Goal: Answer question/provide support: Share knowledge or assist other users

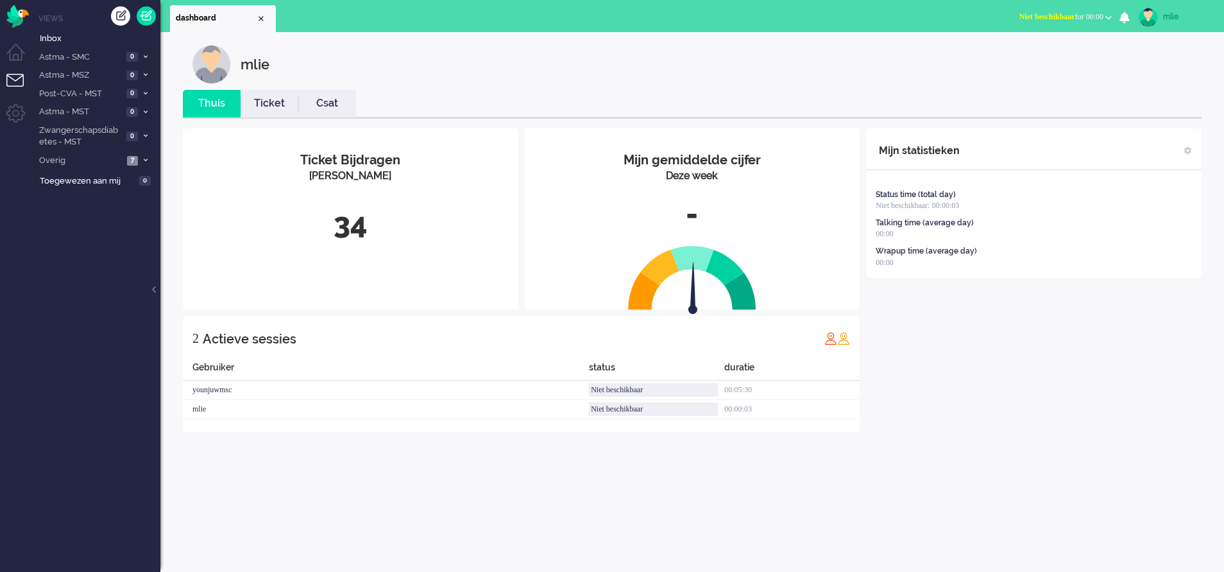
click at [272, 107] on link "Ticket" at bounding box center [270, 103] width 58 height 15
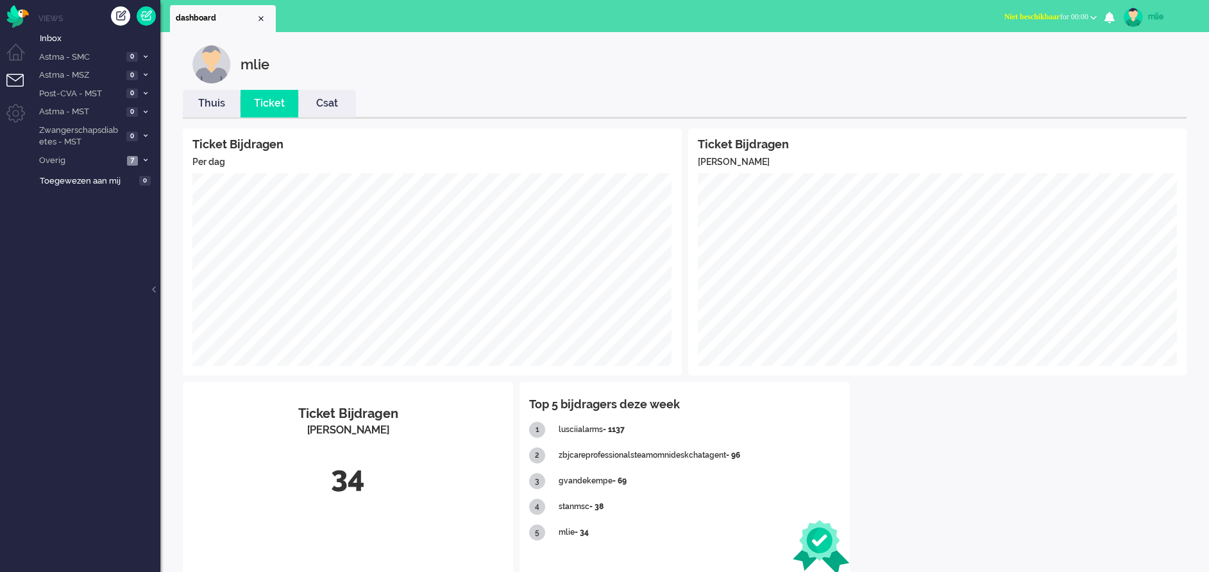
click at [212, 104] on link "Thuis" at bounding box center [212, 103] width 58 height 15
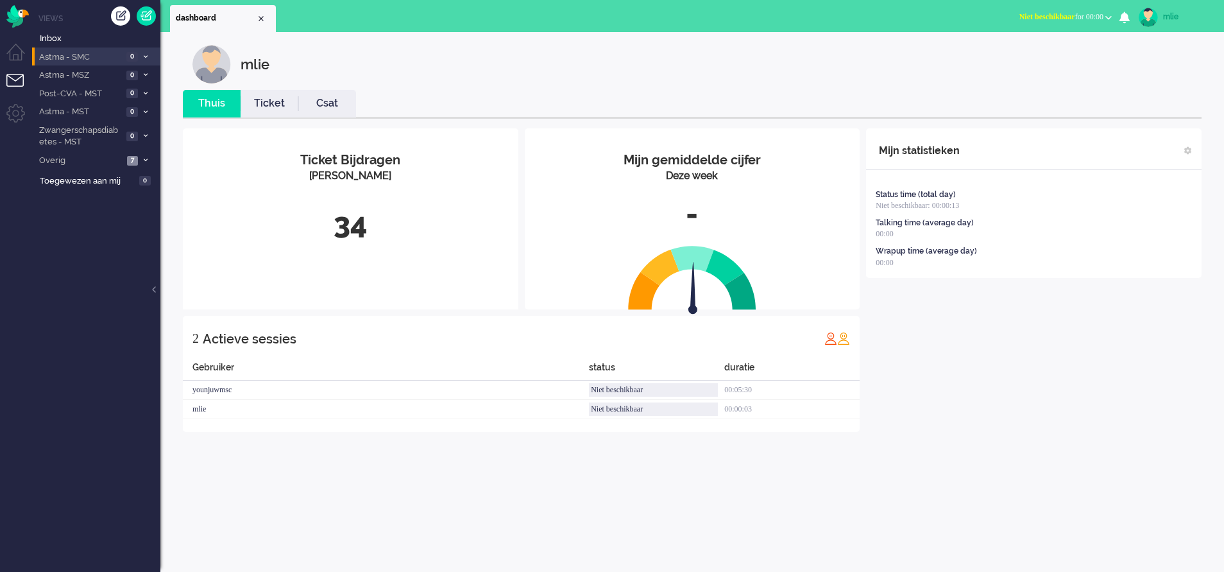
click at [143, 51] on li "Astma - SMC 0" at bounding box center [96, 56] width 128 height 19
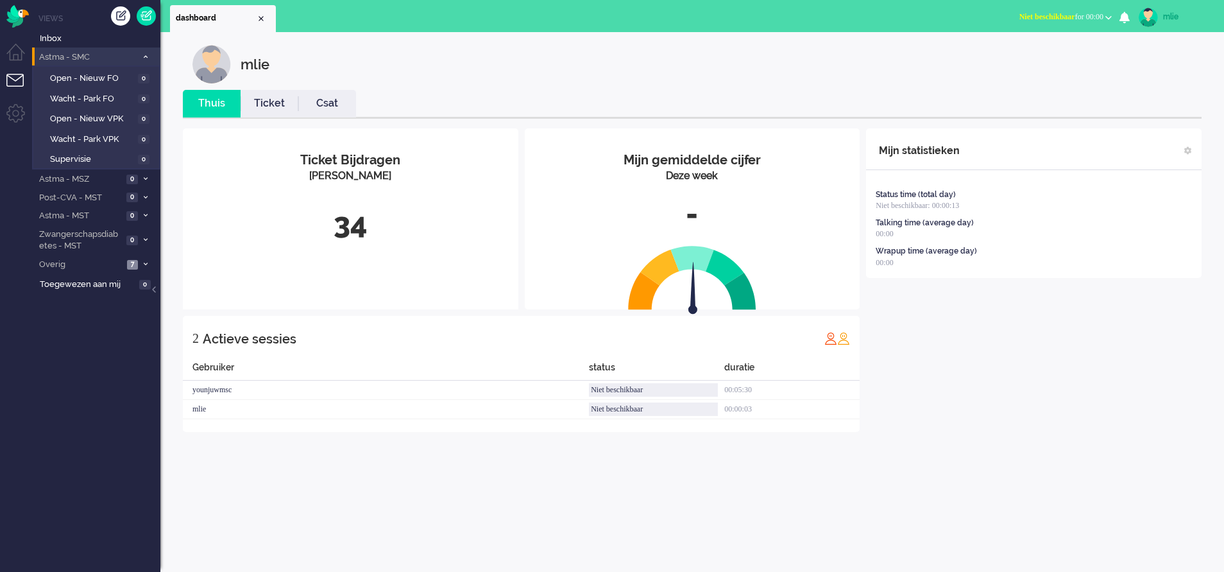
click at [143, 51] on li "Astma - SMC 0" at bounding box center [96, 56] width 128 height 19
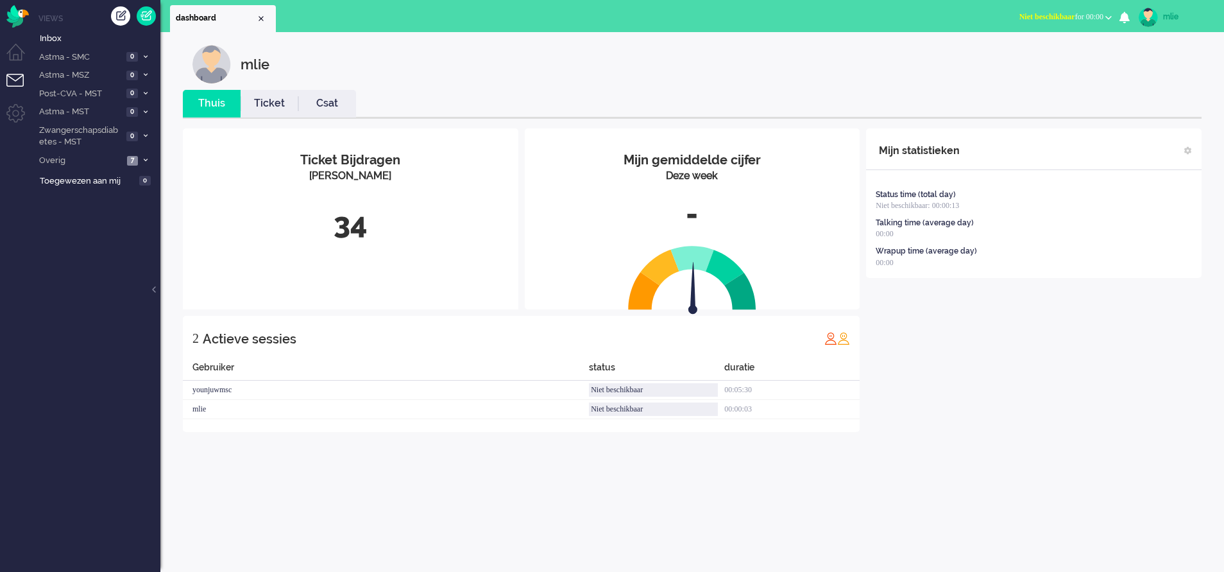
click at [1059, 18] on span "Niet beschikbaar" at bounding box center [1047, 16] width 56 height 9
click at [1174, 68] on div "mlie" at bounding box center [701, 64] width 1019 height 38
click at [149, 162] on span at bounding box center [146, 160] width 10 height 7
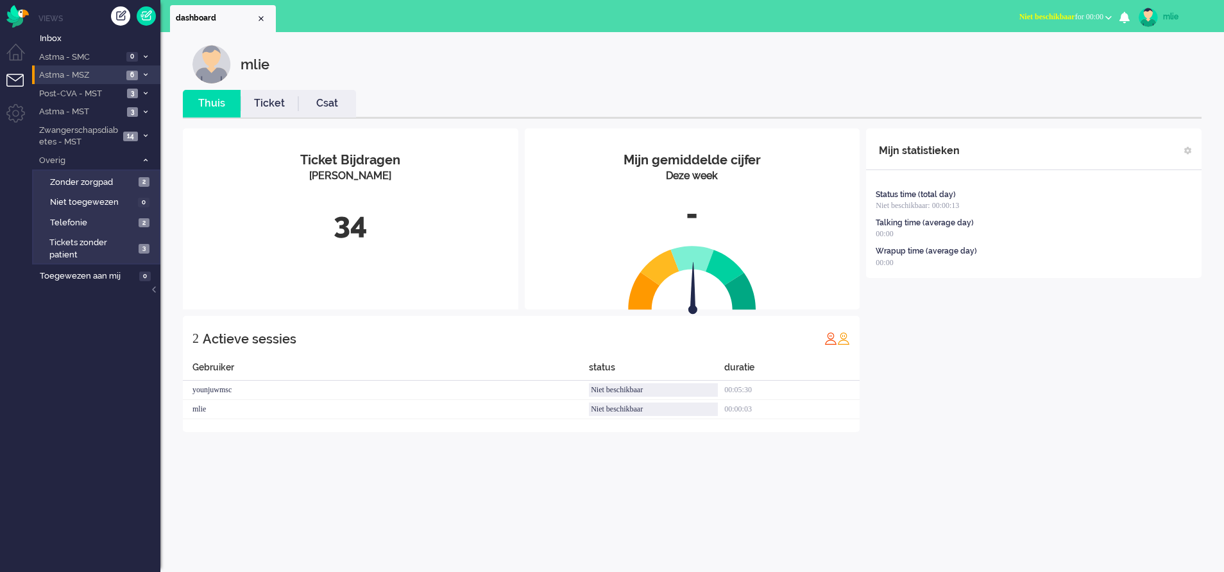
click at [144, 72] on span at bounding box center [146, 75] width 10 height 7
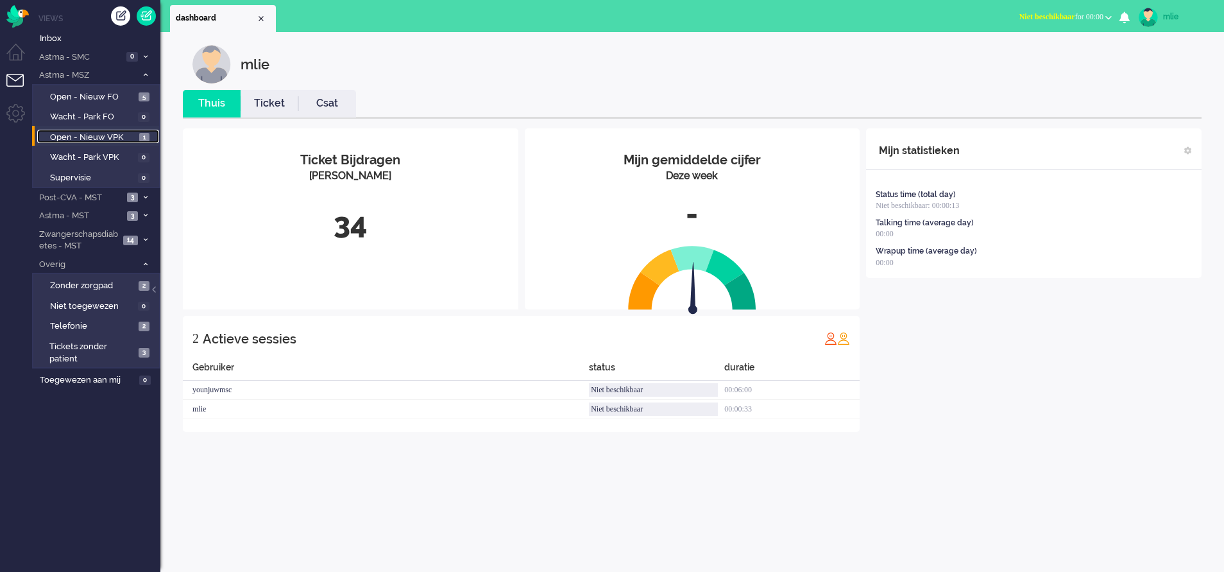
click at [88, 133] on span "Open - Nieuw VPK" at bounding box center [93, 138] width 86 height 12
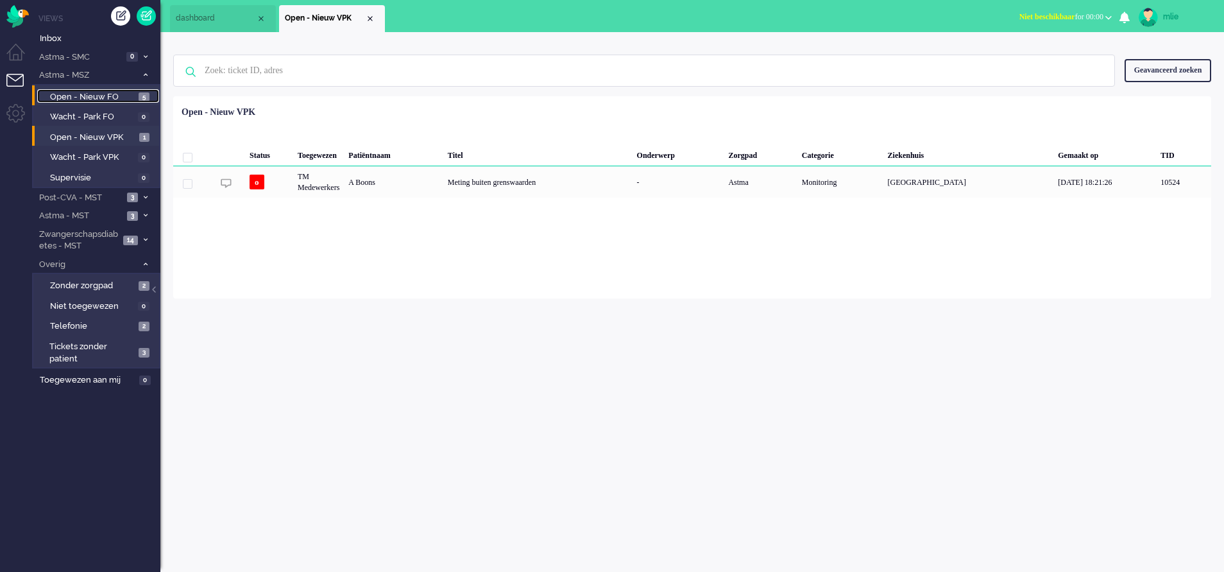
click at [140, 96] on span "5" at bounding box center [144, 97] width 11 height 10
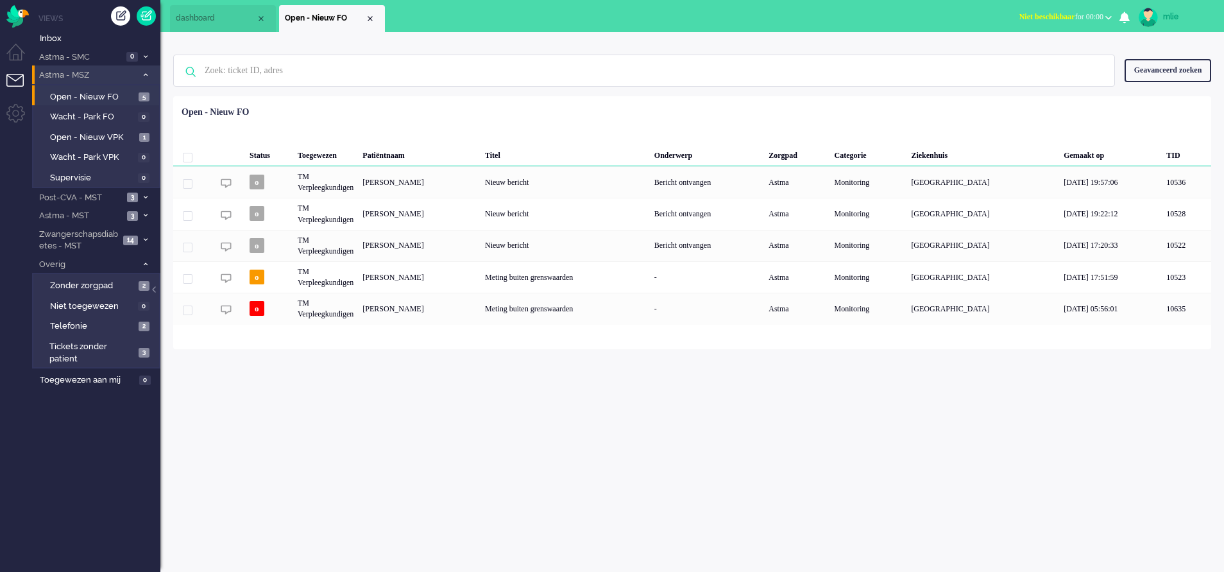
click at [144, 72] on span at bounding box center [146, 75] width 10 height 7
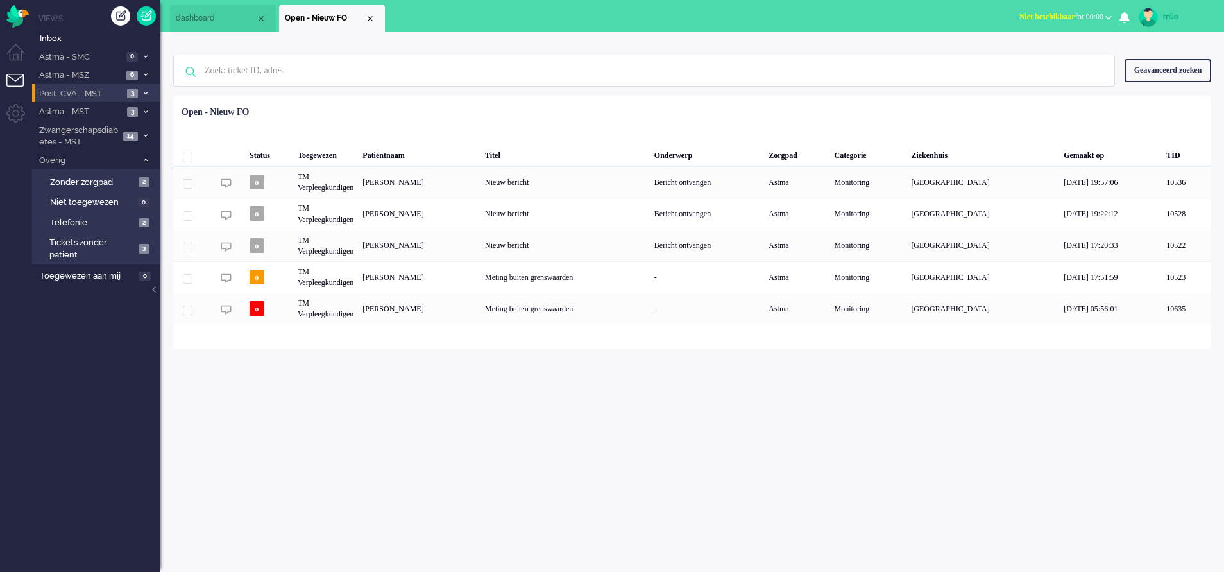
click at [142, 92] on span at bounding box center [146, 93] width 10 height 7
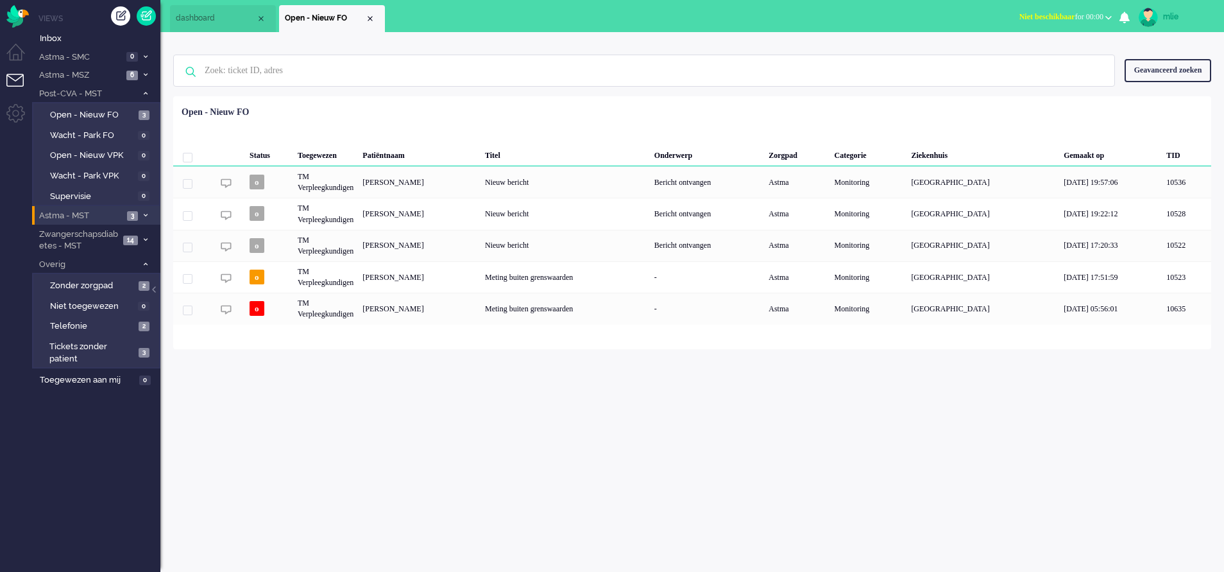
click at [146, 214] on icon at bounding box center [146, 215] width 4 height 4
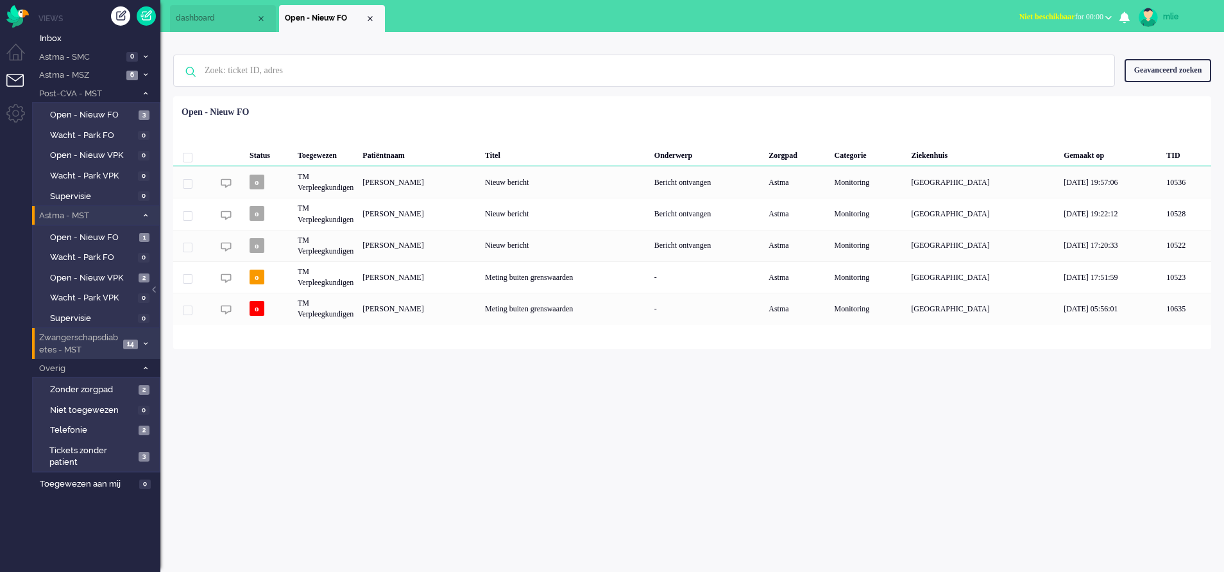
click at [134, 335] on li "Zwangerschapsdiabetes - MST 14" at bounding box center [96, 343] width 128 height 30
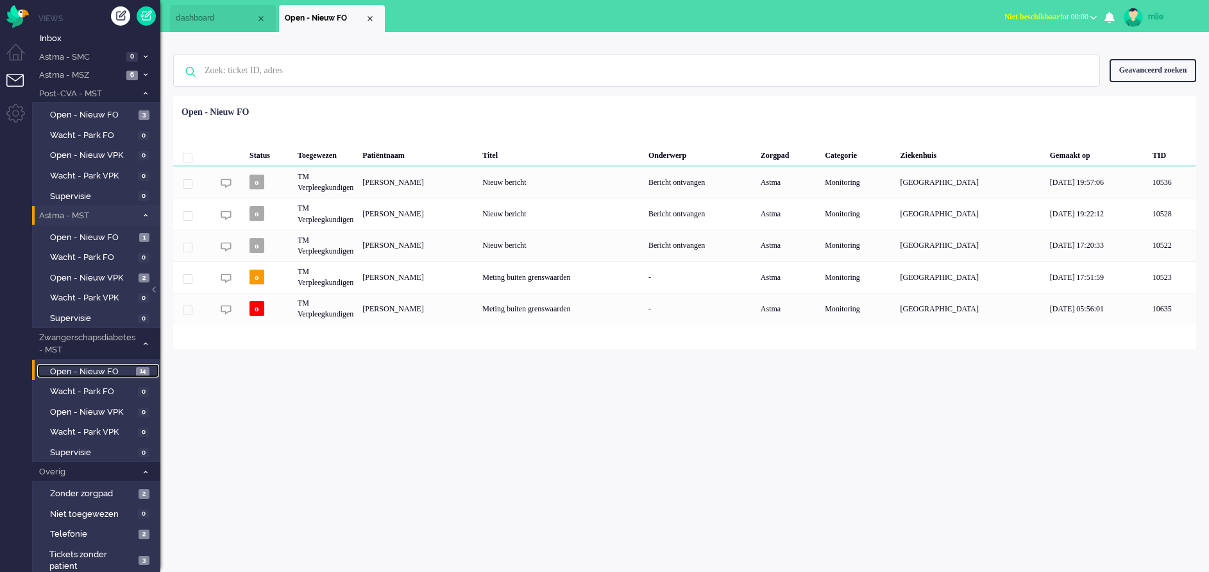
click at [88, 370] on span "Open - Nieuw FO" at bounding box center [91, 372] width 83 height 12
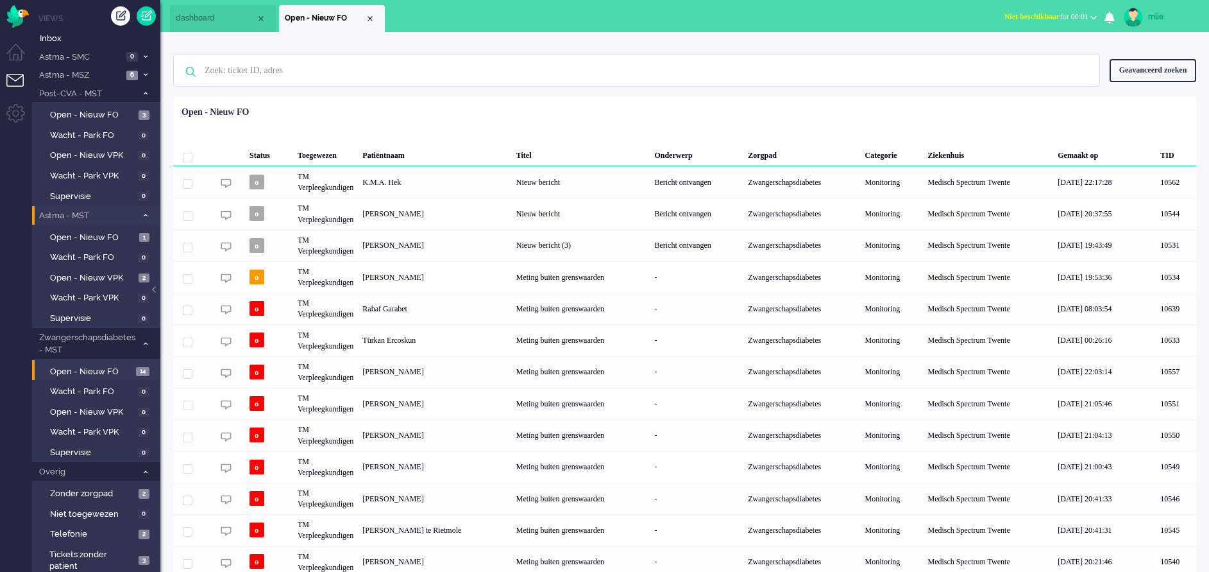
click at [144, 210] on li "Astma - MST 3" at bounding box center [96, 215] width 128 height 19
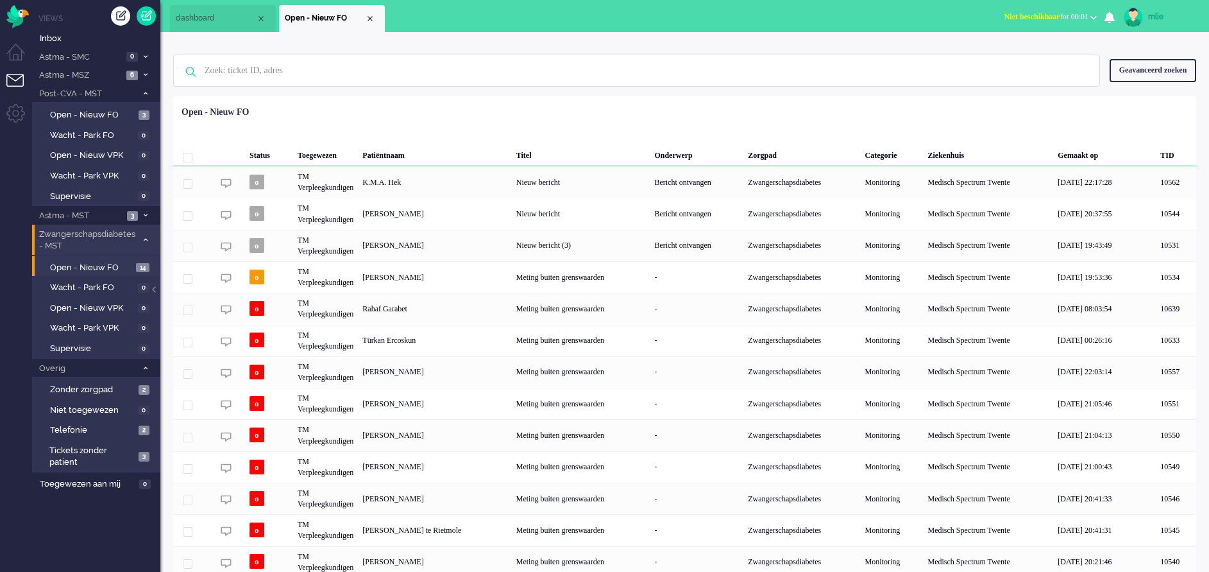
click at [148, 235] on li "Zwangerschapsdiabetes - MST 14" at bounding box center [96, 240] width 128 height 30
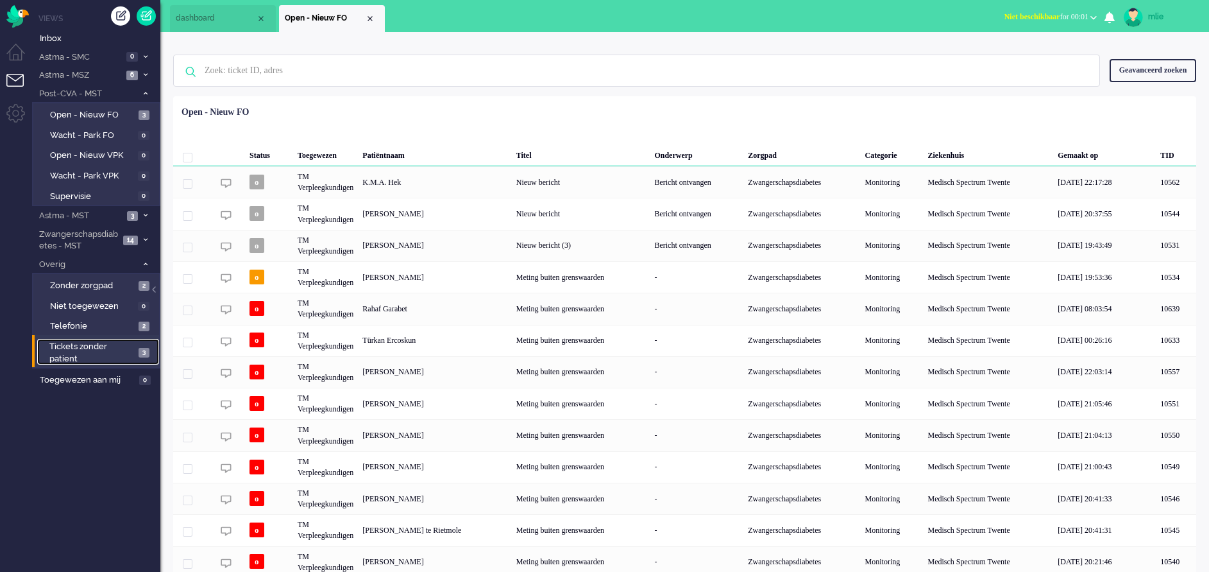
click at [72, 350] on span "Tickets zonder patient" at bounding box center [91, 353] width 85 height 24
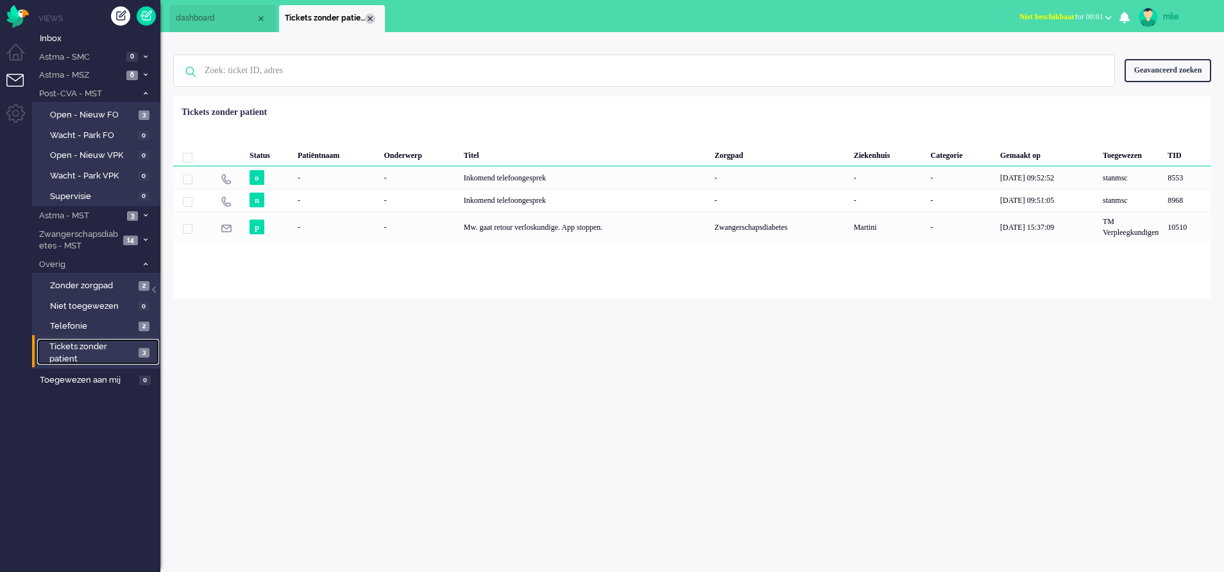
click at [371, 21] on div "Close tab" at bounding box center [370, 18] width 10 height 10
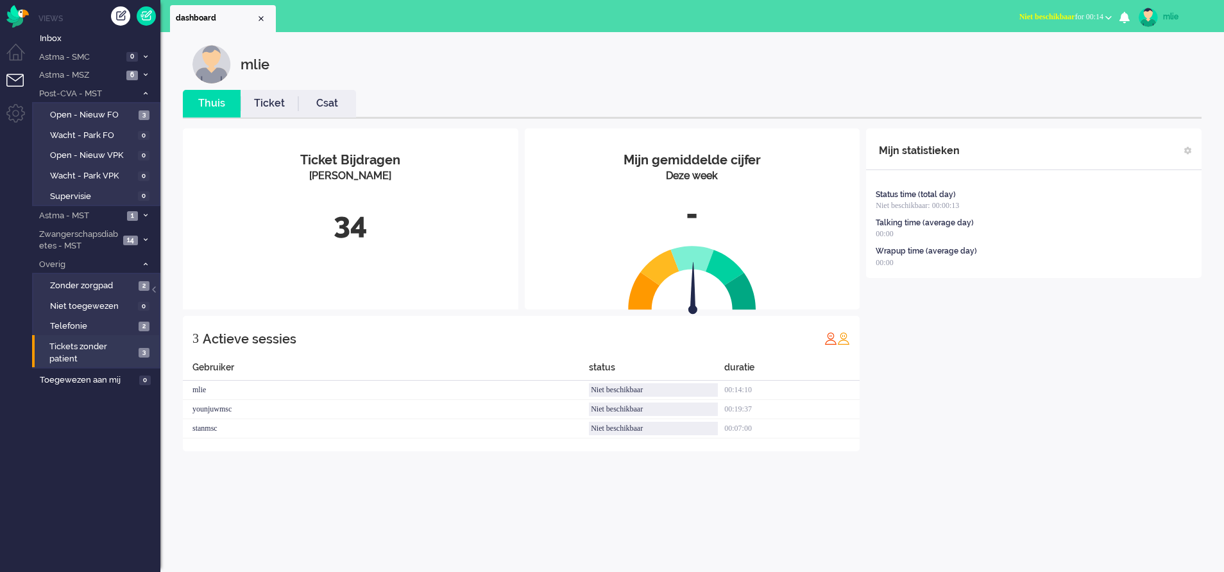
click at [1050, 12] on span "Niet beschikbaar" at bounding box center [1047, 16] width 56 height 9
click at [1018, 60] on label "Online" at bounding box center [1058, 57] width 101 height 11
click at [144, 55] on icon at bounding box center [146, 57] width 4 height 4
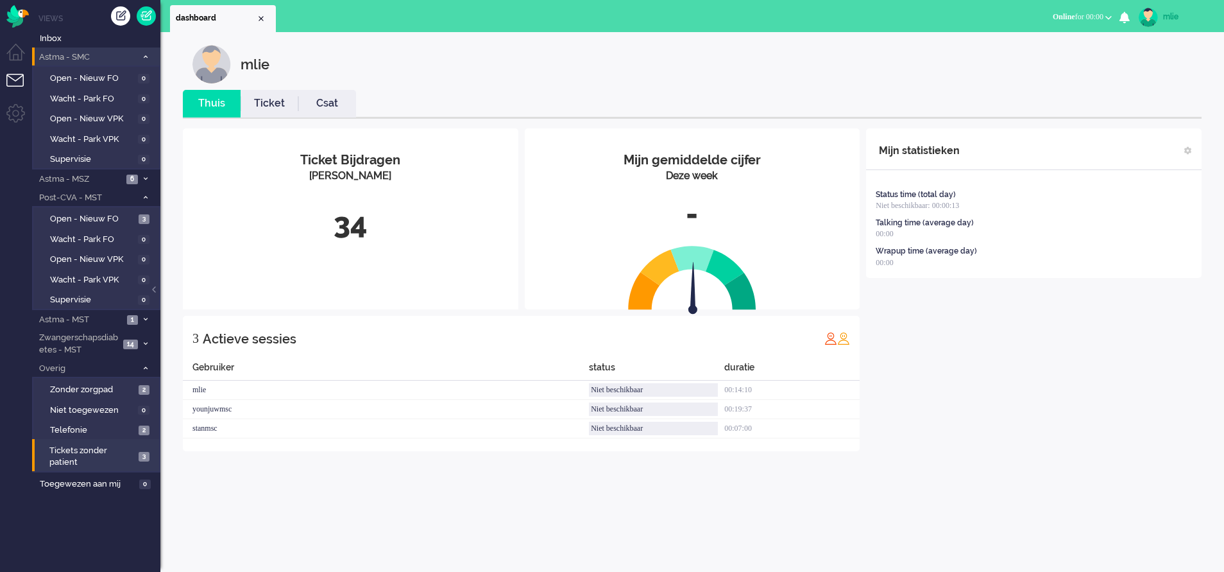
click at [144, 55] on icon at bounding box center [146, 57] width 4 height 4
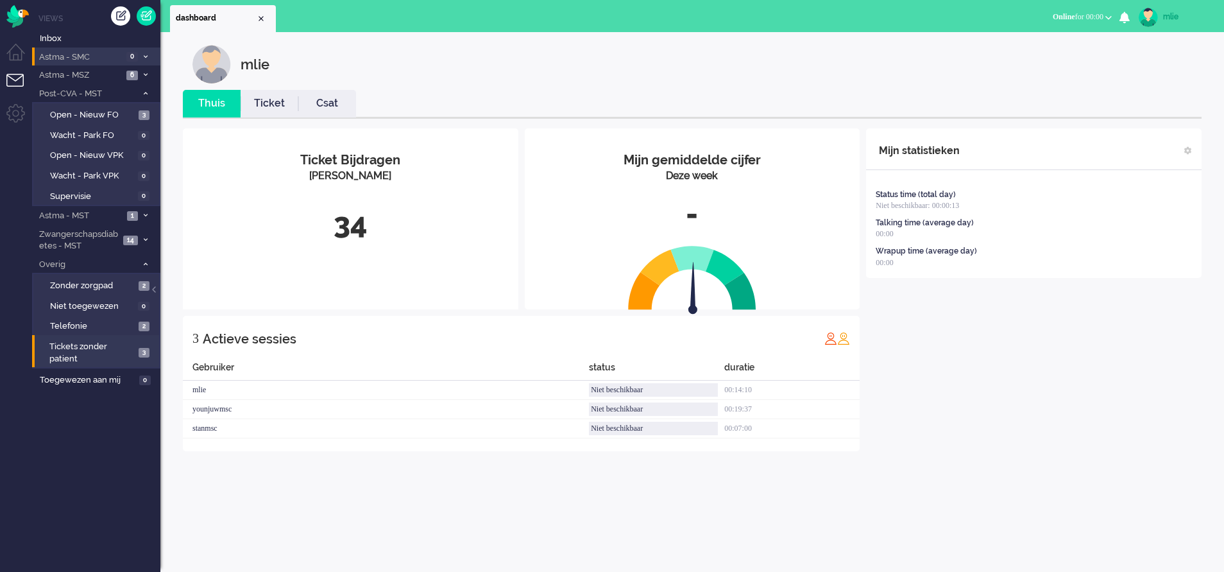
click at [142, 212] on span at bounding box center [146, 215] width 10 height 7
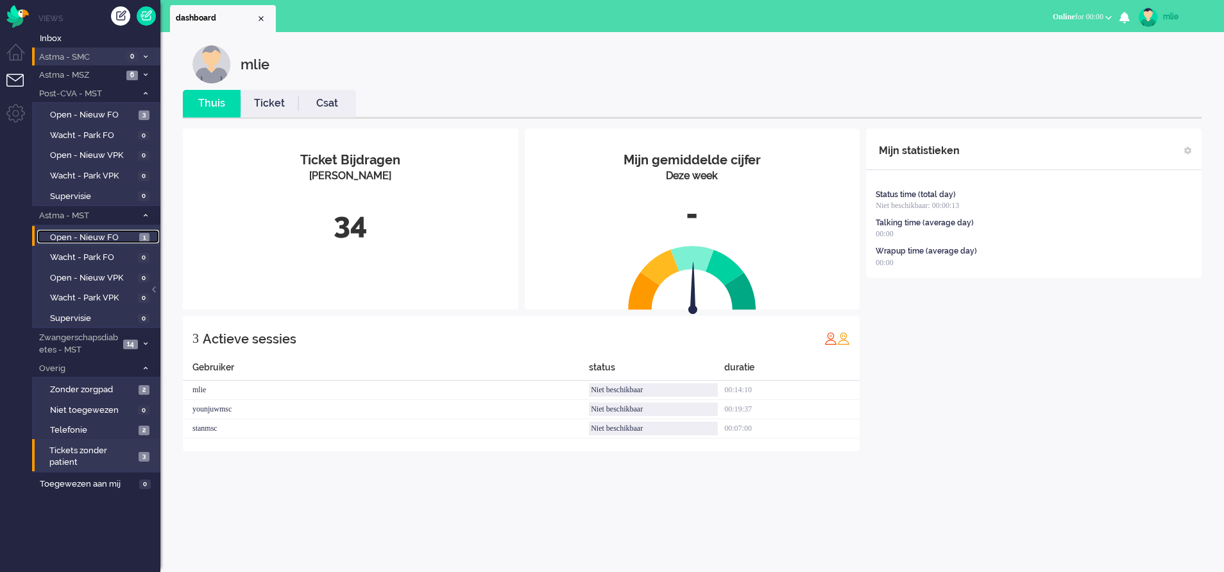
click at [78, 237] on span "Open - Nieuw FO" at bounding box center [93, 238] width 86 height 12
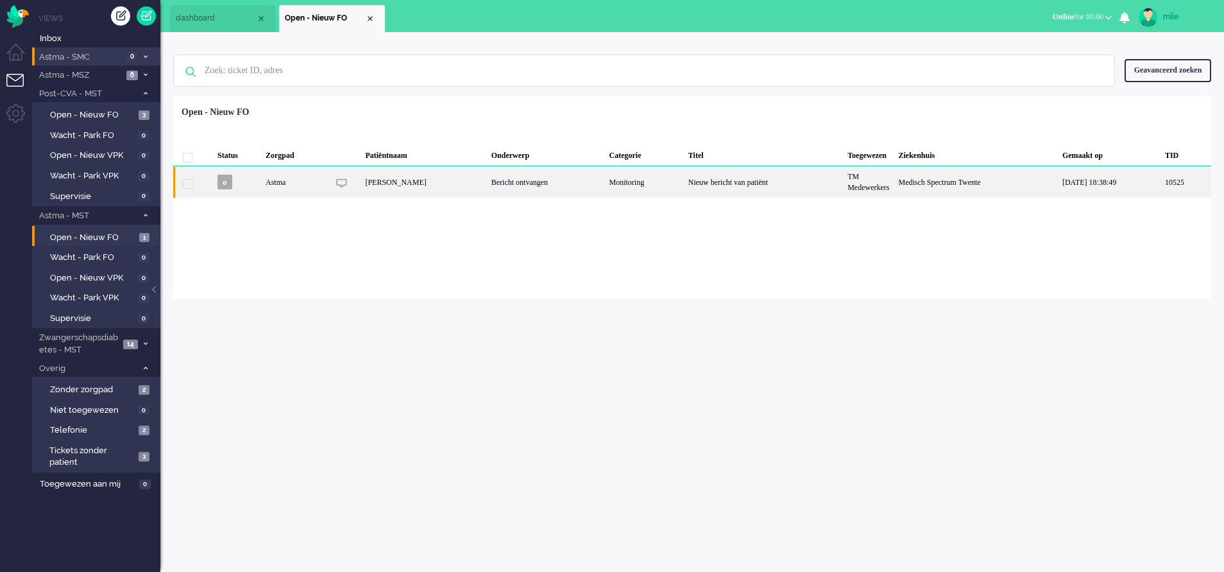
click at [773, 178] on div "Nieuw bericht van patiënt" at bounding box center [763, 181] width 159 height 31
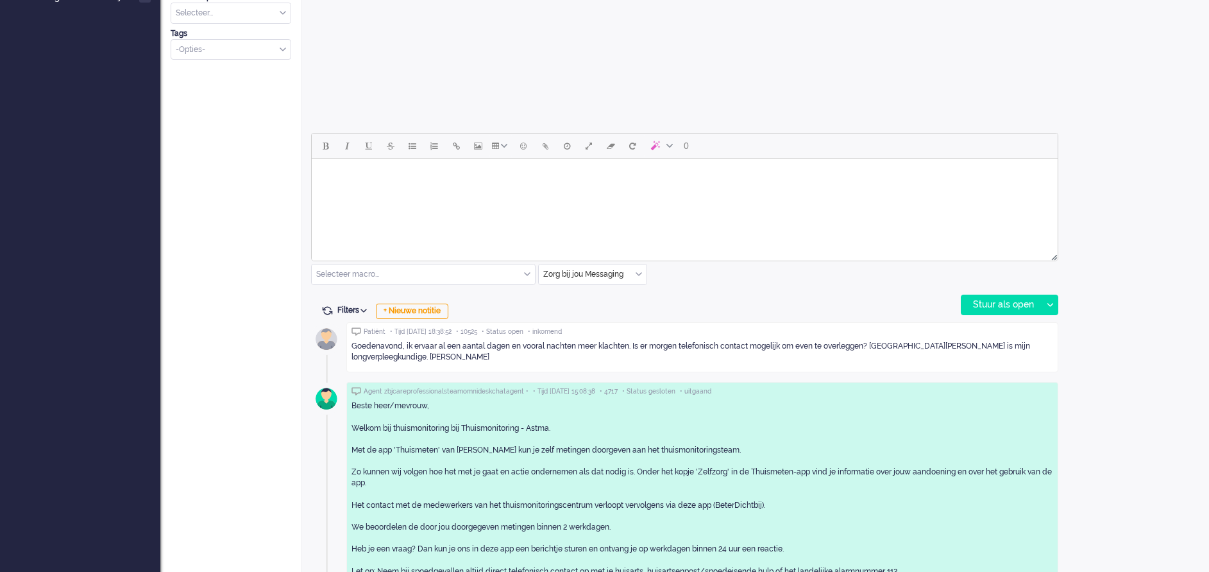
scroll to position [525, 0]
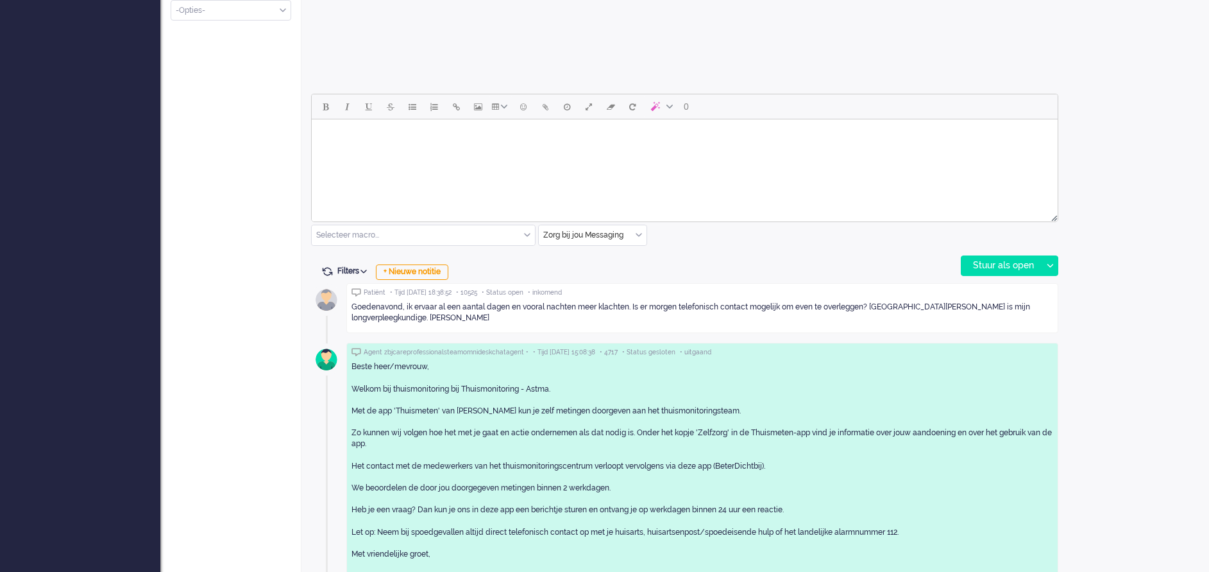
click at [371, 144] on body "Rich Text Area. Press ALT-0 for help." at bounding box center [685, 135] width 736 height 22
click at [1000, 268] on div "Stuur als open" at bounding box center [1002, 265] width 80 height 19
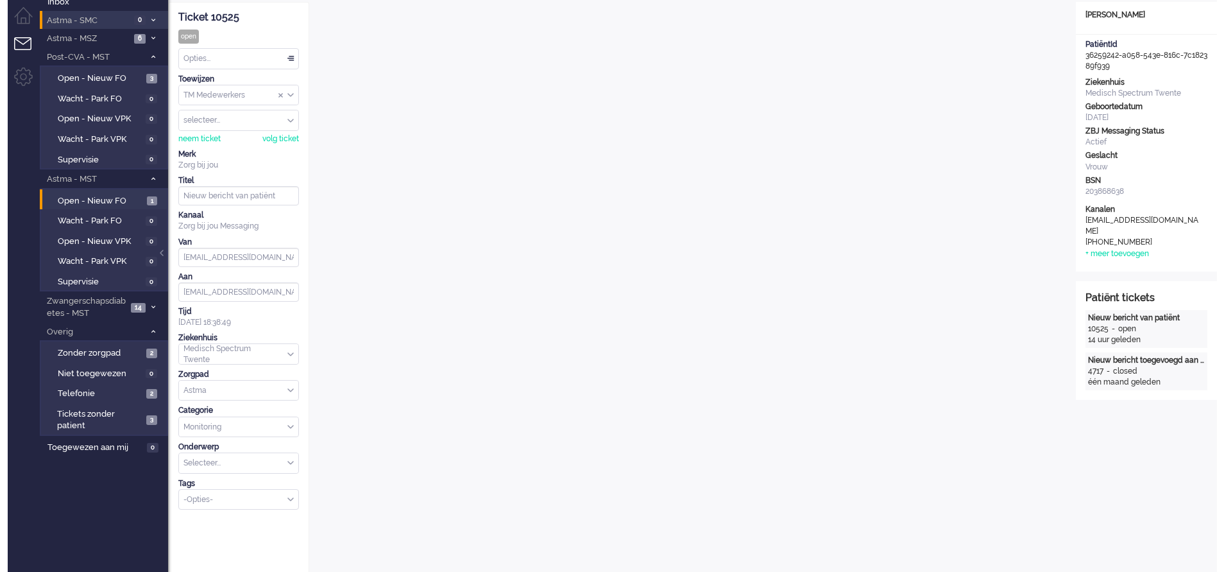
scroll to position [0, 0]
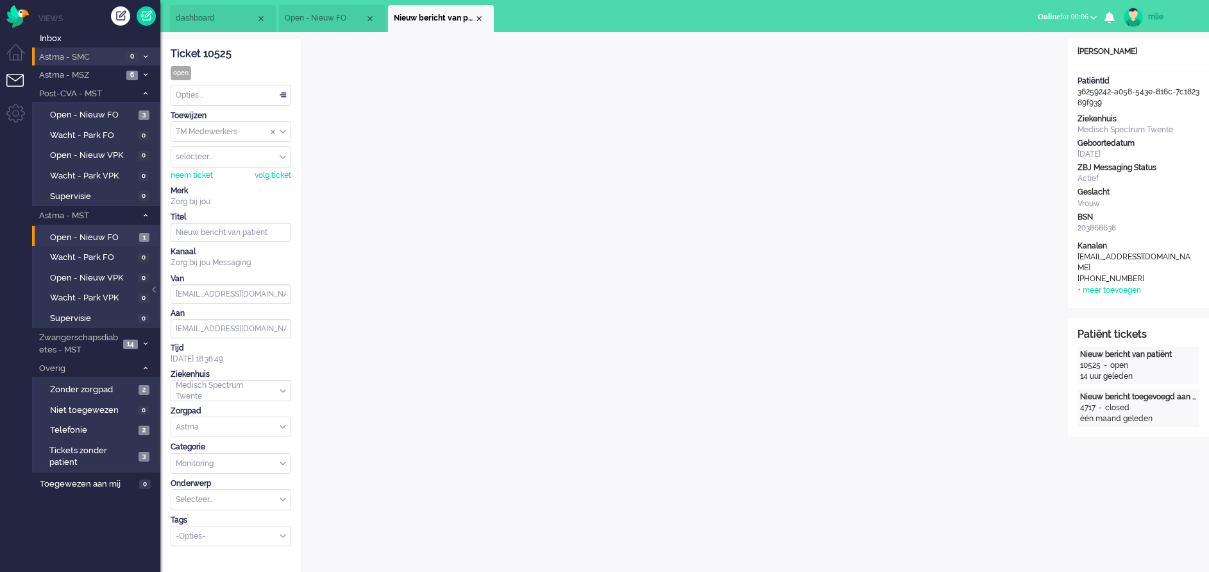
click at [284, 92] on div "Opties..." at bounding box center [230, 95] width 119 height 20
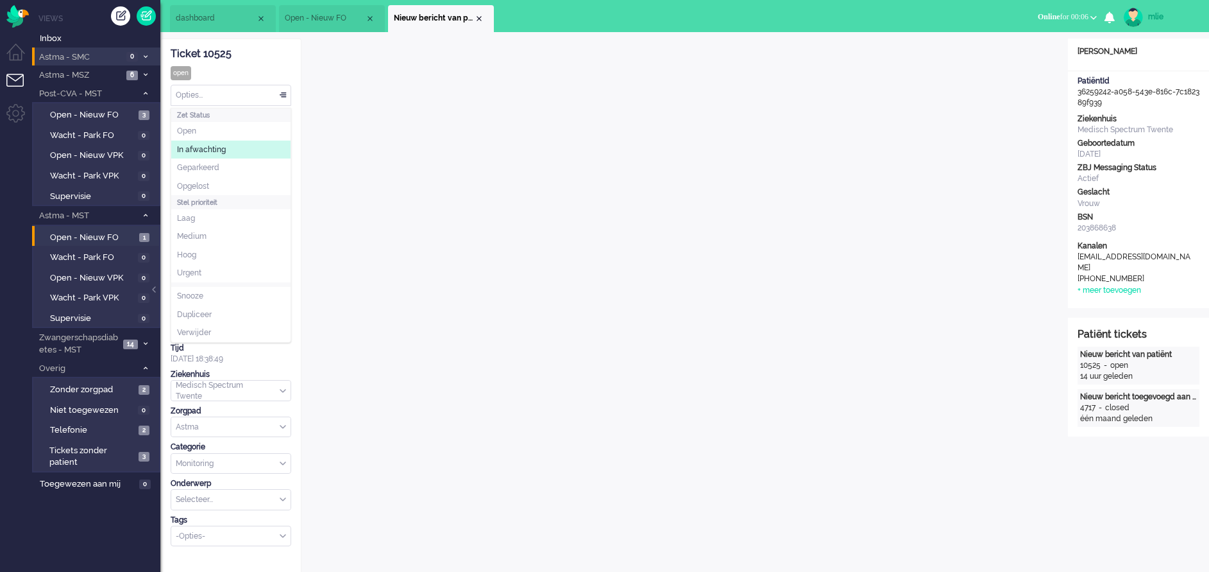
click at [228, 144] on li "In afwachting" at bounding box center [230, 150] width 119 height 19
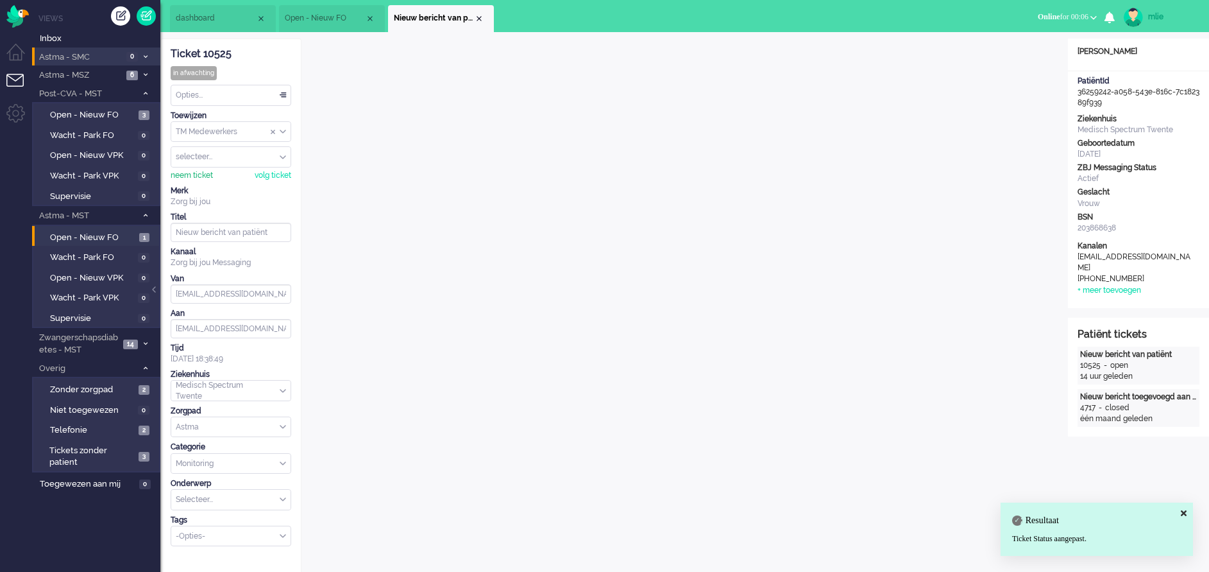
click at [187, 177] on div "neem ticket" at bounding box center [192, 175] width 42 height 11
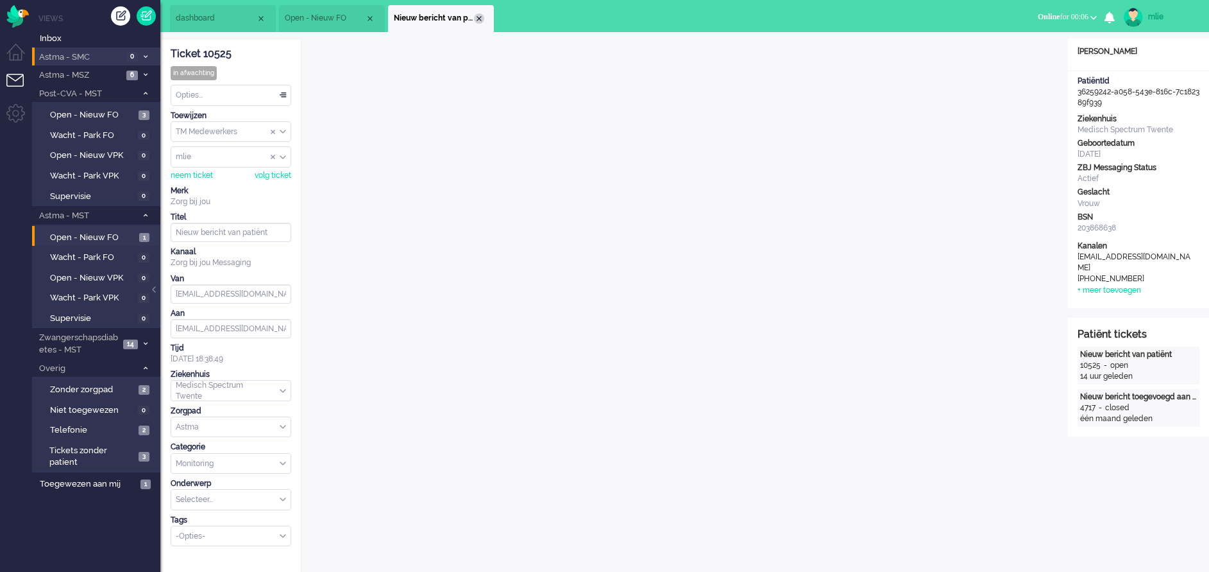
click at [476, 14] on div "Close tab" at bounding box center [479, 18] width 10 height 10
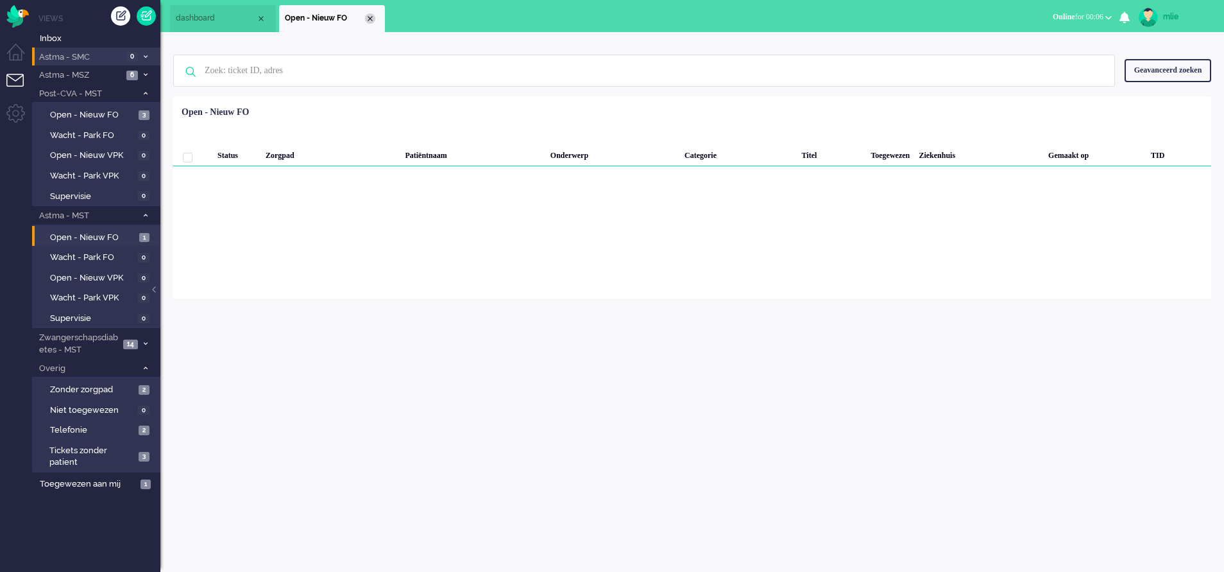
click at [371, 23] on div "Close tab" at bounding box center [370, 18] width 10 height 10
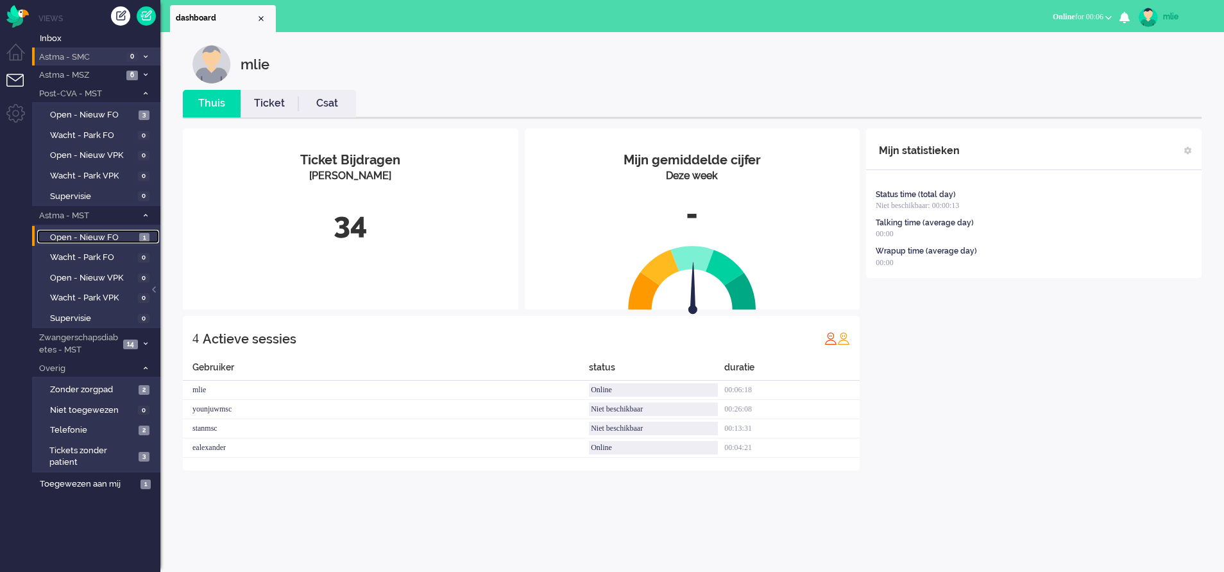
click at [123, 235] on span "Open - Nieuw FO" at bounding box center [93, 238] width 86 height 12
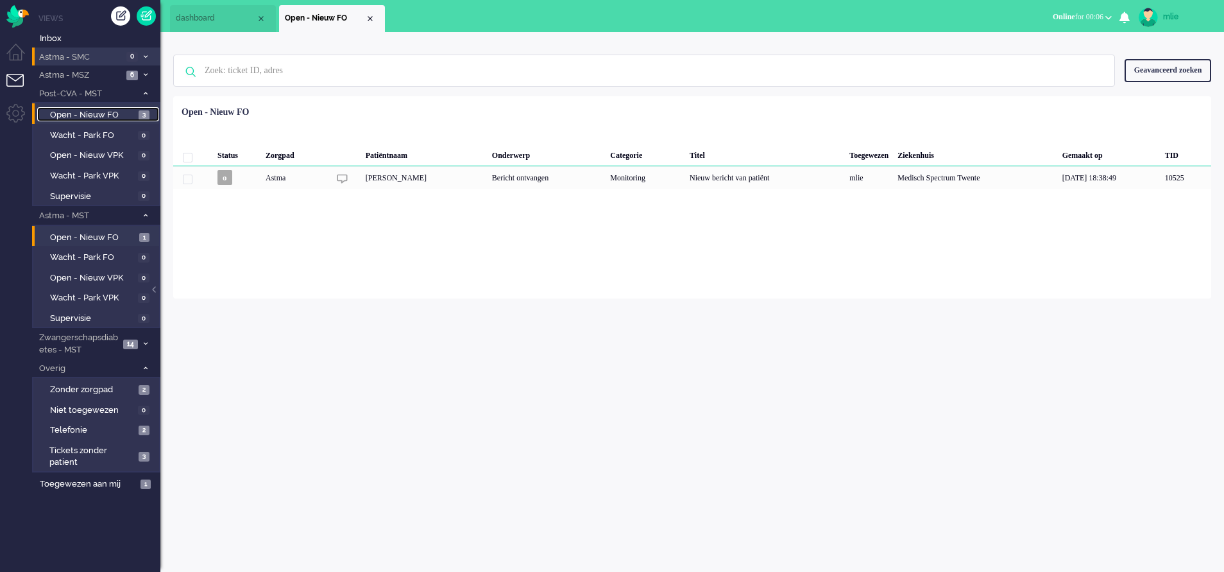
click at [139, 112] on span "3" at bounding box center [144, 115] width 11 height 10
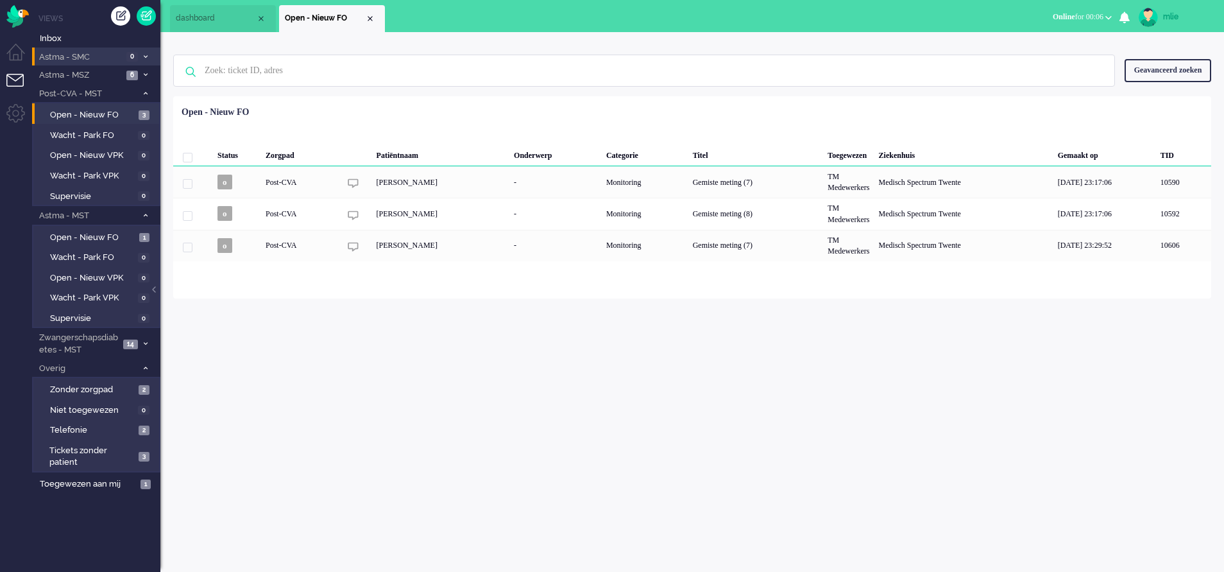
click at [149, 54] on span at bounding box center [146, 56] width 10 height 7
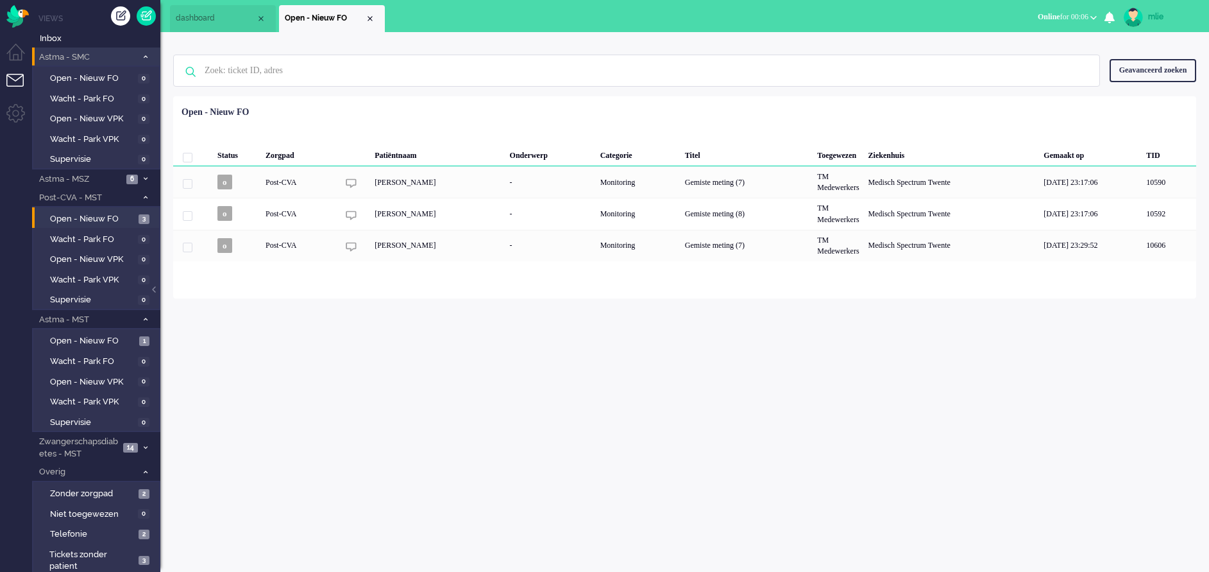
click at [149, 54] on span at bounding box center [146, 56] width 10 height 7
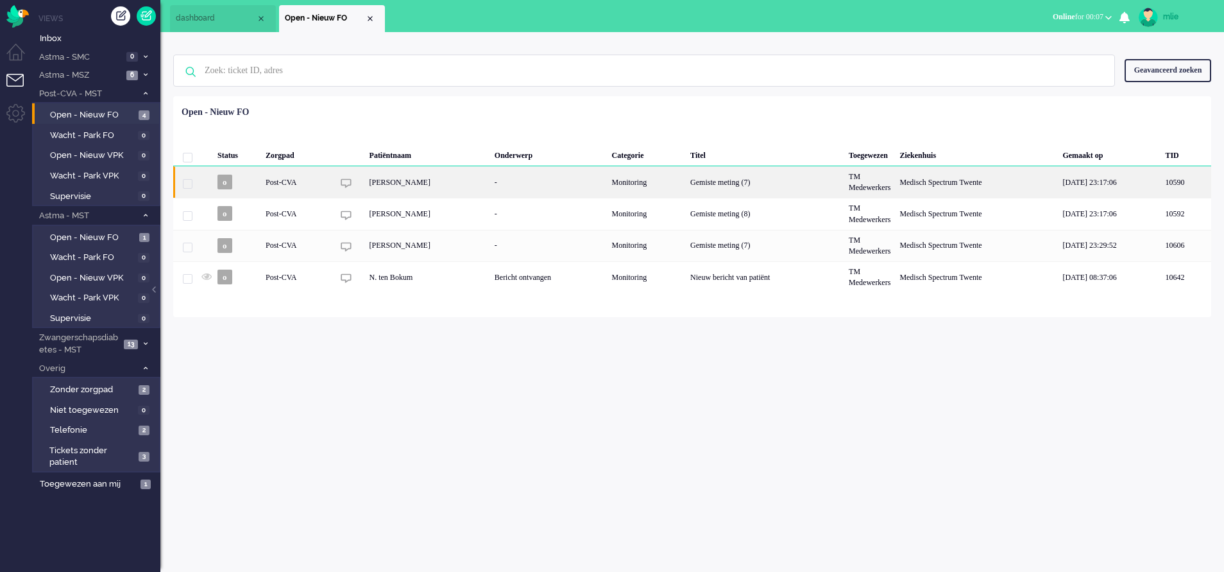
click at [686, 183] on div "Monitoring" at bounding box center [646, 181] width 79 height 31
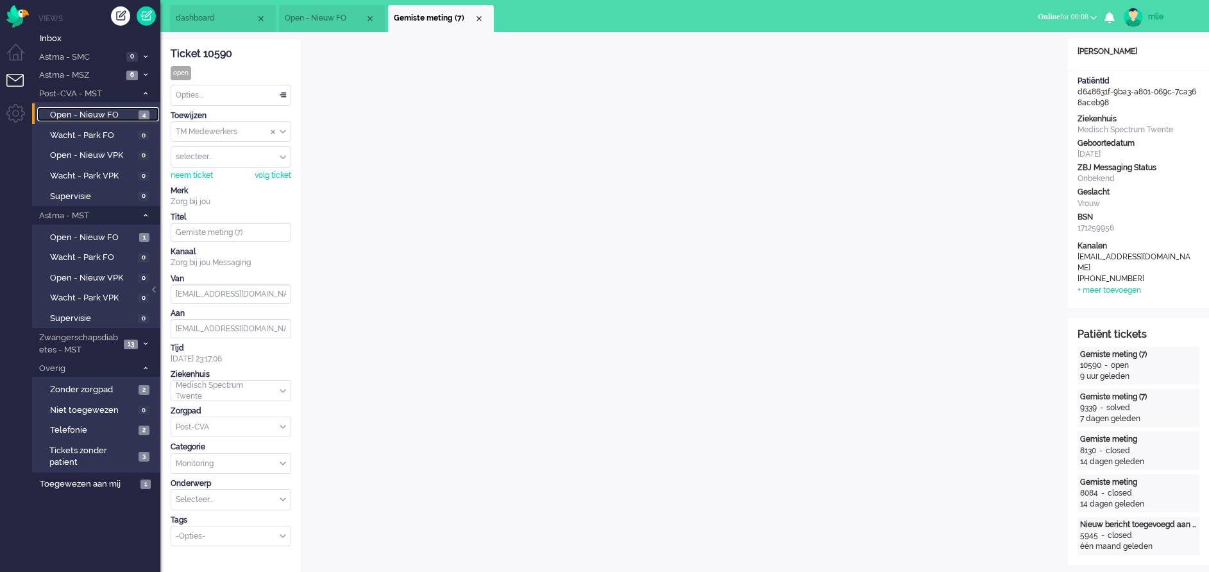
click at [89, 114] on span "Open - Nieuw FO" at bounding box center [92, 115] width 85 height 12
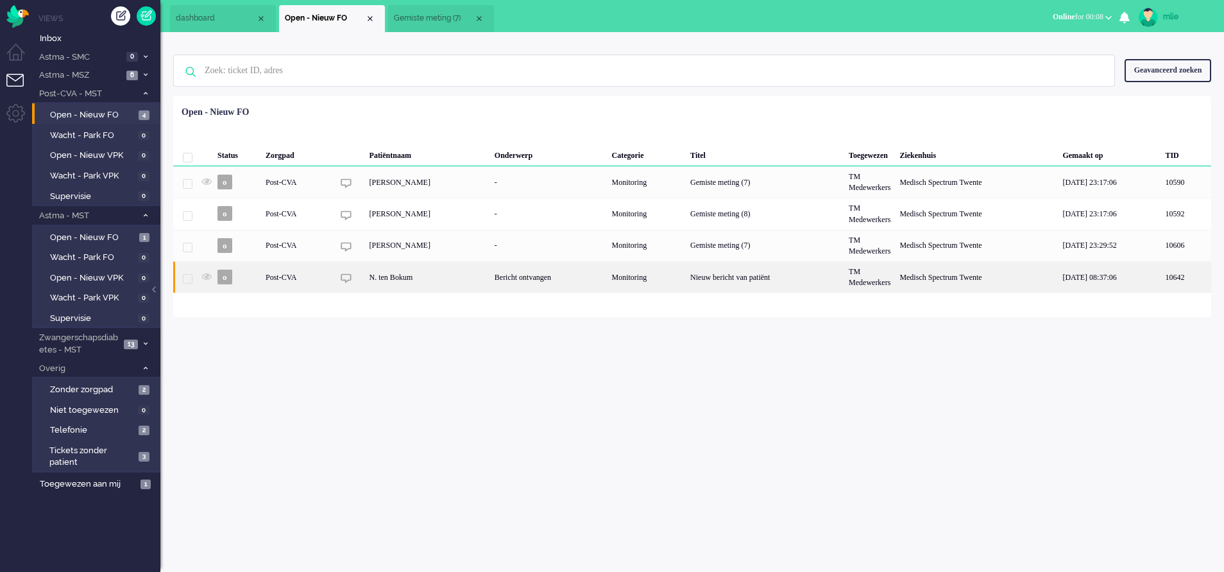
click at [683, 270] on div "Monitoring" at bounding box center [646, 276] width 79 height 31
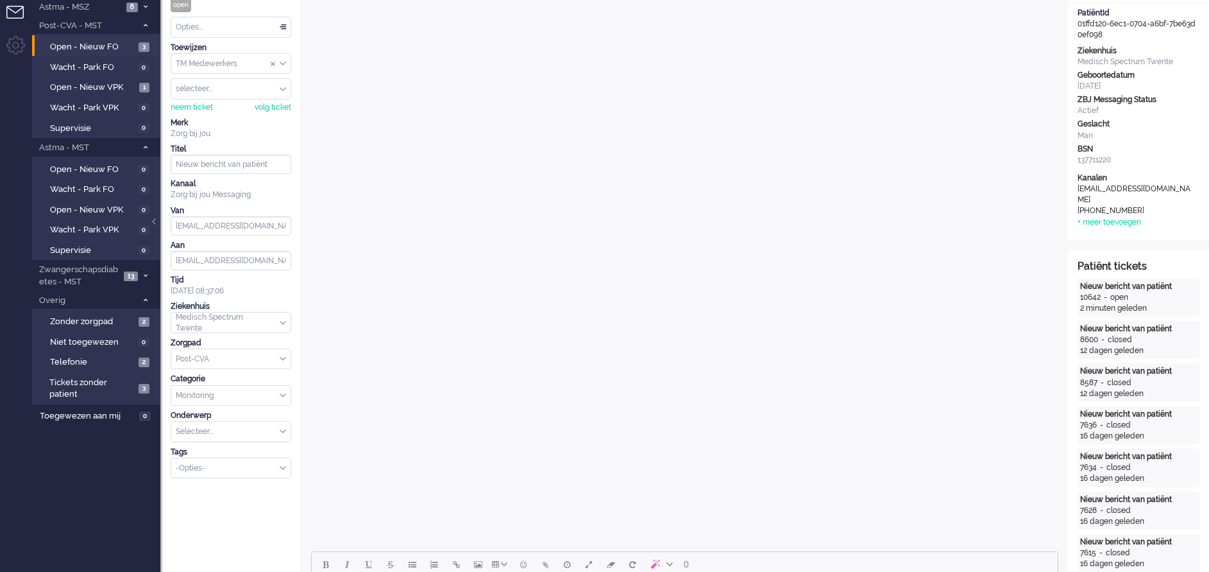
scroll to position [44, 0]
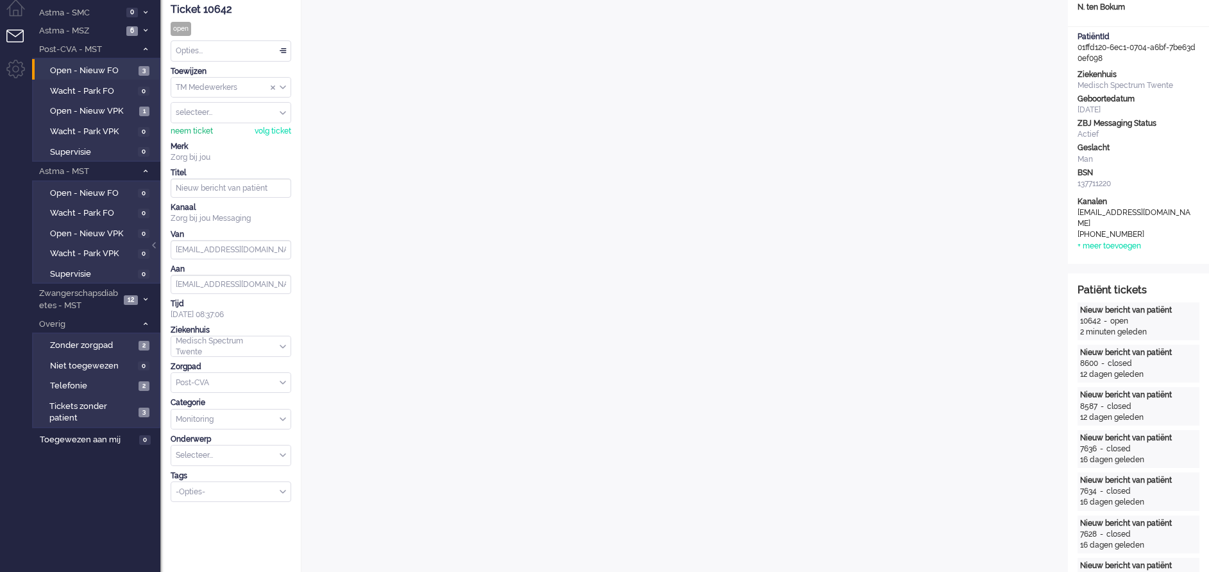
click at [185, 129] on div "neem ticket" at bounding box center [192, 131] width 42 height 11
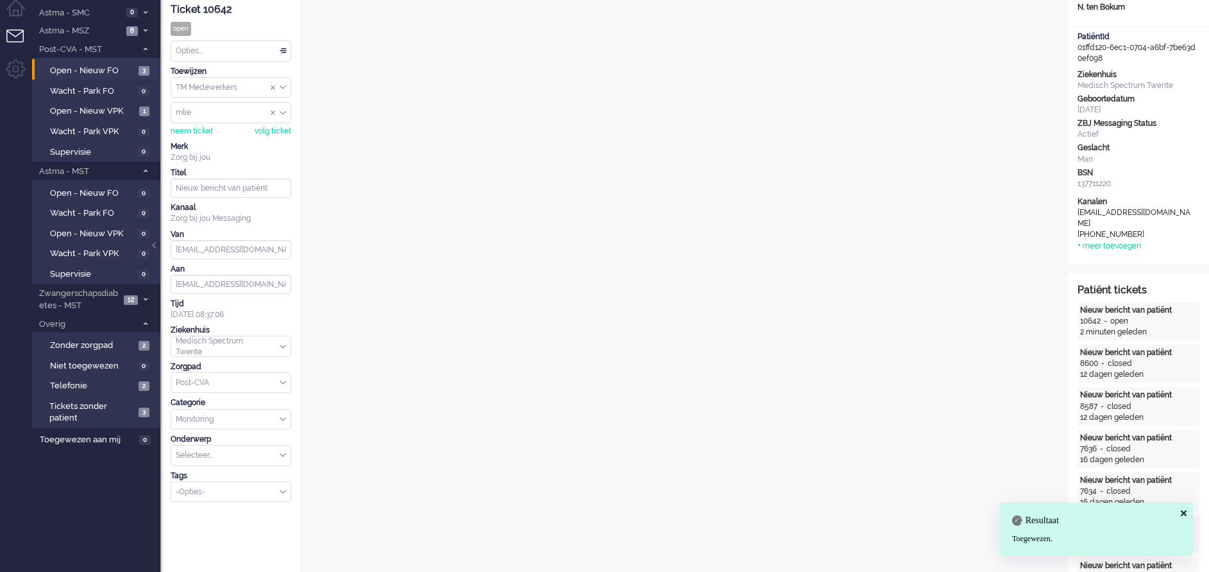
click at [280, 47] on div "Opties..." at bounding box center [230, 51] width 119 height 20
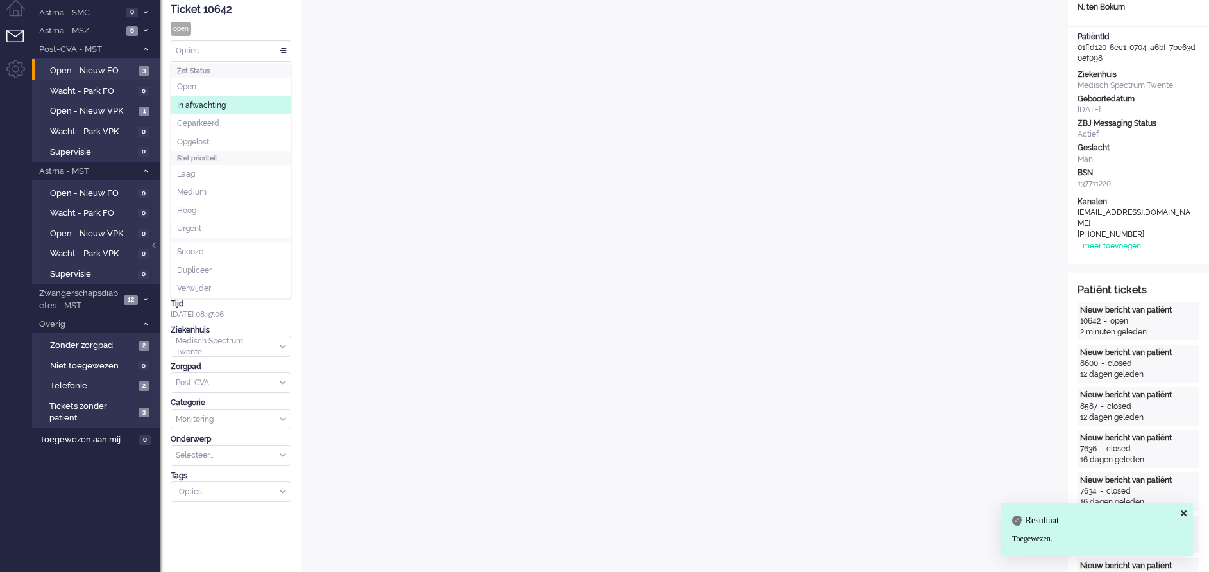
click at [228, 112] on li "In afwachting" at bounding box center [230, 105] width 119 height 19
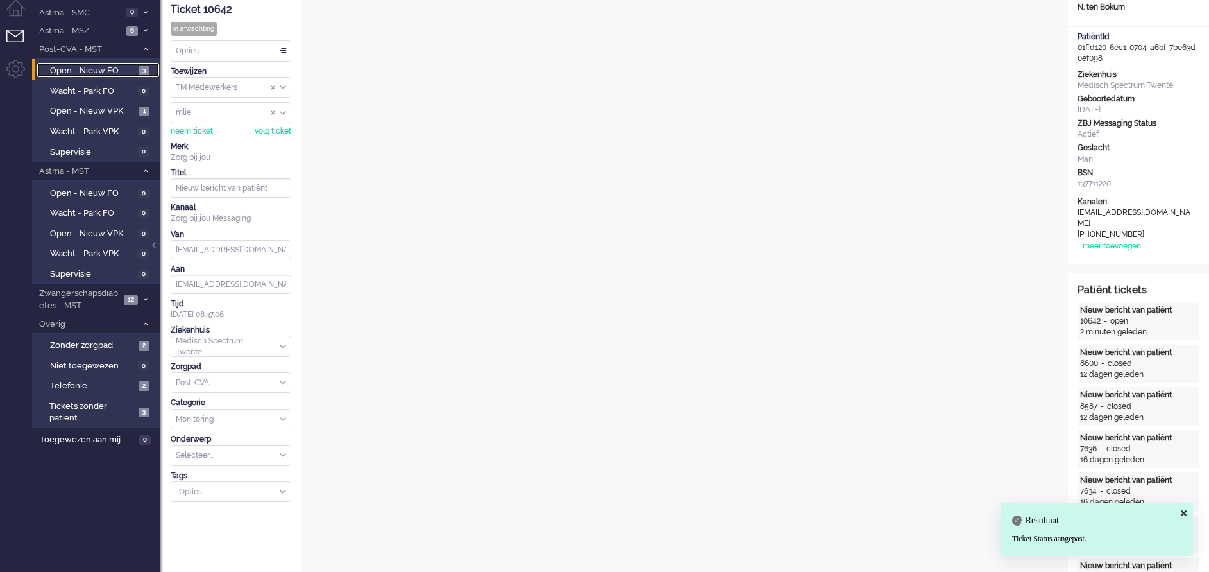
click at [83, 69] on span "Open - Nieuw FO" at bounding box center [92, 71] width 85 height 12
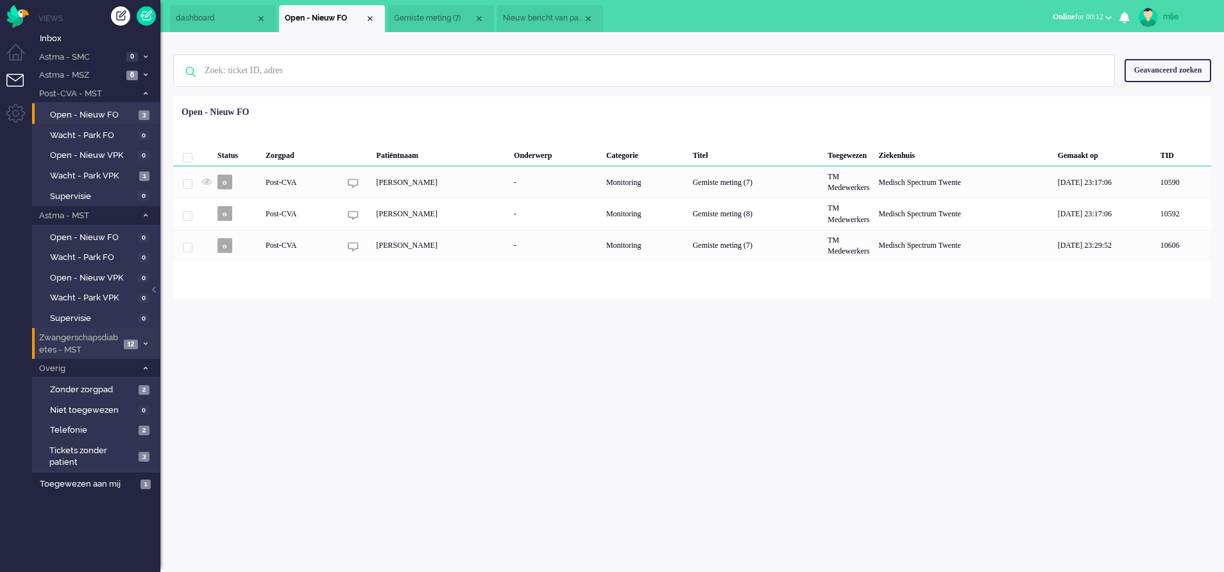
click at [132, 343] on span "12" at bounding box center [131, 344] width 14 height 10
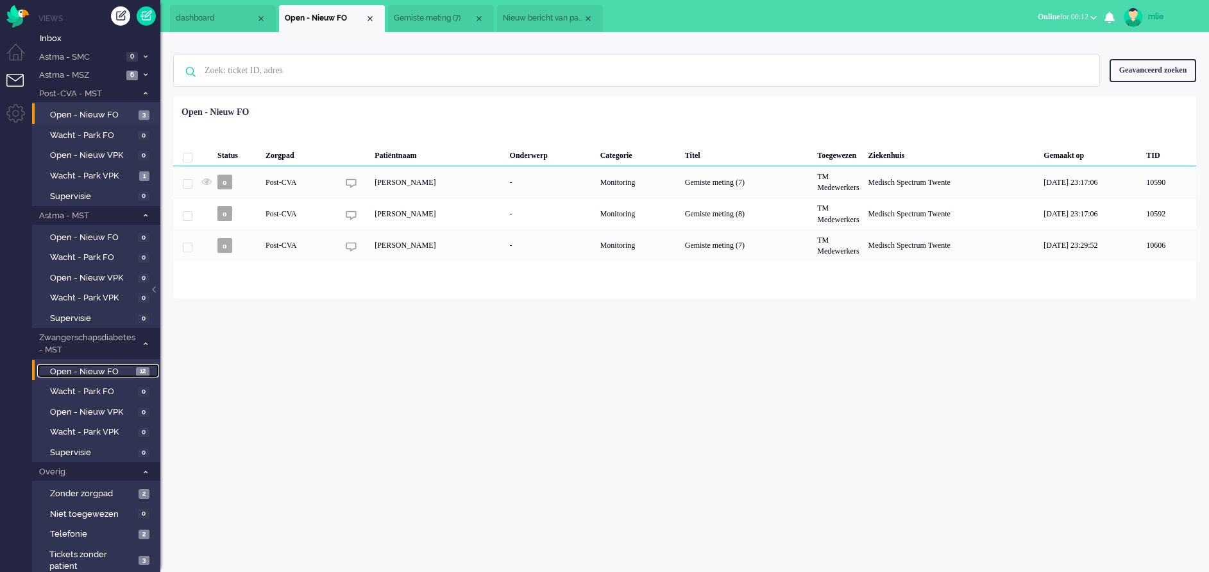
click at [103, 368] on span "Open - Nieuw FO" at bounding box center [91, 372] width 83 height 12
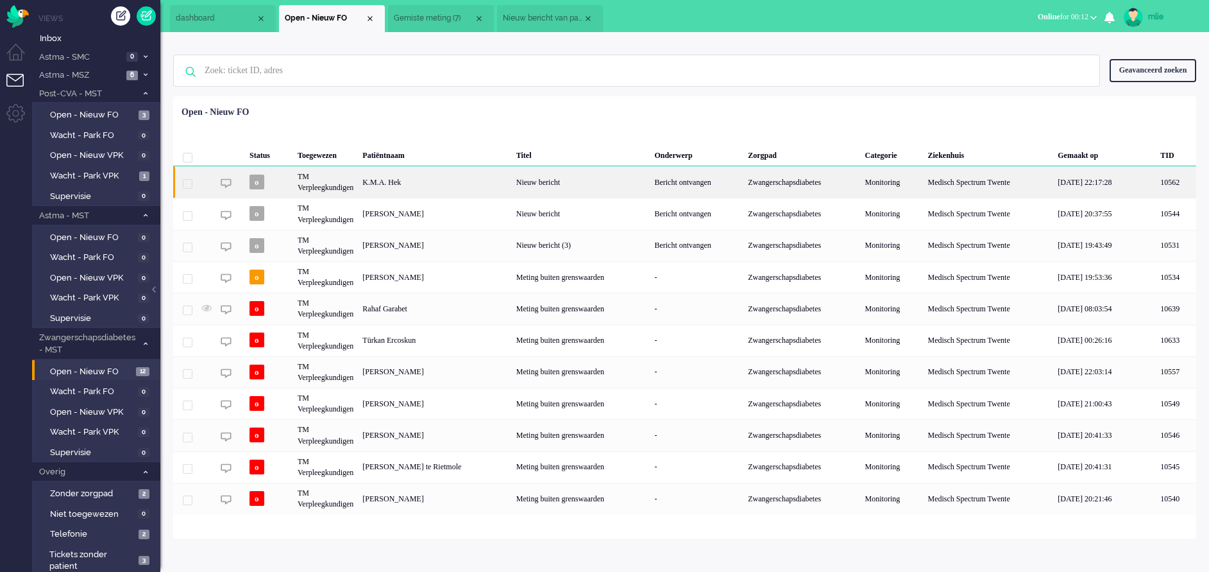
click at [654, 180] on div "Bericht ontvangen" at bounding box center [697, 181] width 94 height 31
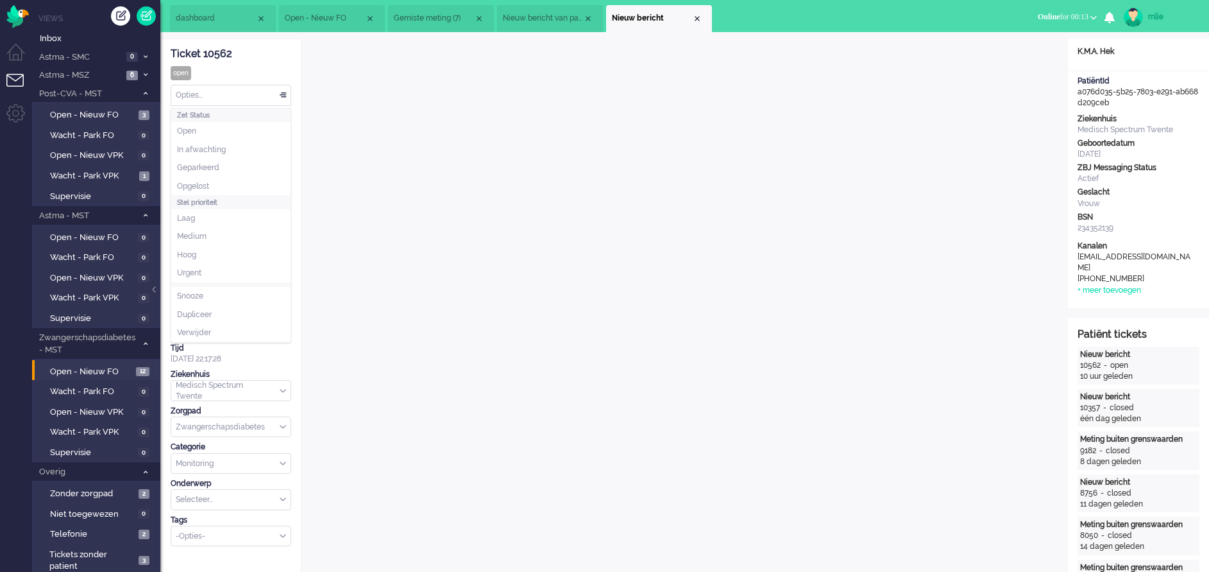
click at [286, 89] on div "Opties..." at bounding box center [230, 95] width 119 height 20
click at [215, 189] on li "Opgelost" at bounding box center [230, 186] width 119 height 19
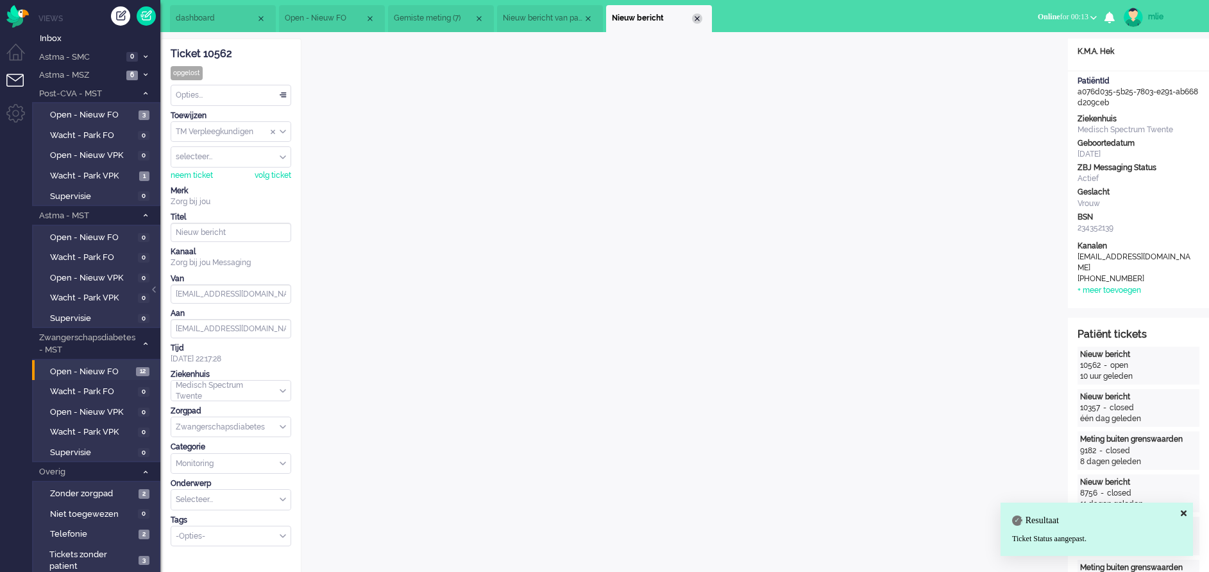
click at [697, 18] on div "Close tab" at bounding box center [697, 18] width 10 height 10
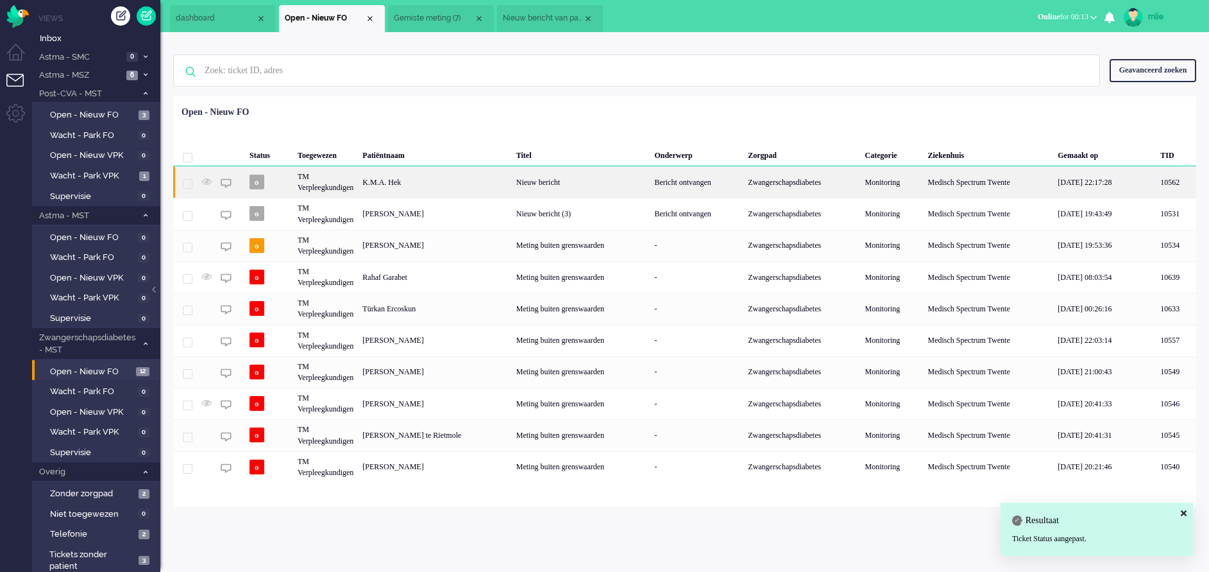
click at [690, 180] on div "Bericht ontvangen" at bounding box center [697, 181] width 94 height 31
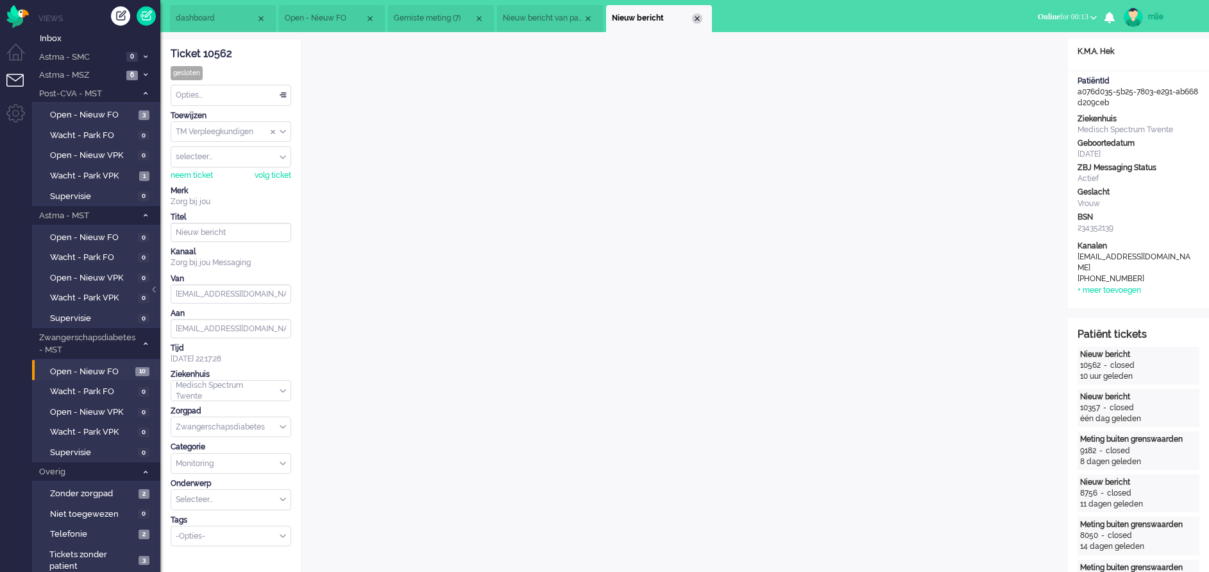
click at [697, 15] on div "Close tab" at bounding box center [697, 18] width 10 height 10
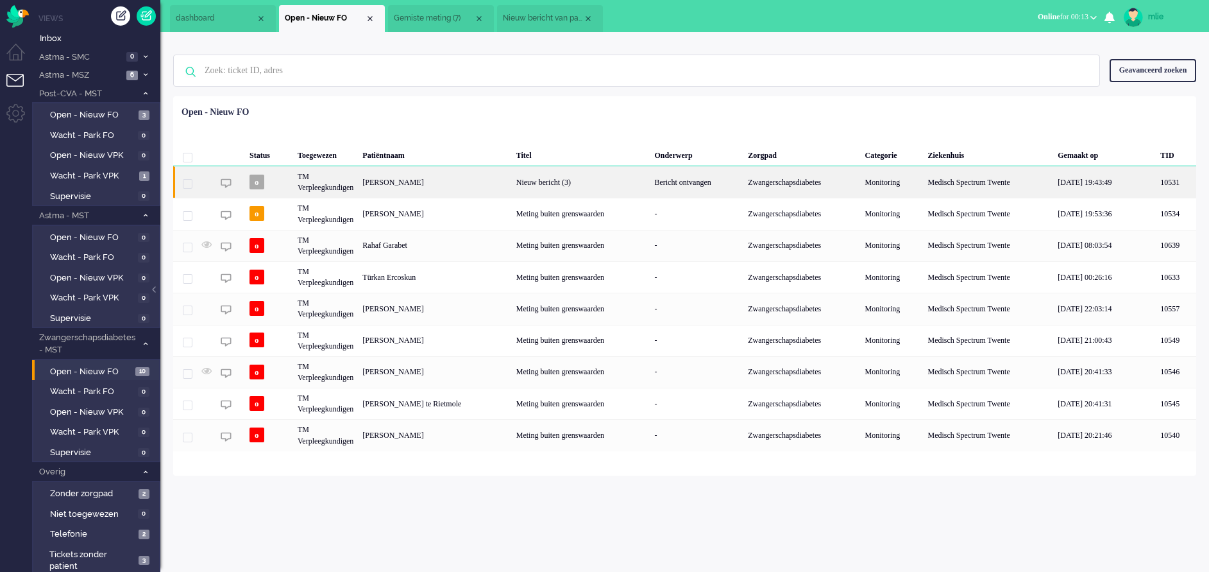
click at [529, 183] on div "Nieuw bericht (3)" at bounding box center [581, 181] width 139 height 31
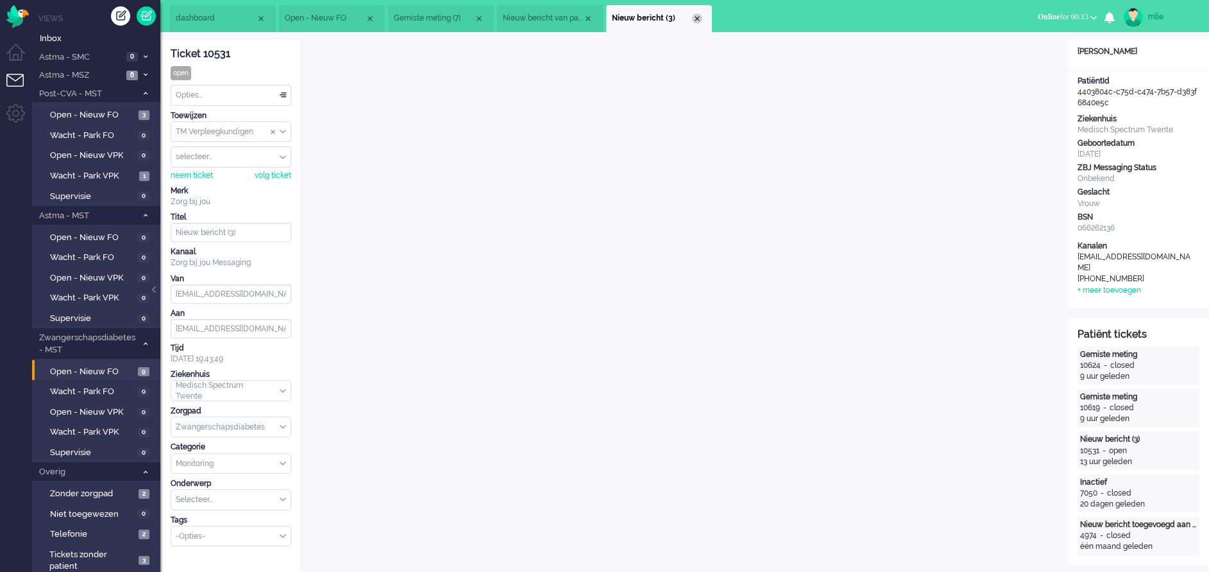
click at [699, 19] on div "Close tab" at bounding box center [697, 18] width 10 height 10
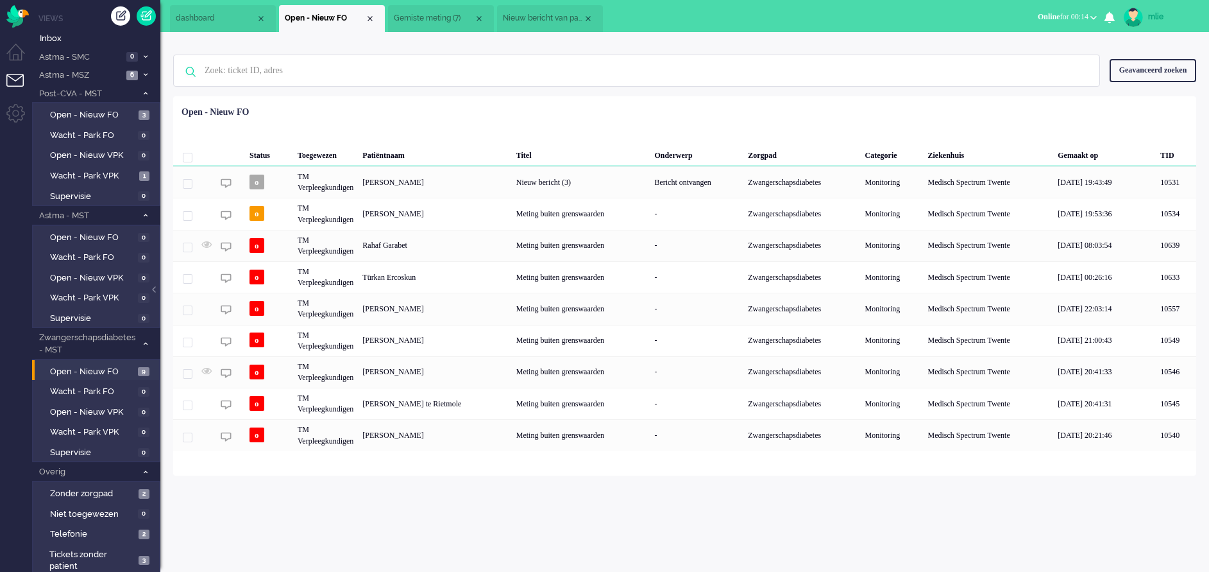
click at [452, 16] on span "Gemiste meting (7)" at bounding box center [434, 18] width 80 height 11
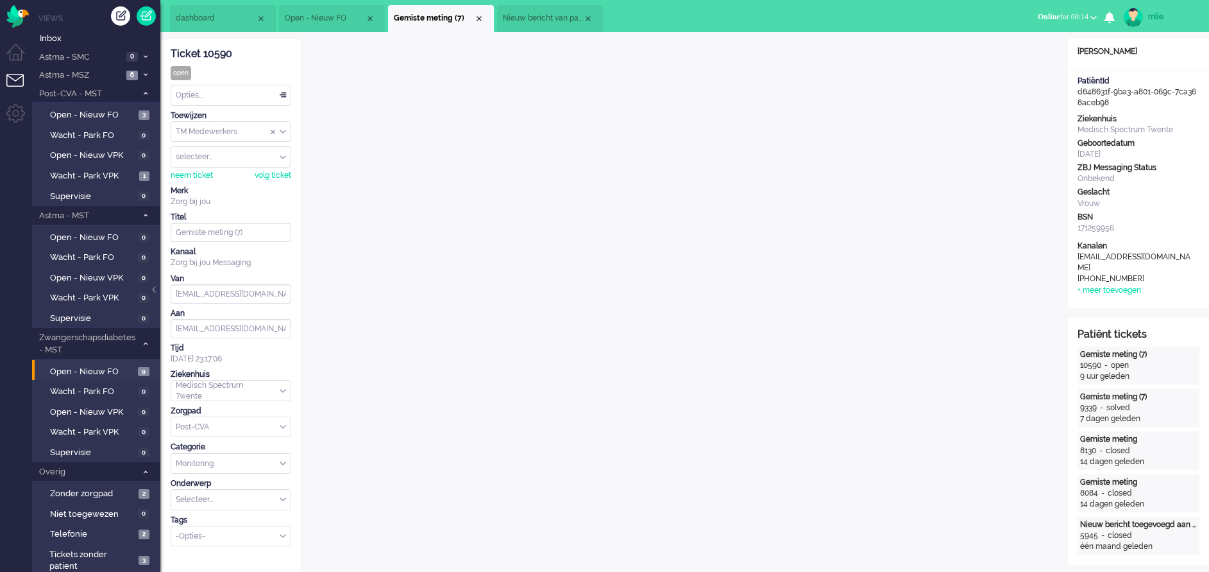
click at [534, 12] on li "Nieuw bericht van patiënt" at bounding box center [550, 18] width 106 height 27
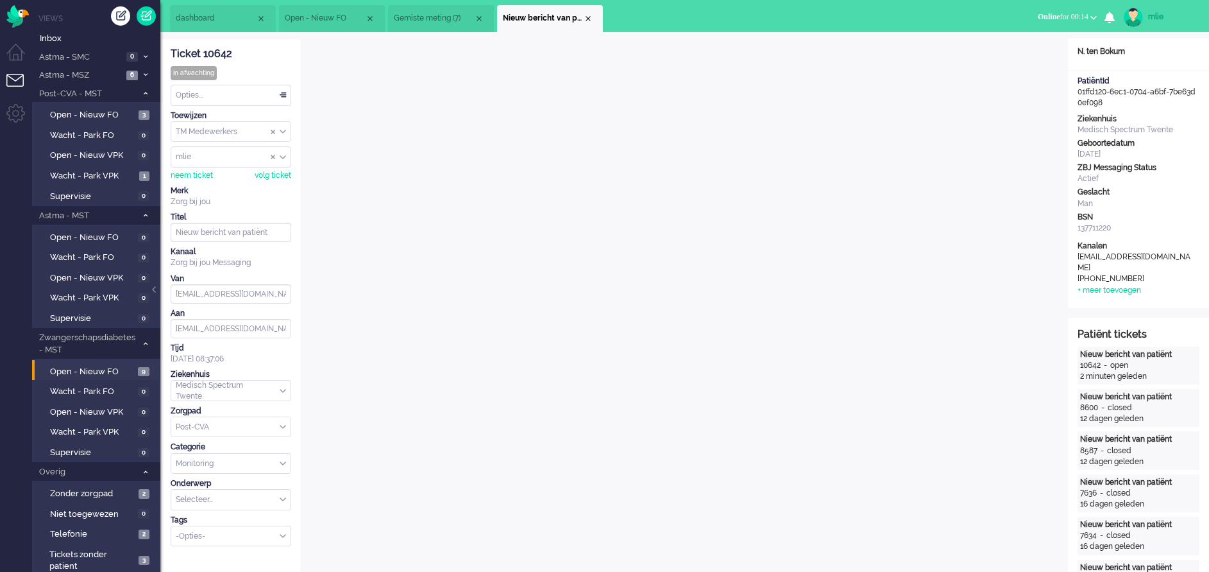
click at [586, 12] on li "Nieuw bericht van patiënt" at bounding box center [550, 18] width 106 height 27
click at [588, 19] on div "Close tab" at bounding box center [588, 18] width 10 height 10
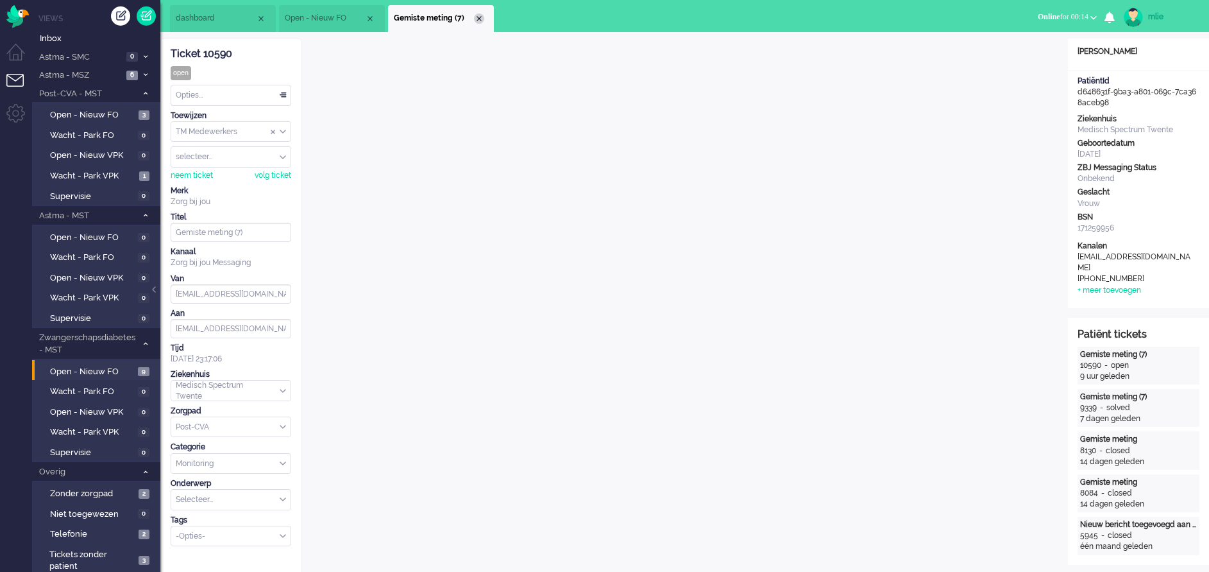
click at [480, 17] on div "Close tab" at bounding box center [479, 18] width 10 height 10
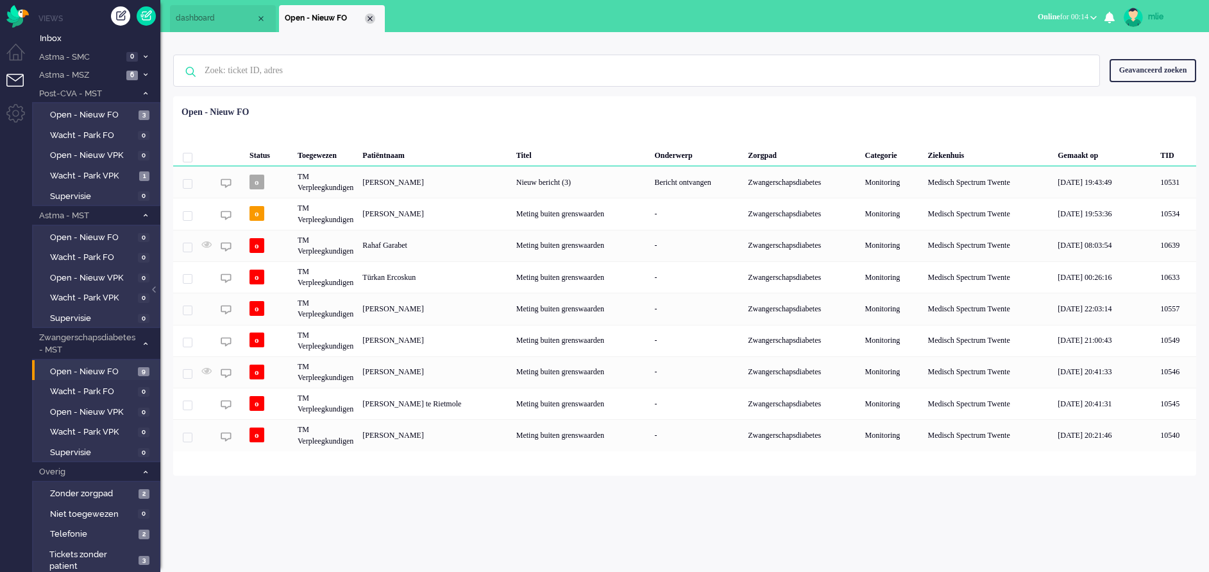
click at [370, 19] on div "Close tab" at bounding box center [370, 18] width 10 height 10
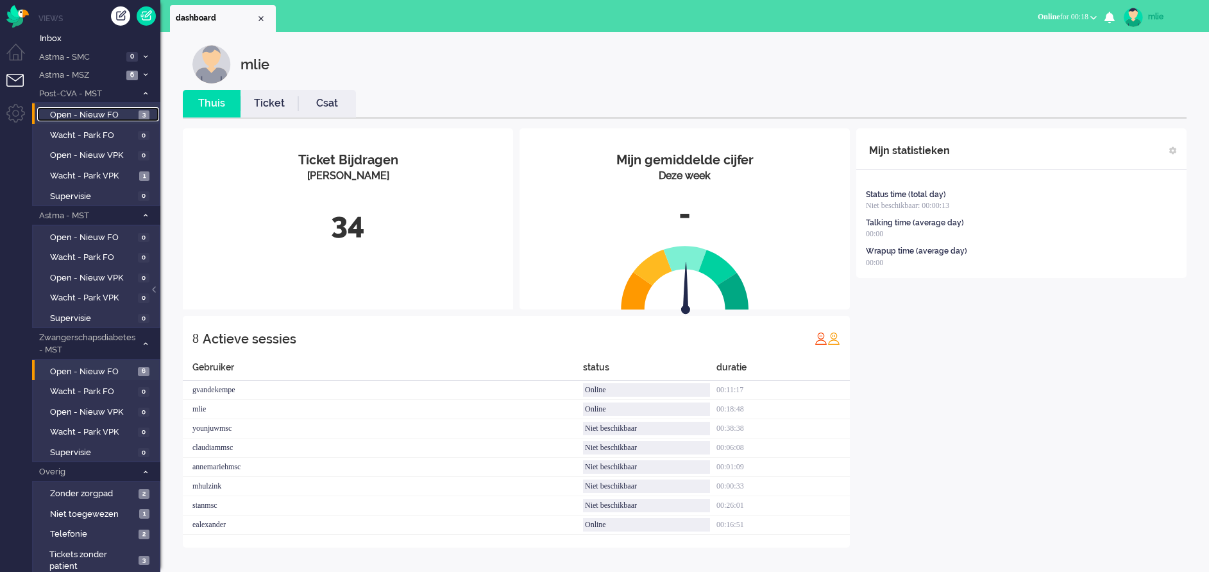
click at [98, 115] on span "Open - Nieuw FO" at bounding box center [92, 115] width 85 height 12
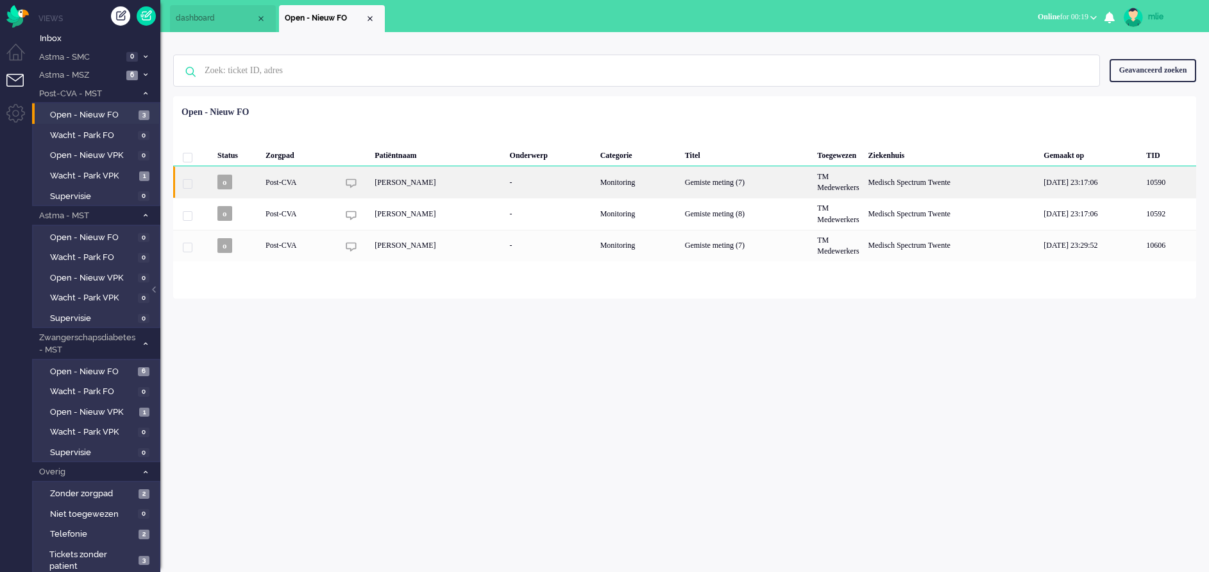
click at [681, 178] on div "Monitoring" at bounding box center [638, 181] width 85 height 31
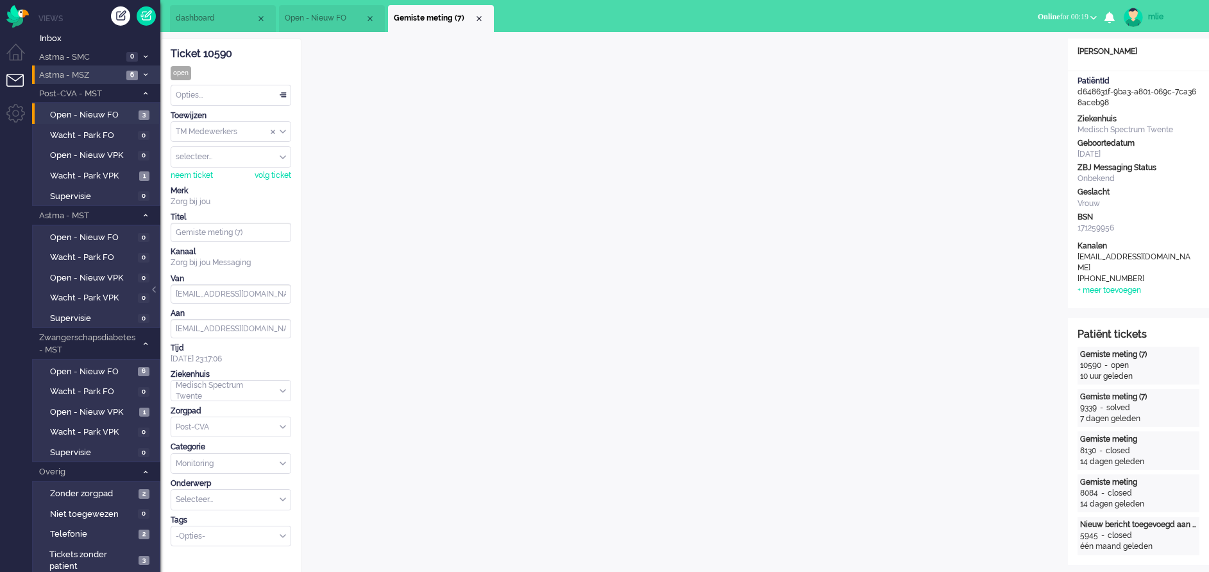
click at [150, 72] on li "Astma - MSZ 6" at bounding box center [96, 74] width 128 height 19
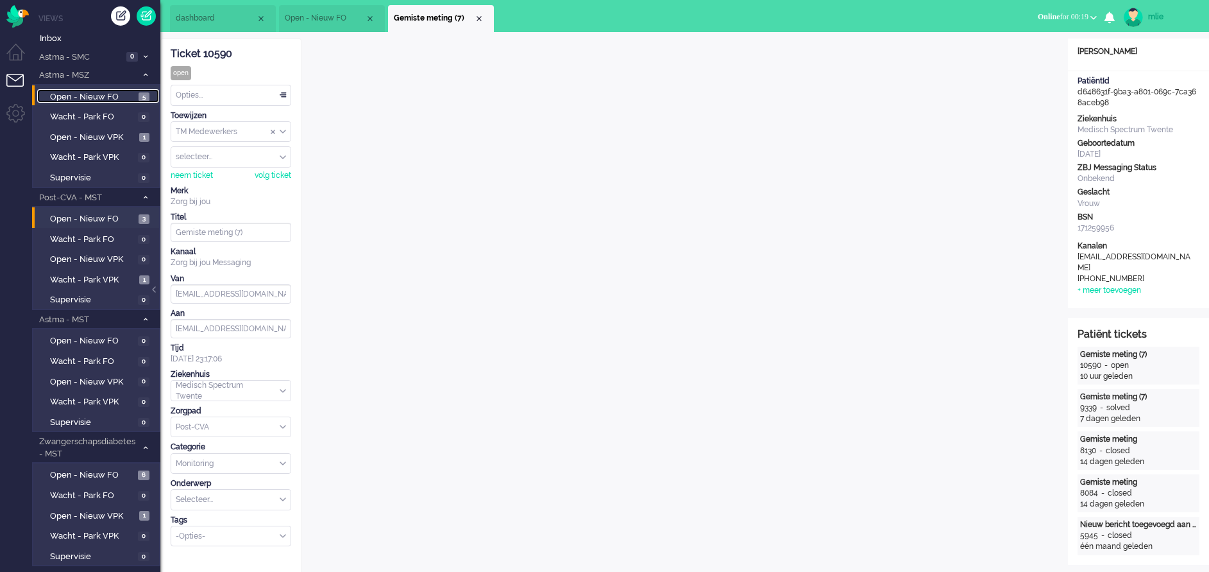
click at [90, 96] on span "Open - Nieuw FO" at bounding box center [92, 97] width 85 height 12
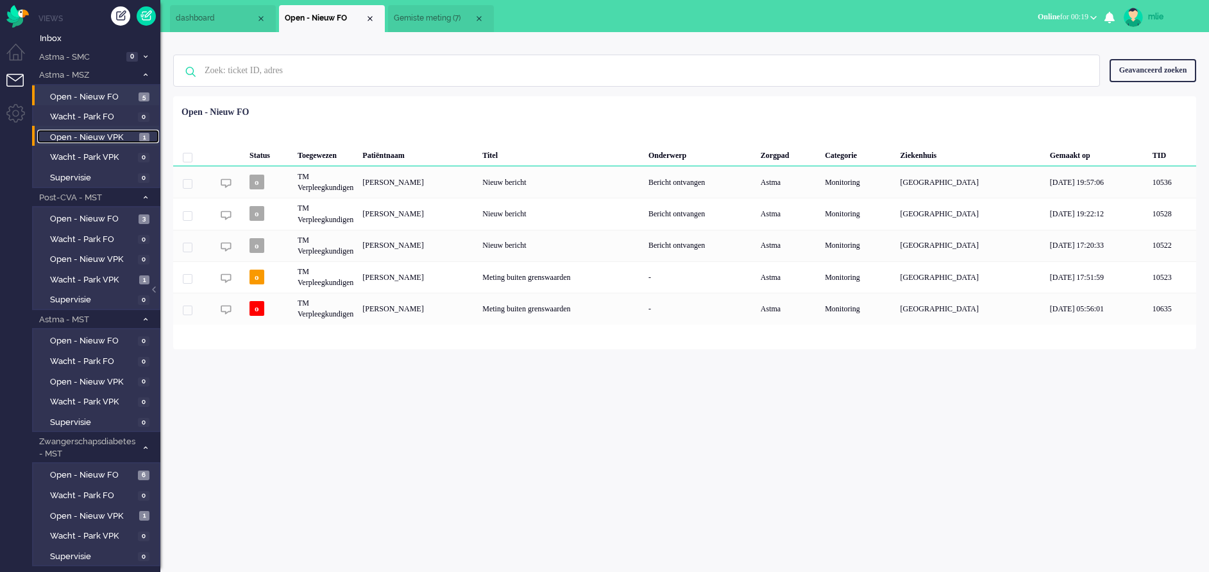
click at [82, 133] on span "Open - Nieuw VPK" at bounding box center [93, 138] width 86 height 12
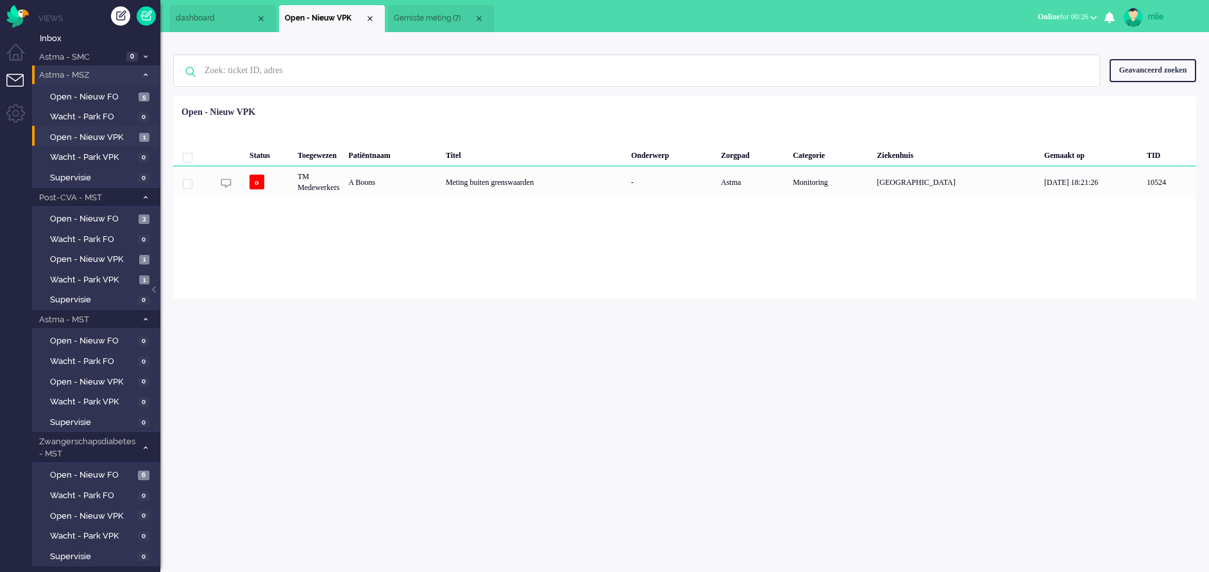
click at [147, 75] on icon at bounding box center [146, 74] width 4 height 4
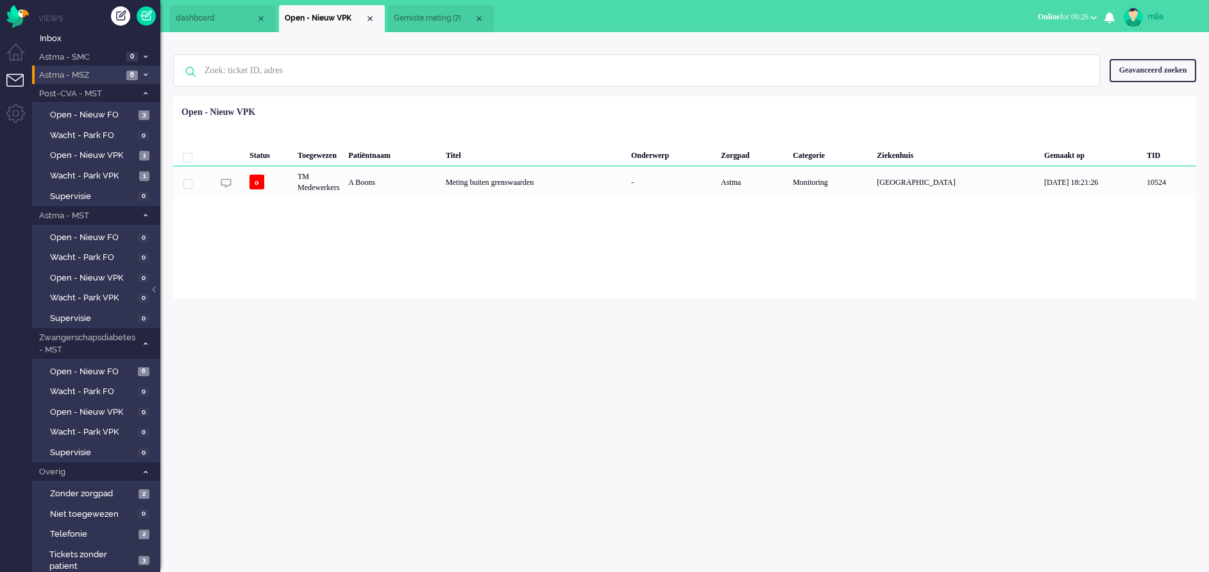
click at [414, 11] on li "Gemiste meting (7)" at bounding box center [441, 18] width 106 height 27
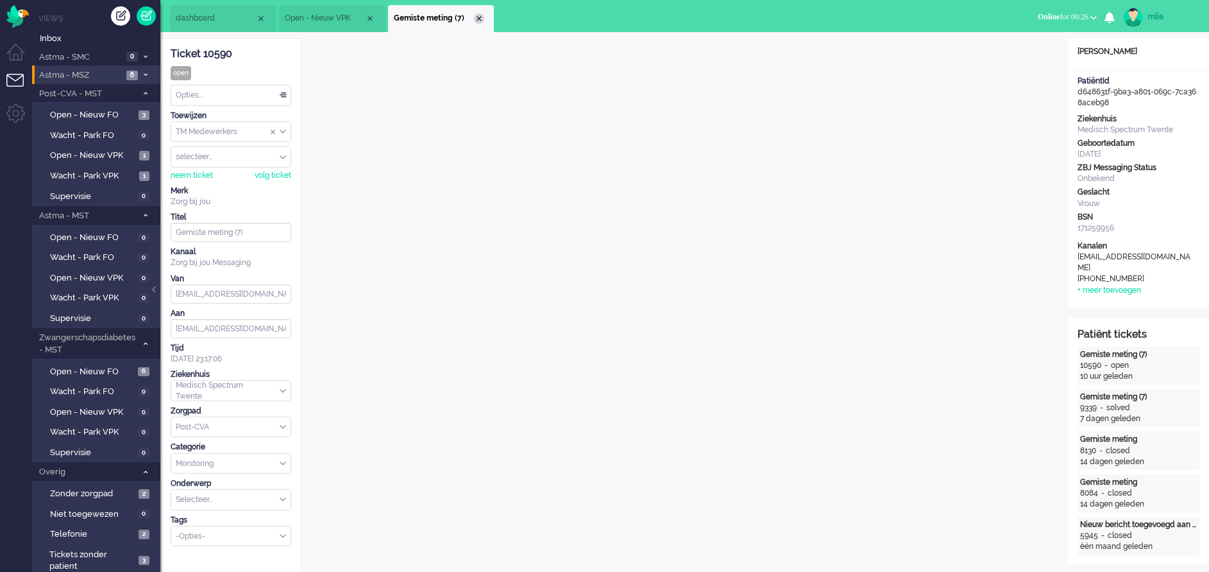
click at [479, 15] on div "Close tab" at bounding box center [479, 18] width 10 height 10
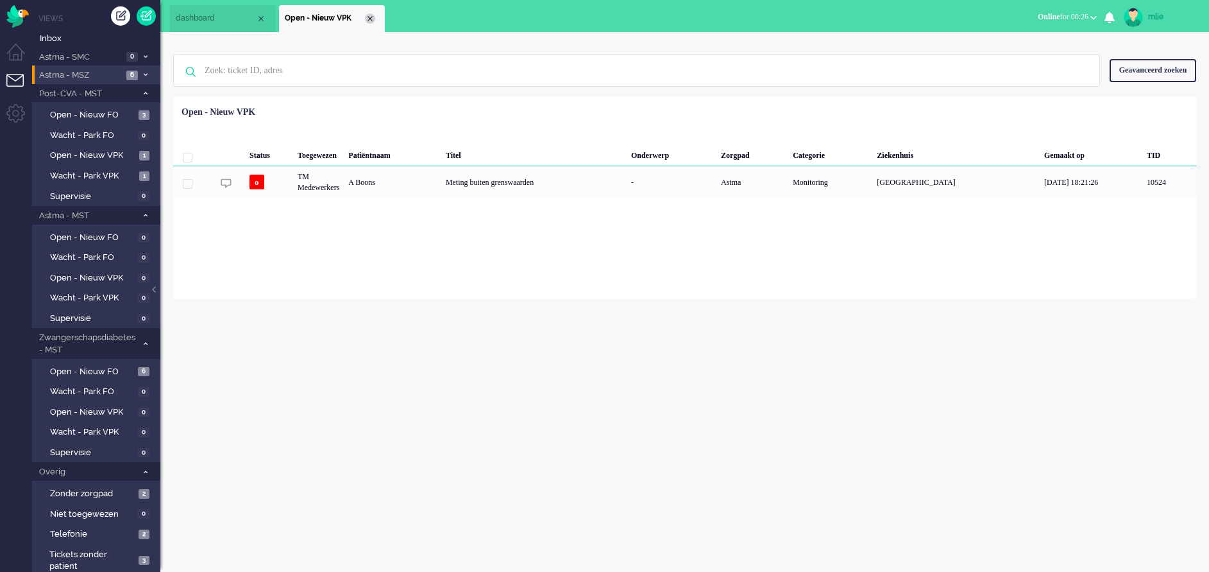
click at [368, 21] on div "Close tab" at bounding box center [370, 18] width 10 height 10
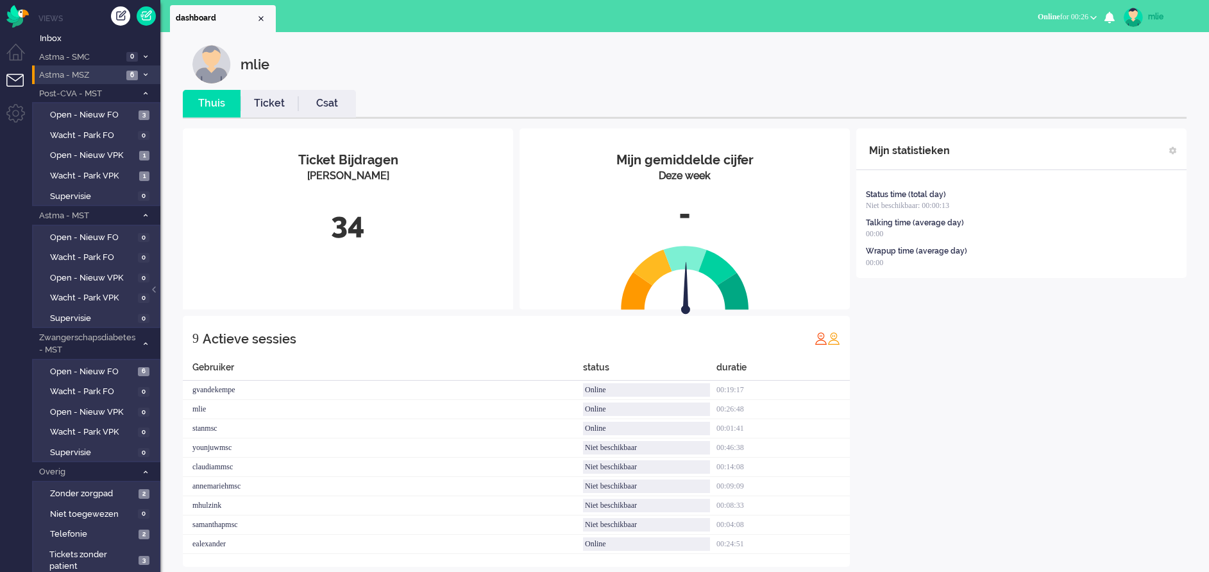
click at [147, 74] on icon at bounding box center [146, 74] width 4 height 4
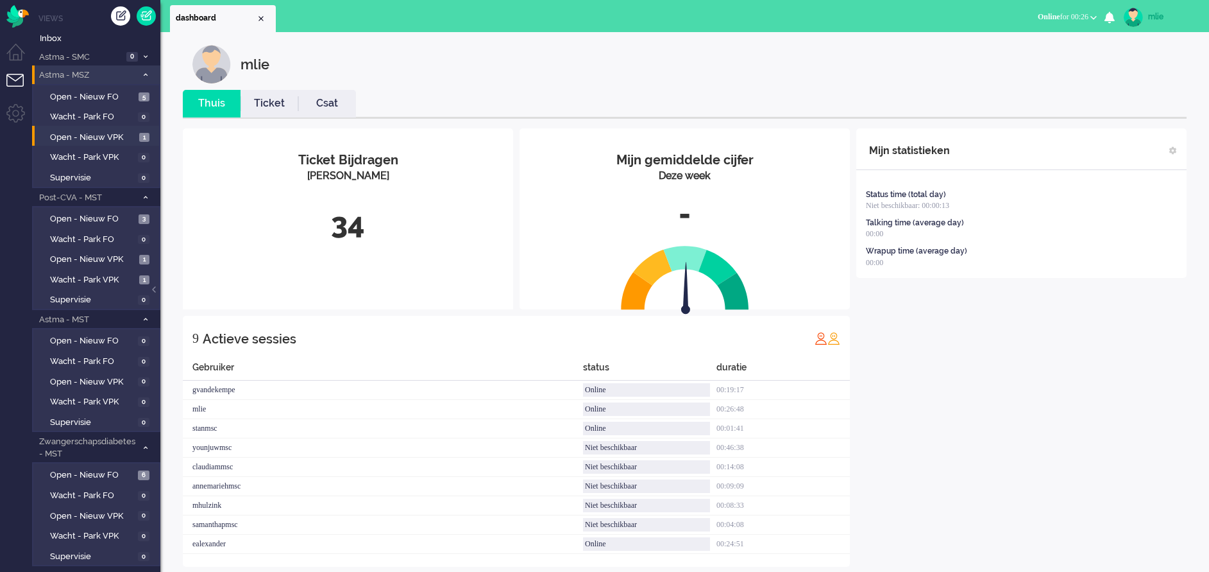
click at [147, 74] on icon at bounding box center [146, 74] width 4 height 4
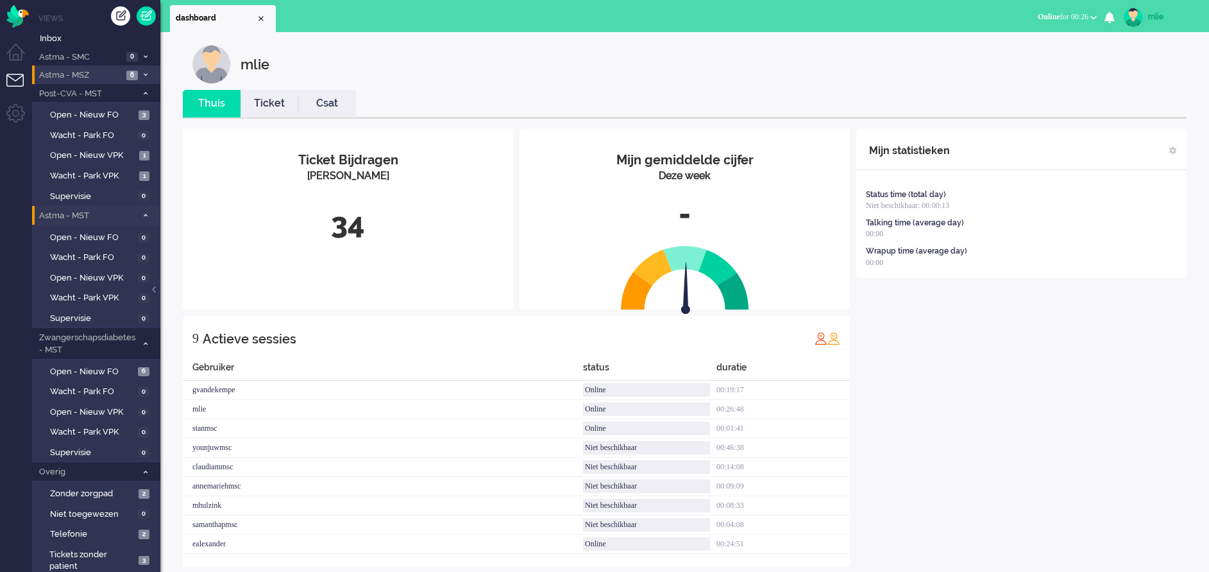
click at [144, 217] on icon at bounding box center [146, 215] width 4 height 4
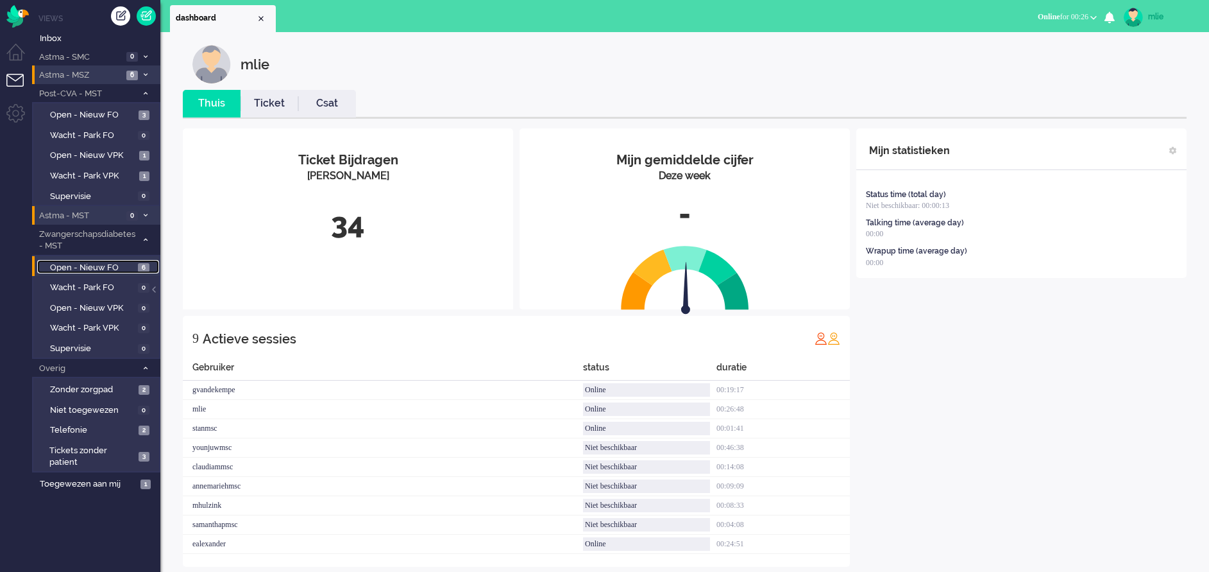
click at [76, 260] on link "Open - Nieuw FO 6" at bounding box center [98, 267] width 122 height 14
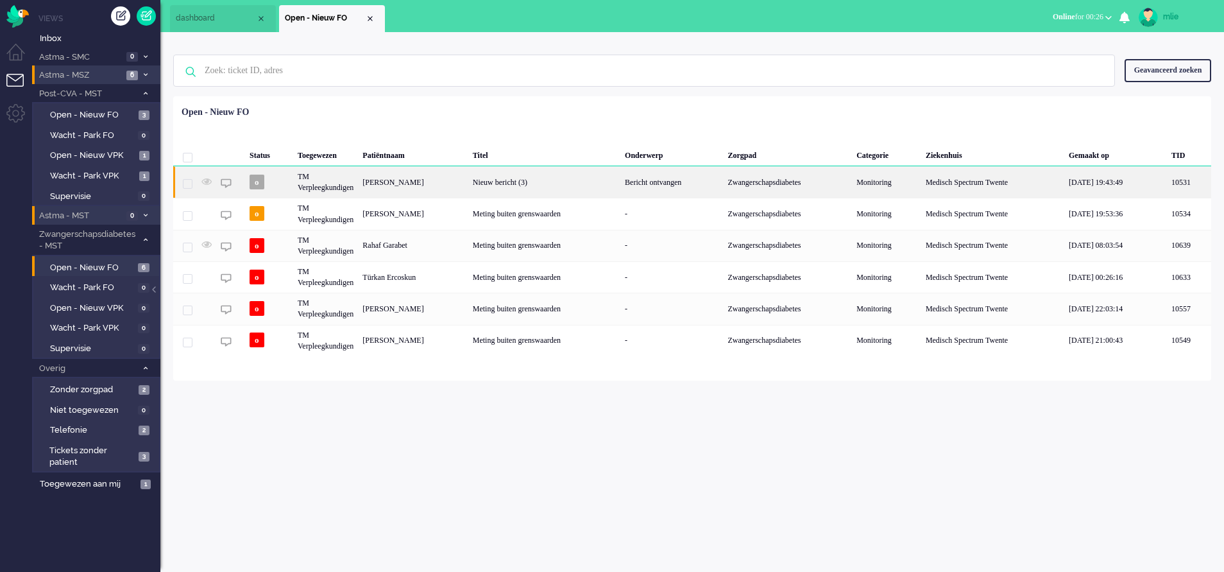
click at [774, 180] on div "Zwangerschapsdiabetes" at bounding box center [788, 181] width 129 height 31
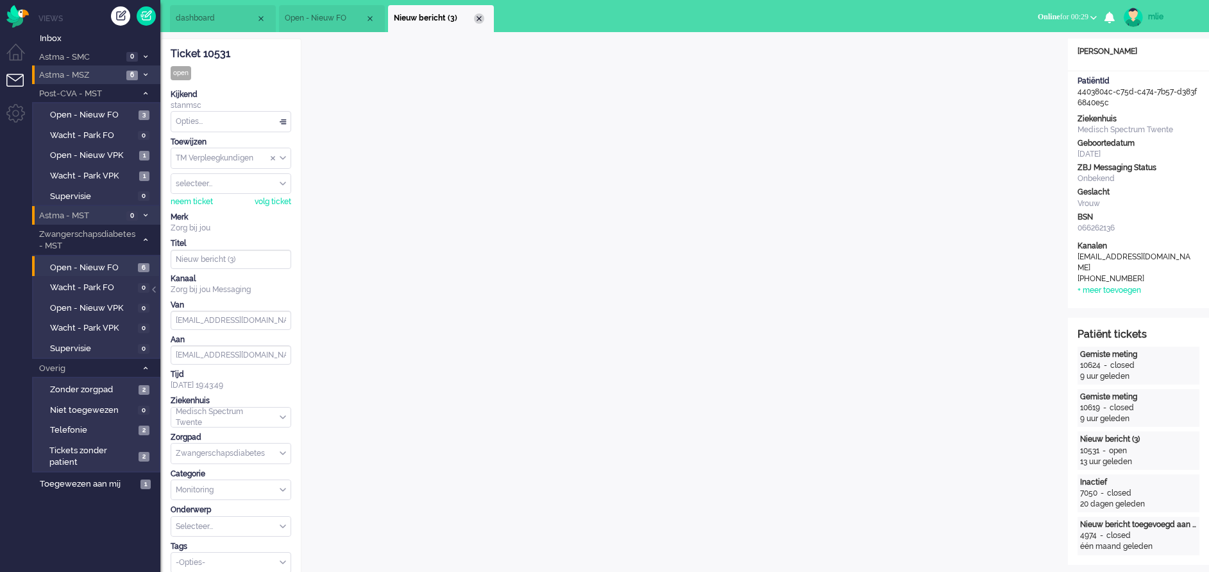
click at [481, 20] on div "Close tab" at bounding box center [479, 18] width 10 height 10
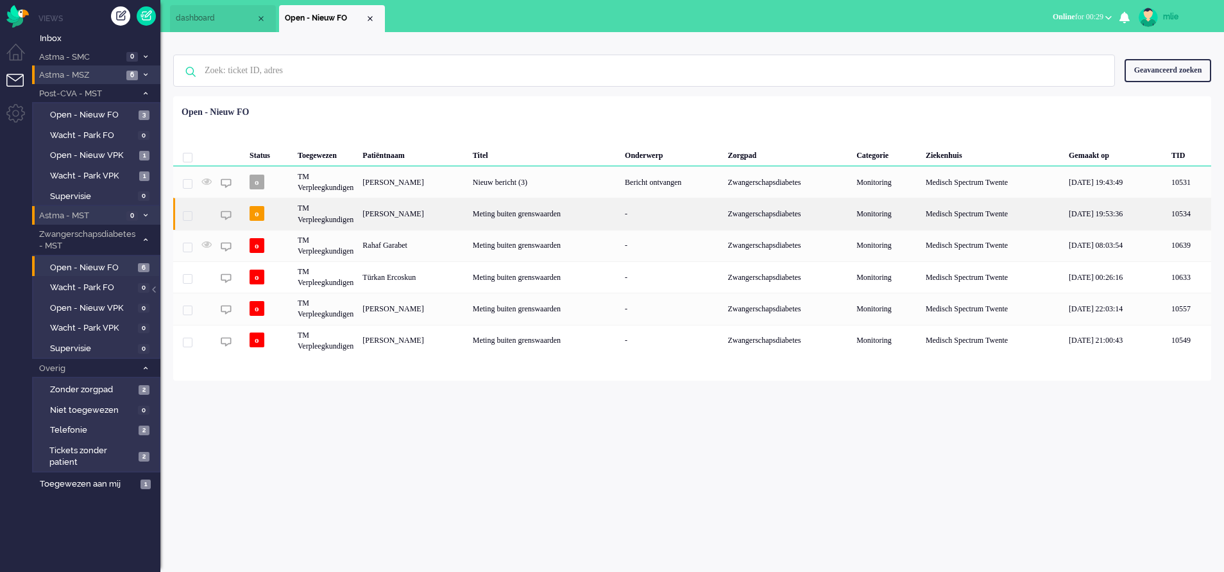
click at [522, 209] on div "Meting buiten grenswaarden" at bounding box center [544, 213] width 152 height 31
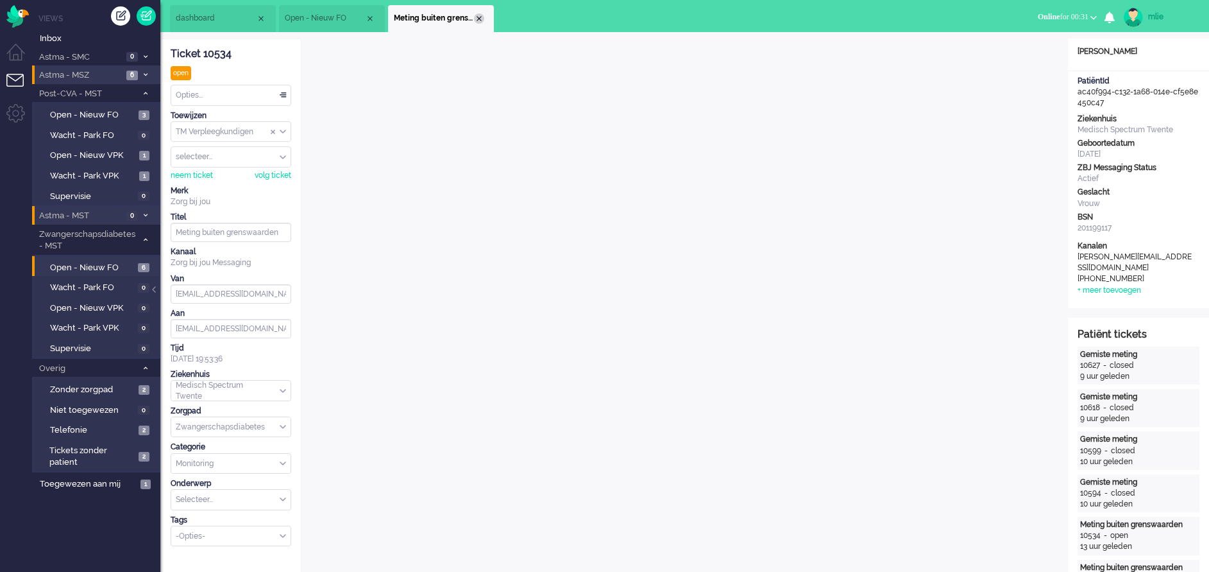
click at [481, 14] on div "Close tab" at bounding box center [479, 18] width 10 height 10
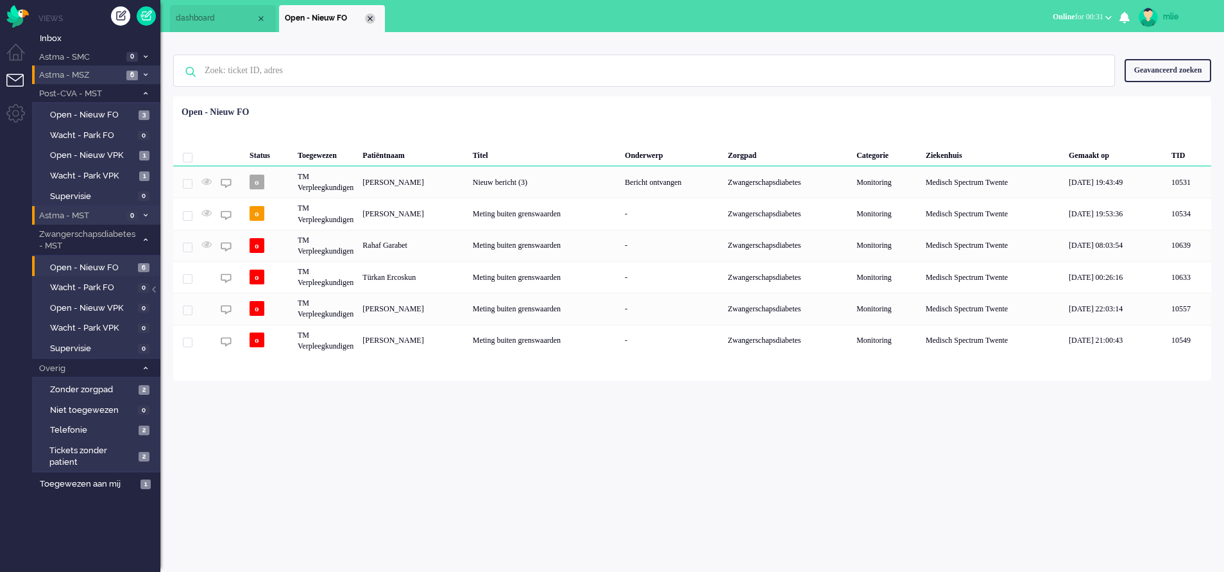
click at [368, 17] on div "Close tab" at bounding box center [370, 18] width 10 height 10
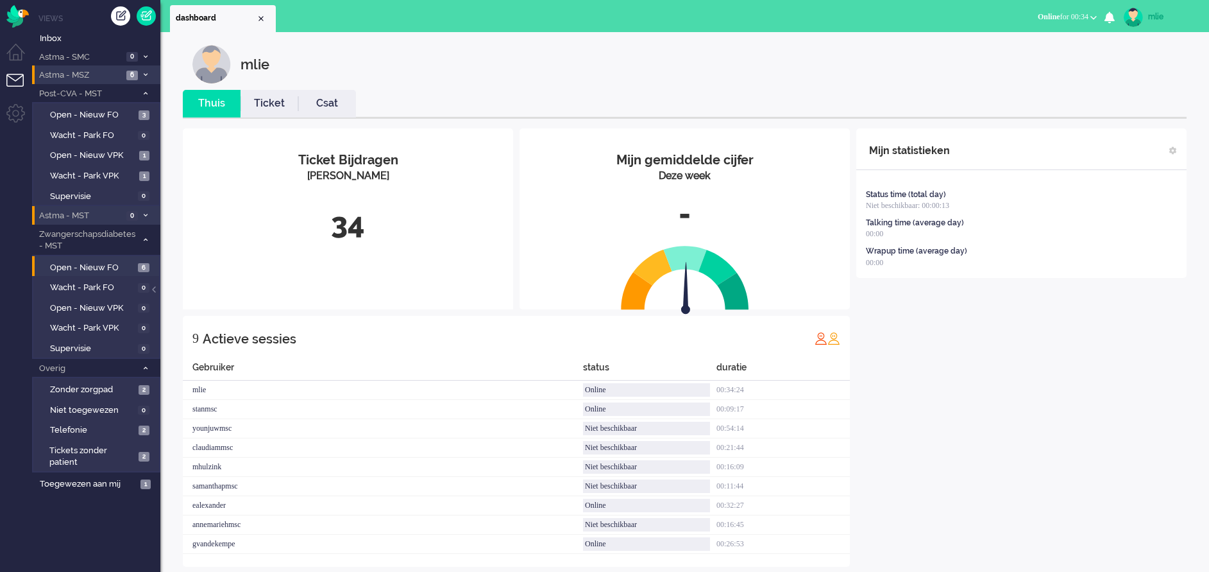
click at [268, 103] on link "Ticket" at bounding box center [270, 103] width 58 height 15
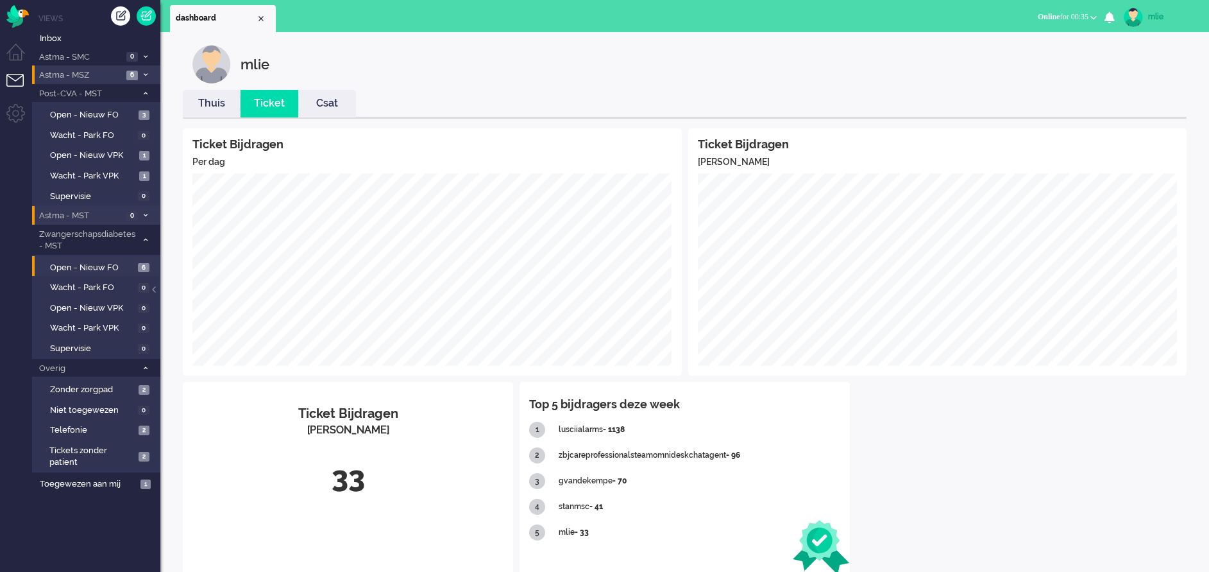
click at [1039, 15] on span "Online" at bounding box center [1049, 16] width 22 height 9
click at [1005, 42] on label "Niet beschikbaar" at bounding box center [1043, 43] width 101 height 11
click at [1034, 13] on span "Niet beschikbaar" at bounding box center [1033, 16] width 56 height 9
click at [1002, 58] on label "Online" at bounding box center [1043, 57] width 101 height 11
click at [86, 116] on span "Open - Nieuw FO" at bounding box center [92, 115] width 85 height 12
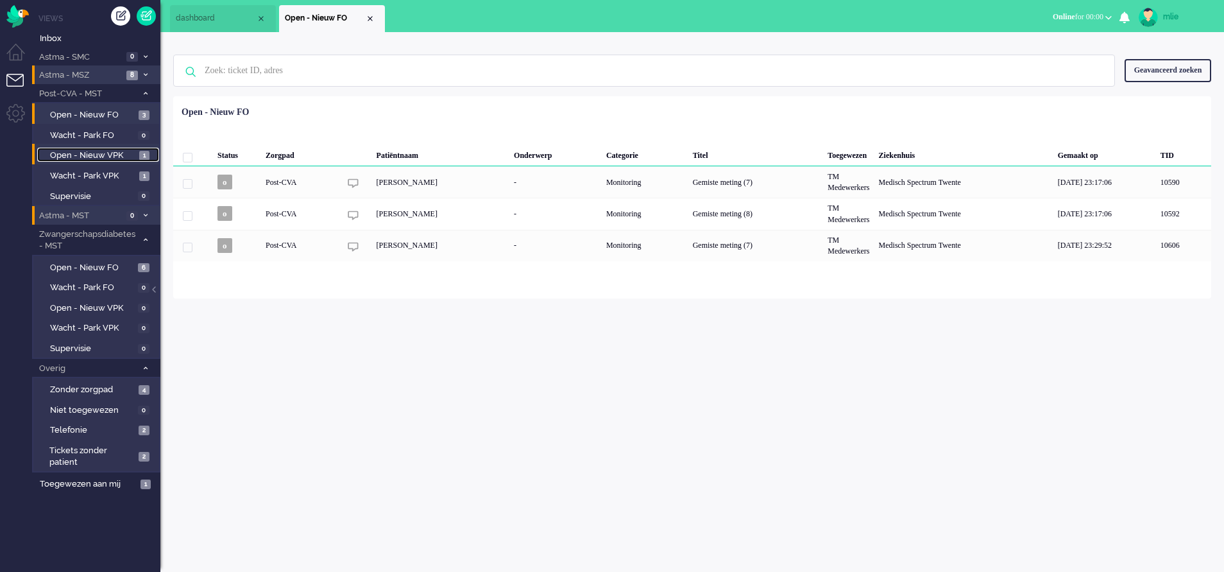
click at [89, 153] on span "Open - Nieuw VPK" at bounding box center [93, 155] width 86 height 12
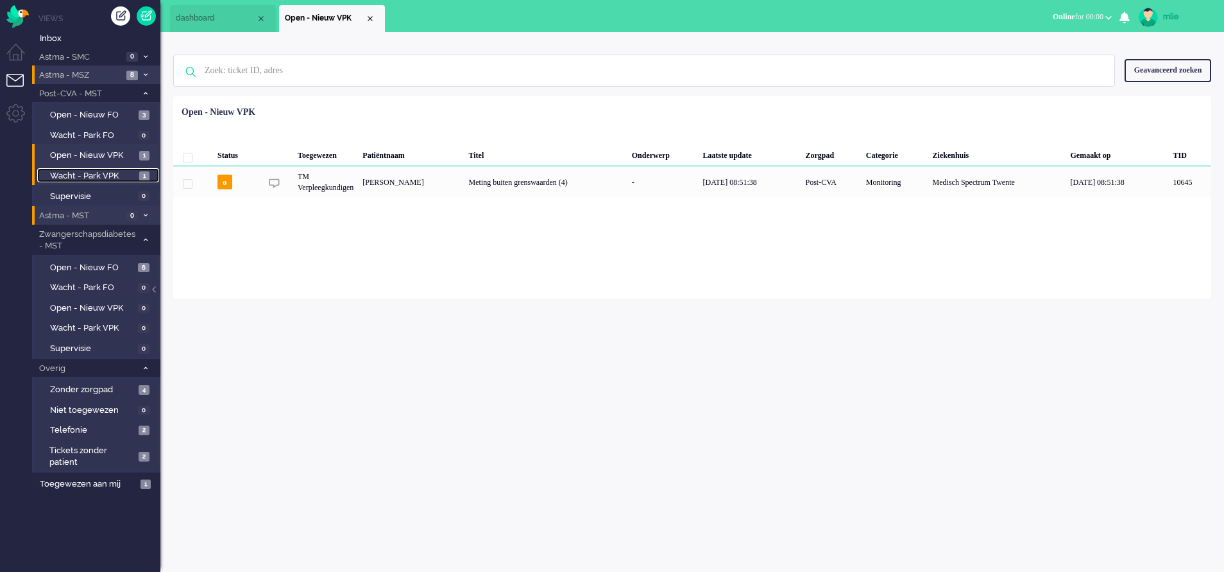
click at [86, 171] on span "Wacht - Park VPK" at bounding box center [93, 176] width 86 height 12
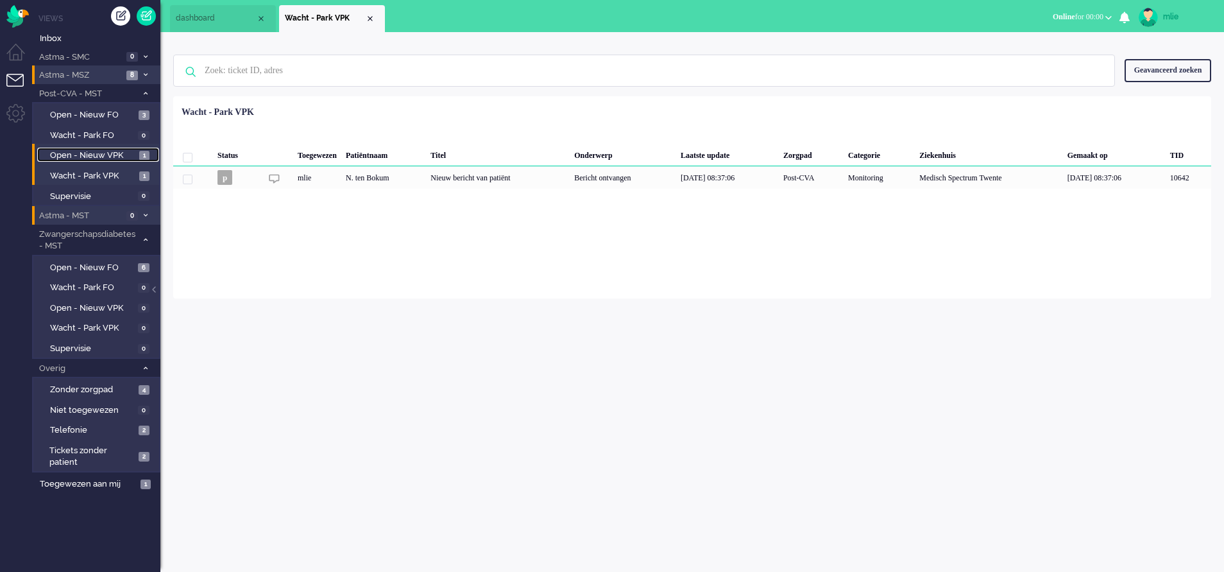
click at [79, 151] on span "Open - Nieuw VPK" at bounding box center [93, 155] width 86 height 12
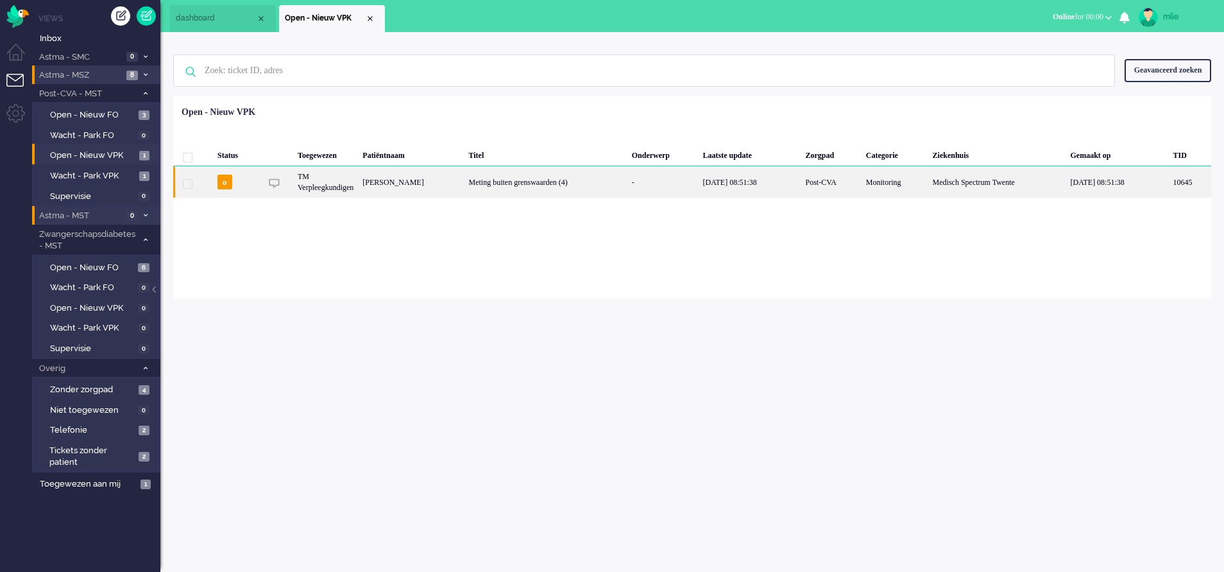
click at [703, 178] on div "[DATE] 08:51:38" at bounding box center [749, 181] width 103 height 31
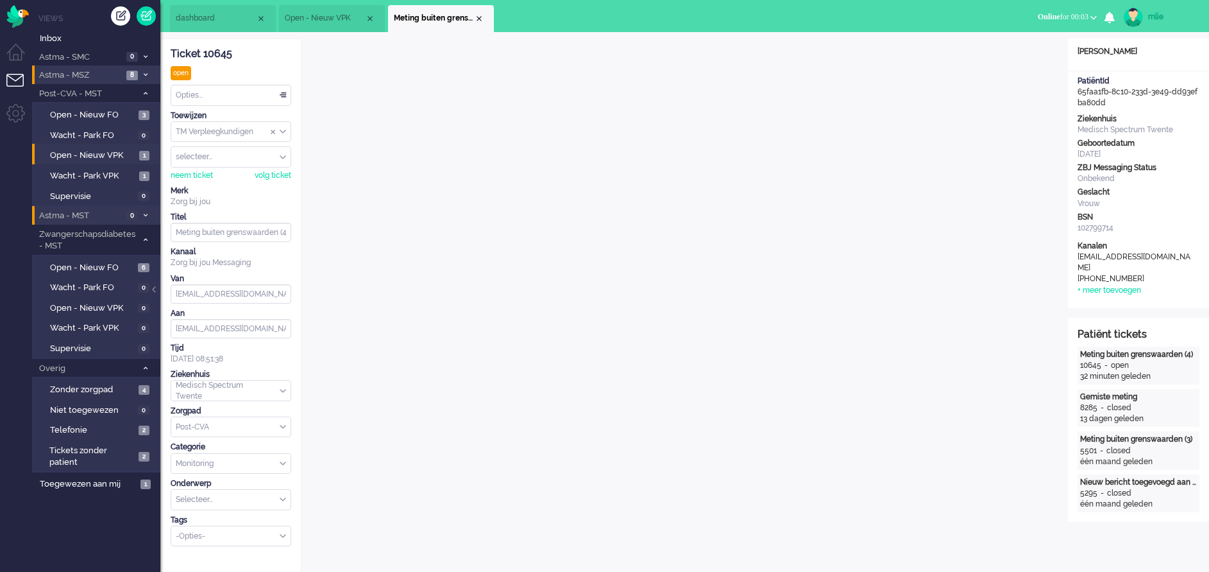
click at [280, 91] on div "Opties..." at bounding box center [230, 95] width 119 height 20
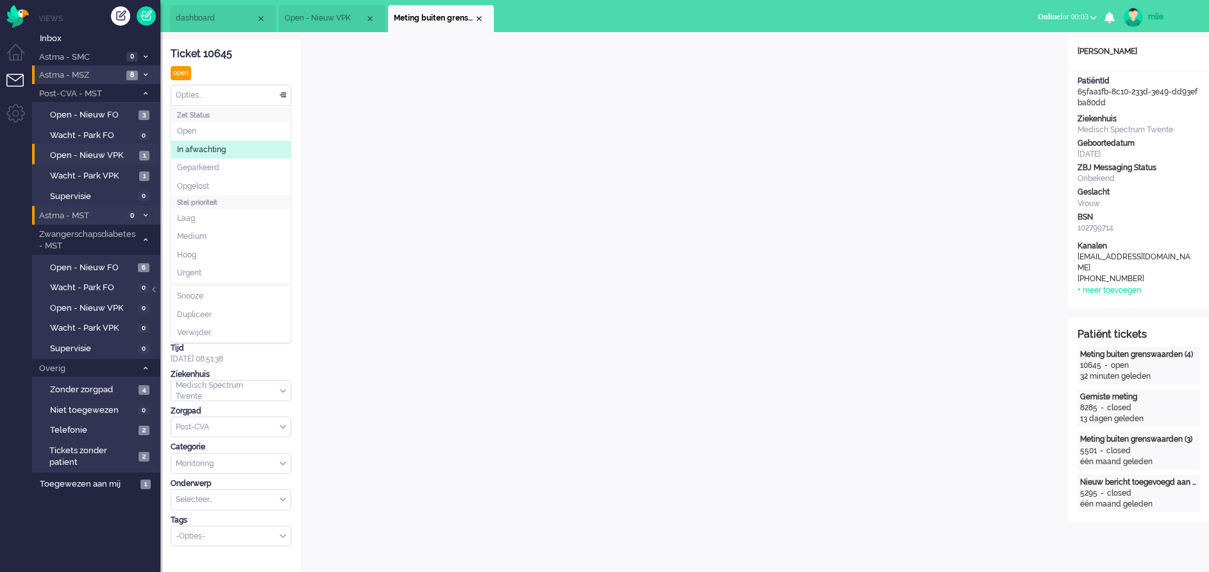
click at [235, 144] on li "In afwachting" at bounding box center [230, 150] width 119 height 19
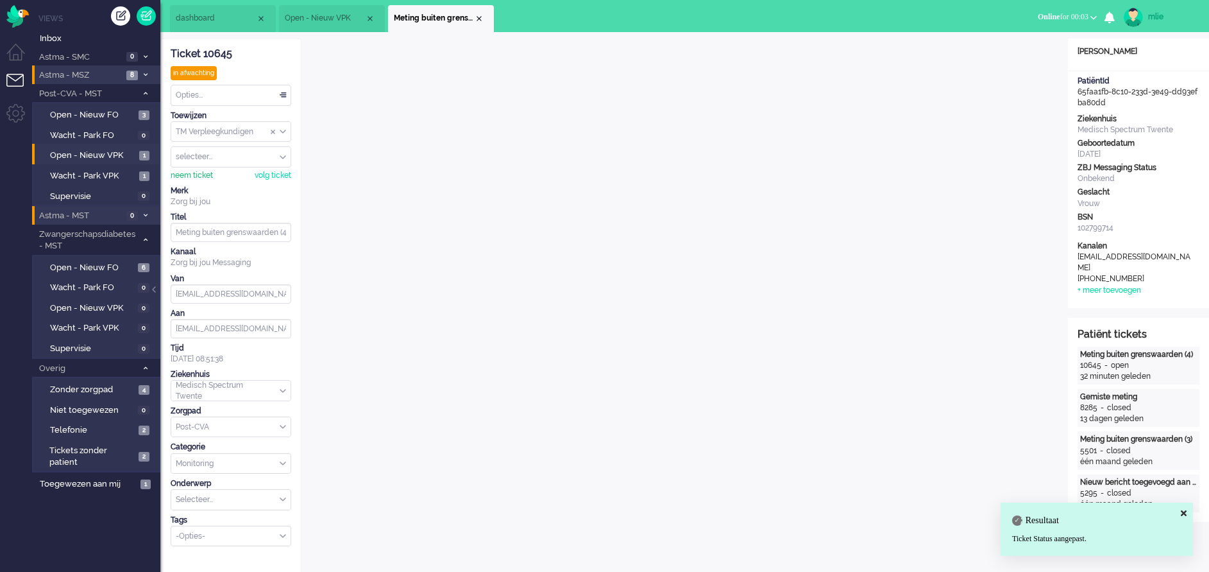
click at [191, 177] on div "neem ticket" at bounding box center [192, 175] width 42 height 11
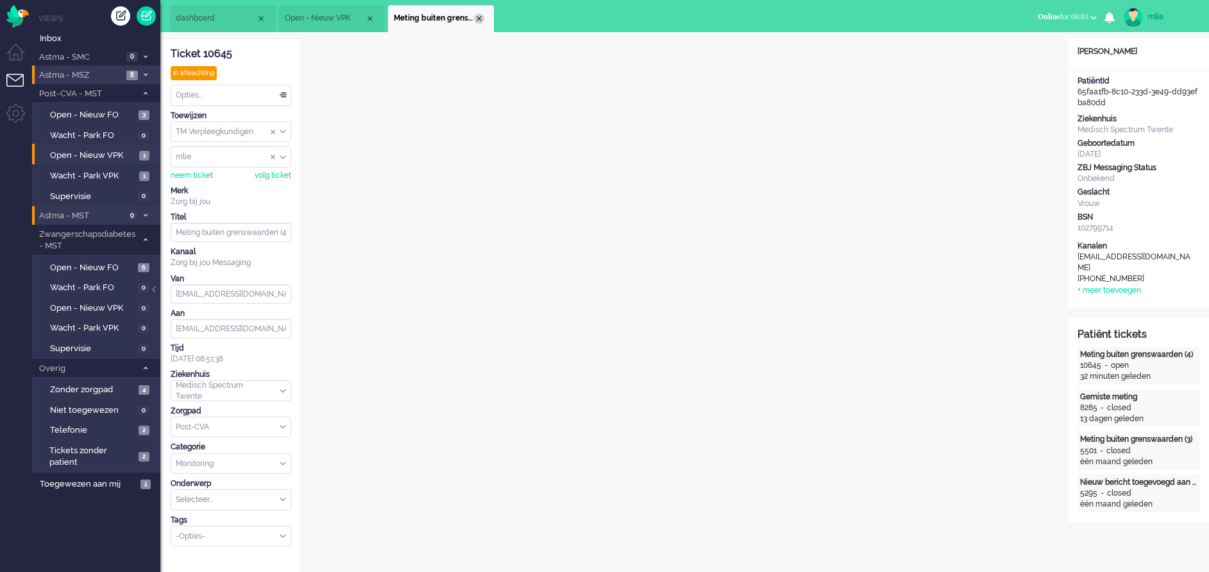
click at [480, 21] on div "Close tab" at bounding box center [479, 18] width 10 height 10
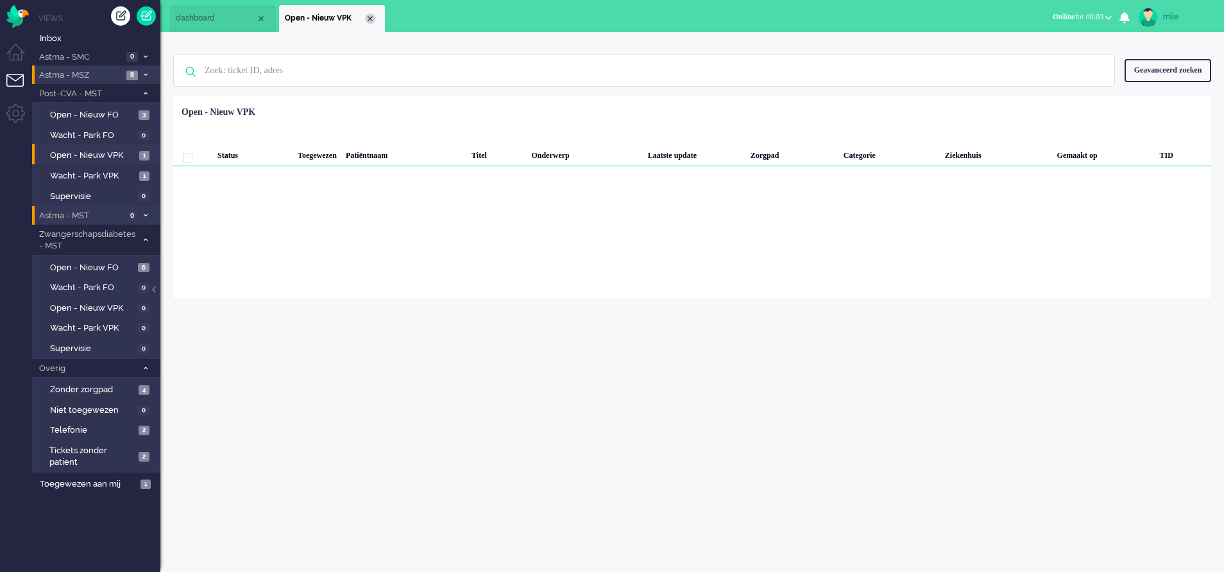
click at [373, 22] on div "Close tab" at bounding box center [370, 18] width 10 height 10
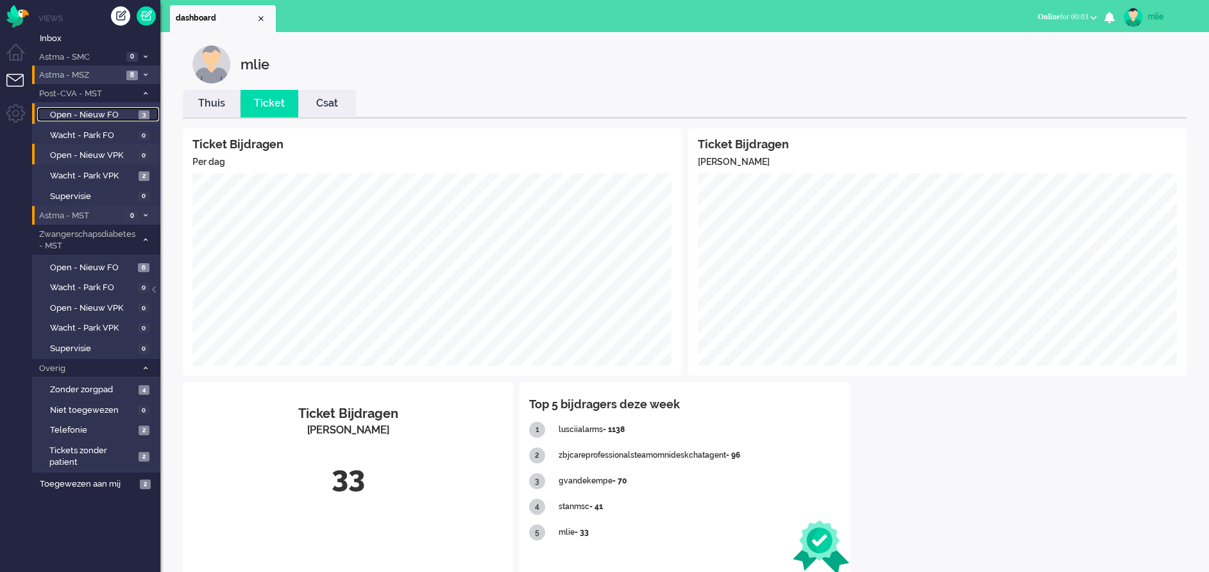
click at [76, 109] on span "Open - Nieuw FO" at bounding box center [92, 115] width 85 height 12
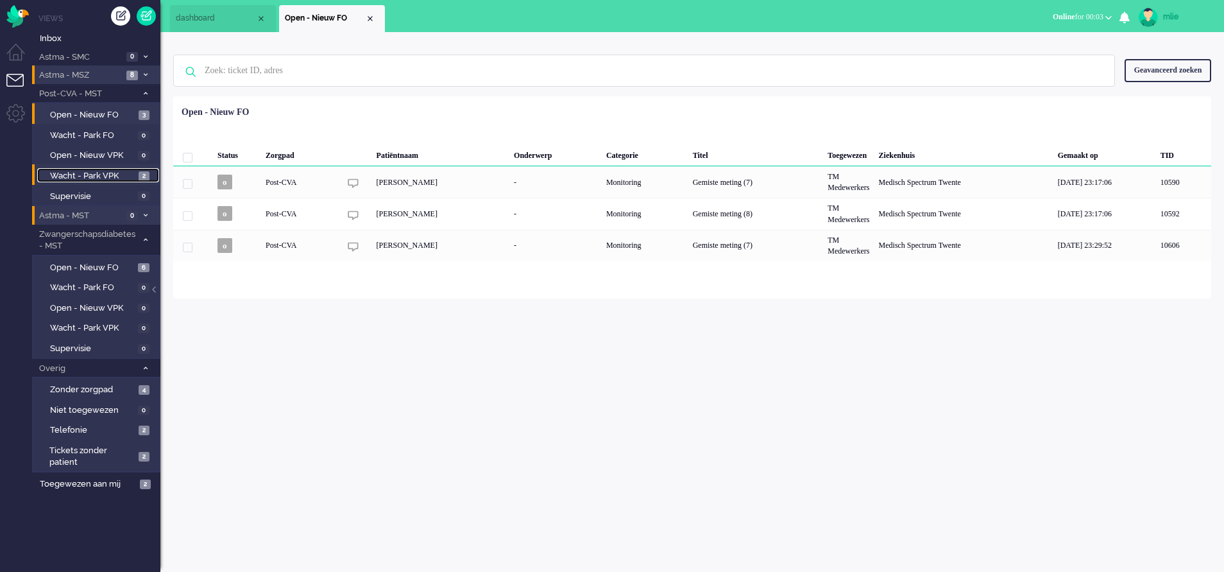
click at [81, 173] on span "Wacht - Park VPK" at bounding box center [92, 176] width 85 height 12
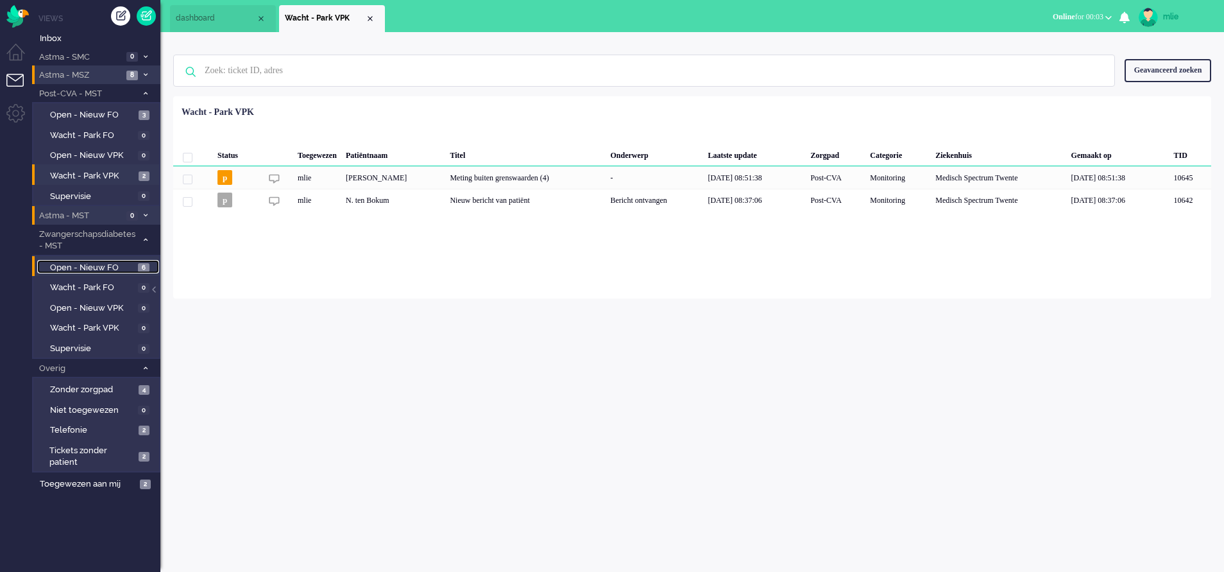
click at [83, 266] on span "Open - Nieuw FO" at bounding box center [92, 268] width 85 height 12
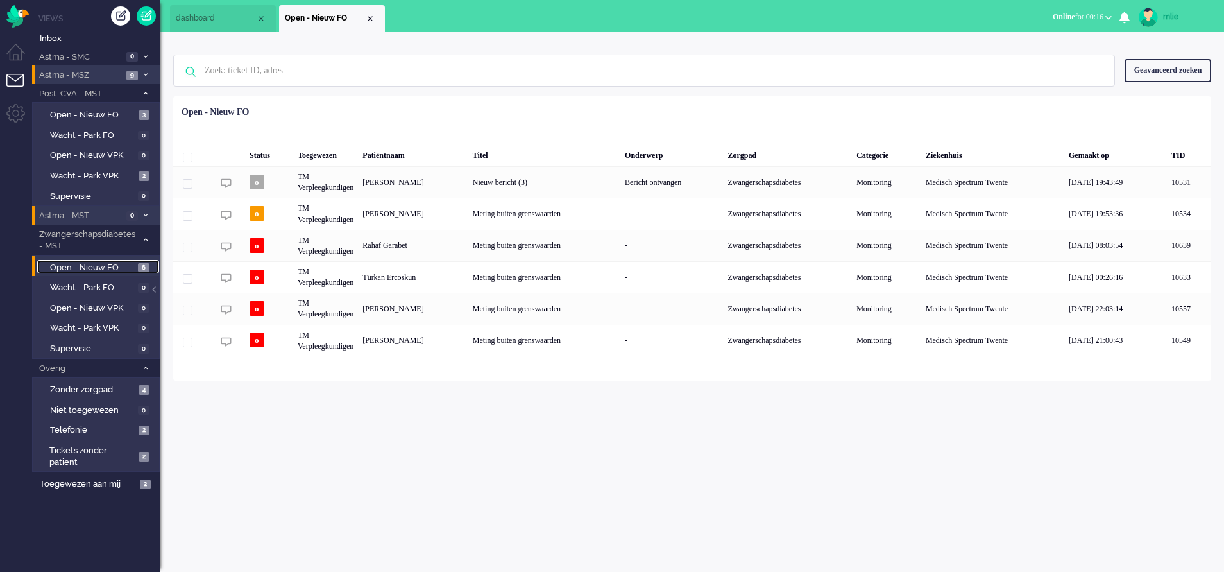
click at [221, 17] on span "dashboard" at bounding box center [216, 18] width 80 height 11
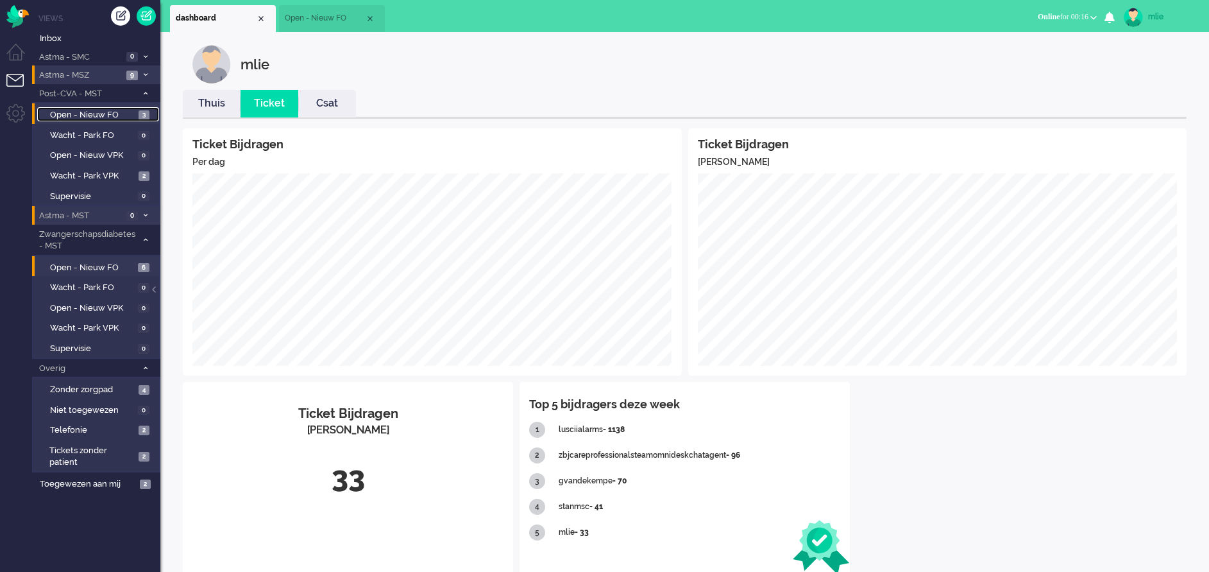
click at [65, 110] on span "Open - Nieuw FO" at bounding box center [92, 115] width 85 height 12
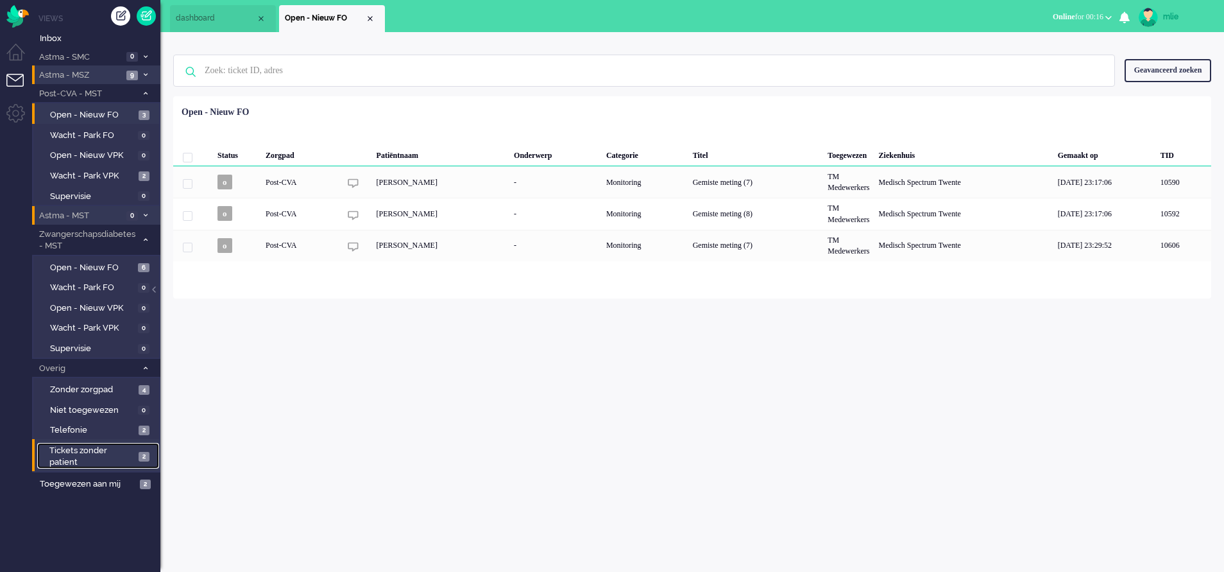
click at [58, 447] on span "Tickets zonder patient" at bounding box center [91, 457] width 85 height 24
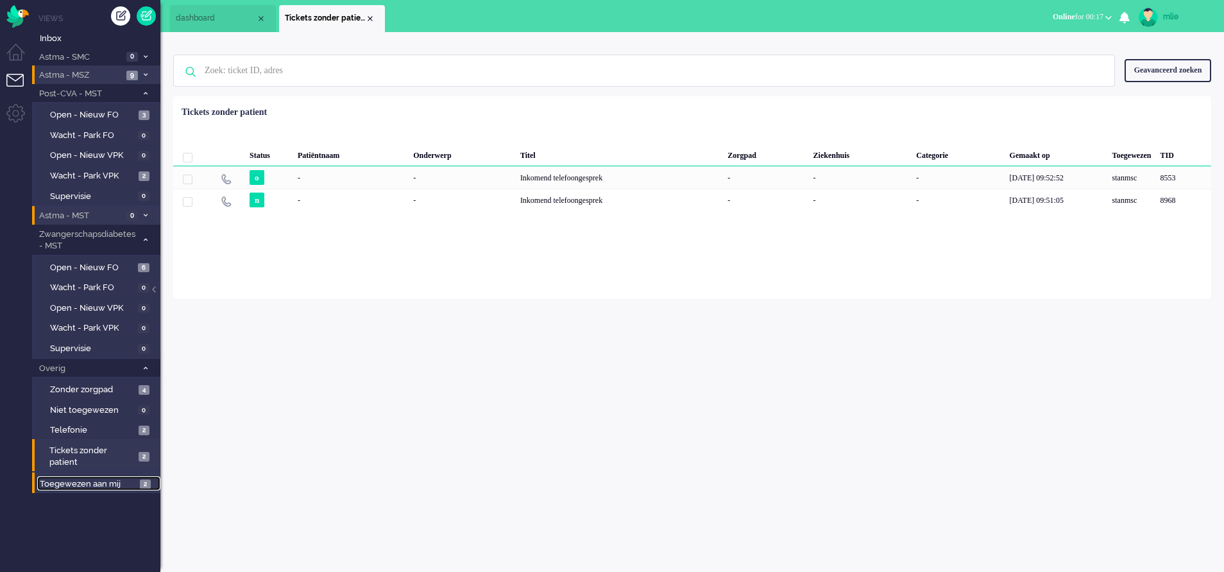
click at [102, 480] on span "Toegewezen aan mij" at bounding box center [88, 484] width 96 height 12
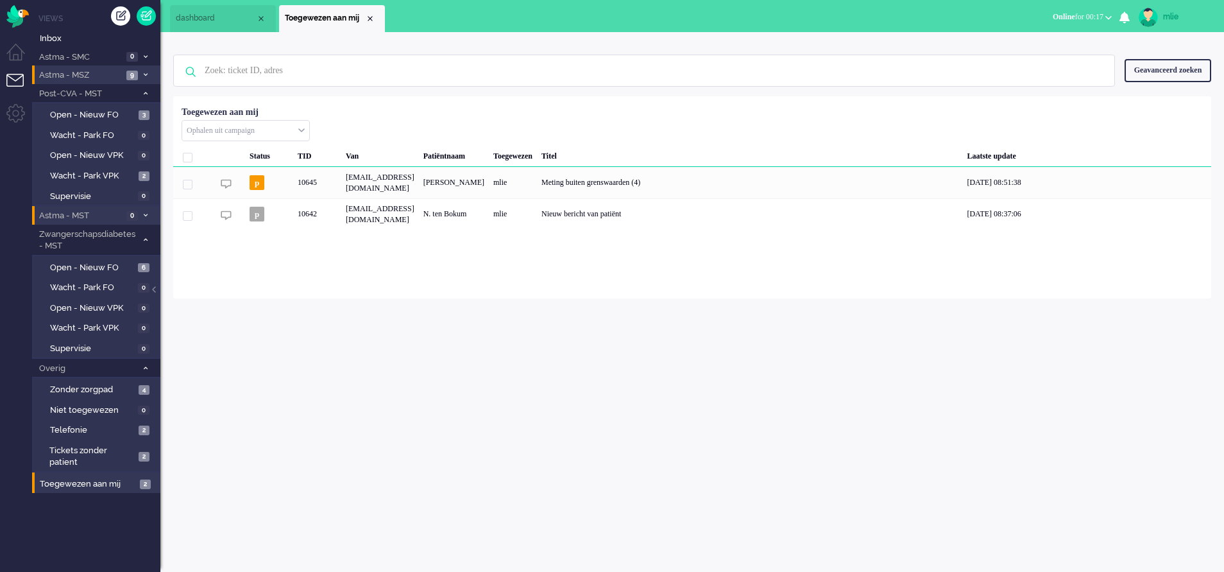
click at [143, 69] on li "Astma - MSZ 9" at bounding box center [96, 74] width 128 height 19
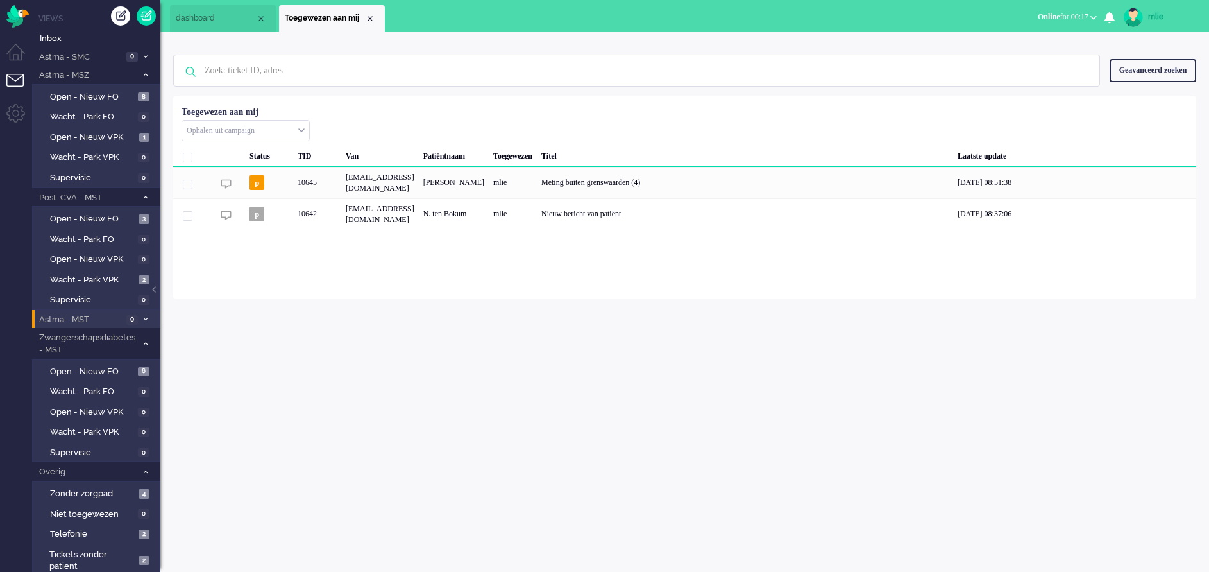
click at [146, 74] on icon at bounding box center [146, 74] width 4 height 4
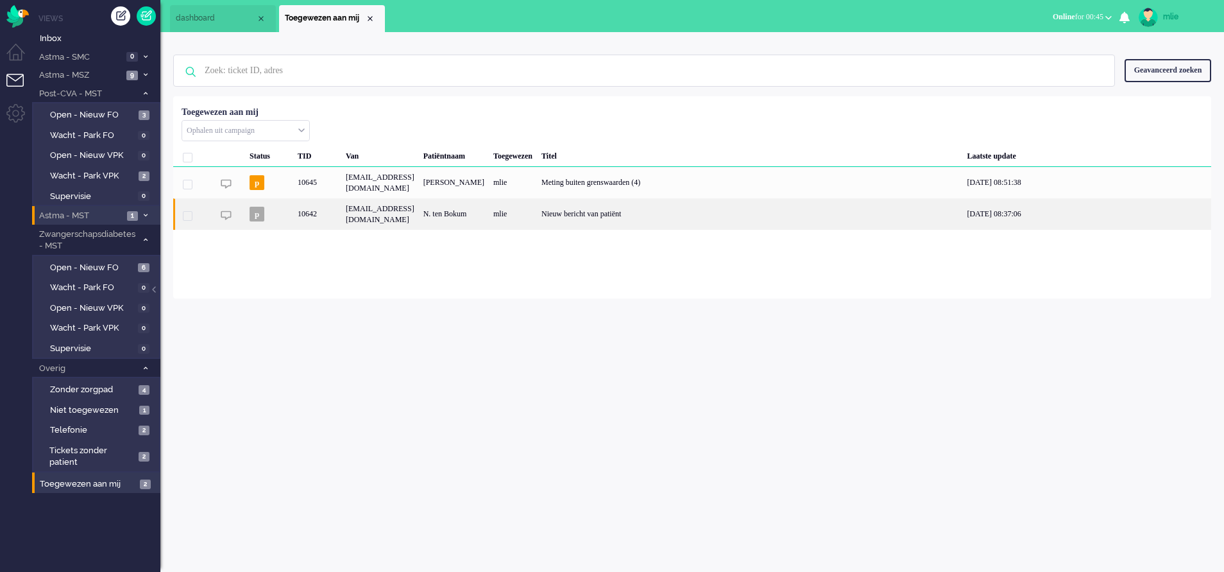
click at [656, 211] on div "Nieuw bericht van patiënt" at bounding box center [749, 213] width 425 height 31
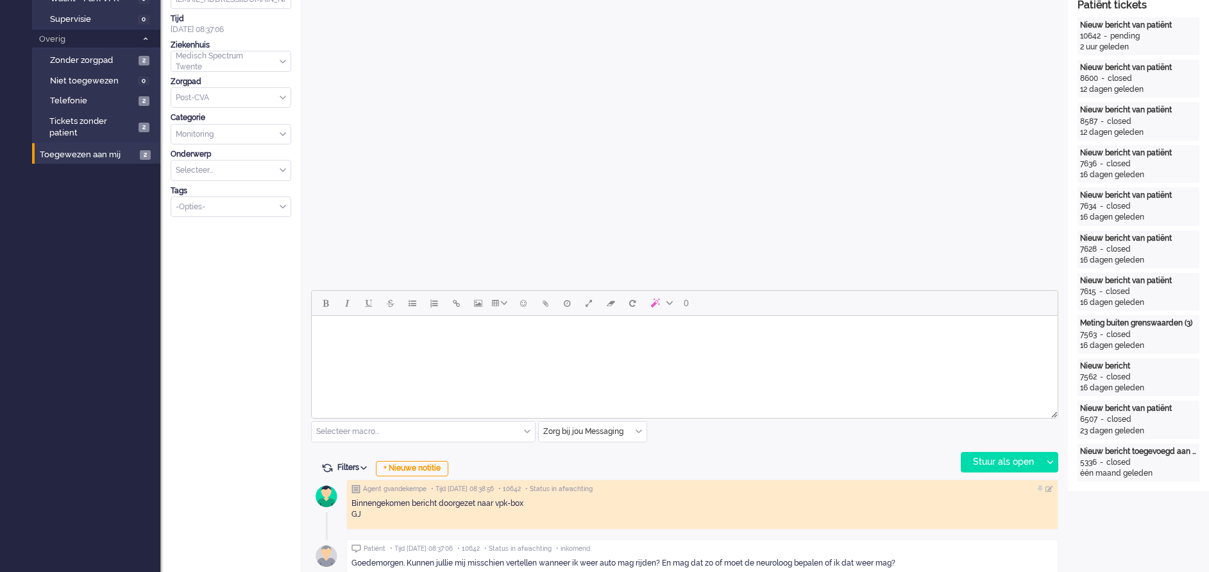
scroll to position [289, 0]
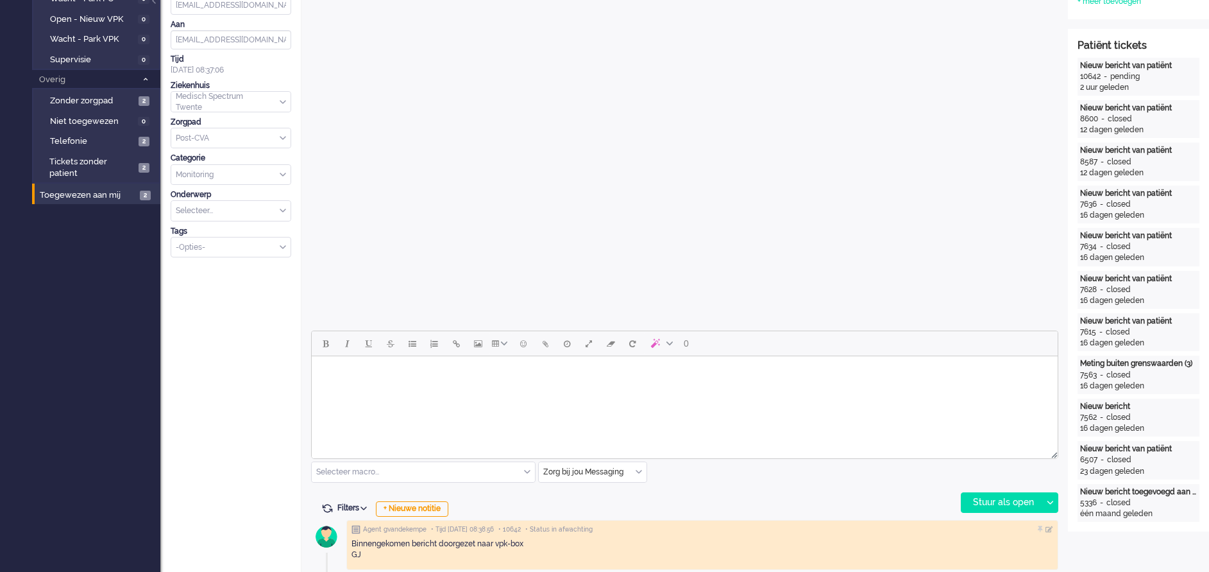
click at [431, 389] on html at bounding box center [685, 372] width 746 height 33
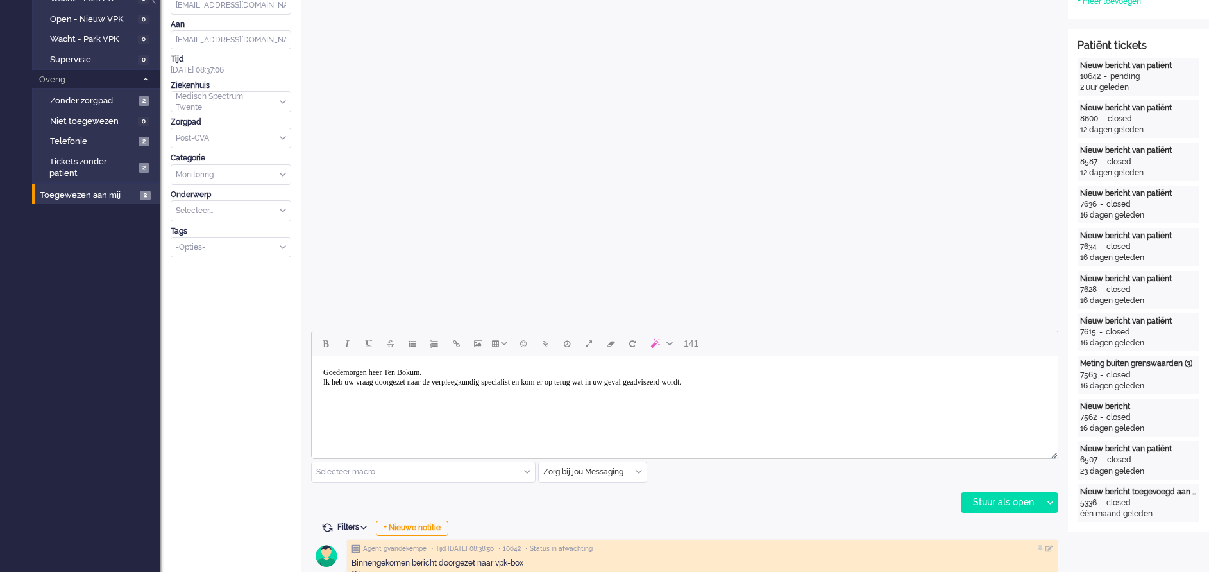
click at [465, 368] on body "Goedemorgen heer Ten Bokum. Ik heb uw vraag doorgezet naar de verpleegkundig sp…" at bounding box center [685, 377] width 736 height 32
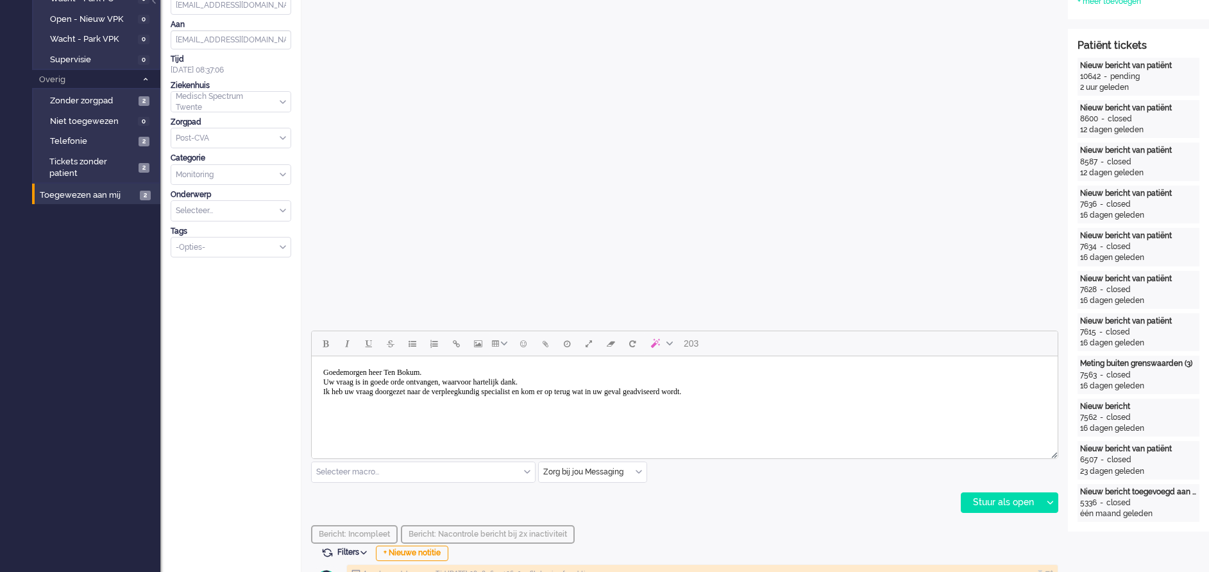
click at [801, 388] on body "Goedemorgen heer Ten Bokum. Uw vraag is in goede orde ontvangen, waarvoor harte…" at bounding box center [685, 382] width 736 height 42
click at [995, 502] on div "Stuur als open" at bounding box center [1002, 502] width 80 height 19
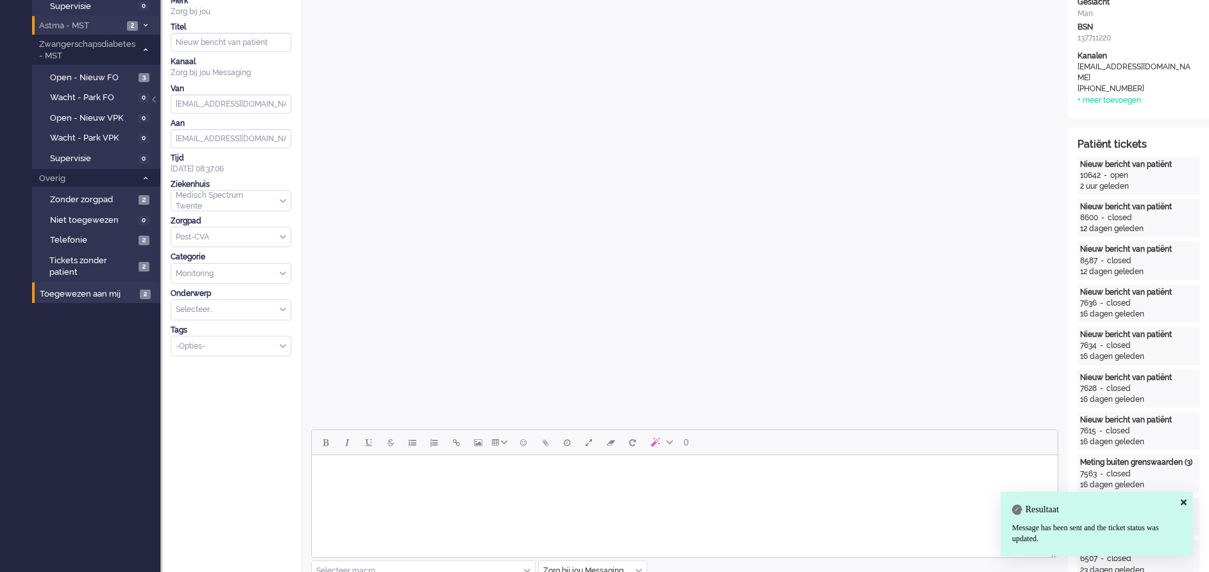
scroll to position [0, 0]
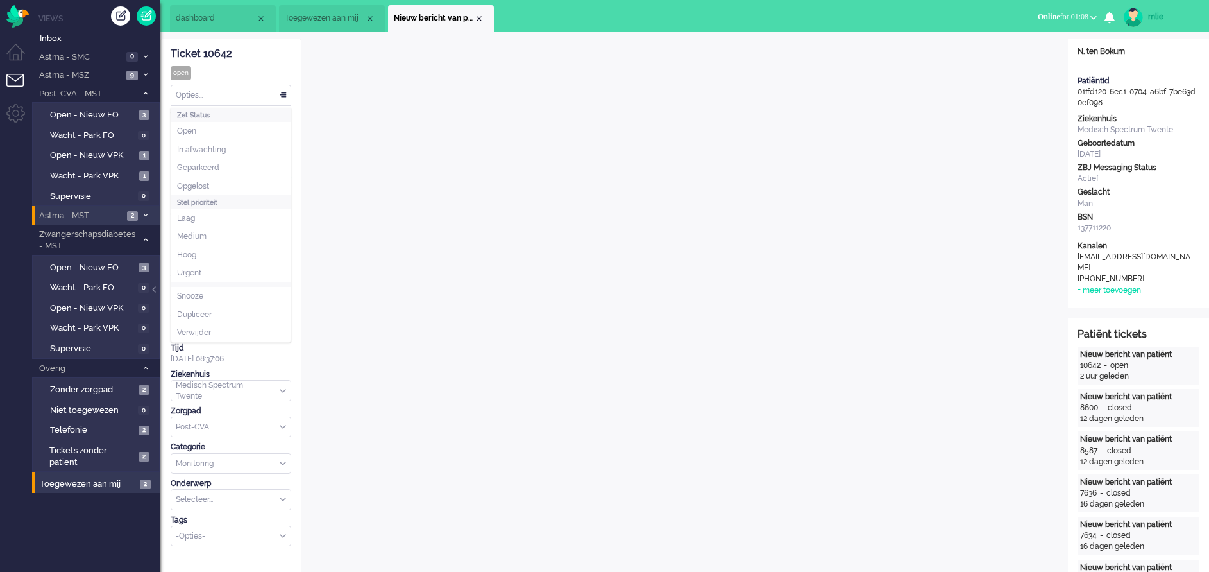
click at [284, 94] on div "Opties..." at bounding box center [230, 95] width 119 height 20
click at [231, 187] on li "Opgelost" at bounding box center [230, 186] width 119 height 19
click at [272, 153] on span "Assign User" at bounding box center [273, 157] width 5 height 9
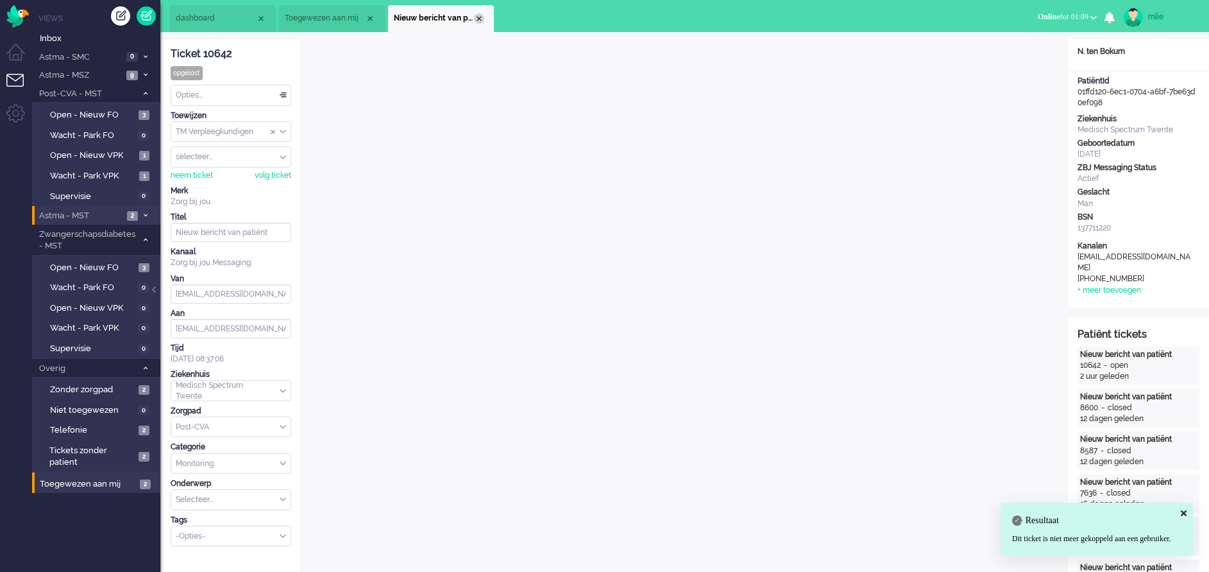
click at [484, 17] on div "Close tab" at bounding box center [479, 18] width 10 height 10
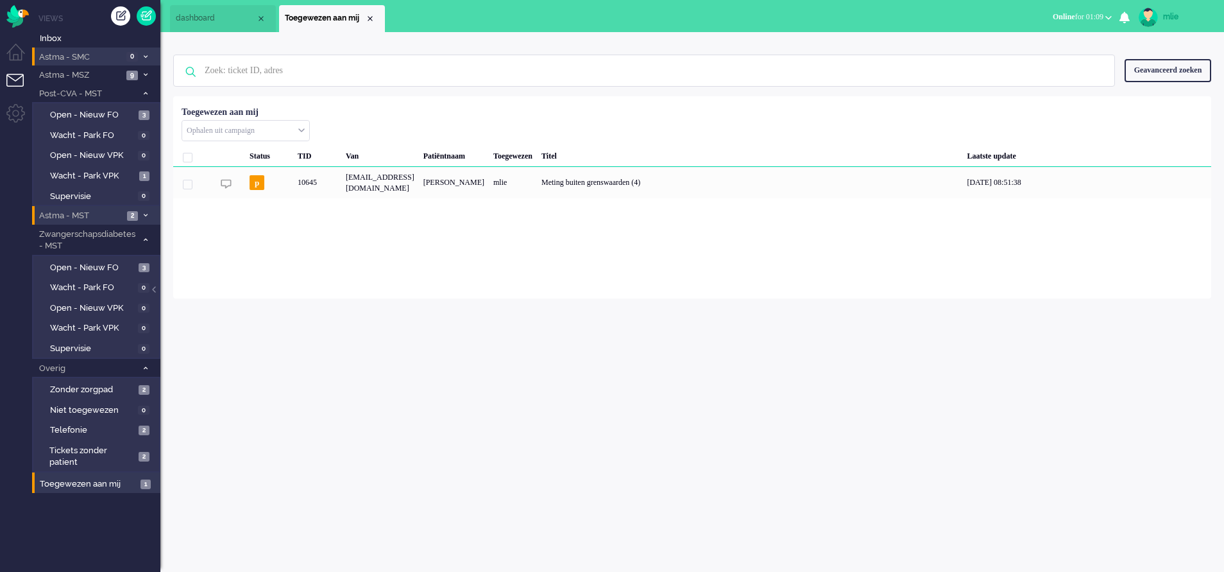
click at [145, 55] on icon at bounding box center [146, 57] width 4 height 4
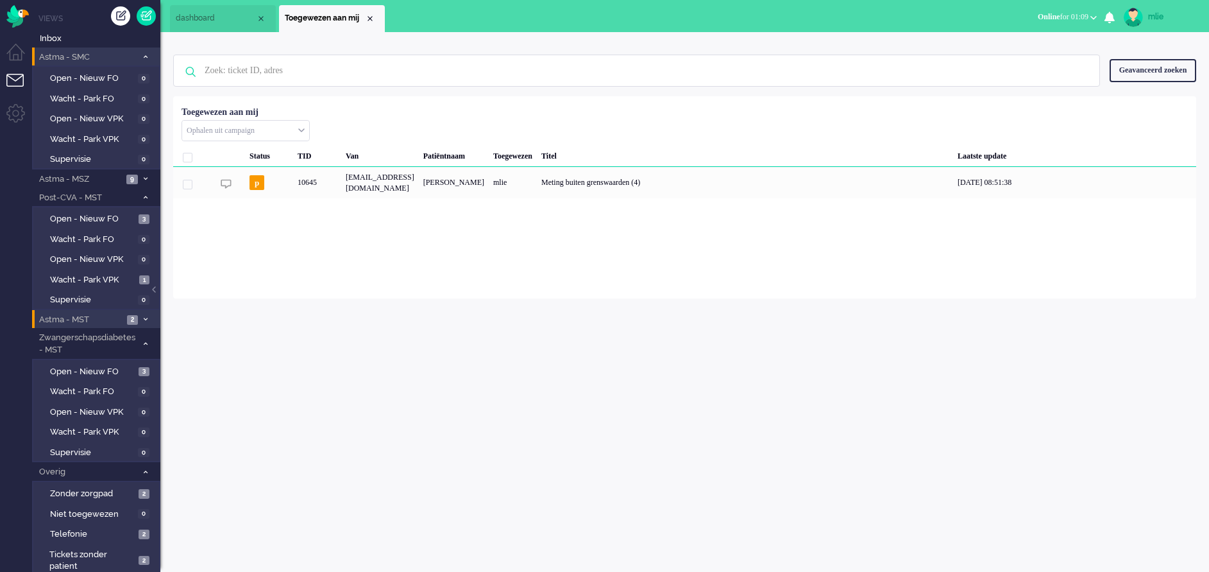
click at [145, 55] on icon at bounding box center [146, 57] width 4 height 4
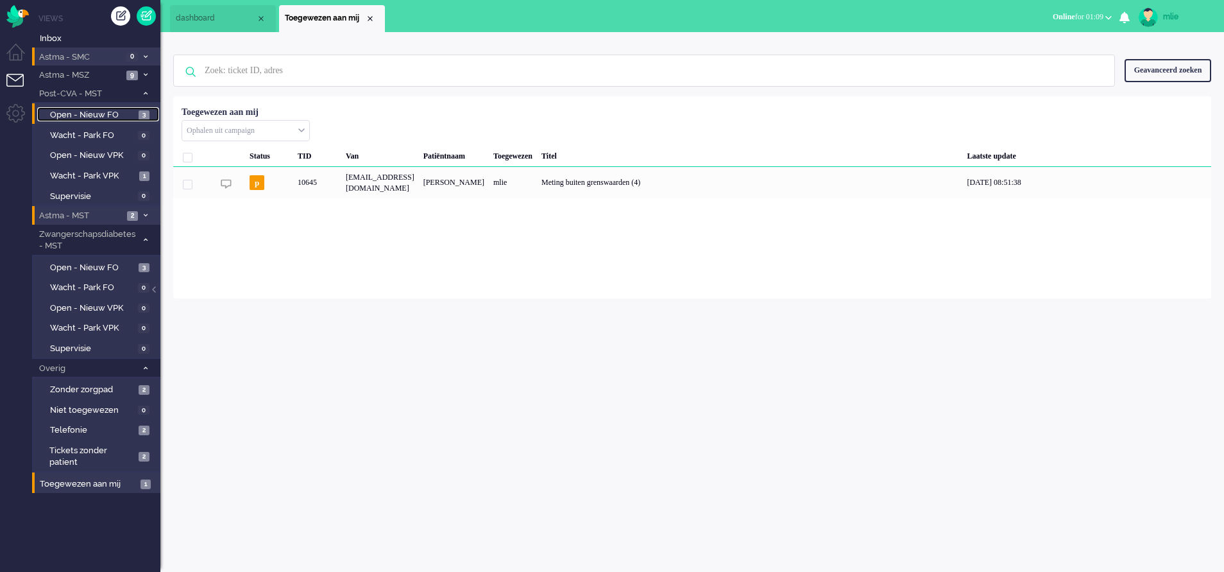
click at [79, 110] on span "Open - Nieuw FO" at bounding box center [92, 115] width 85 height 12
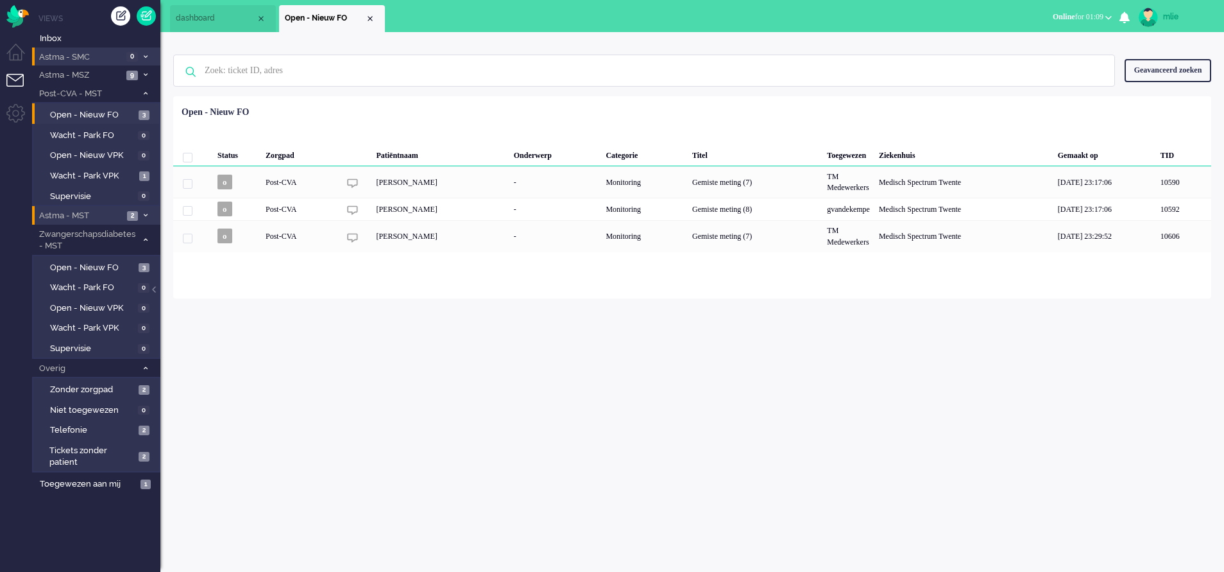
click at [146, 209] on li "Astma - MST 2" at bounding box center [96, 215] width 128 height 19
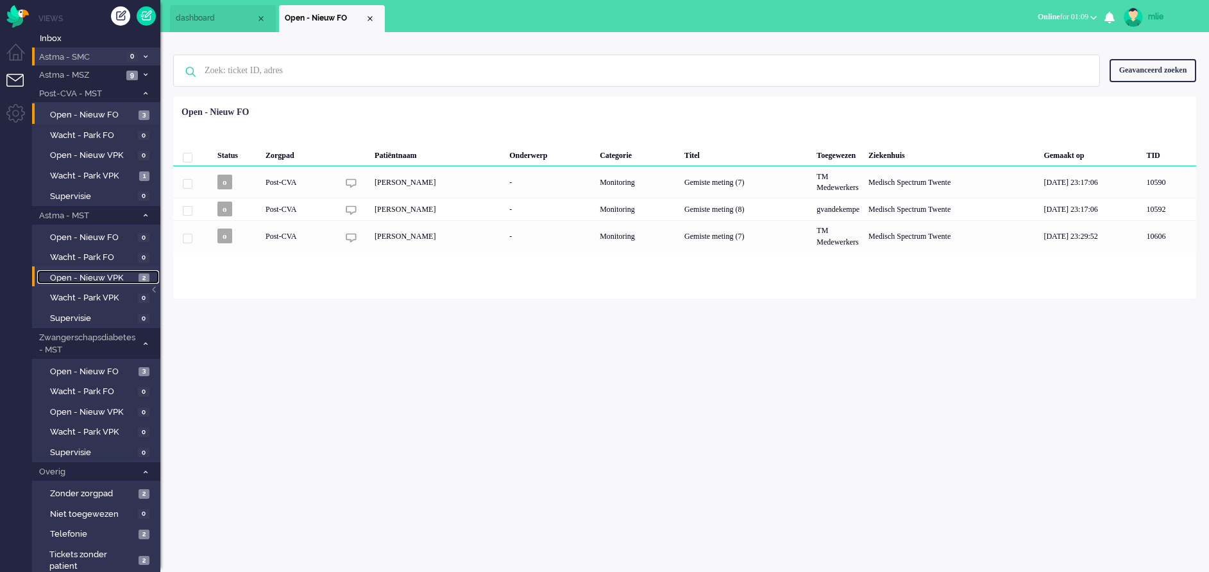
click at [80, 275] on span "Open - Nieuw VPK" at bounding box center [92, 278] width 85 height 12
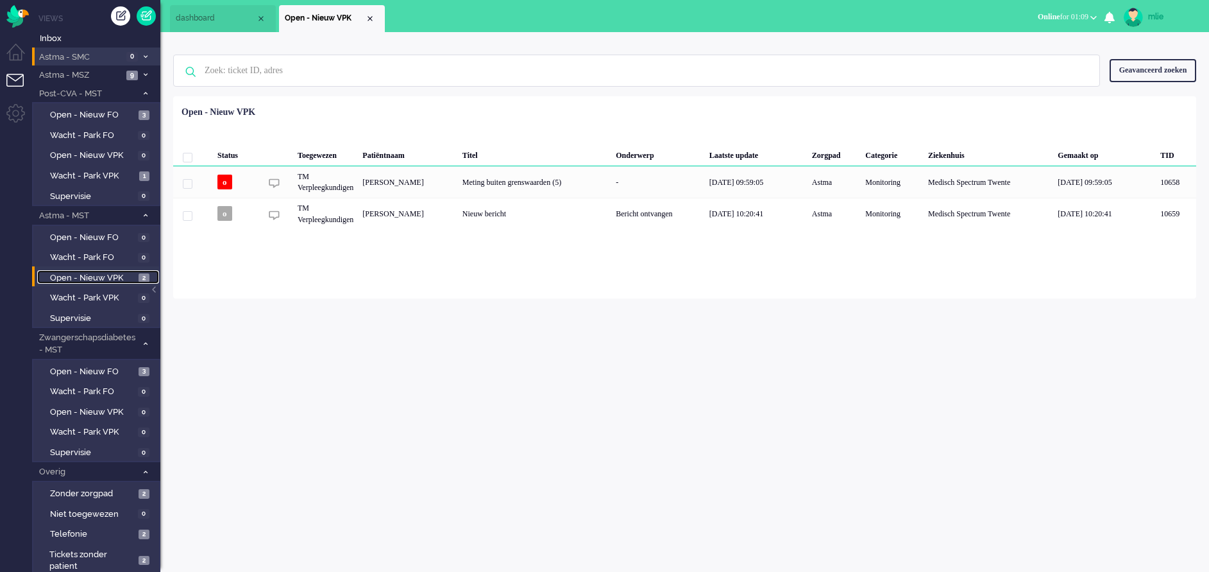
click at [203, 14] on span "dashboard" at bounding box center [216, 18] width 80 height 11
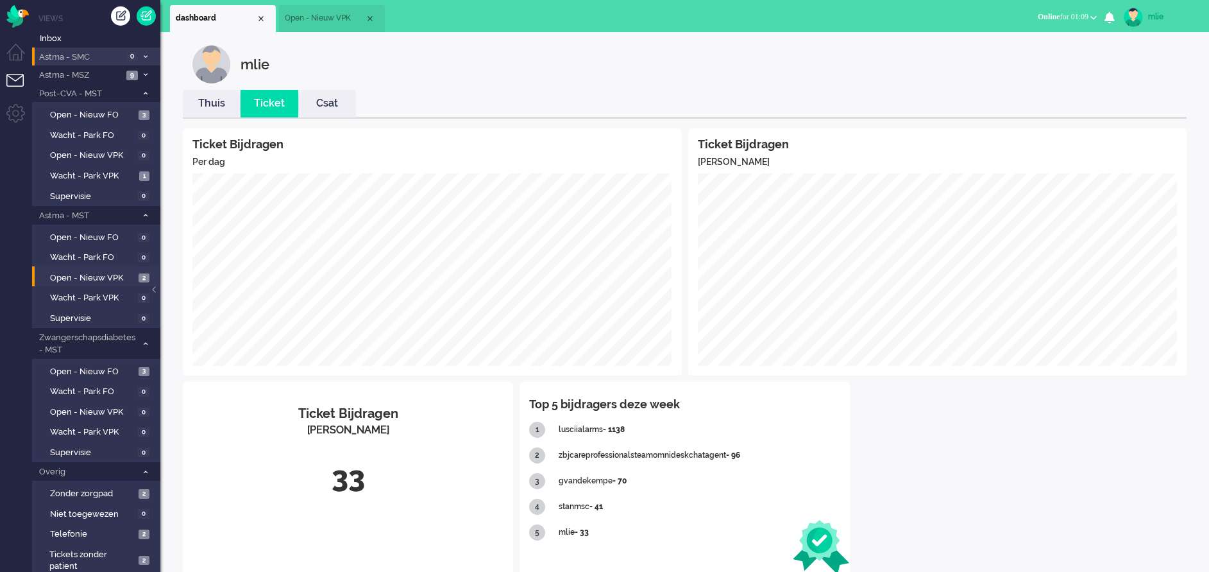
click at [214, 111] on li "Thuis" at bounding box center [212, 104] width 58 height 28
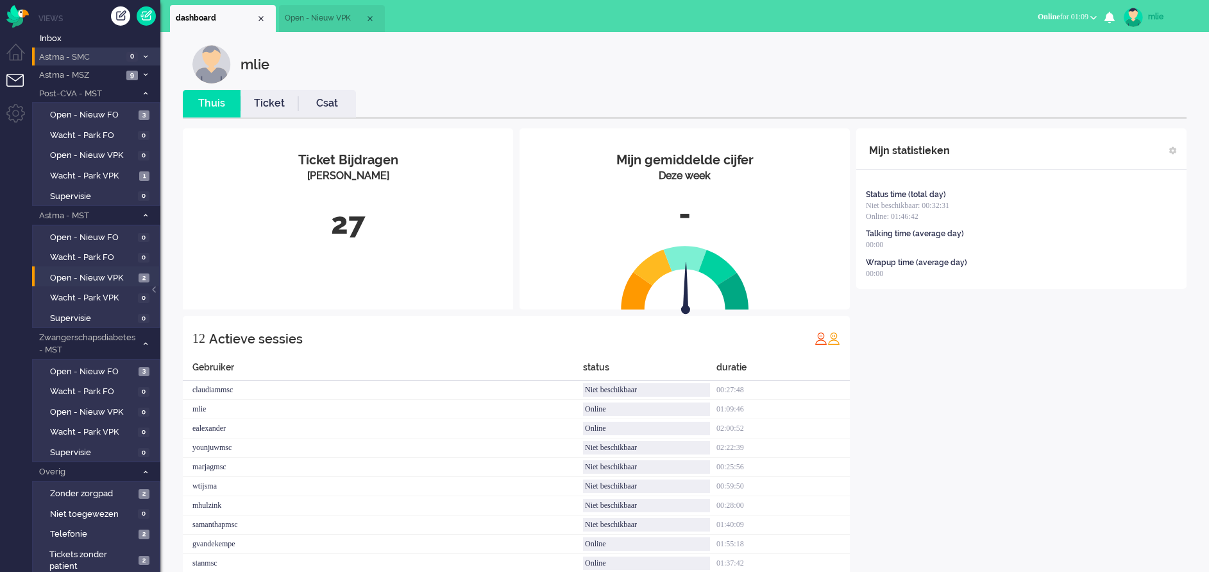
click at [278, 98] on link "Ticket" at bounding box center [270, 103] width 58 height 15
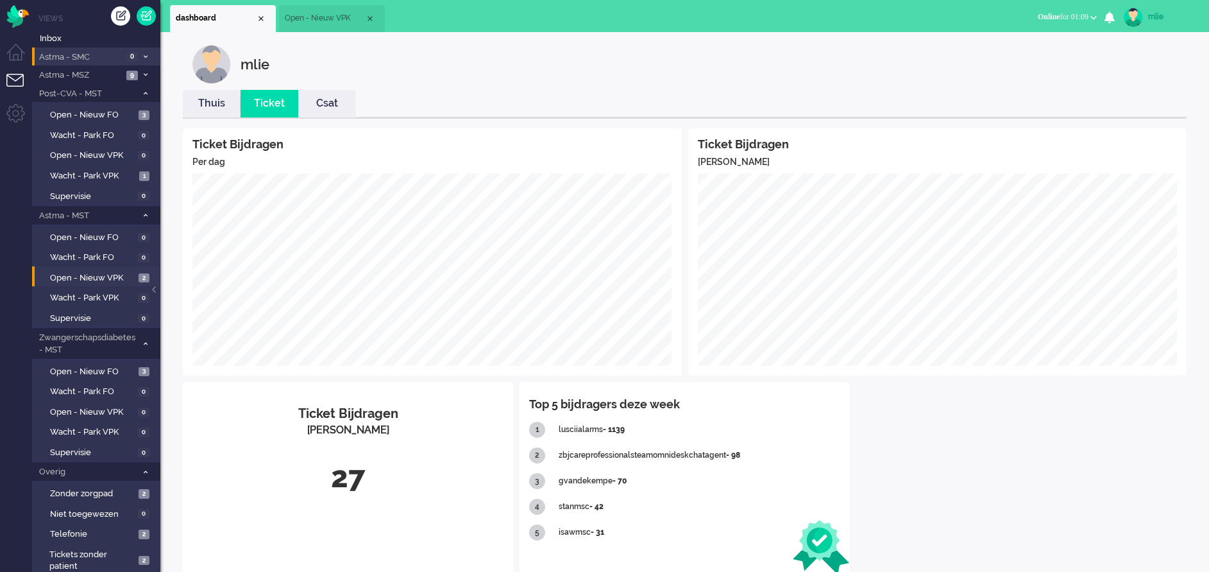
click at [324, 17] on span "Open - Nieuw VPK" at bounding box center [325, 18] width 80 height 11
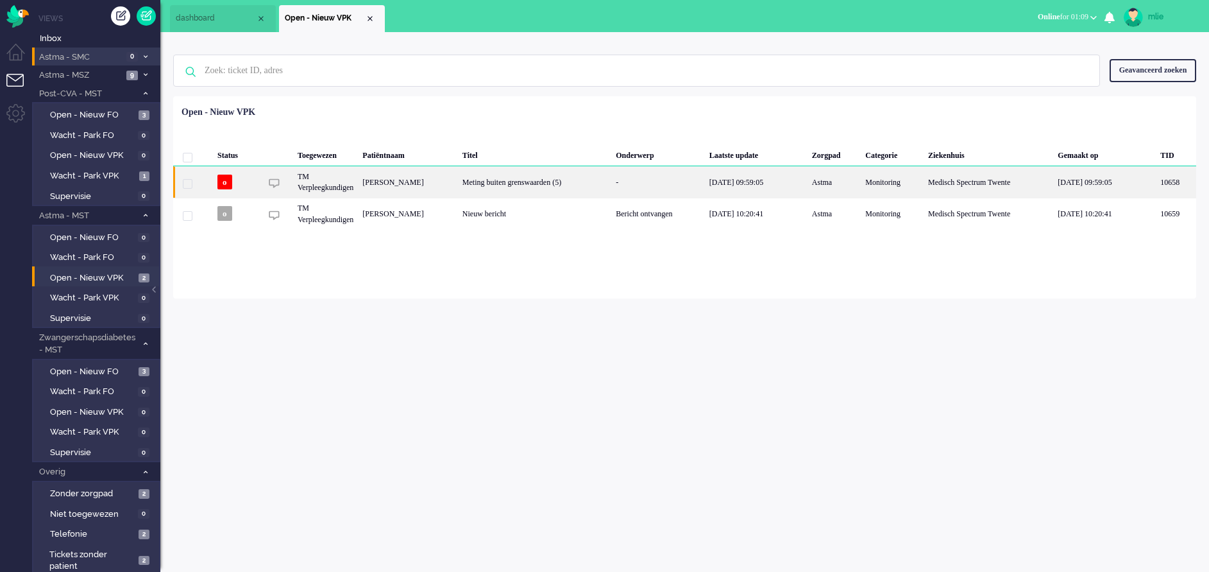
click at [705, 180] on div "-" at bounding box center [658, 181] width 94 height 31
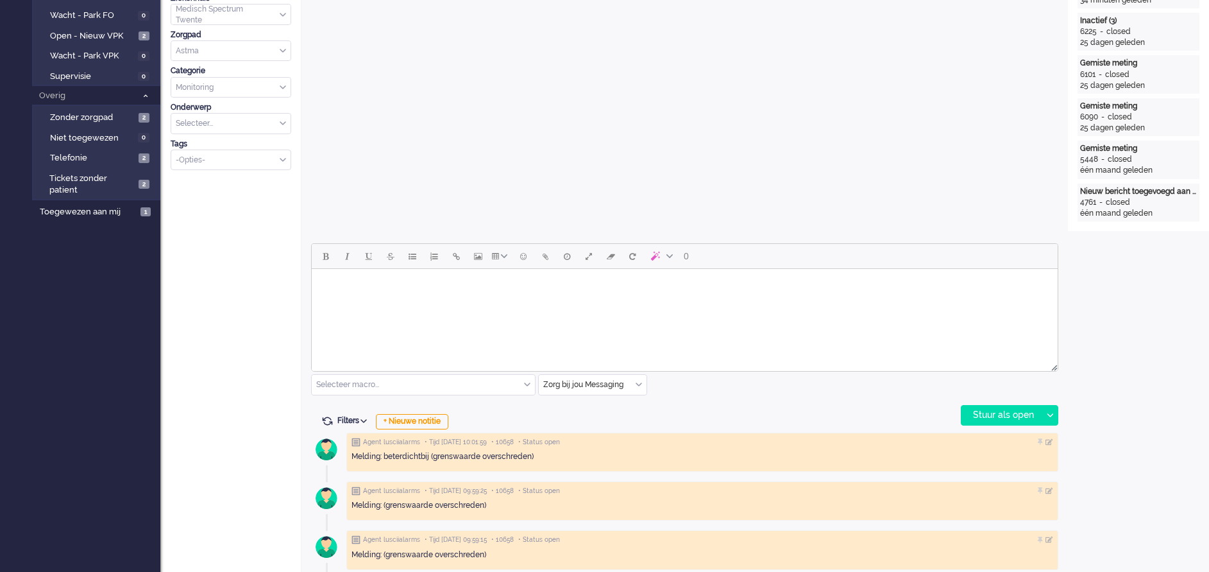
scroll to position [385, 0]
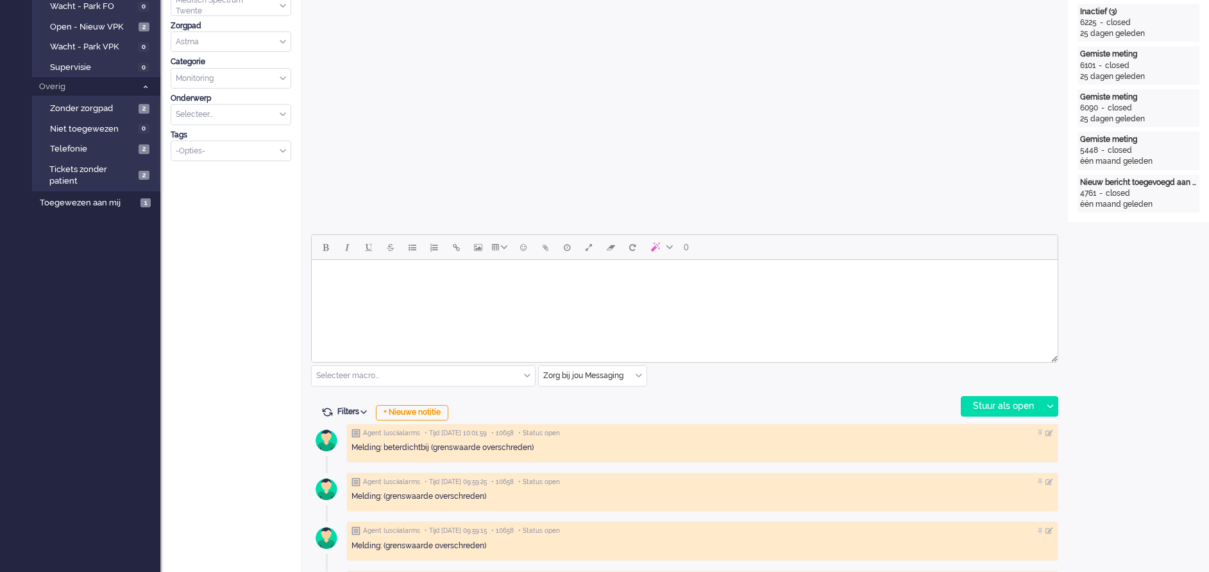
click at [402, 278] on body "Rich Text Area. Press ALT-0 for help." at bounding box center [685, 276] width 736 height 22
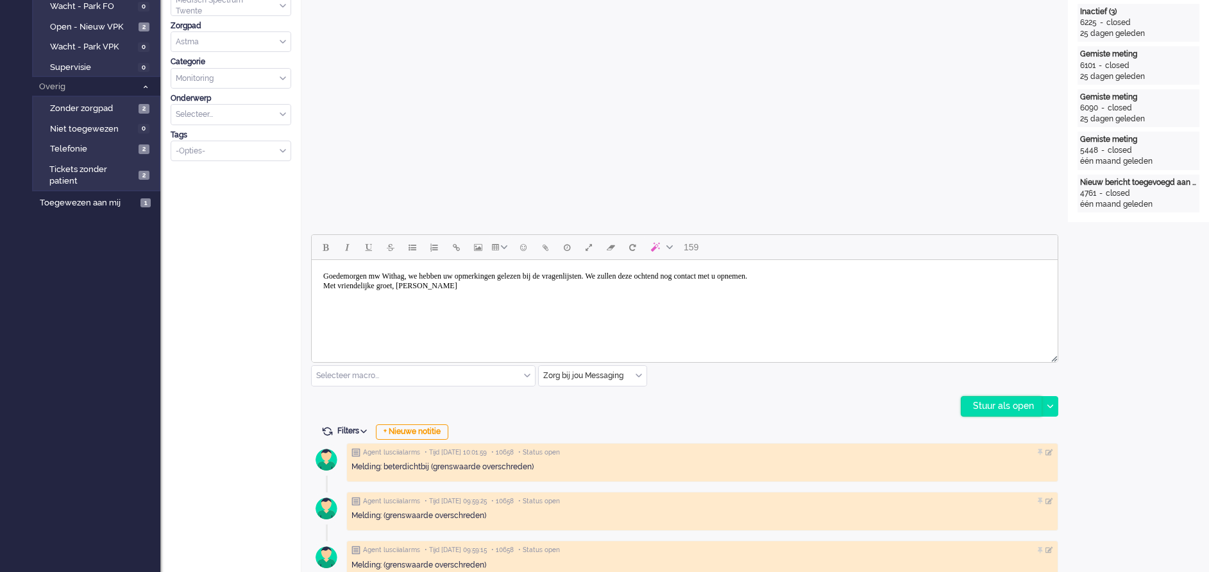
click at [998, 415] on div "Stuur als open" at bounding box center [1002, 406] width 80 height 19
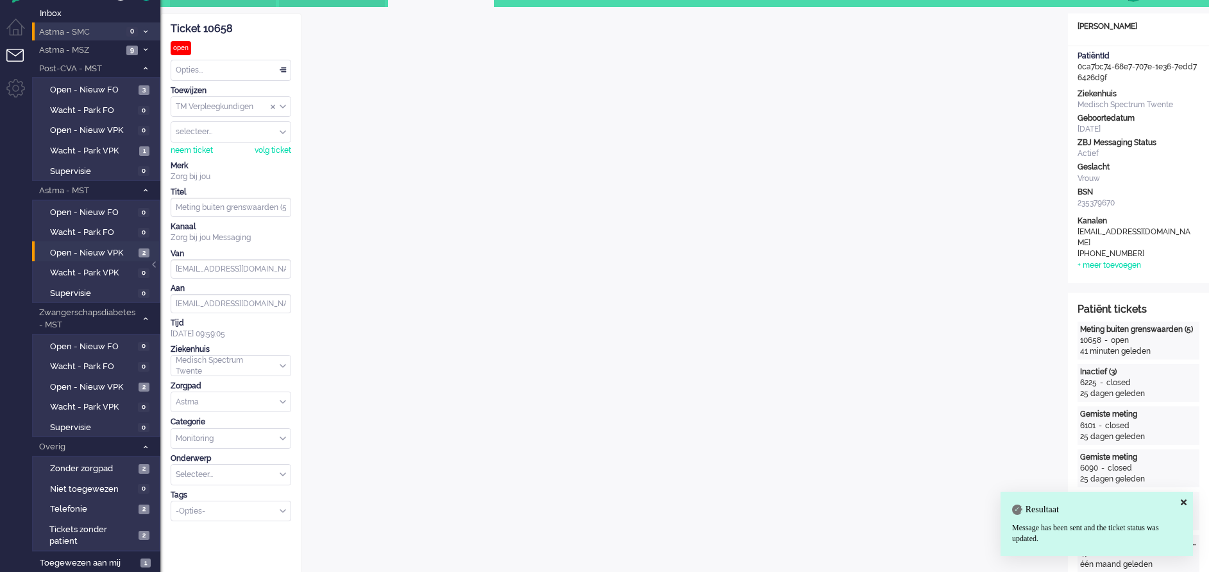
scroll to position [0, 0]
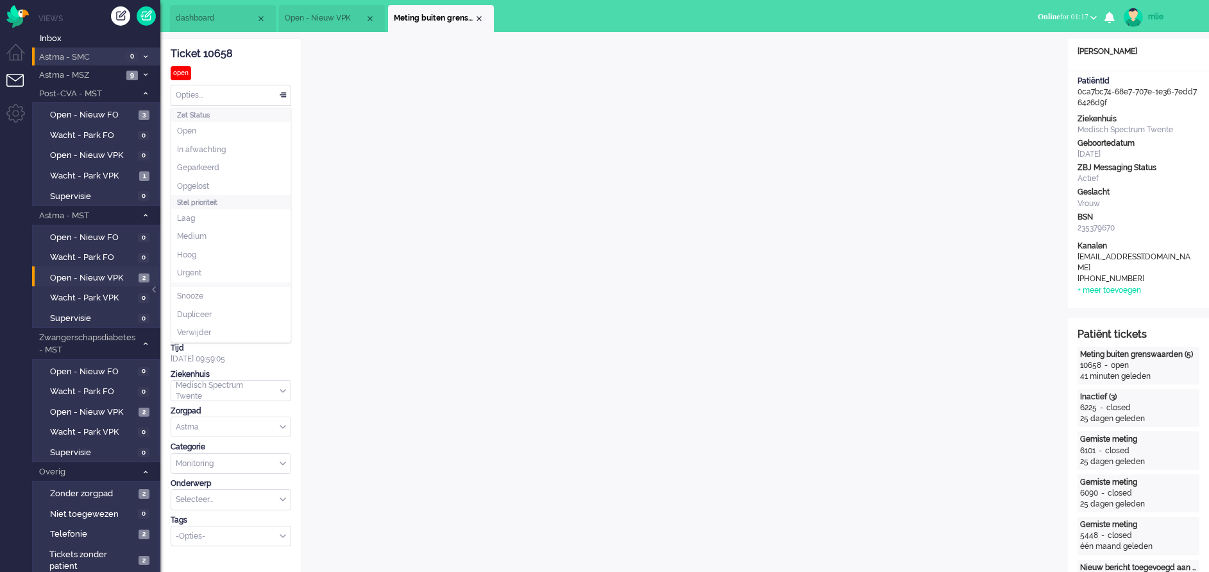
click at [283, 92] on div "Opties..." at bounding box center [230, 95] width 119 height 20
click at [221, 141] on li "In afwachting" at bounding box center [230, 150] width 119 height 19
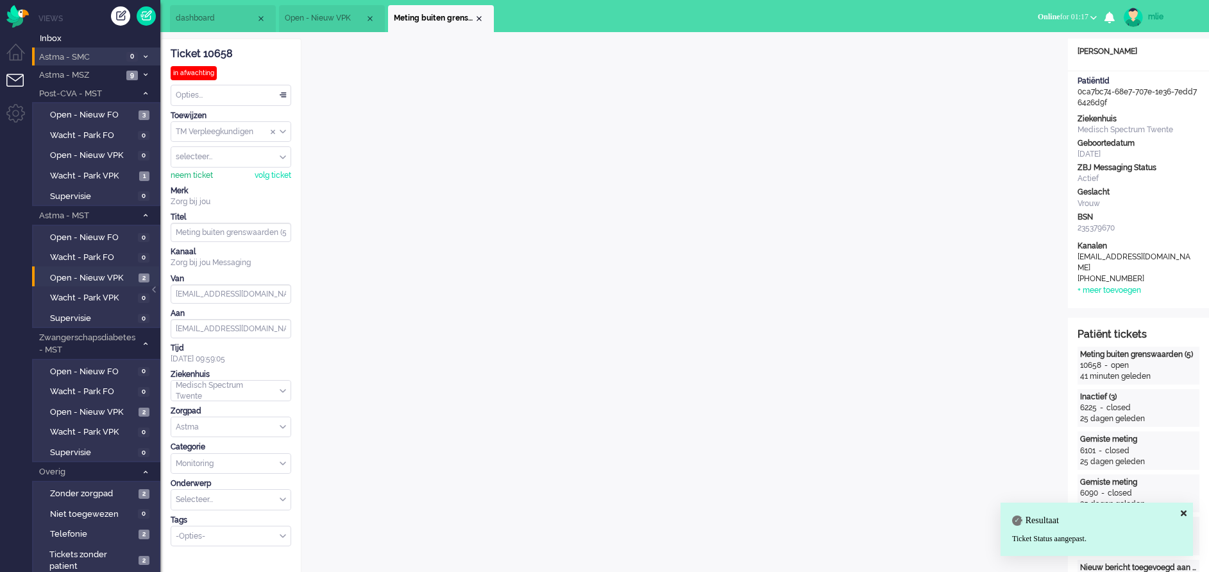
click at [192, 176] on div "neem ticket" at bounding box center [192, 175] width 42 height 11
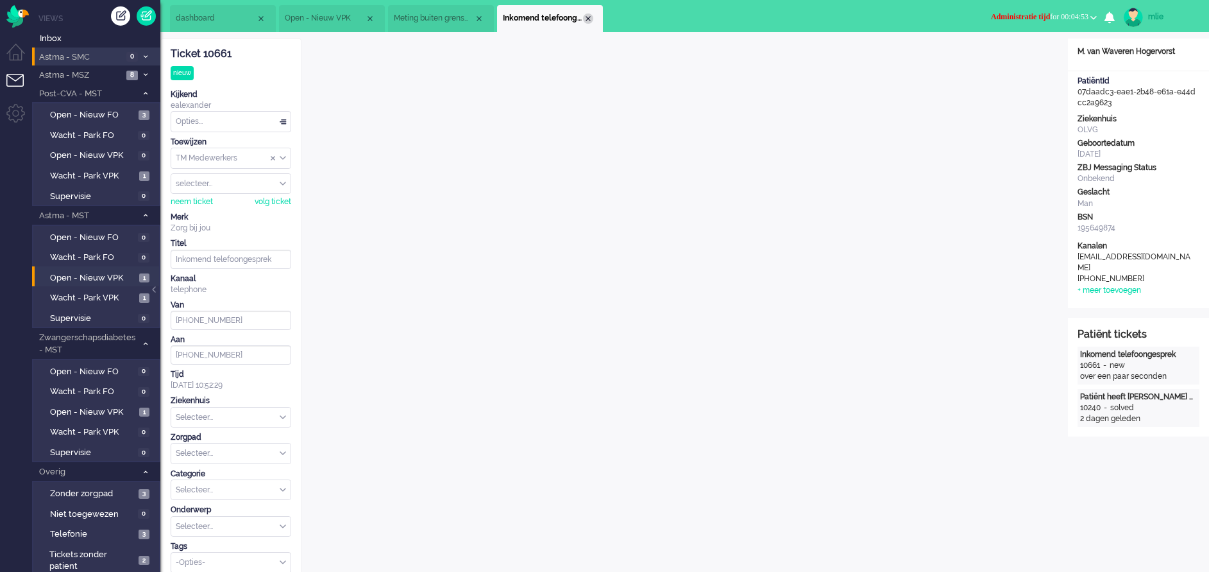
click at [585, 18] on div "Close tab" at bounding box center [588, 18] width 10 height 10
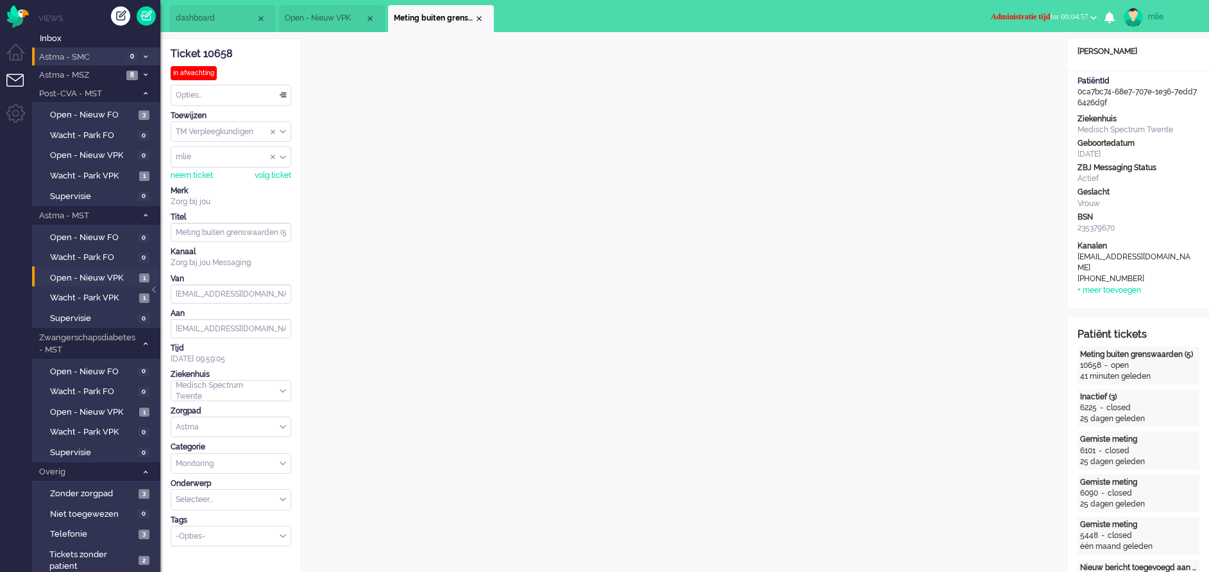
click at [476, 13] on li "Meting buiten grenswaarden (5)" at bounding box center [441, 18] width 106 height 27
click at [1005, 17] on span "Administratie tijd" at bounding box center [1020, 16] width 59 height 9
click at [1009, 57] on label "Online" at bounding box center [1043, 57] width 101 height 11
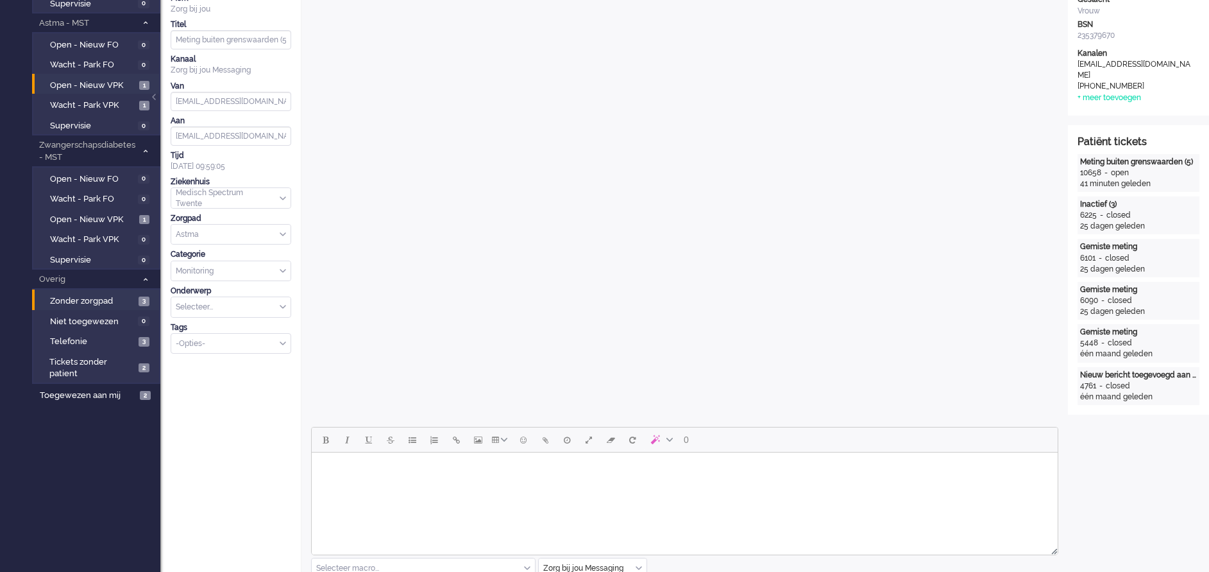
scroll to position [96, 0]
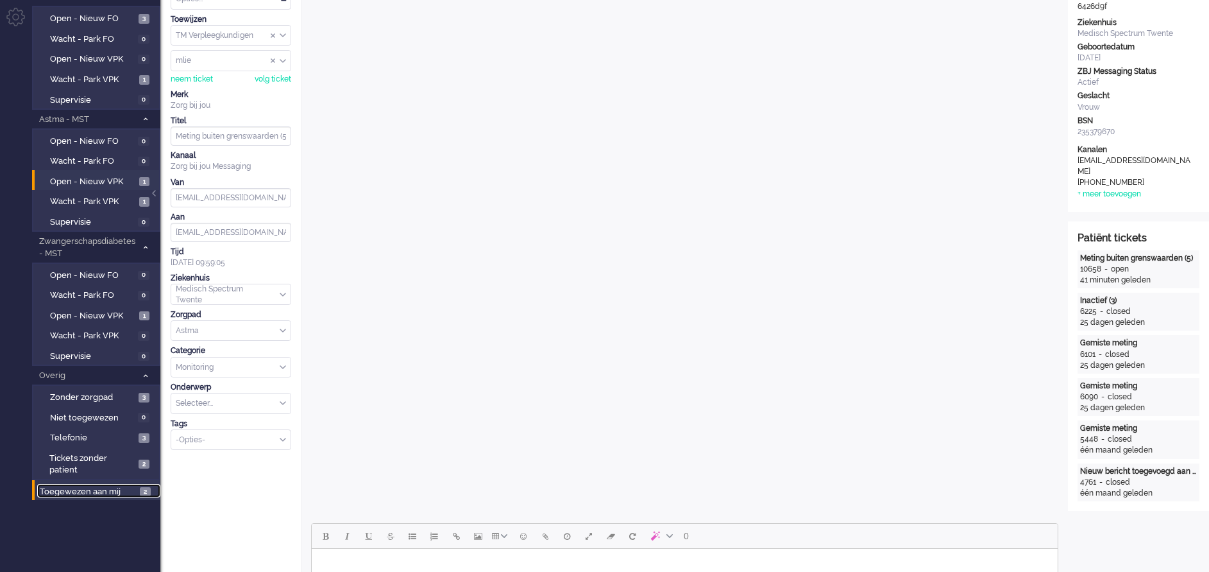
click at [87, 488] on span "Toegewezen aan mij" at bounding box center [88, 492] width 96 height 12
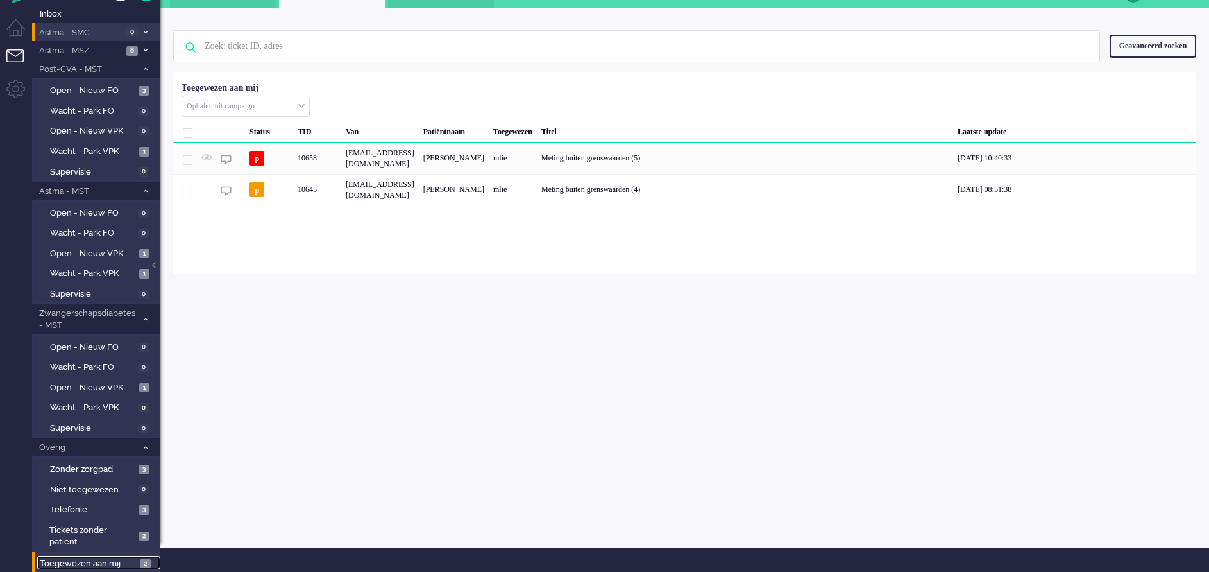
scroll to position [24, 0]
click at [68, 467] on span "Zonder zorgpad" at bounding box center [92, 469] width 85 height 12
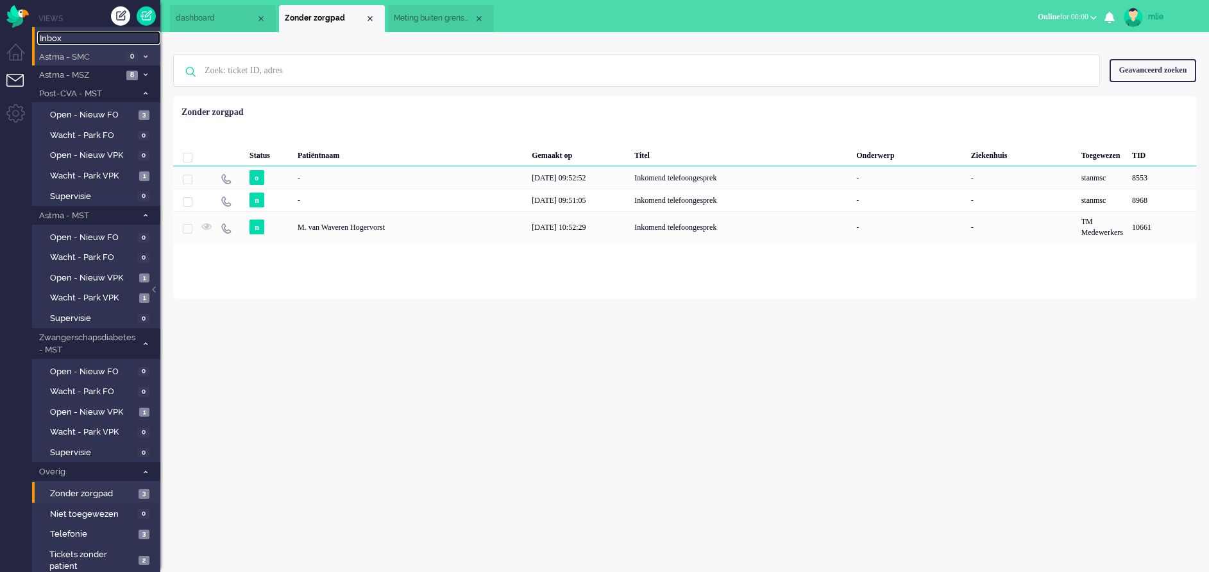
click at [51, 43] on span "Inbox" at bounding box center [100, 39] width 121 height 12
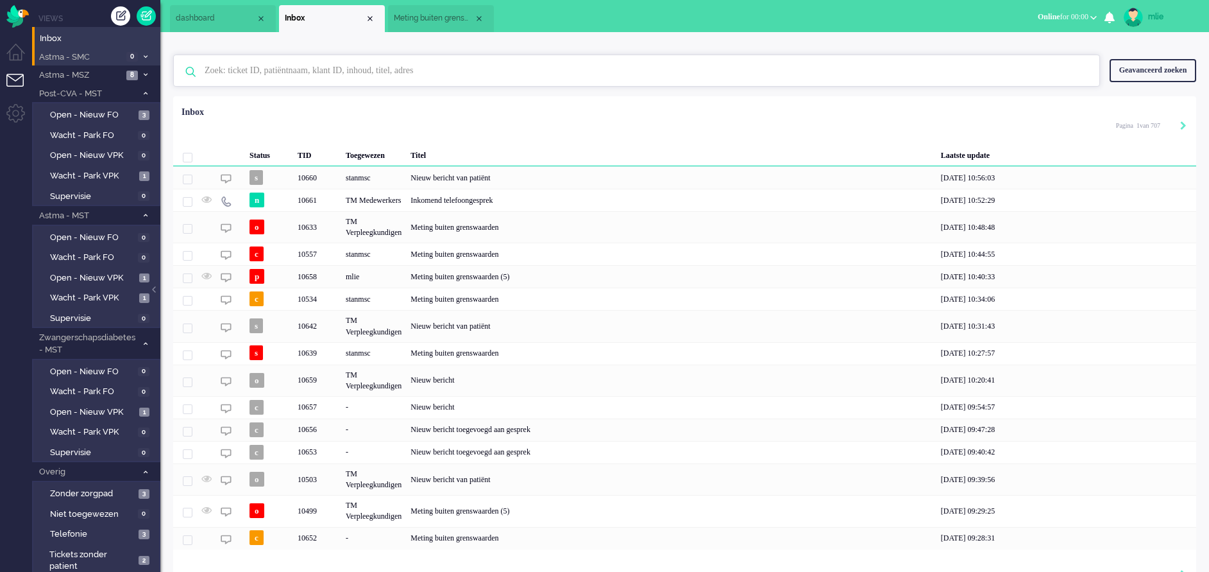
click at [250, 66] on input "text" at bounding box center [638, 70] width 887 height 31
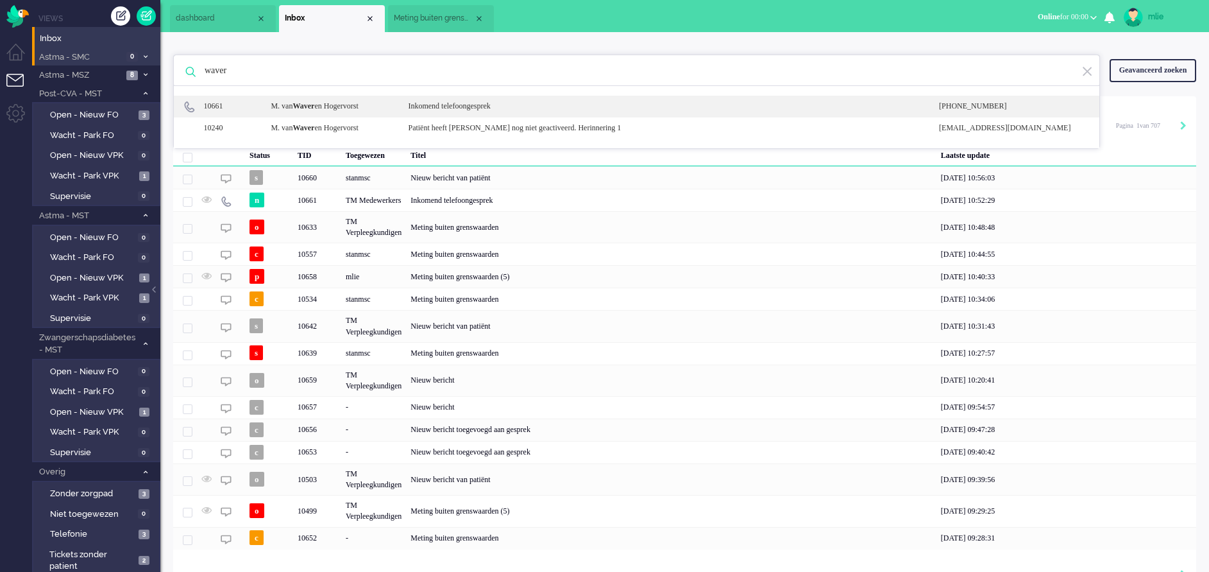
type input "waver"
click at [507, 105] on div "Inkomend telefoongesprek" at bounding box center [663, 106] width 531 height 11
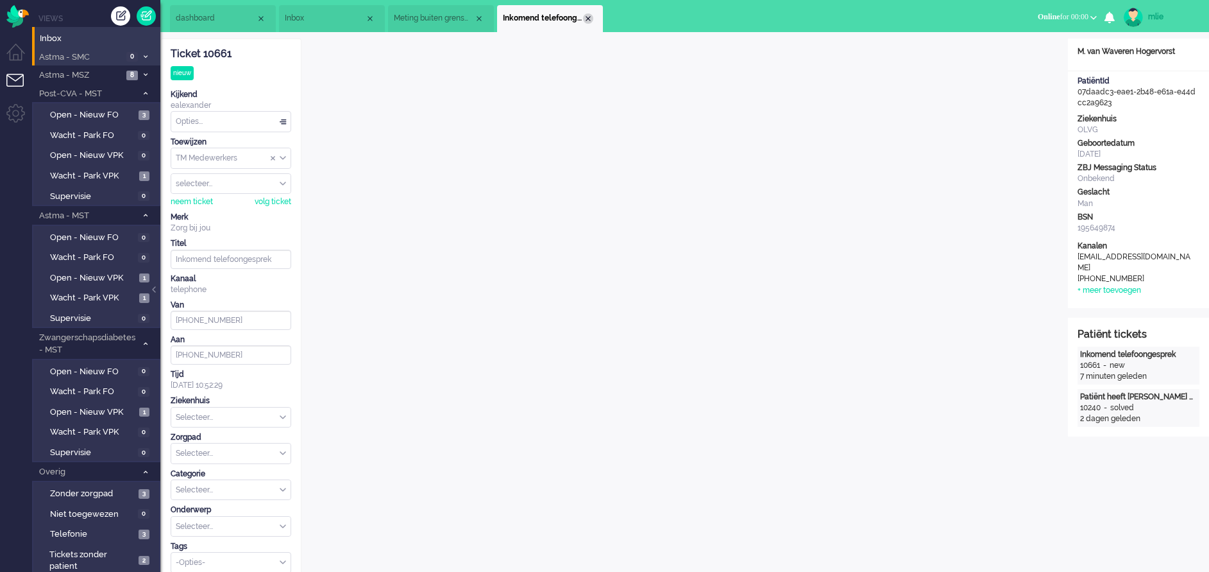
click at [588, 21] on div "Close tab" at bounding box center [588, 18] width 10 height 10
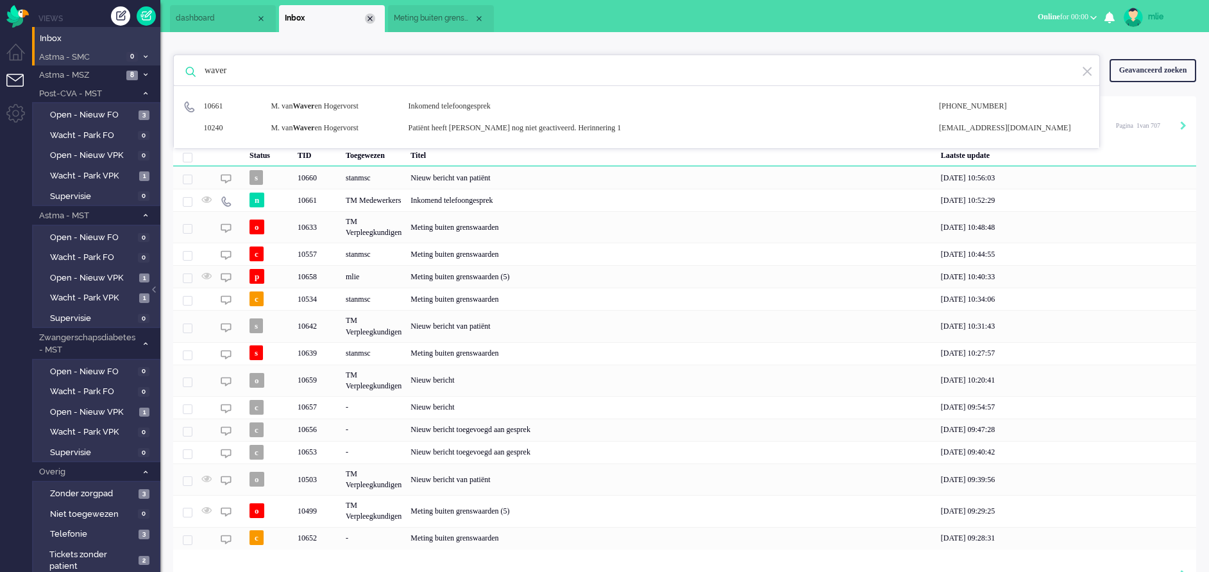
click at [371, 17] on div "Close tab" at bounding box center [370, 18] width 10 height 10
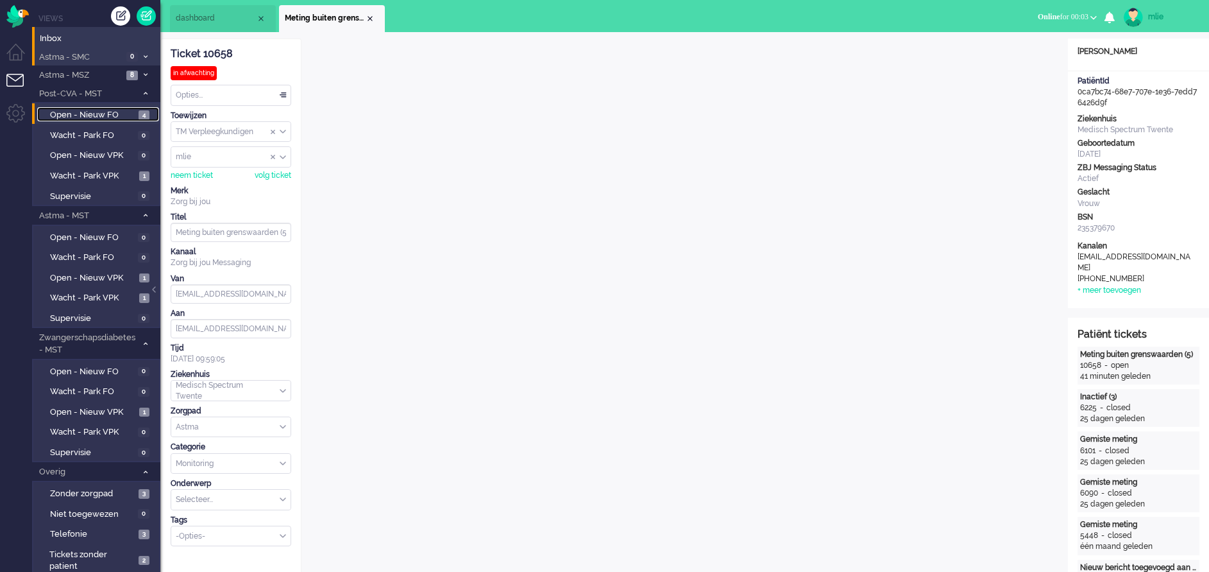
click at [93, 115] on span "Open - Nieuw FO" at bounding box center [92, 115] width 85 height 12
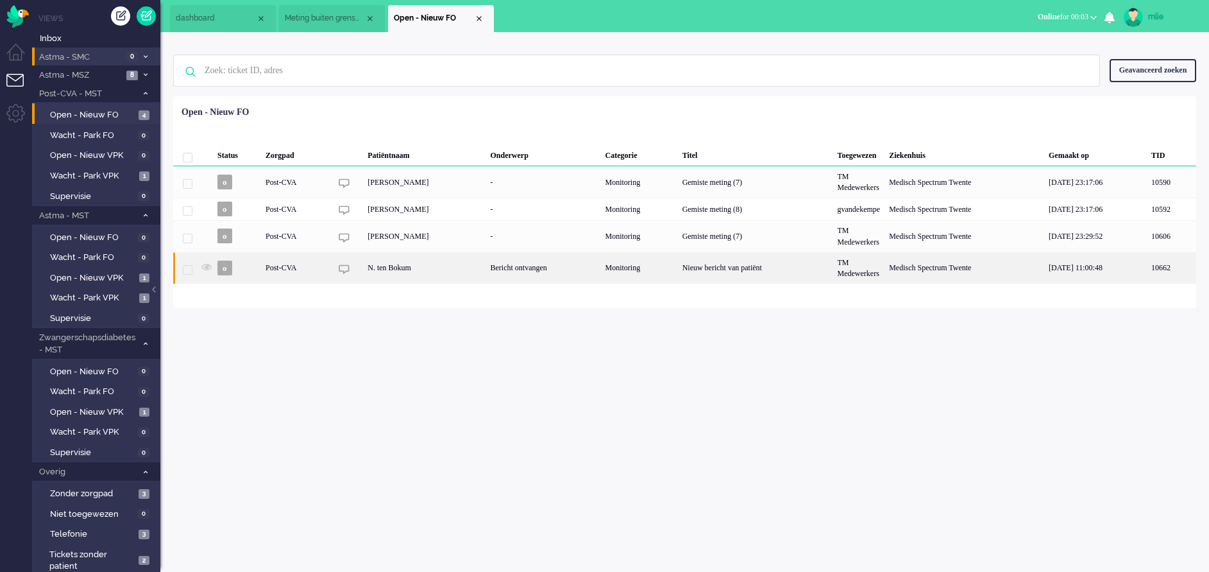
click at [678, 271] on div "Monitoring" at bounding box center [639, 267] width 77 height 31
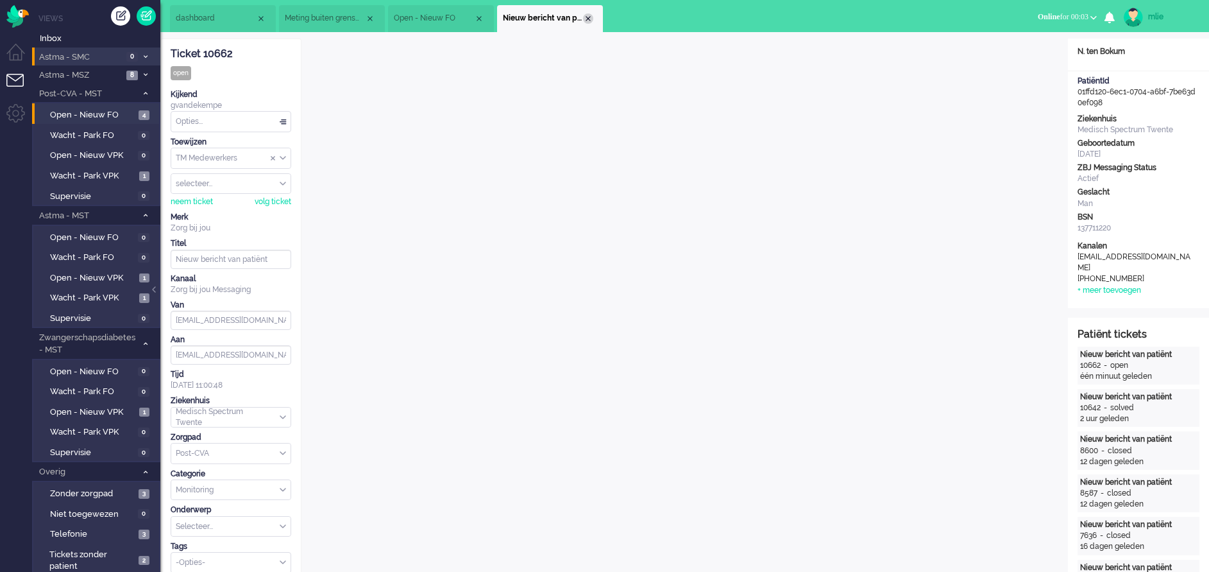
click at [589, 15] on div "Close tab" at bounding box center [588, 18] width 10 height 10
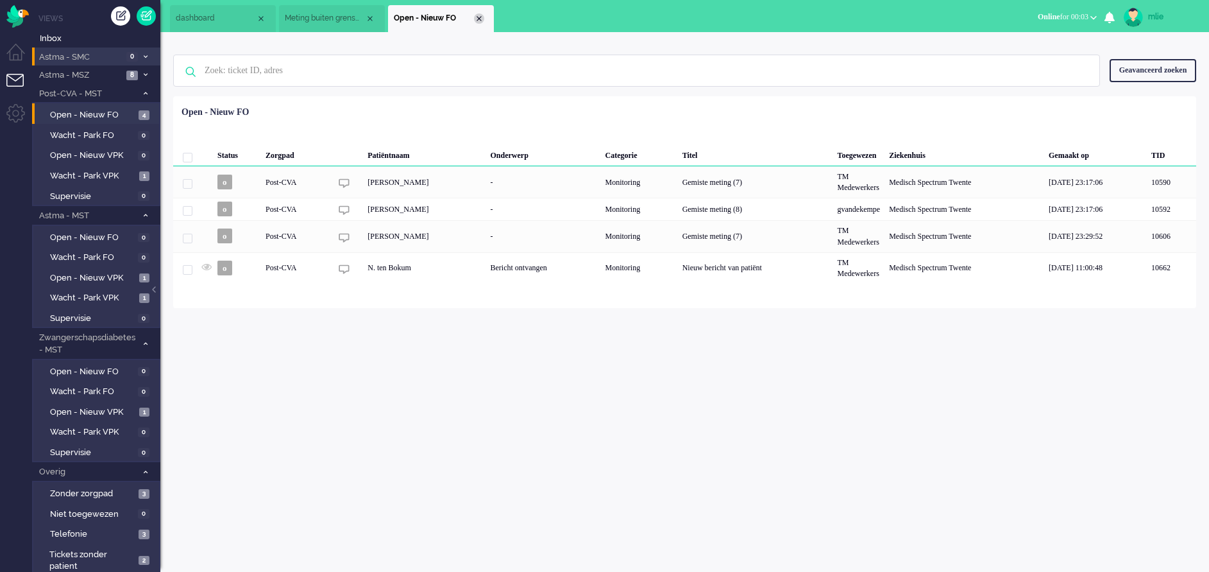
click at [481, 19] on div "Close tab" at bounding box center [479, 18] width 10 height 10
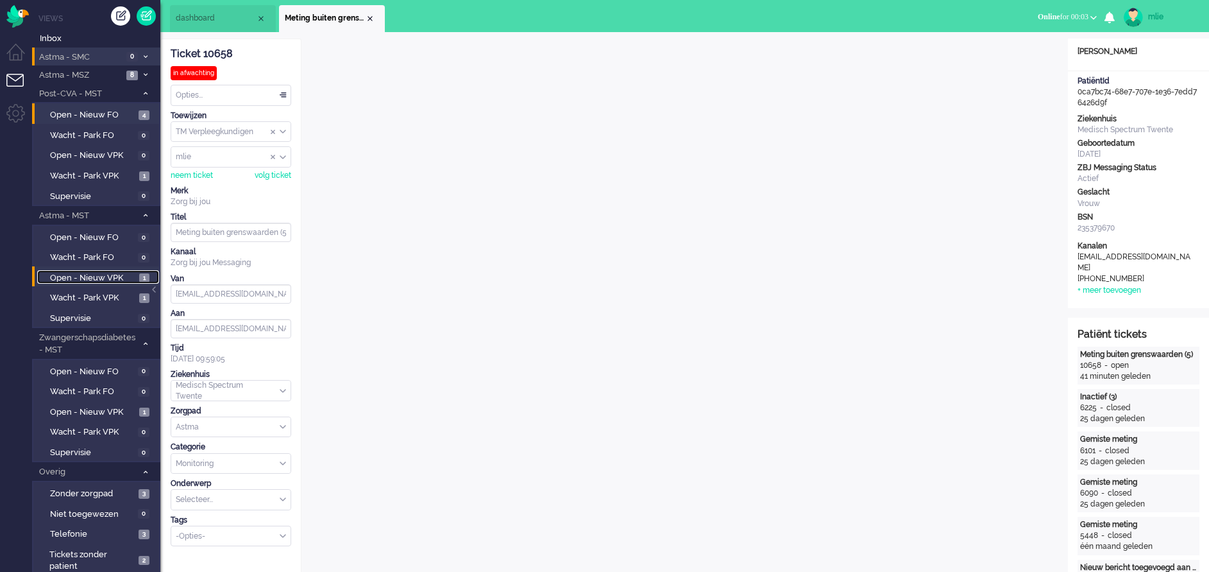
click at [83, 277] on span "Open - Nieuw VPK" at bounding box center [93, 278] width 86 height 12
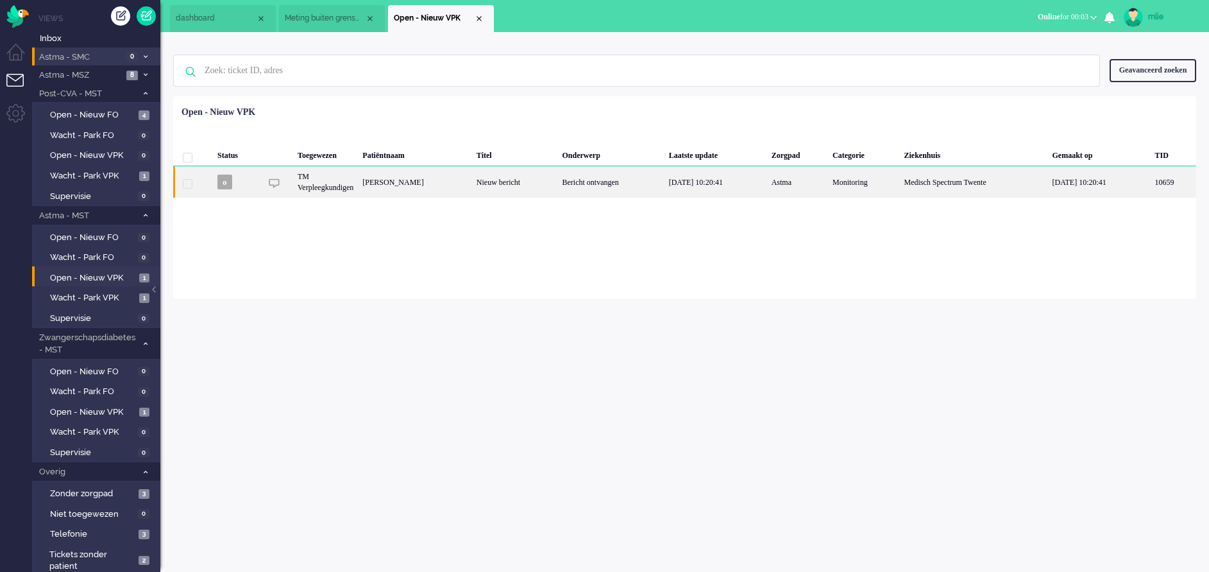
click at [650, 183] on div "Bericht ontvangen" at bounding box center [611, 181] width 107 height 31
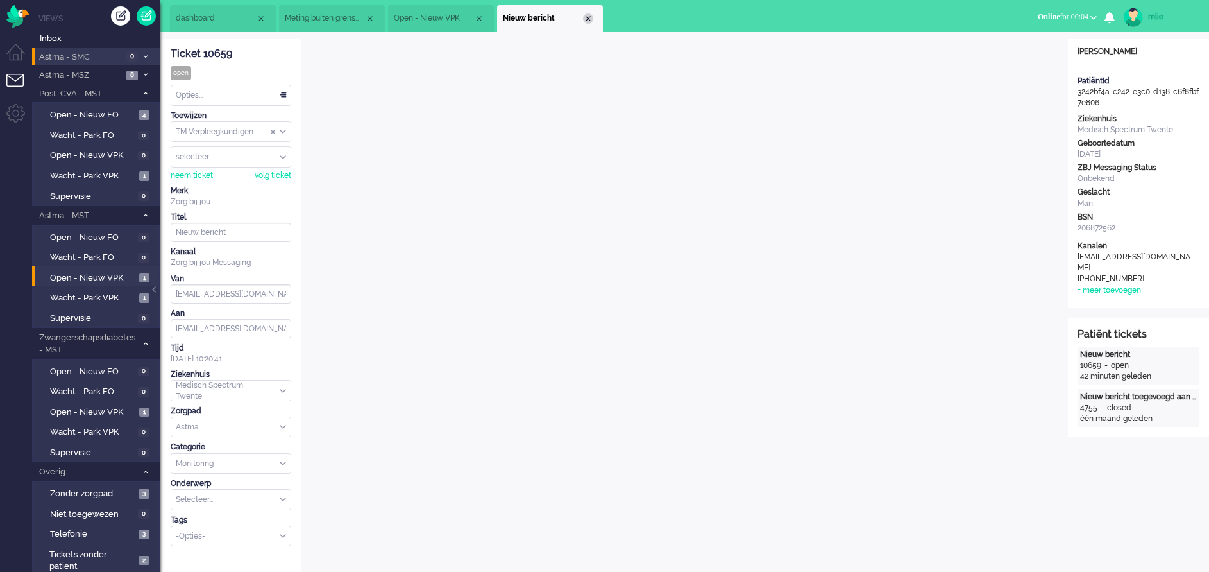
click at [593, 15] on li "Nieuw bericht" at bounding box center [550, 18] width 106 height 27
click at [588, 16] on div "Close tab" at bounding box center [588, 18] width 10 height 10
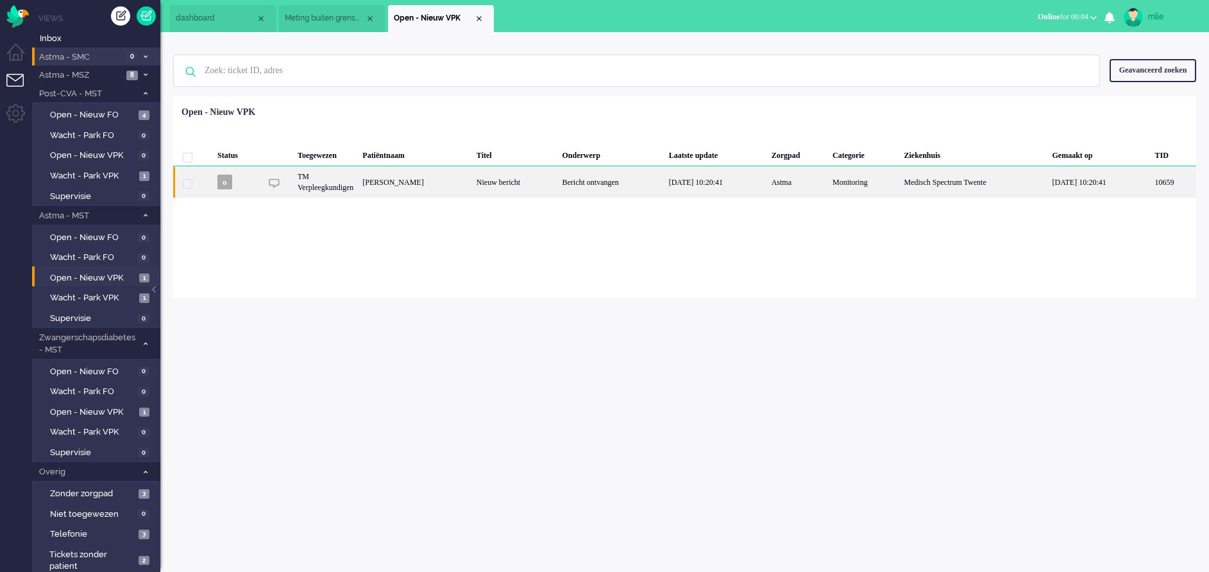
click at [645, 182] on div "Bericht ontvangen" at bounding box center [611, 181] width 107 height 31
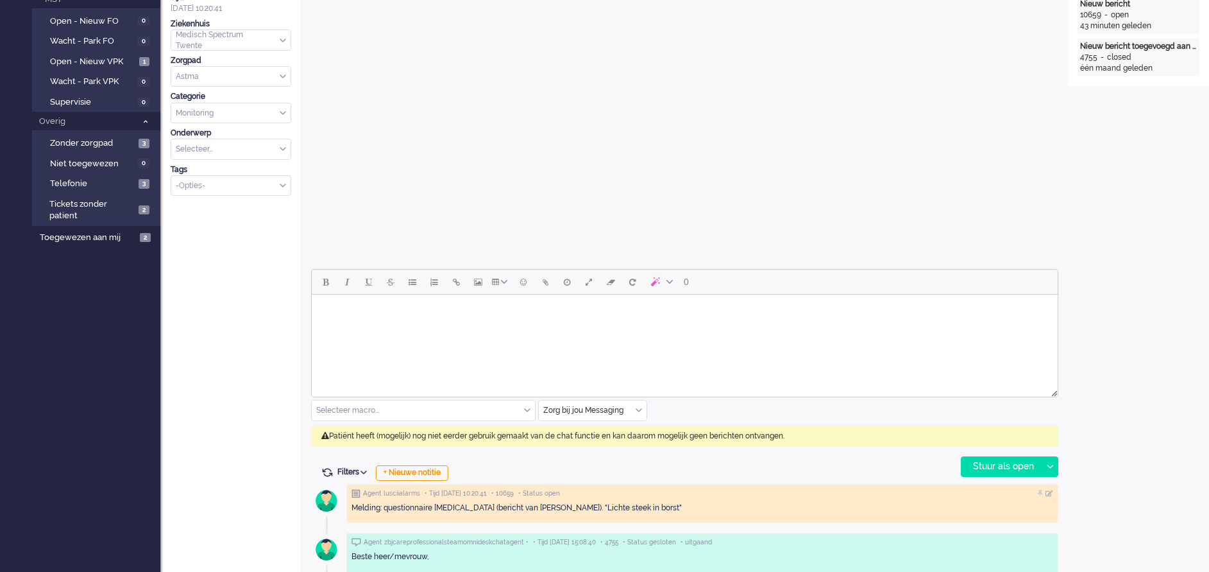
scroll to position [44, 0]
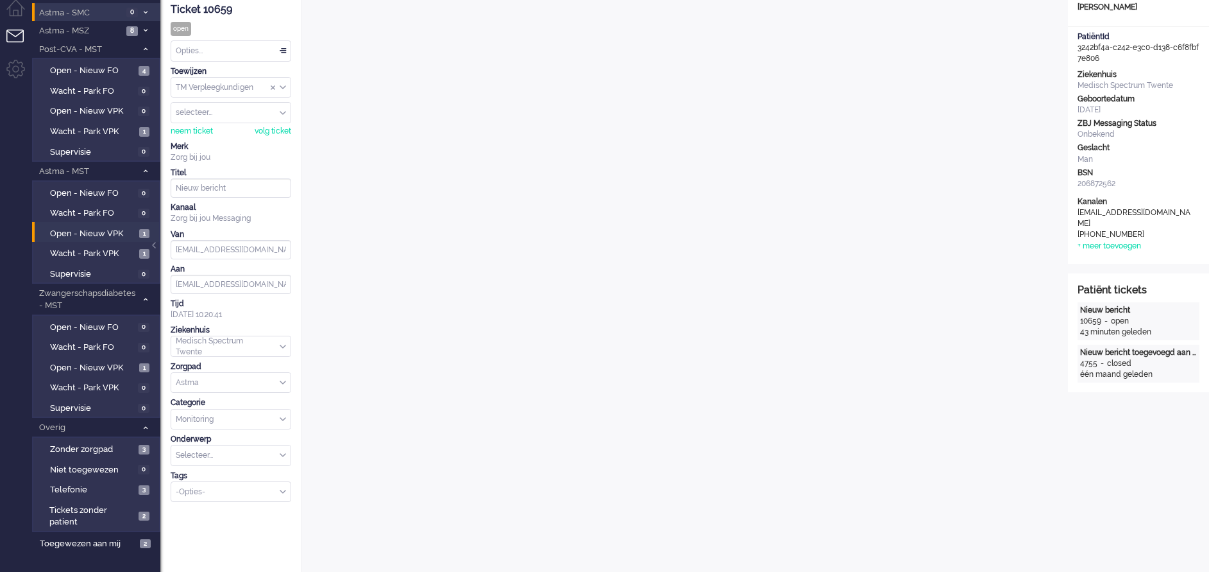
click at [283, 49] on div "Opties..." at bounding box center [230, 51] width 119 height 20
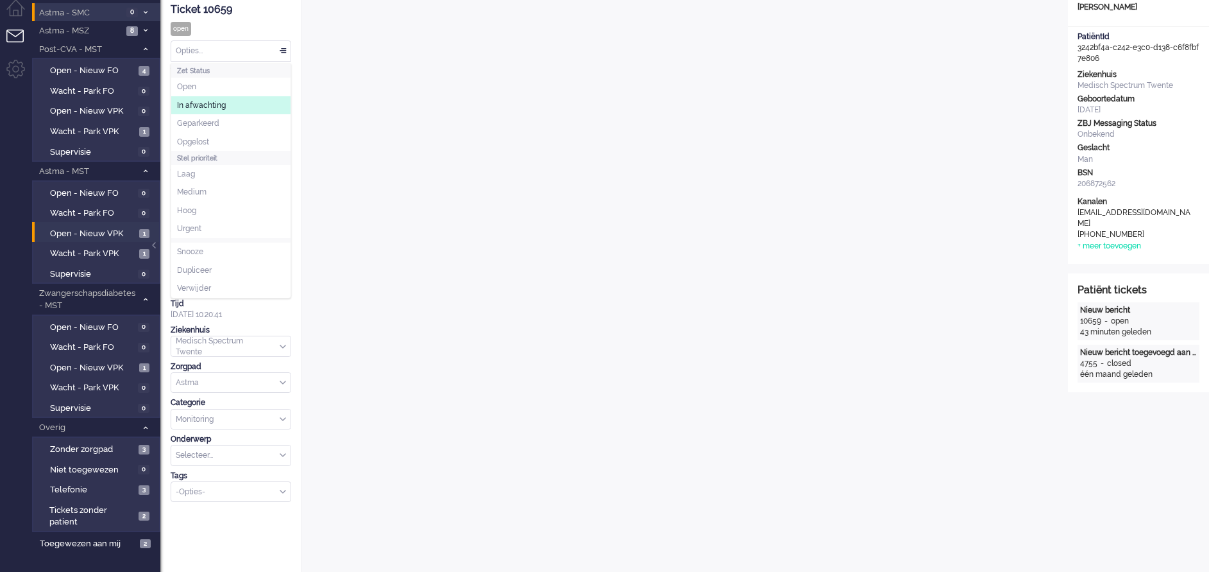
click at [222, 108] on span "In afwachting" at bounding box center [201, 105] width 49 height 11
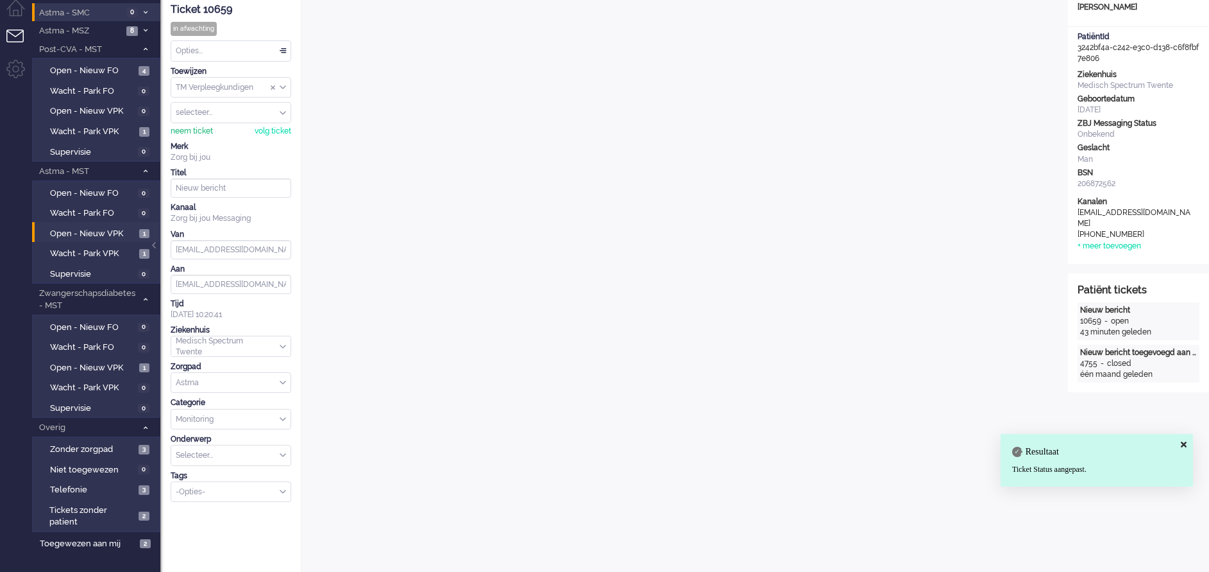
click at [189, 128] on div "neem ticket" at bounding box center [192, 131] width 42 height 11
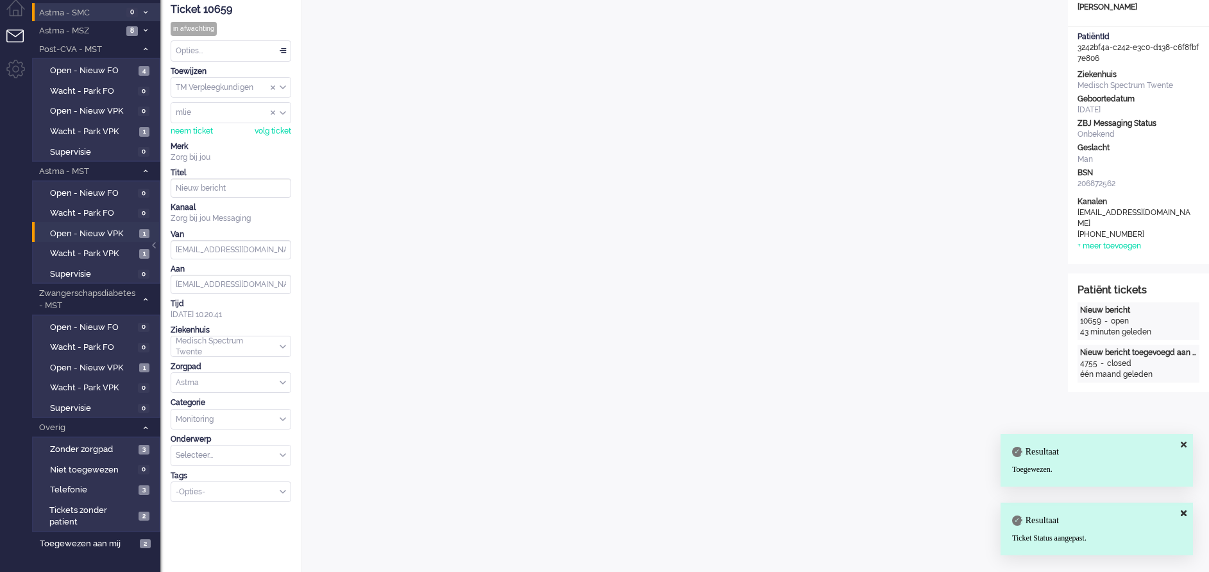
scroll to position [0, 0]
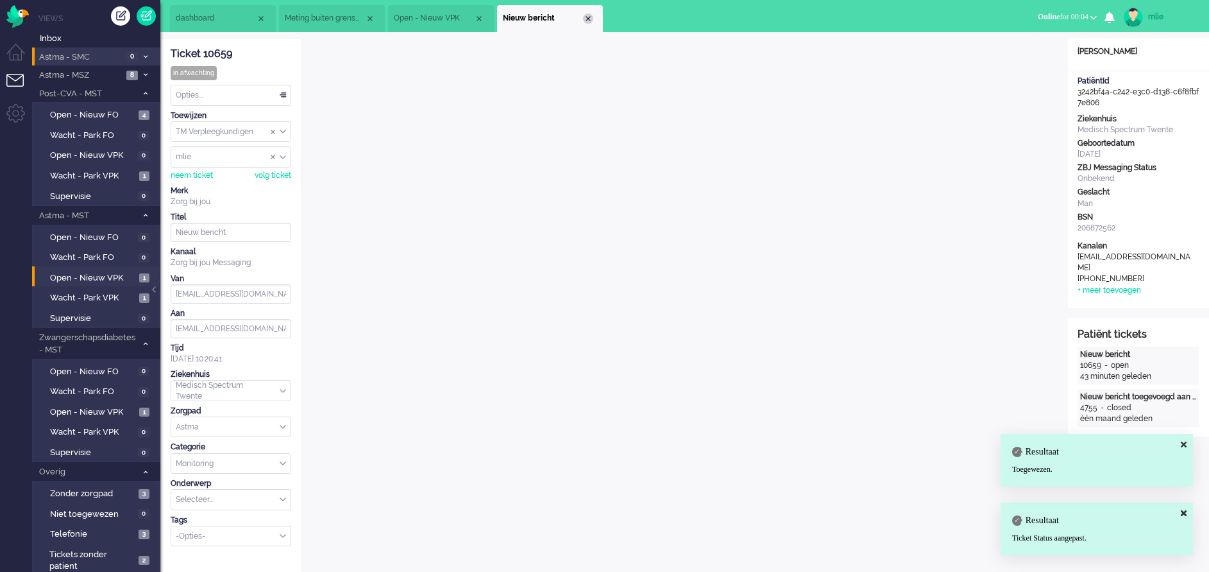
click at [584, 17] on div "Close tab" at bounding box center [588, 18] width 10 height 10
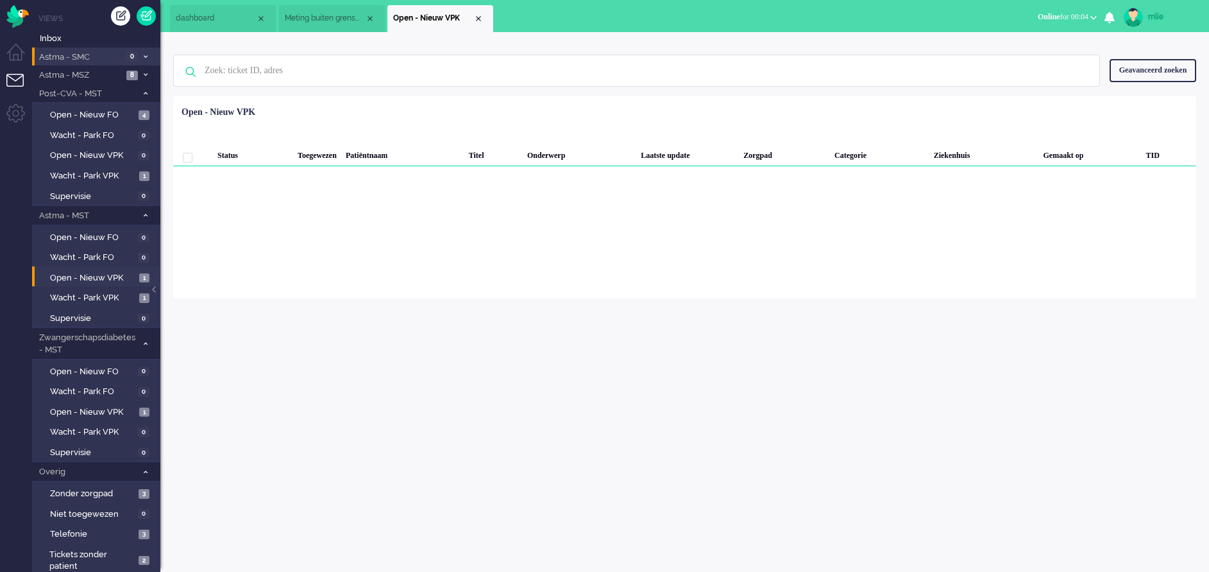
click at [485, 19] on li "Open - Nieuw VPK" at bounding box center [441, 18] width 106 height 27
click at [482, 17] on div "Close tab" at bounding box center [479, 18] width 10 height 10
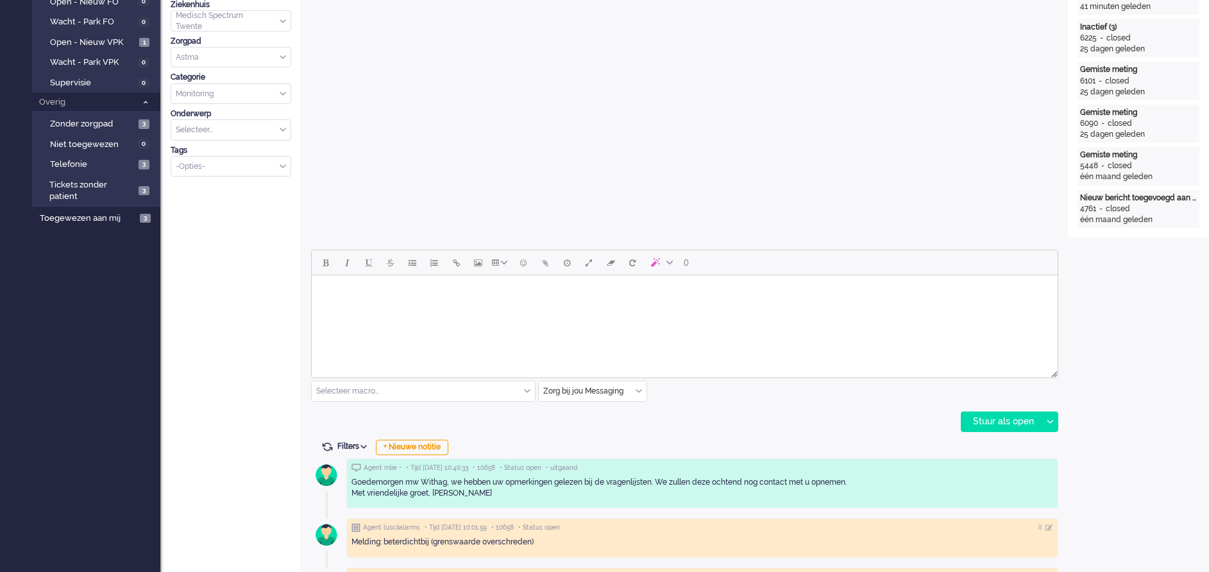
scroll to position [385, 0]
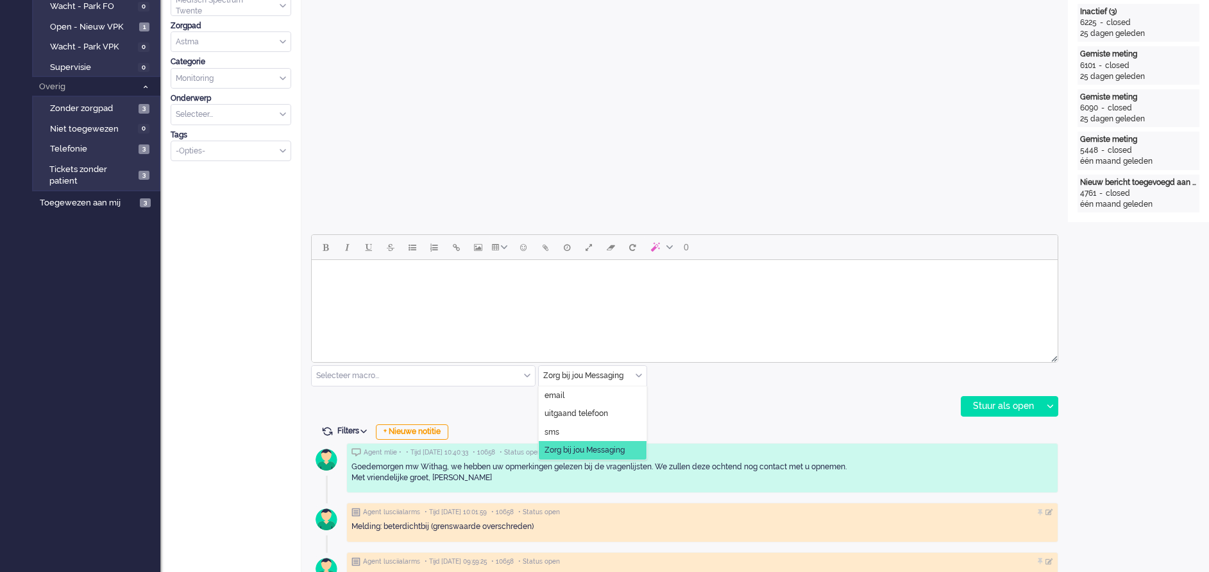
click at [635, 375] on div "Zorg bij jou Messaging" at bounding box center [593, 376] width 108 height 20
click at [576, 413] on span "uitgaand telefoon" at bounding box center [577, 413] width 64 height 11
click at [996, 403] on div "Stuur als open" at bounding box center [1002, 406] width 80 height 19
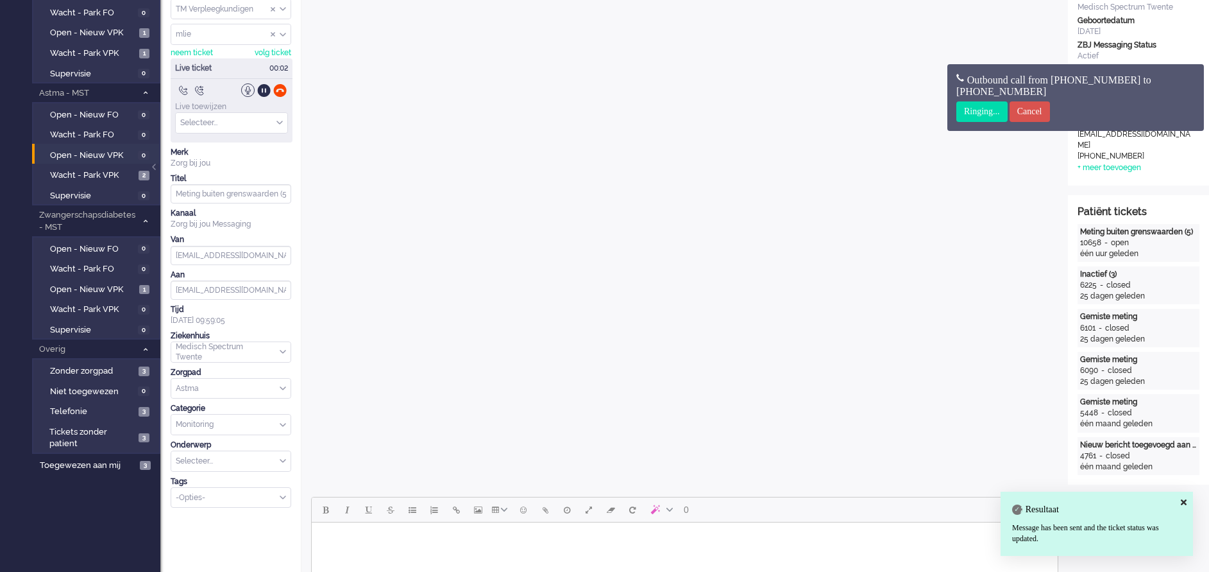
scroll to position [0, 0]
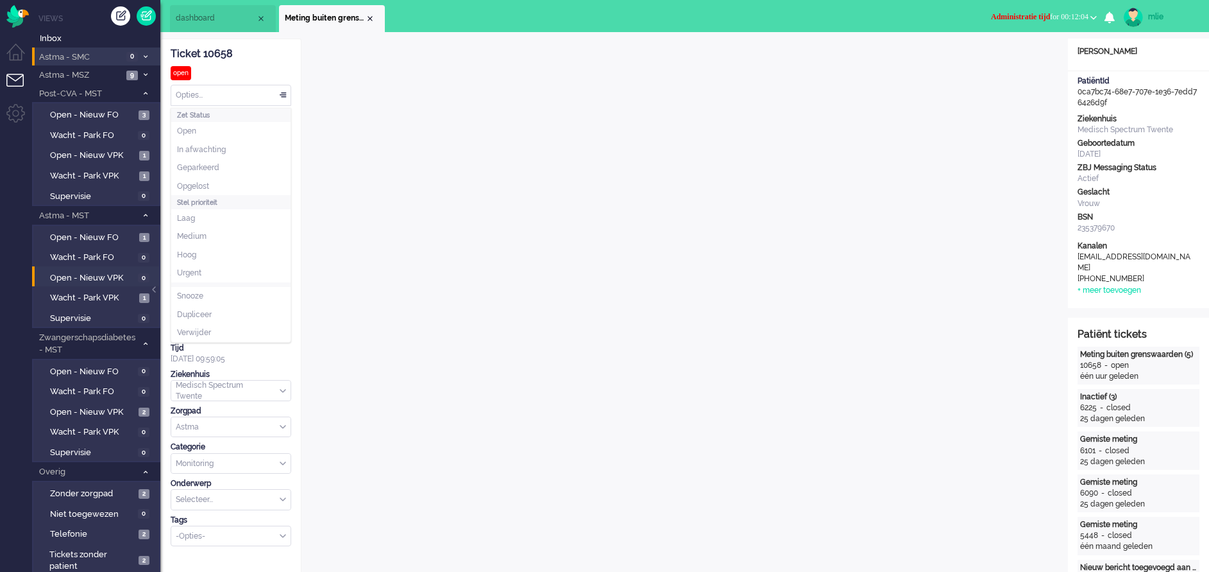
click at [286, 92] on div "Opties..." at bounding box center [230, 95] width 119 height 20
click at [206, 150] on span "In afwachting" at bounding box center [201, 149] width 49 height 11
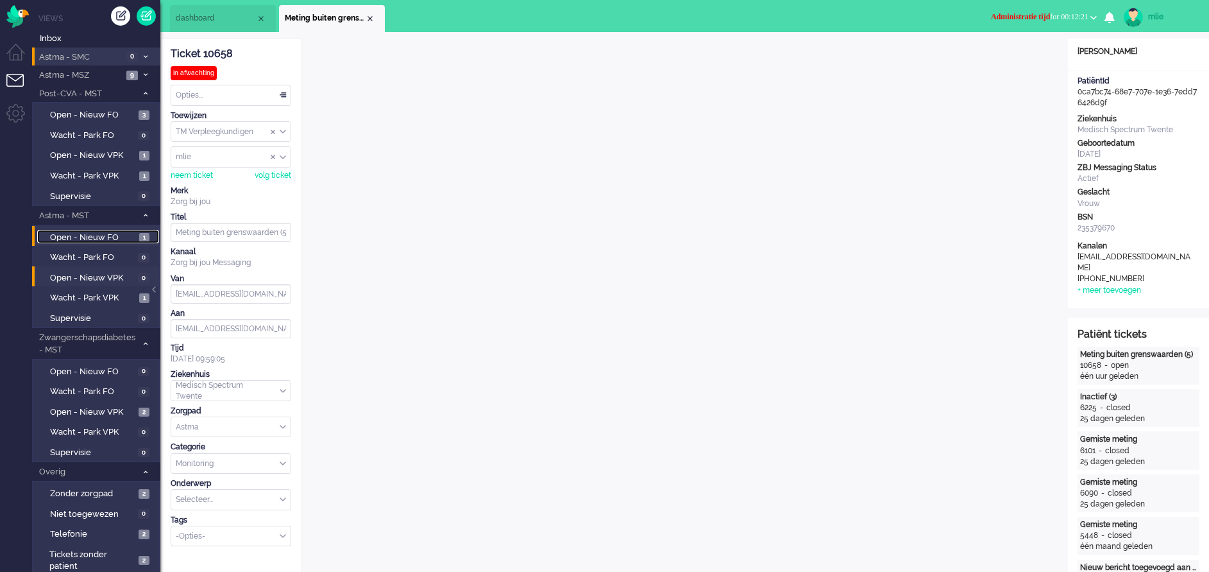
click at [68, 235] on span "Open - Nieuw FO" at bounding box center [93, 238] width 86 height 12
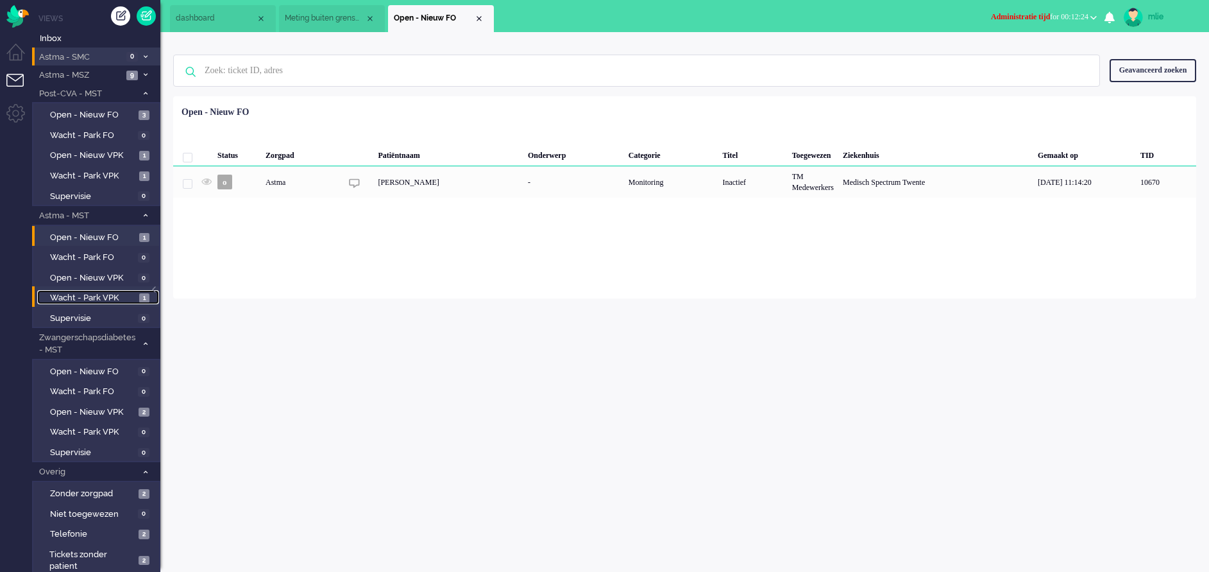
click at [81, 298] on span "Wacht - Park VPK" at bounding box center [93, 298] width 86 height 12
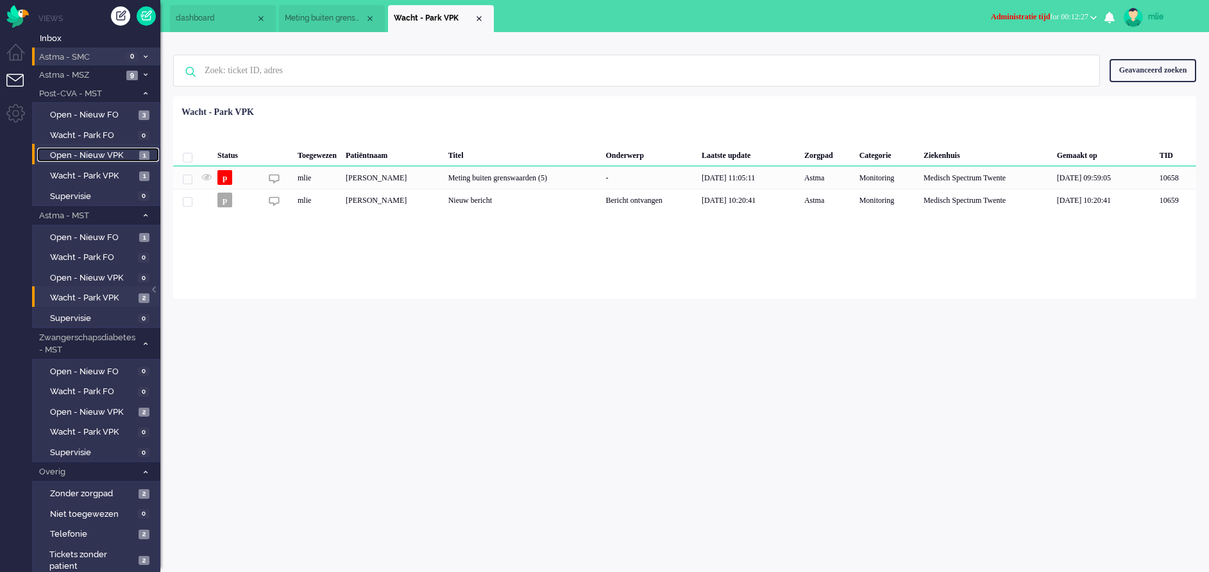
click at [96, 155] on span "Open - Nieuw VPK" at bounding box center [93, 155] width 86 height 12
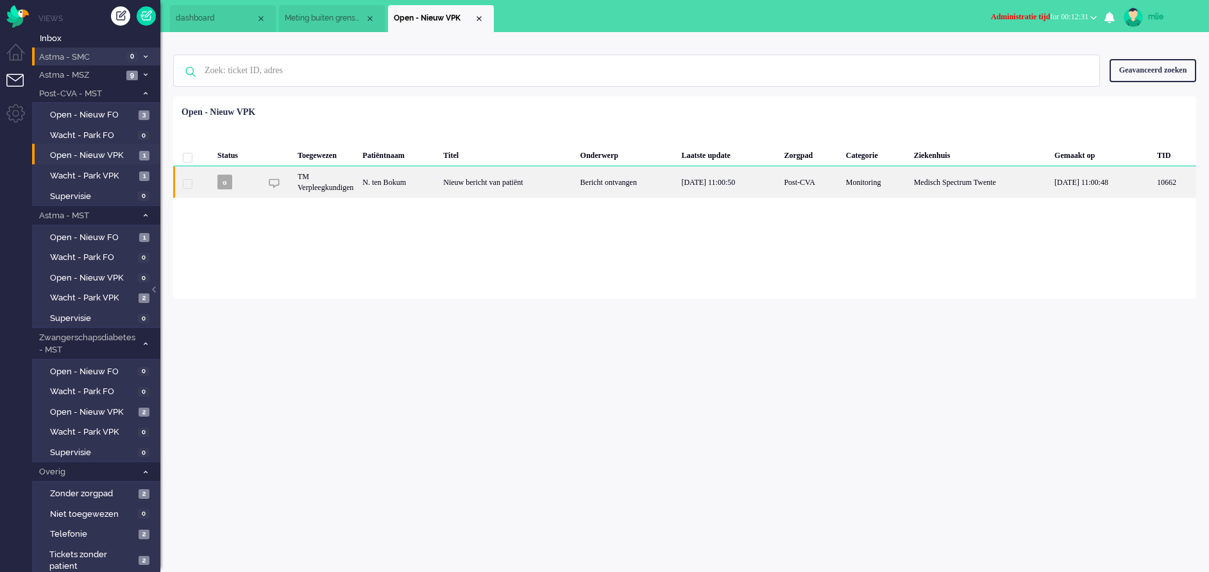
click at [567, 183] on div "Nieuw bericht van patiënt" at bounding box center [507, 181] width 137 height 31
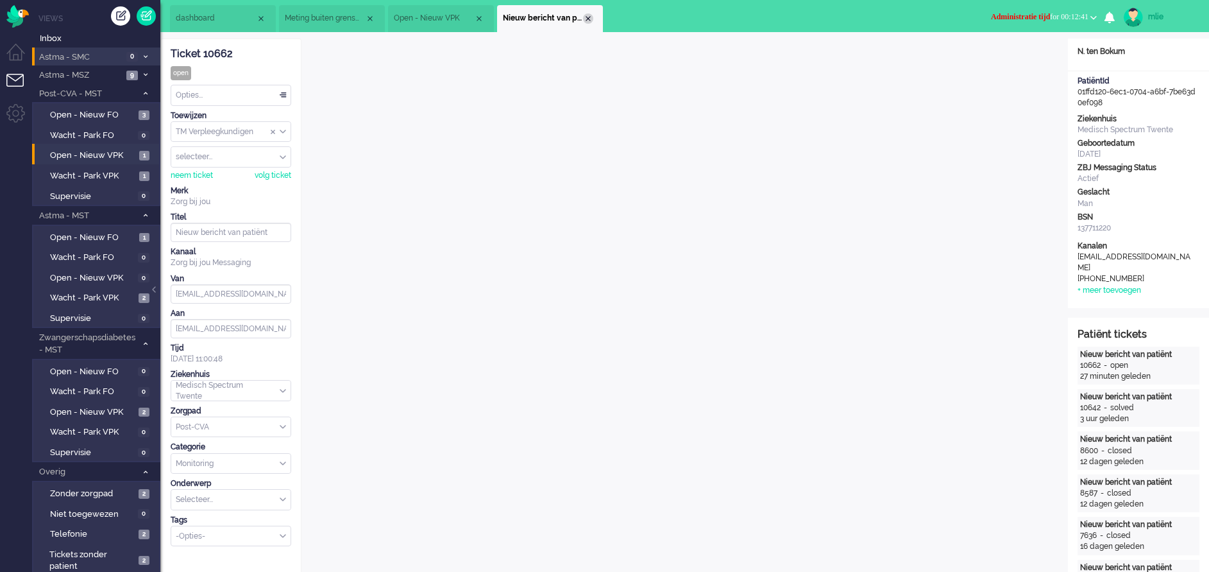
click at [590, 15] on div "Close tab" at bounding box center [588, 18] width 10 height 10
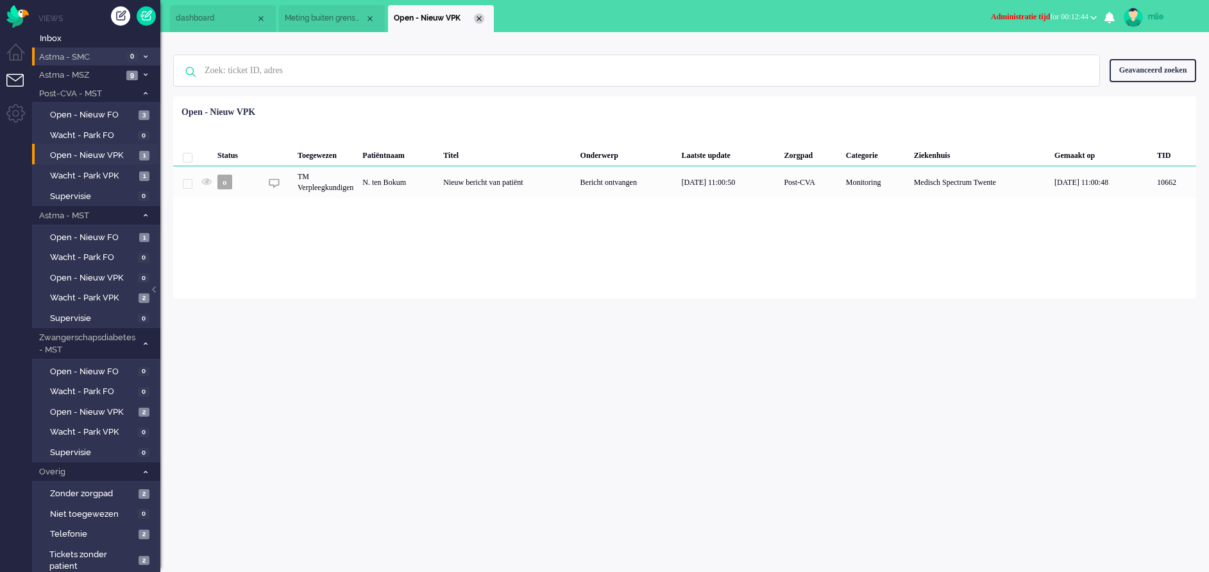
click at [479, 15] on div "Close tab" at bounding box center [479, 18] width 10 height 10
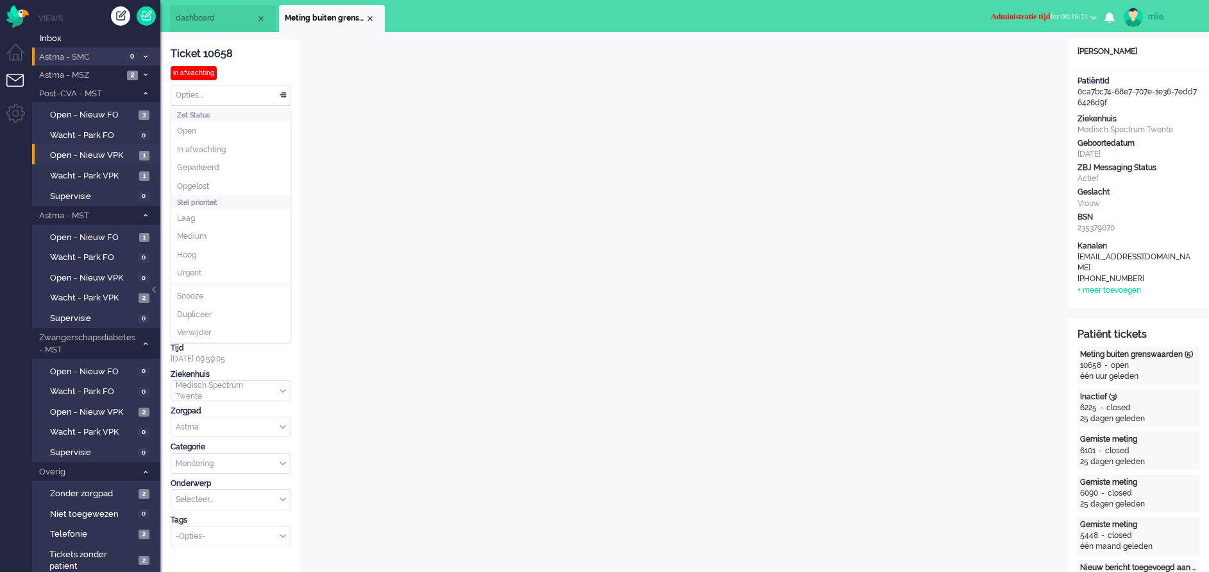
click at [282, 94] on div "Opties..." at bounding box center [230, 95] width 119 height 20
click at [214, 183] on li "Opgelost" at bounding box center [230, 186] width 119 height 19
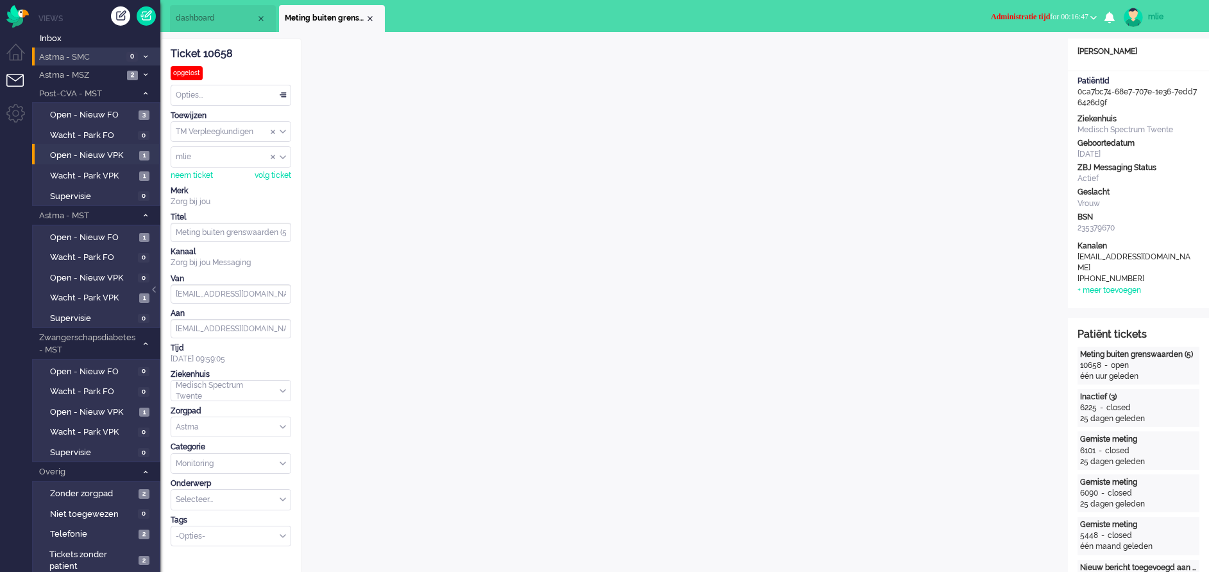
click at [1005, 17] on span "Administratie tijd" at bounding box center [1020, 16] width 59 height 9
click at [1007, 54] on label "Online" at bounding box center [1043, 57] width 101 height 11
click at [369, 16] on div "Close tab" at bounding box center [370, 18] width 10 height 10
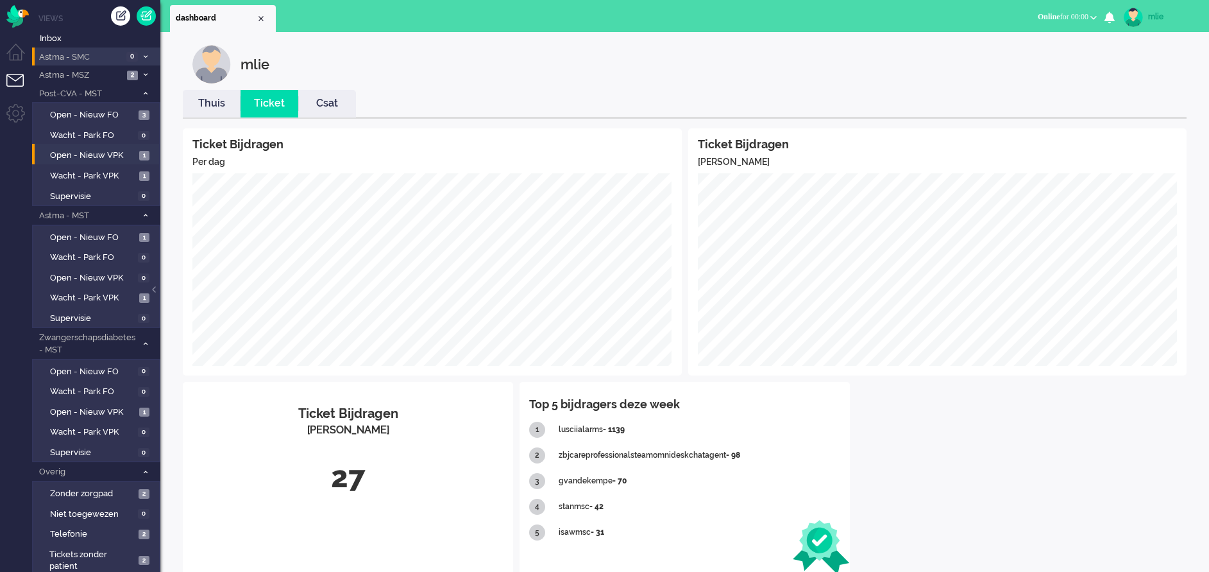
click at [209, 110] on link "Thuis" at bounding box center [212, 103] width 58 height 15
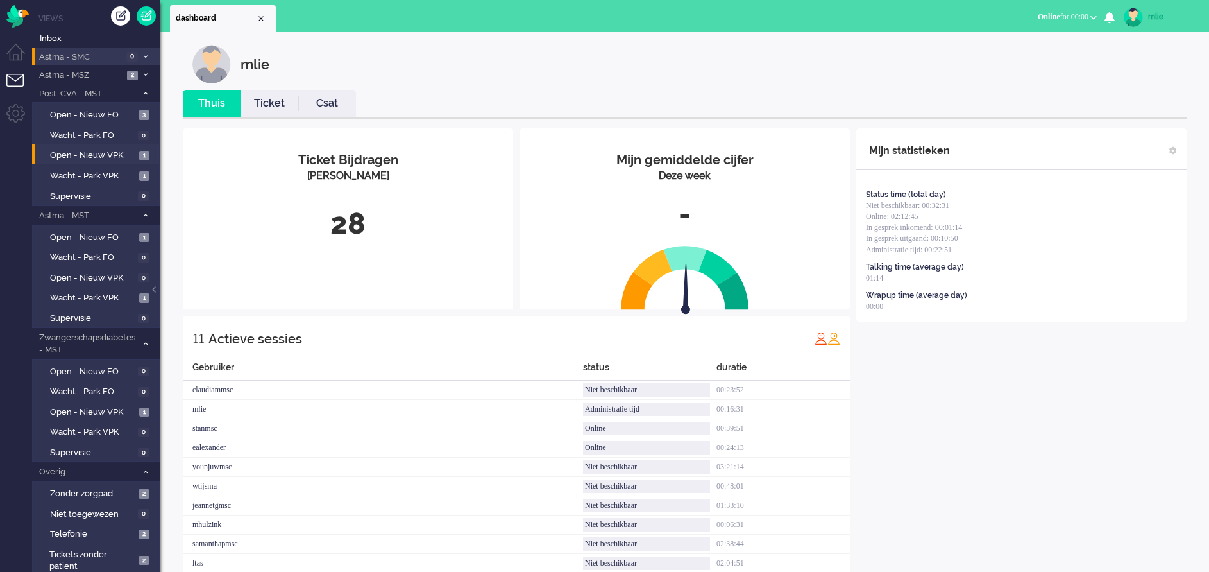
click at [268, 103] on link "Ticket" at bounding box center [270, 103] width 58 height 15
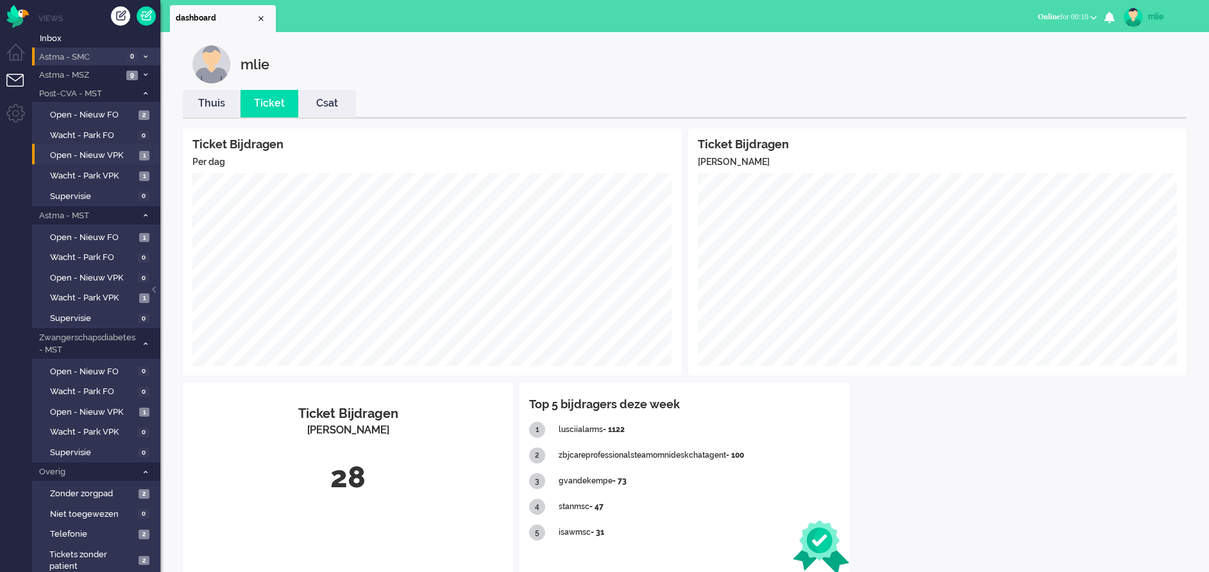
click at [208, 107] on link "Thuis" at bounding box center [212, 103] width 58 height 15
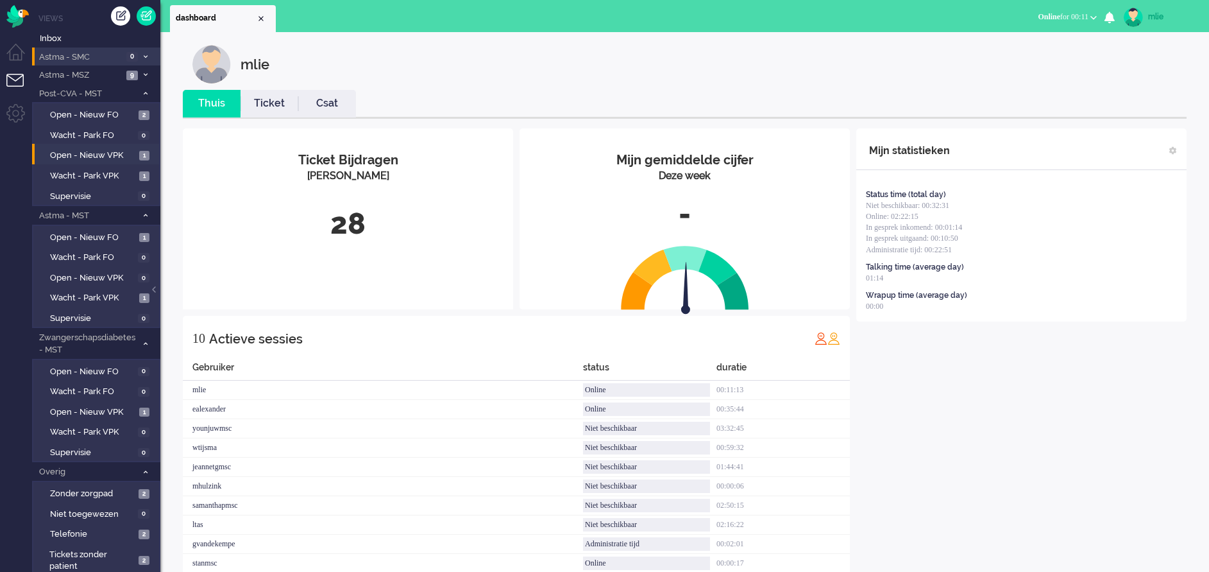
click at [134, 53] on span "0" at bounding box center [132, 57] width 12 height 10
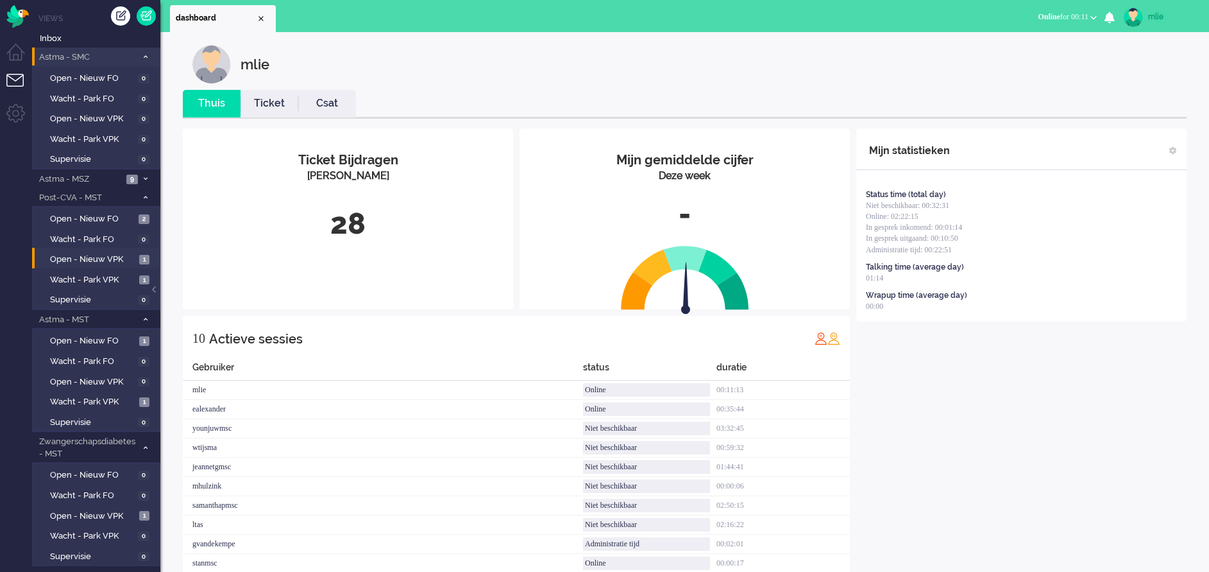
click at [146, 51] on li "Astma - SMC 0" at bounding box center [96, 56] width 128 height 19
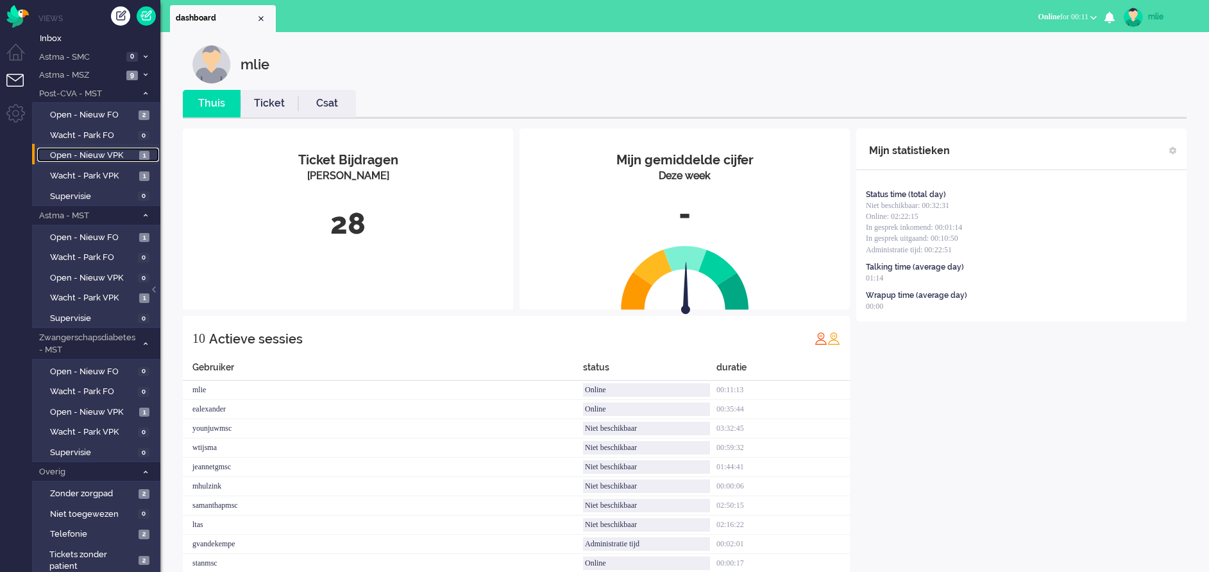
click at [122, 154] on span "Open - Nieuw VPK" at bounding box center [93, 155] width 86 height 12
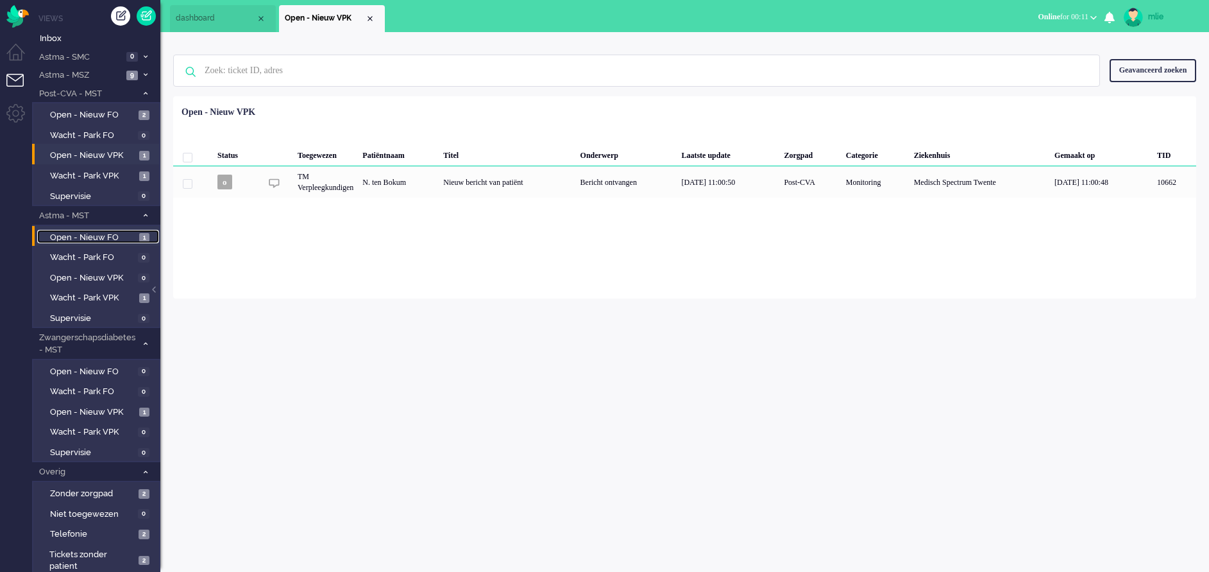
click at [102, 230] on link "Open - Nieuw FO 1" at bounding box center [98, 237] width 122 height 14
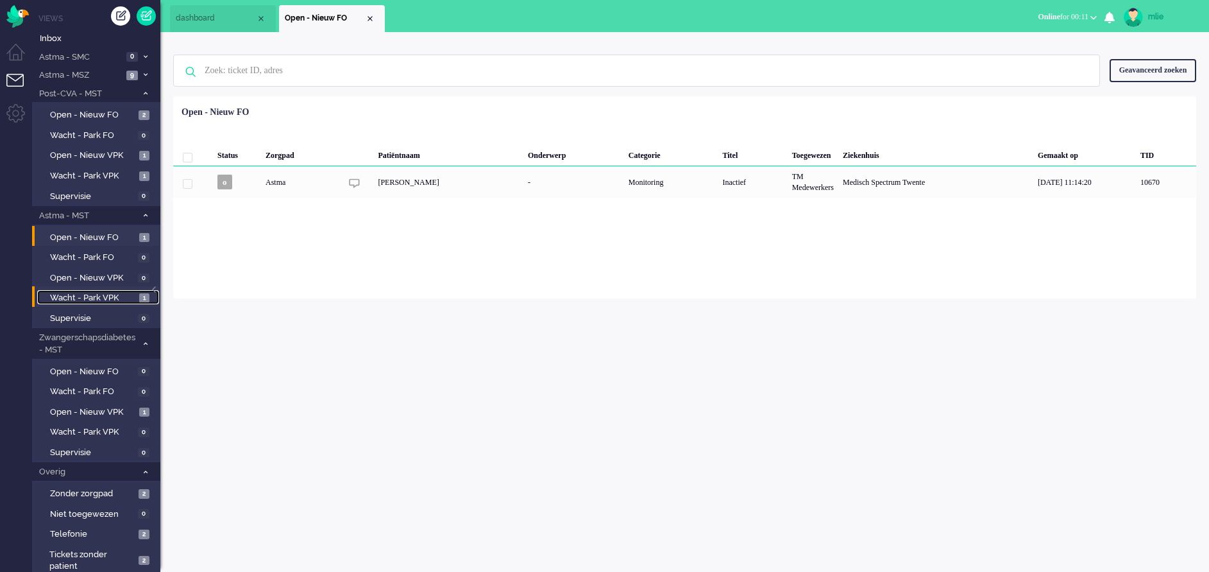
click at [114, 297] on span "Wacht - Park VPK" at bounding box center [93, 298] width 86 height 12
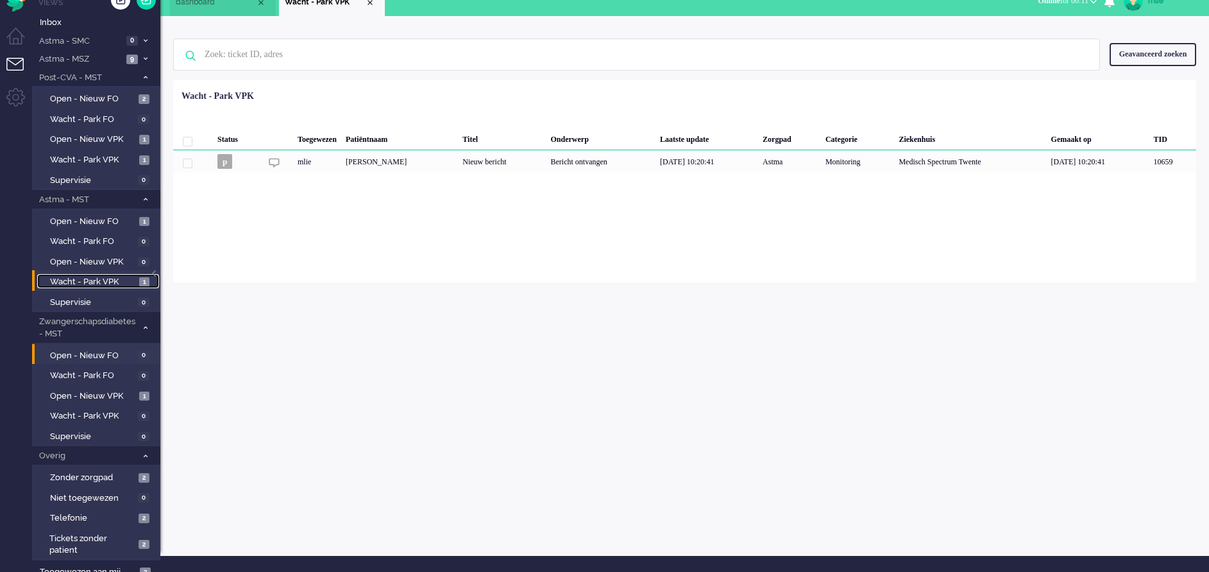
scroll to position [24, 0]
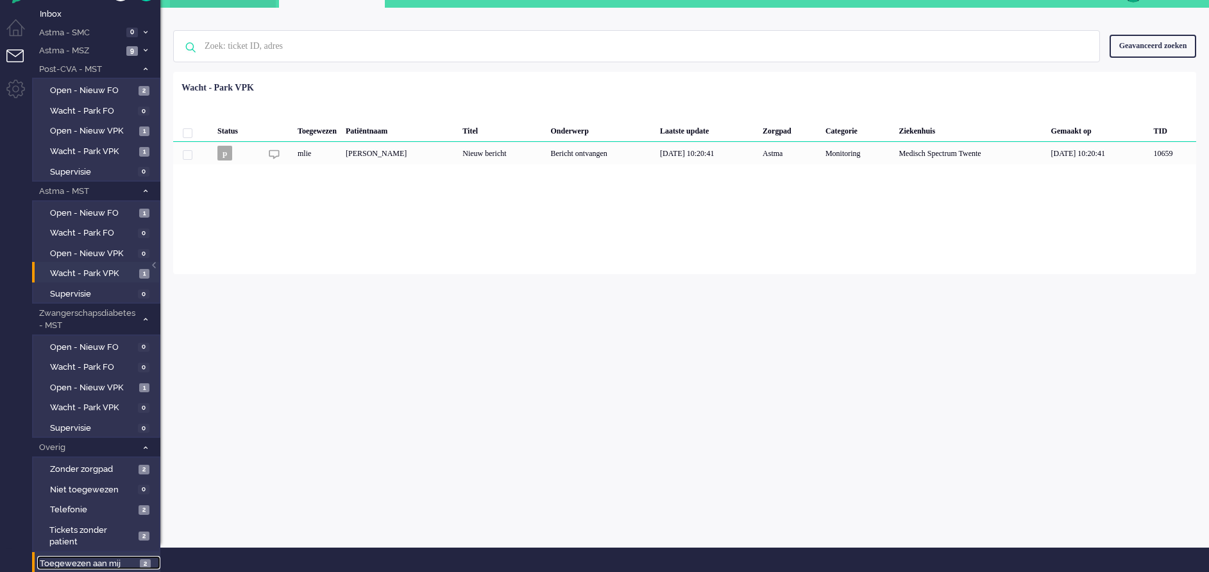
click at [96, 561] on span "Toegewezen aan mij" at bounding box center [88, 564] width 96 height 12
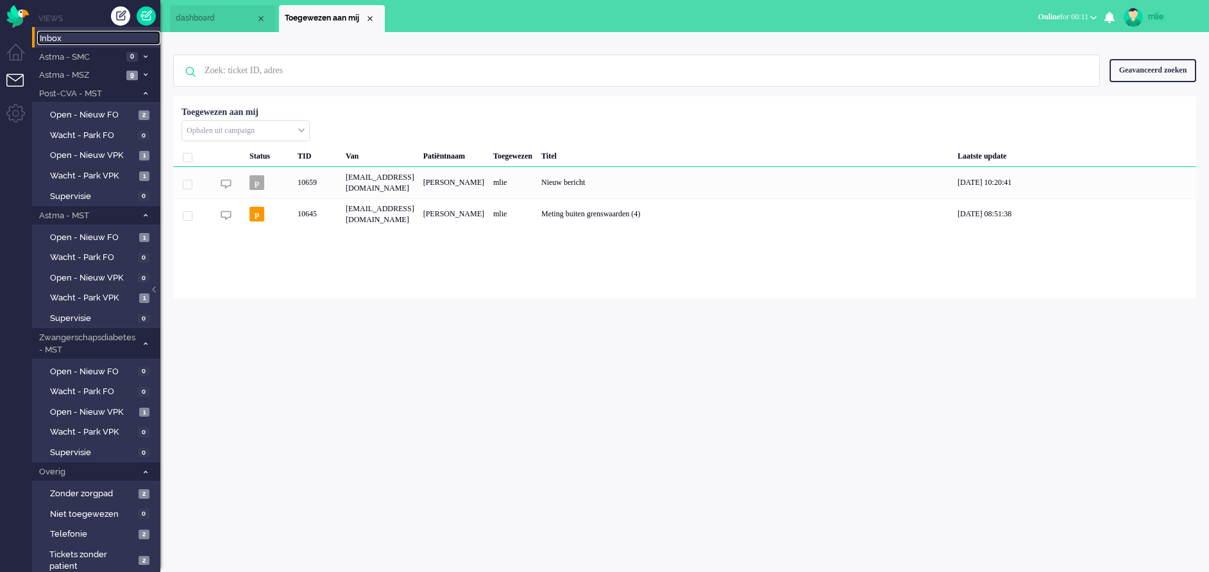
click at [55, 37] on span "Inbox" at bounding box center [100, 39] width 121 height 12
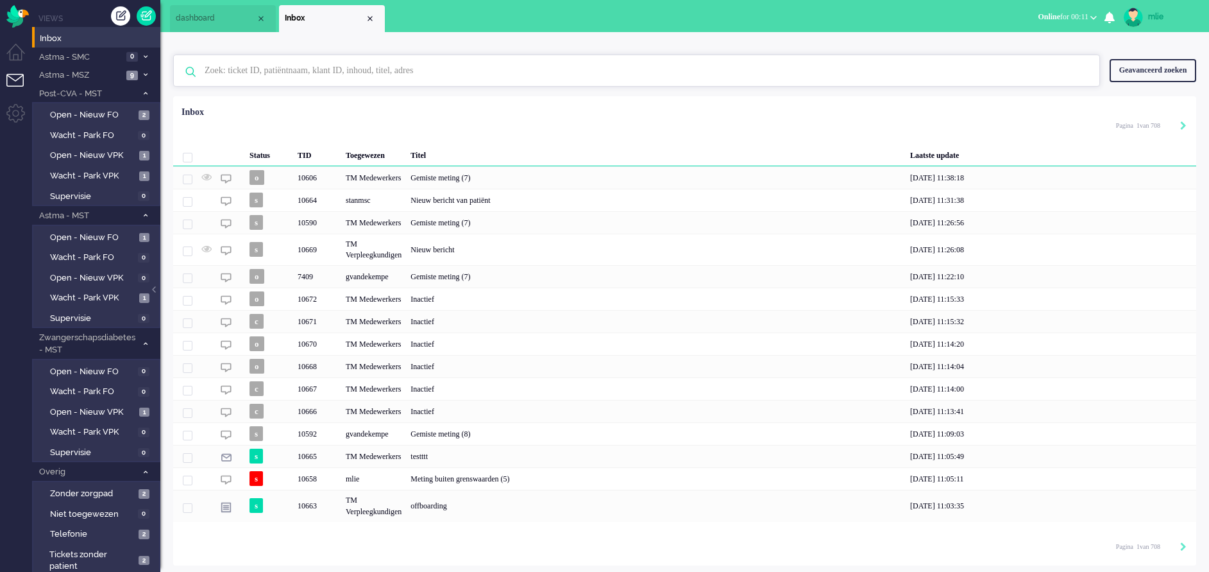
click at [262, 65] on input "text" at bounding box center [638, 70] width 887 height 31
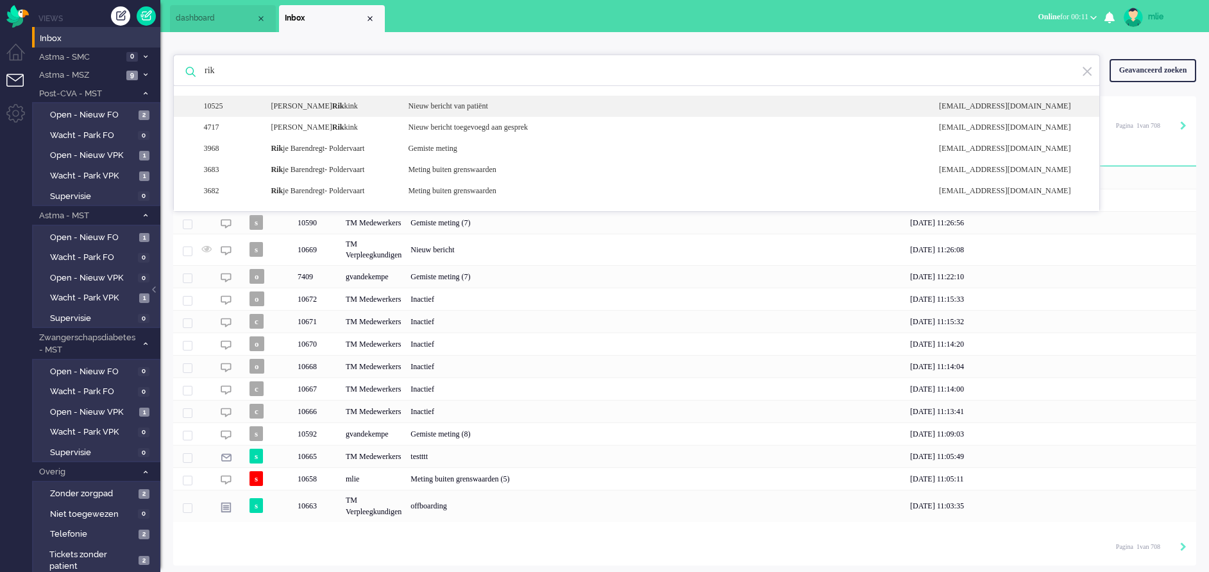
type input "rik"
click at [466, 108] on div "Nieuw bericht van patiënt" at bounding box center [663, 106] width 531 height 11
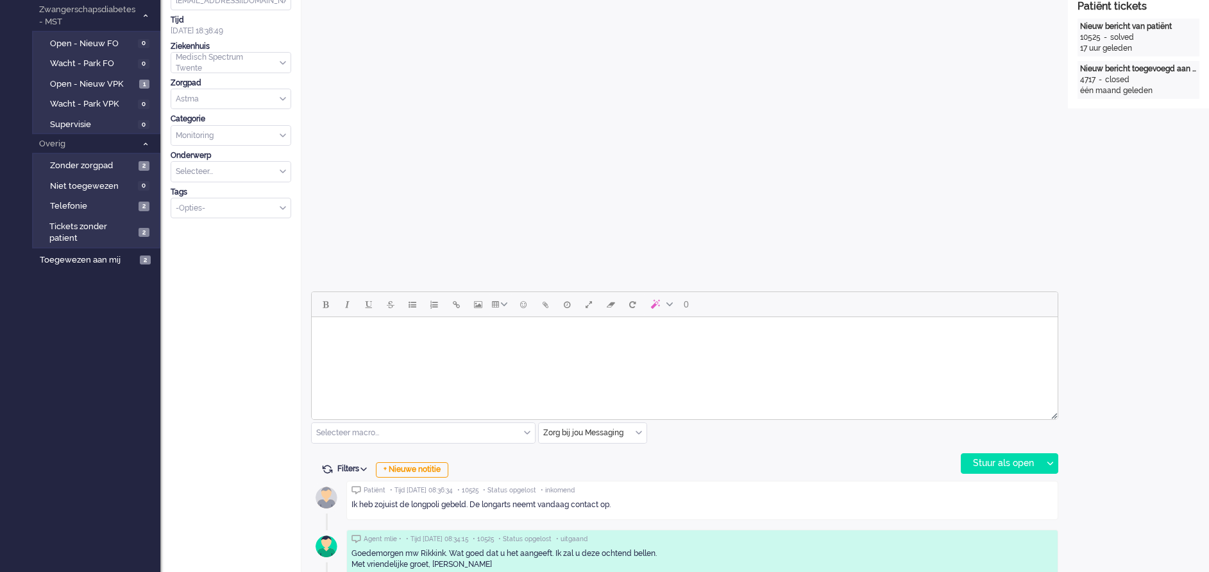
scroll to position [429, 0]
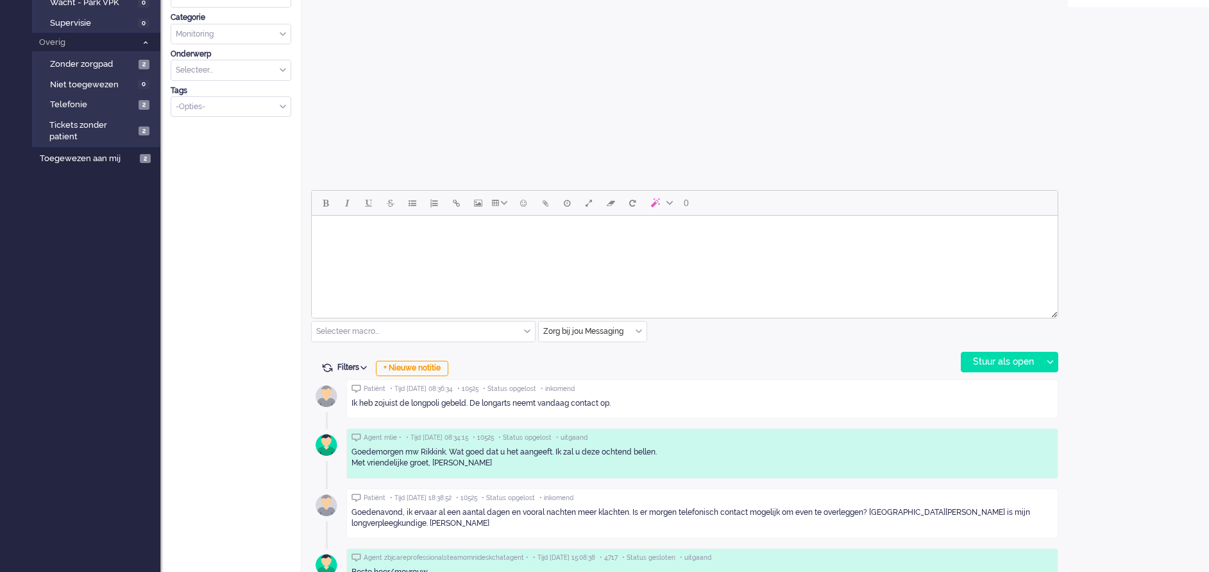
click at [387, 248] on html at bounding box center [685, 232] width 746 height 33
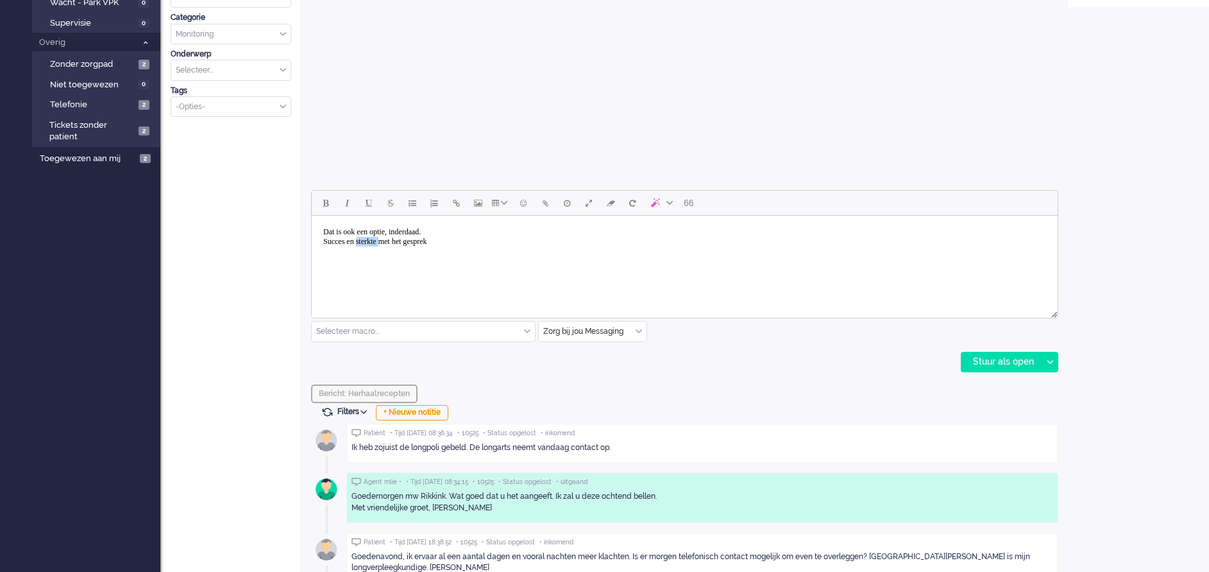
drag, startPoint x: 394, startPoint y: 241, endPoint x: 364, endPoint y: 242, distance: 30.2
click at [364, 242] on body "Dat is ook een optie, inderdaad. Succes en sterkte met het gesprek" at bounding box center [685, 237] width 736 height 32
click at [427, 241] on body "Dat is ook een optie, inderdaad. Succes met het gesprek" at bounding box center [685, 237] width 736 height 32
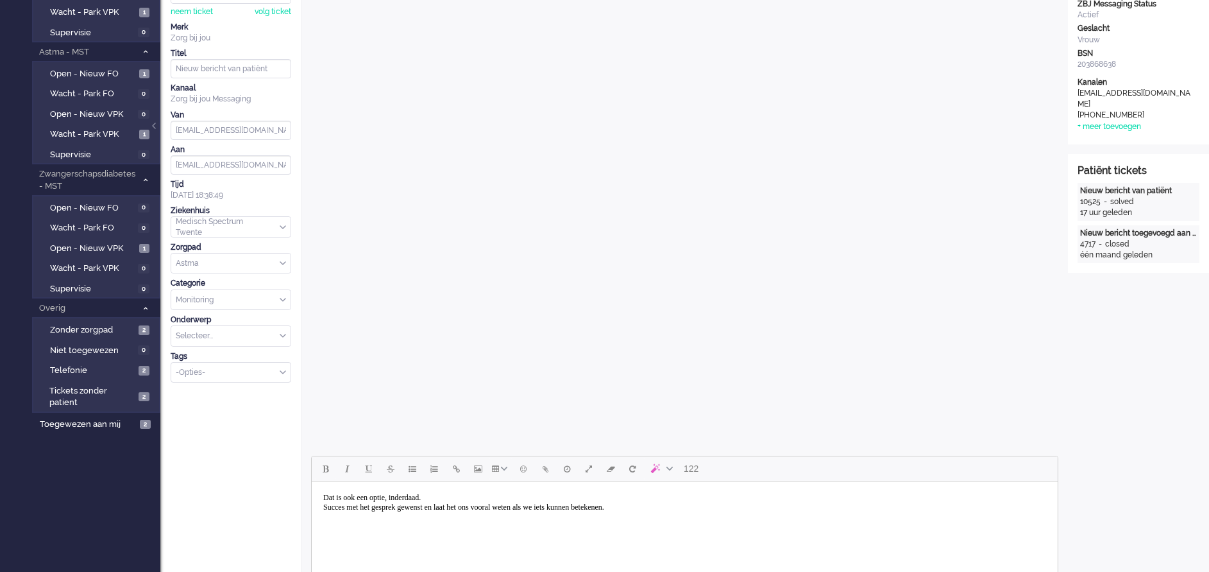
scroll to position [289, 0]
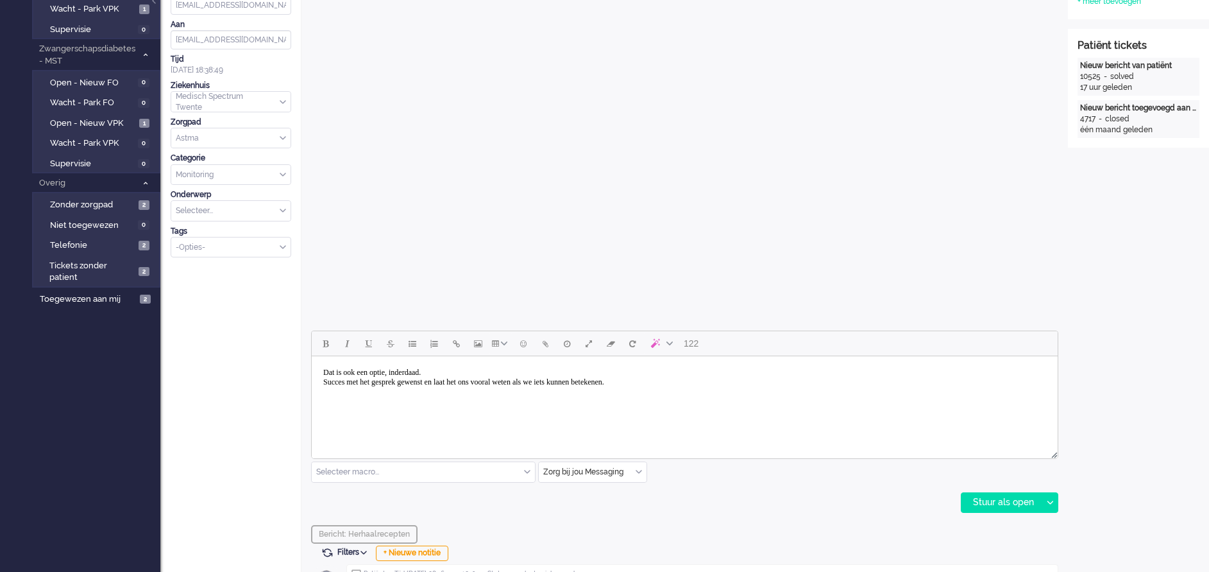
click at [690, 383] on body "Dat is ook een optie, inderdaad. Succes met het gesprek gewenst en laat het ons…" at bounding box center [685, 382] width 736 height 42
click at [1001, 499] on div "Stuur als open" at bounding box center [1002, 502] width 80 height 19
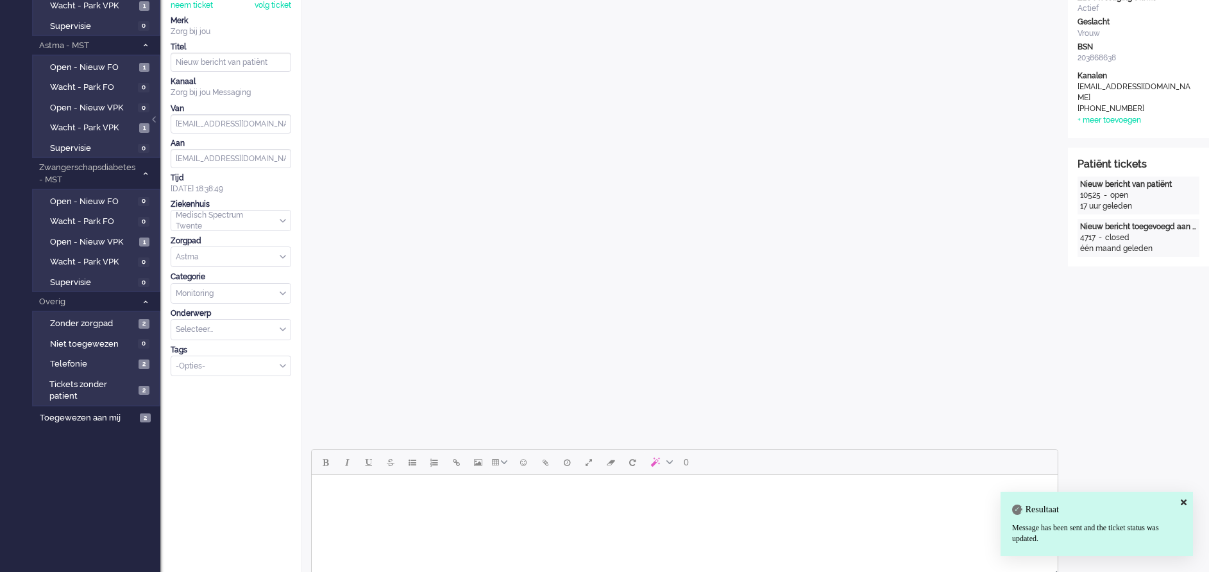
scroll to position [0, 0]
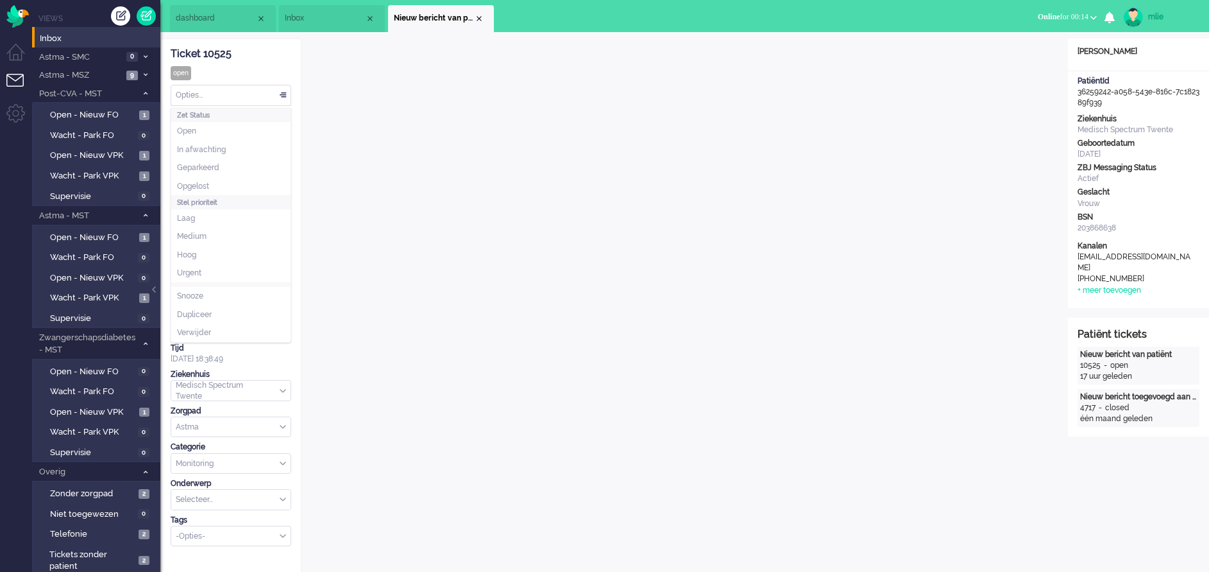
click at [283, 89] on div "Opties..." at bounding box center [230, 95] width 119 height 20
click at [201, 184] on span "Opgelost" at bounding box center [193, 186] width 32 height 11
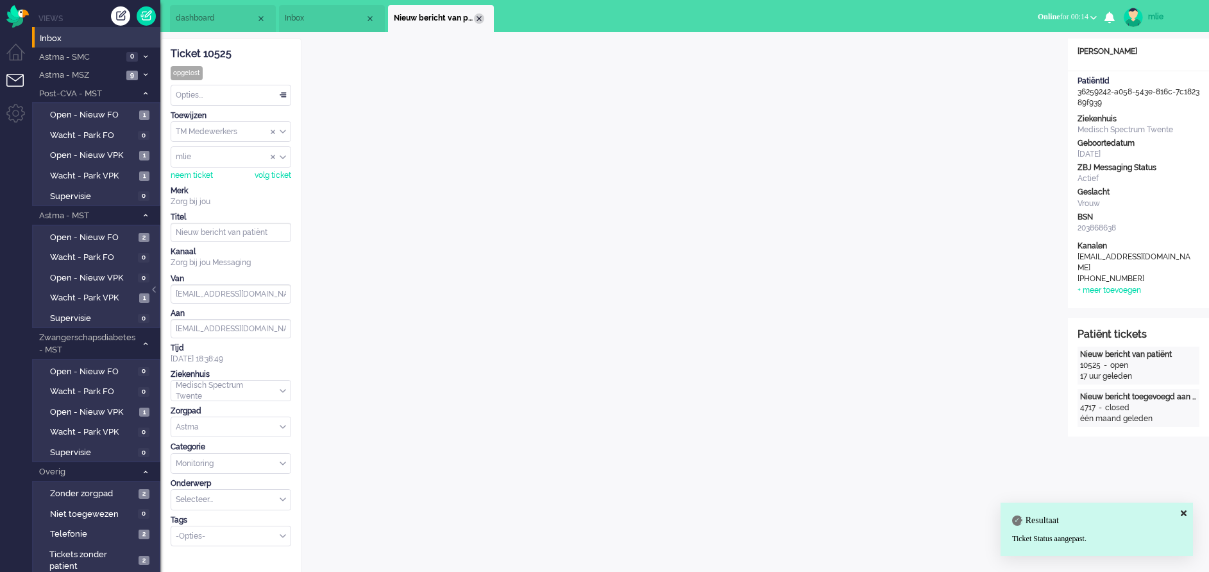
click at [481, 15] on div "Close tab" at bounding box center [479, 18] width 10 height 10
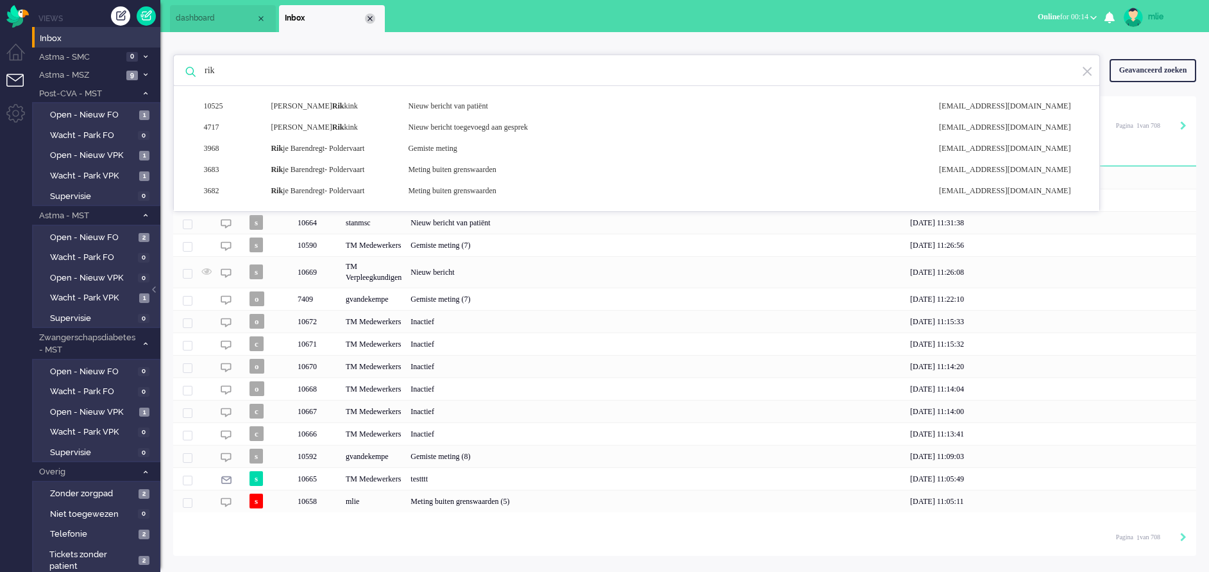
click at [370, 17] on div "Close tab" at bounding box center [370, 18] width 10 height 10
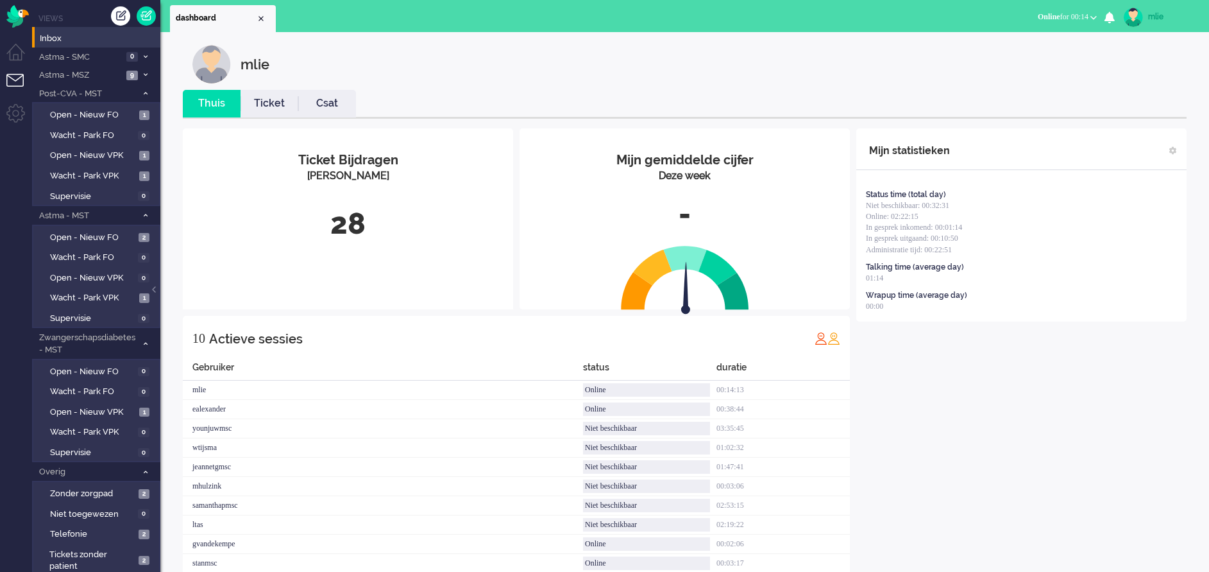
click at [262, 100] on link "Ticket" at bounding box center [270, 103] width 58 height 15
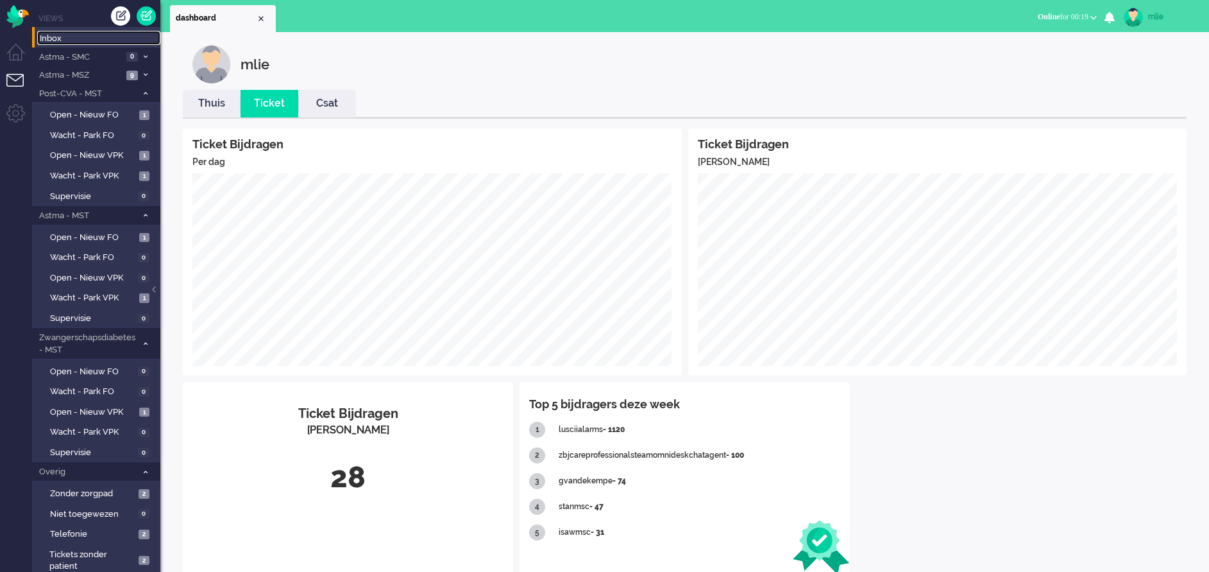
click at [67, 33] on span "Inbox" at bounding box center [100, 39] width 121 height 12
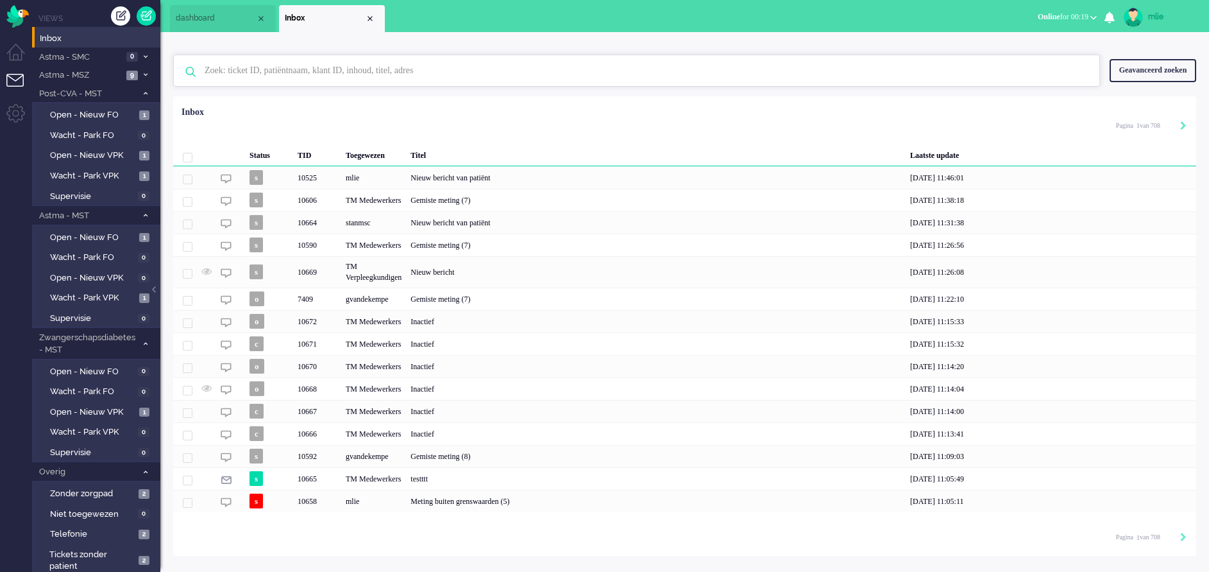
click at [269, 73] on input "text" at bounding box center [638, 70] width 887 height 31
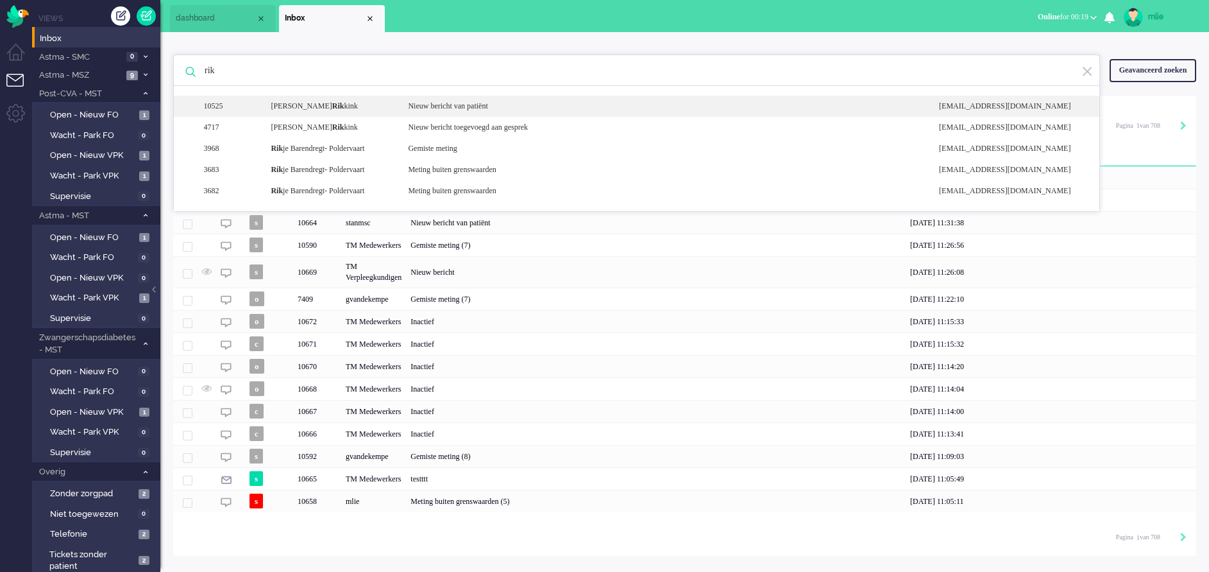
type input "rik"
click at [467, 99] on div "10525 Evelyn Wilhelmina Maria Rik kink Nieuw bericht van patiënt noreply+362592…" at bounding box center [637, 106] width 926 height 21
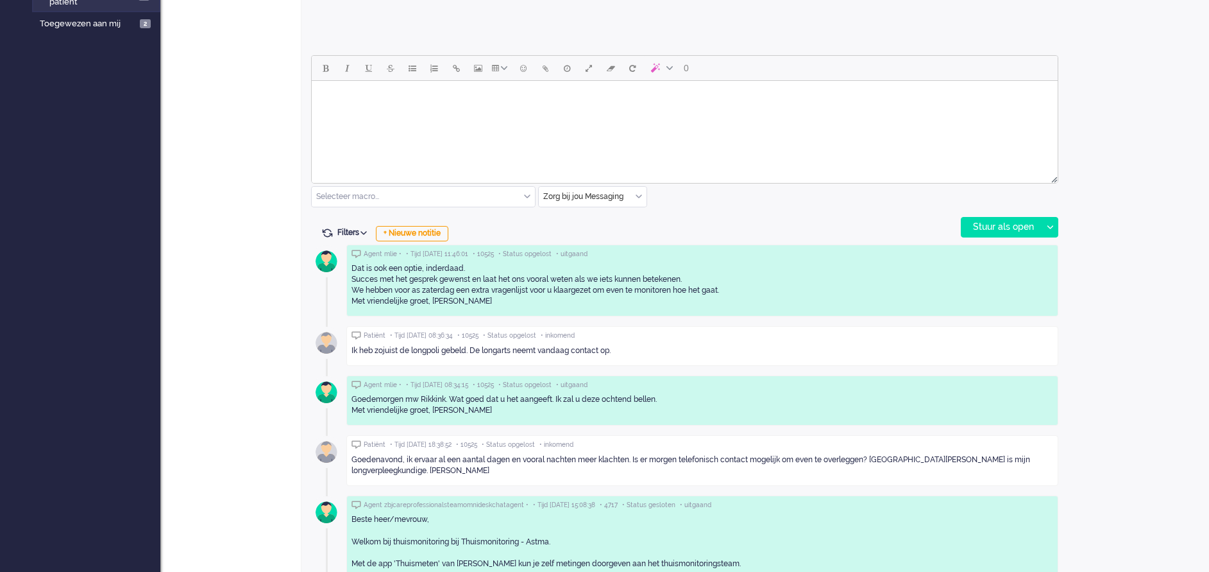
scroll to position [622, 0]
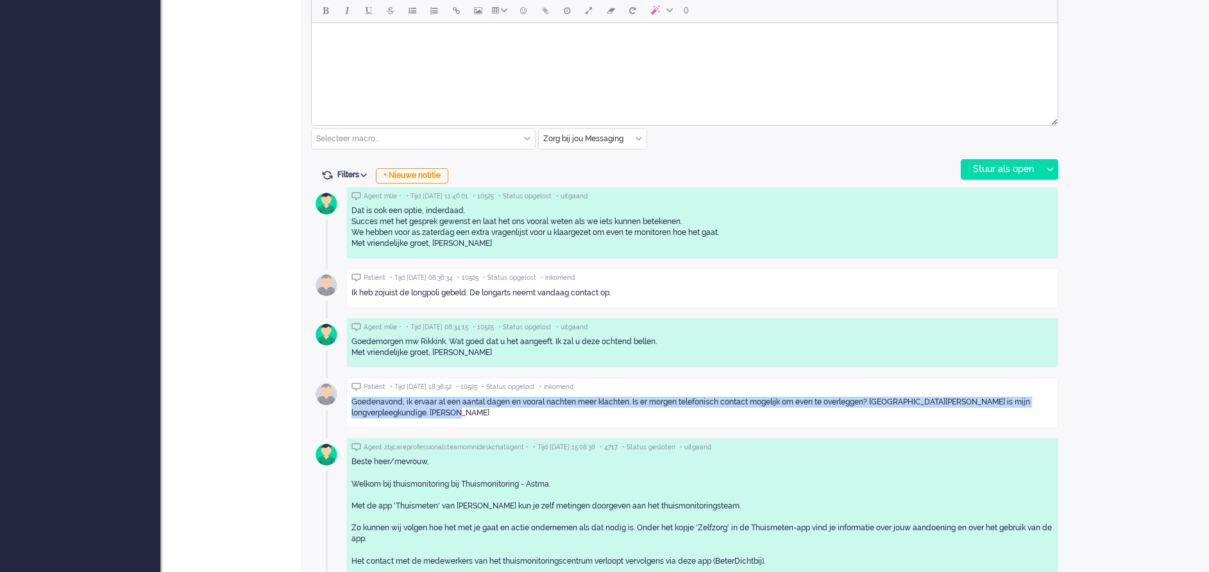
drag, startPoint x: 350, startPoint y: 399, endPoint x: 431, endPoint y: 414, distance: 82.3
click at [431, 414] on div "Patiënt • Tijd 09/09/2025 18:38:52 • 10525 • Status opgelost • inkomend Goedena…" at bounding box center [702, 402] width 712 height 51
drag, startPoint x: 431, startPoint y: 414, endPoint x: 414, endPoint y: 404, distance: 19.6
copy div "Goedenavond, ik ervaar al een aantal dagen en vooral nachten meer klachten. Is …"
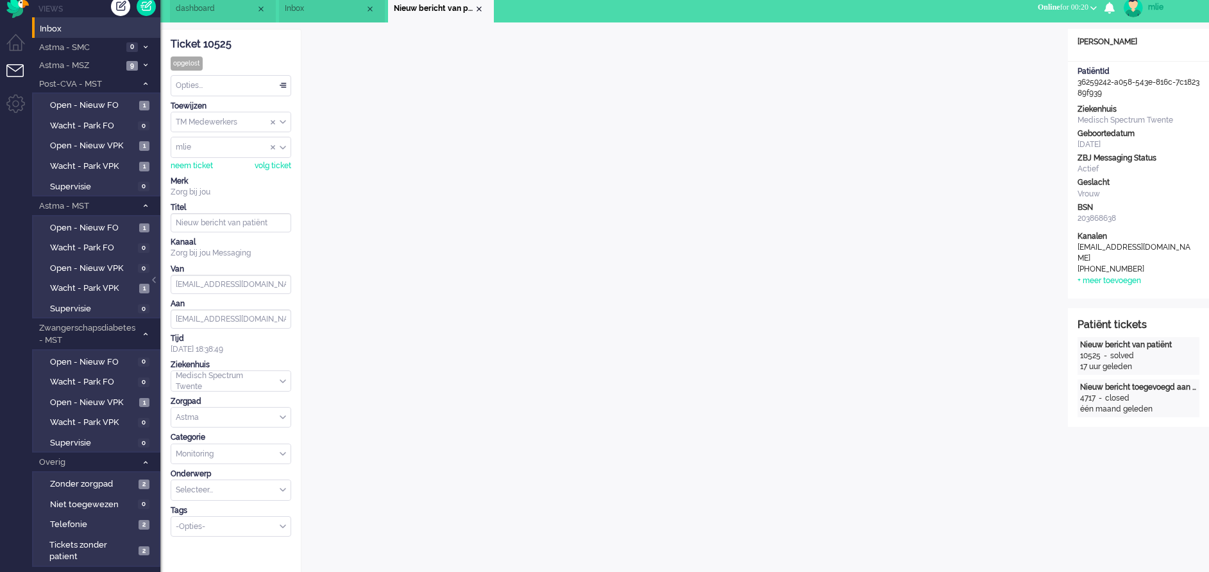
scroll to position [0, 0]
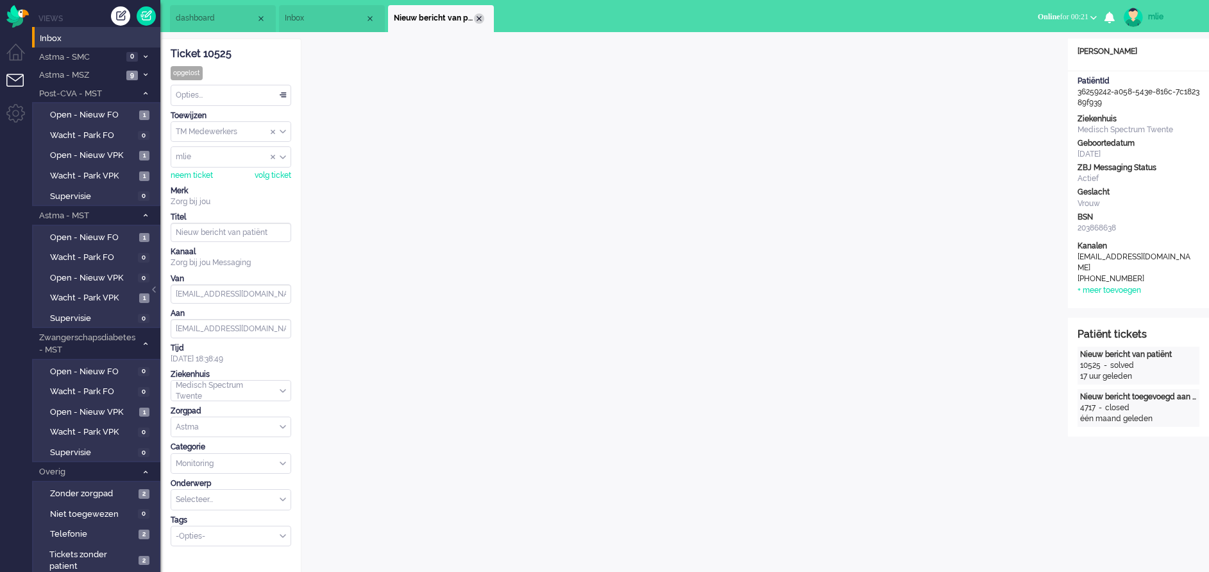
click at [481, 18] on div "Close tab" at bounding box center [479, 18] width 10 height 10
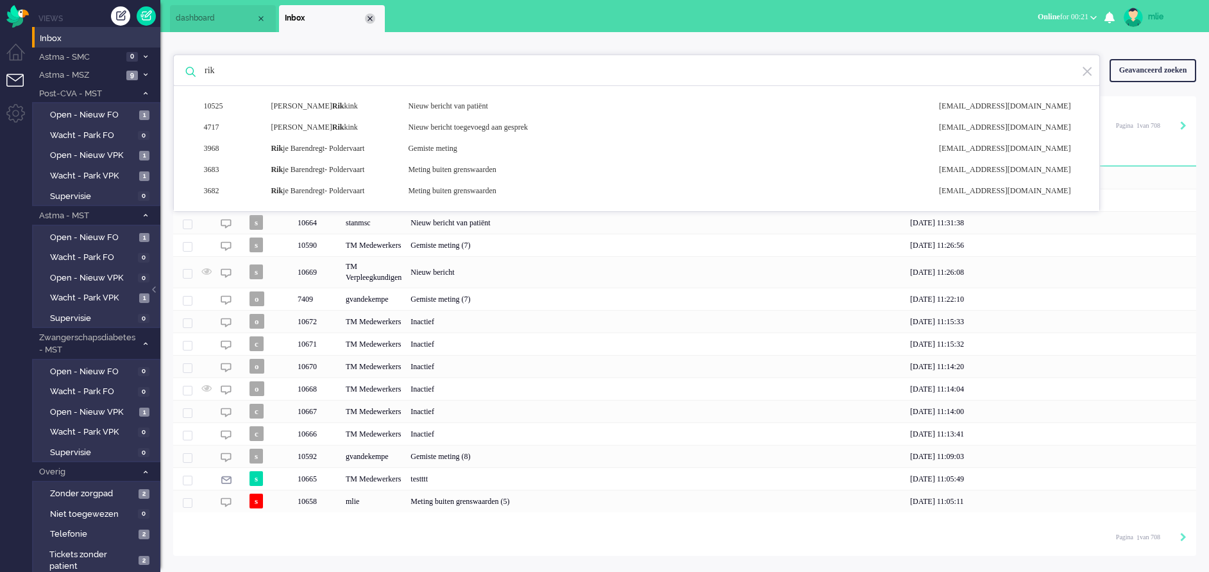
click at [372, 15] on div "Close tab" at bounding box center [370, 18] width 10 height 10
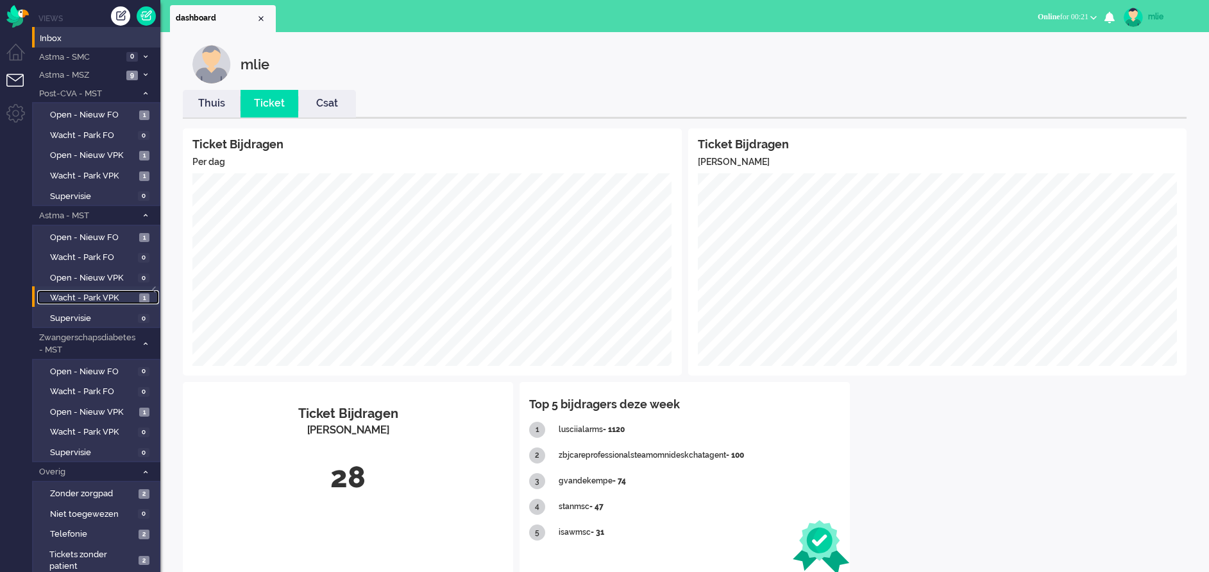
click at [76, 296] on span "Wacht - Park VPK" at bounding box center [93, 298] width 86 height 12
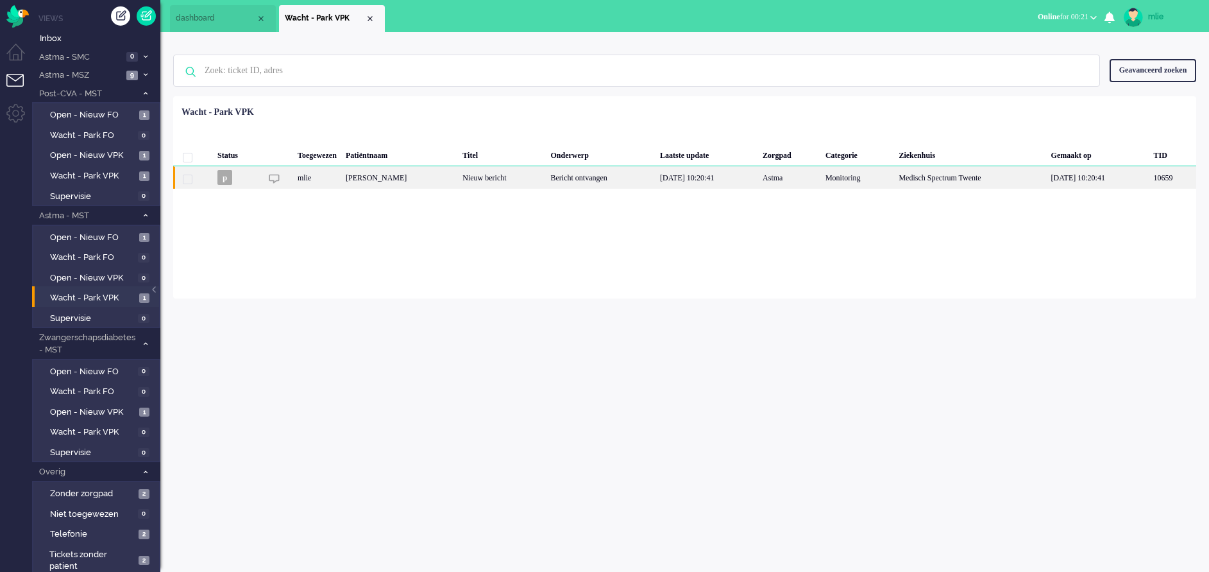
click at [676, 173] on div "[DATE] 10:20:41" at bounding box center [707, 177] width 103 height 22
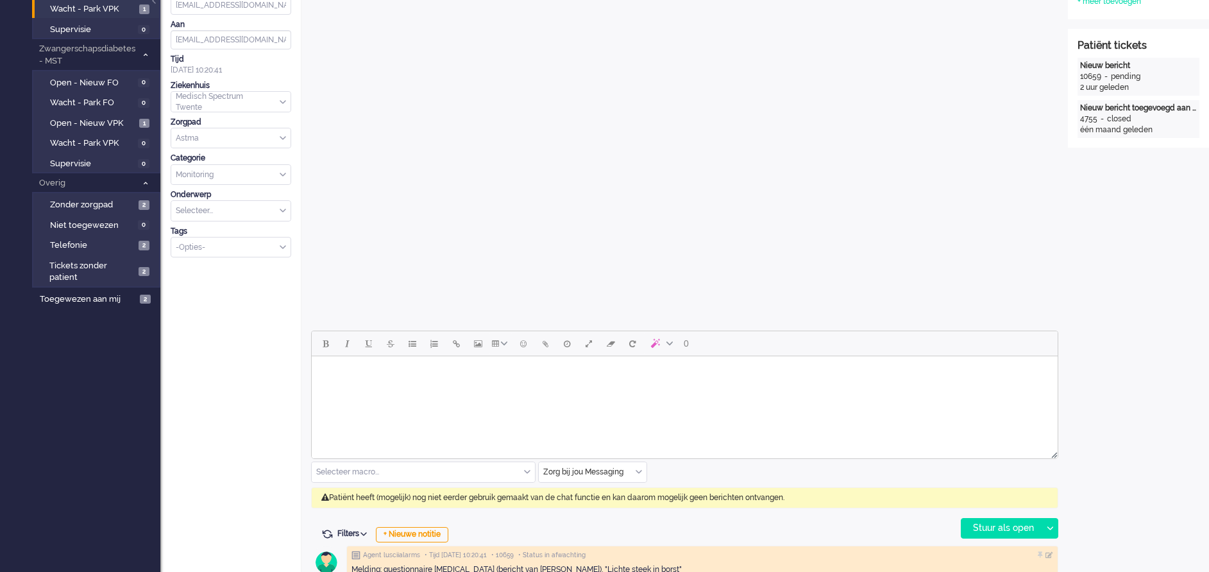
scroll to position [385, 0]
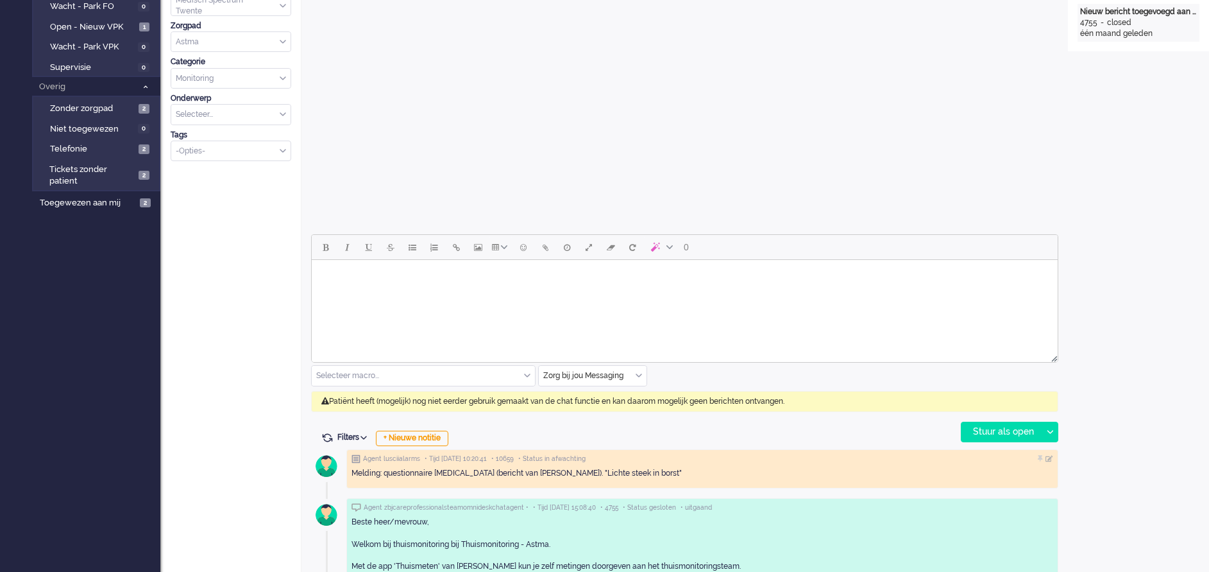
click at [641, 377] on div "Zorg bij jou Messaging" at bounding box center [593, 376] width 108 height 20
click at [582, 412] on span "uitgaand telefoon" at bounding box center [577, 413] width 64 height 11
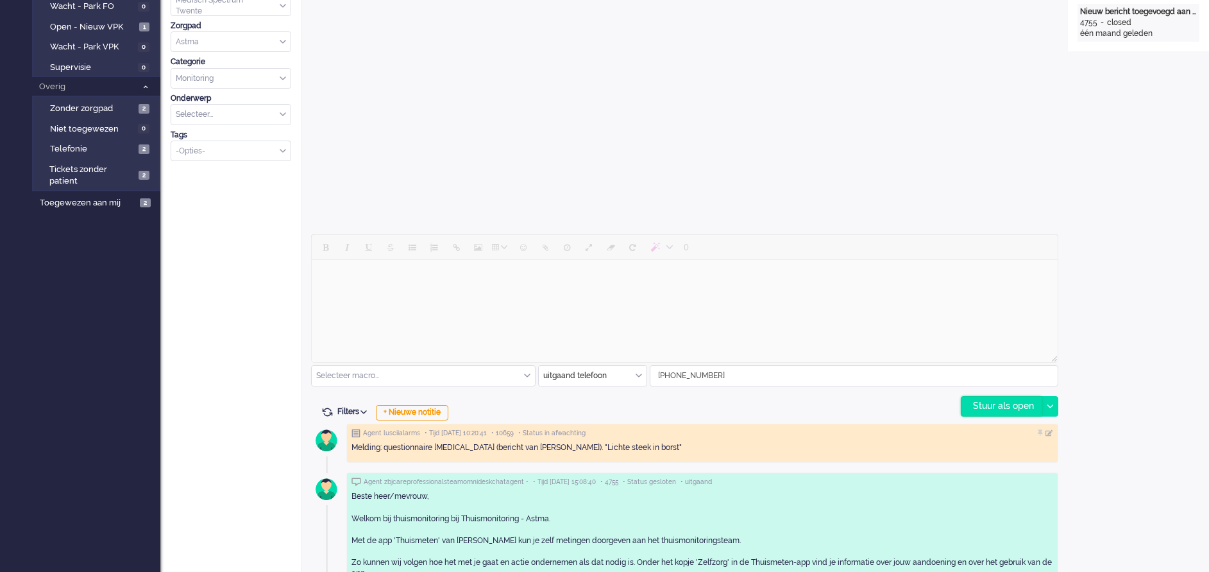
click at [1008, 404] on div "Stuur als open" at bounding box center [1002, 406] width 80 height 19
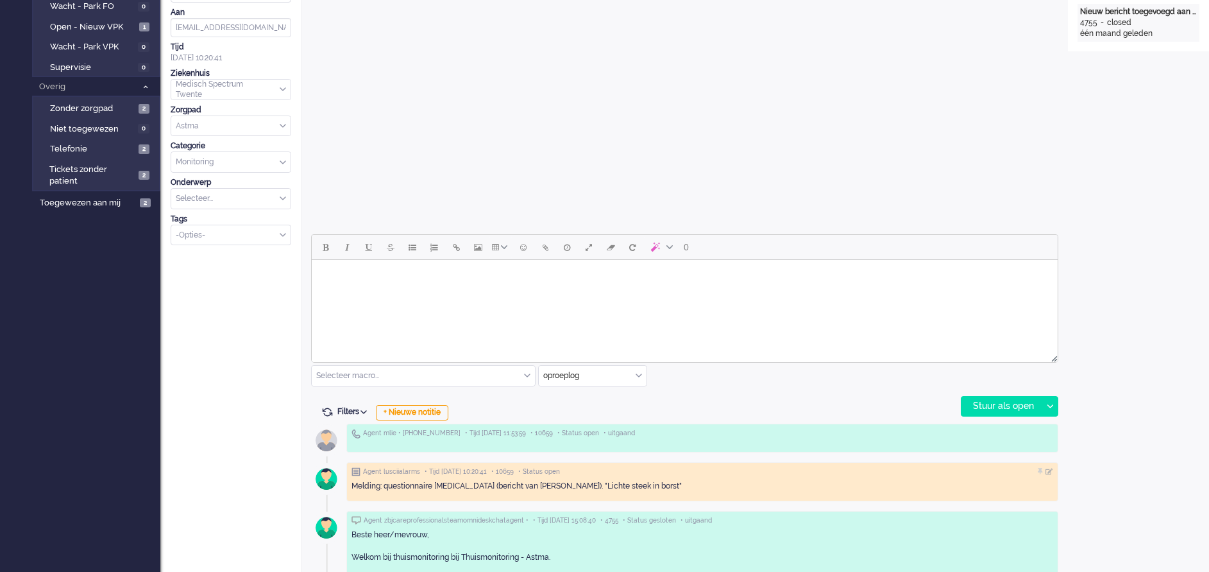
click at [1154, 248] on div "Open custom software Patiëntnaam Dylan Bolink PatiëntId 3242bf4a-c242-e3c0-d138…" at bounding box center [1138, 211] width 141 height 1115
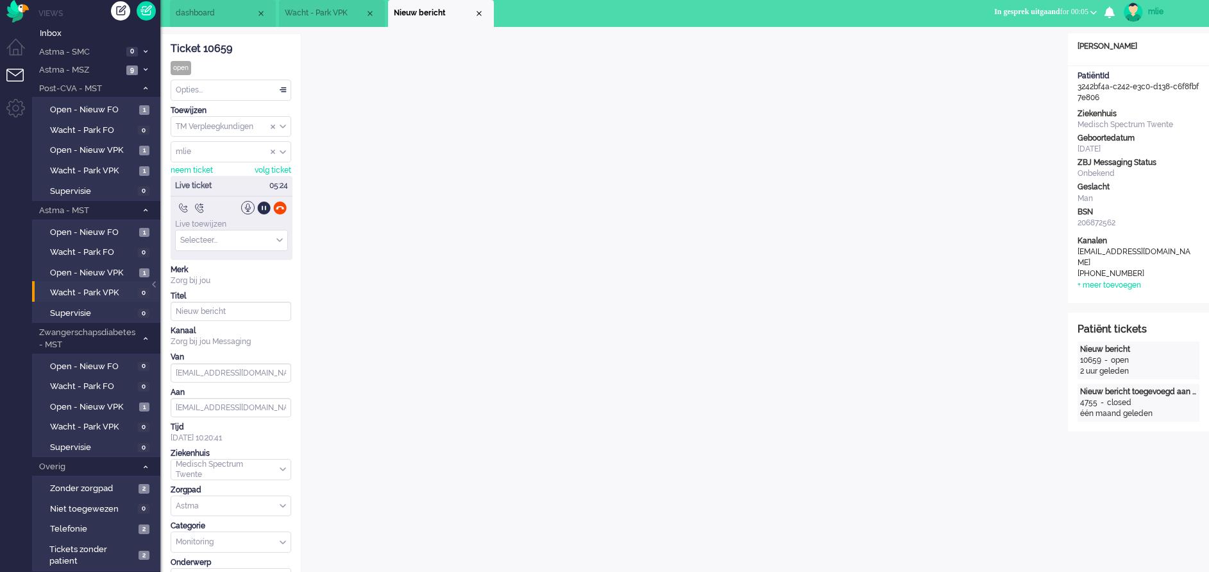
scroll to position [0, 0]
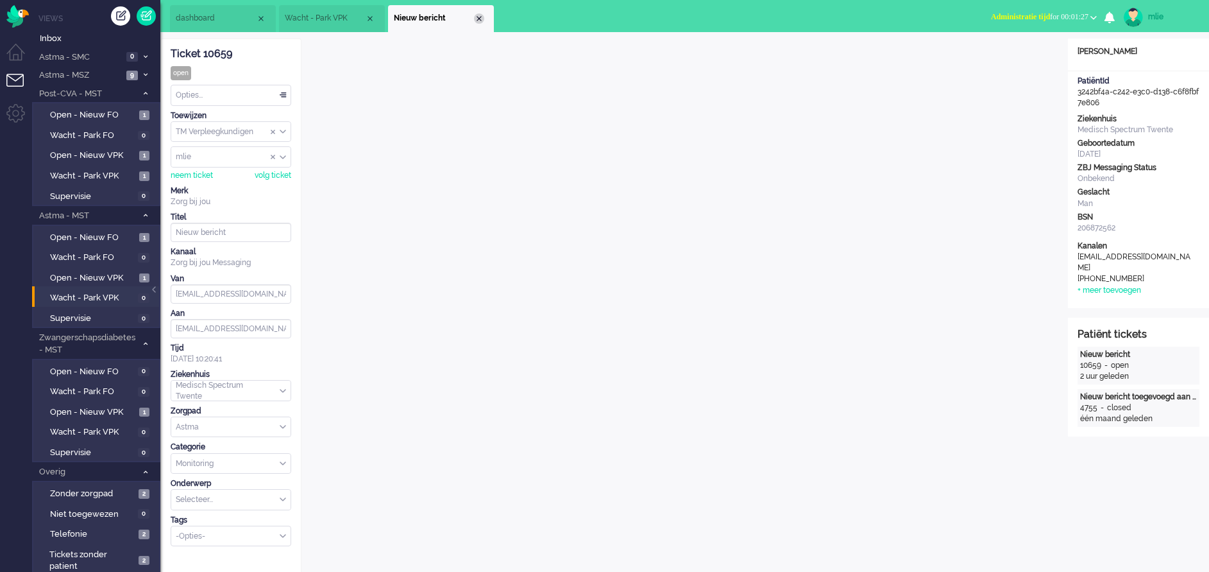
click at [479, 22] on div "Close tab" at bounding box center [479, 18] width 10 height 10
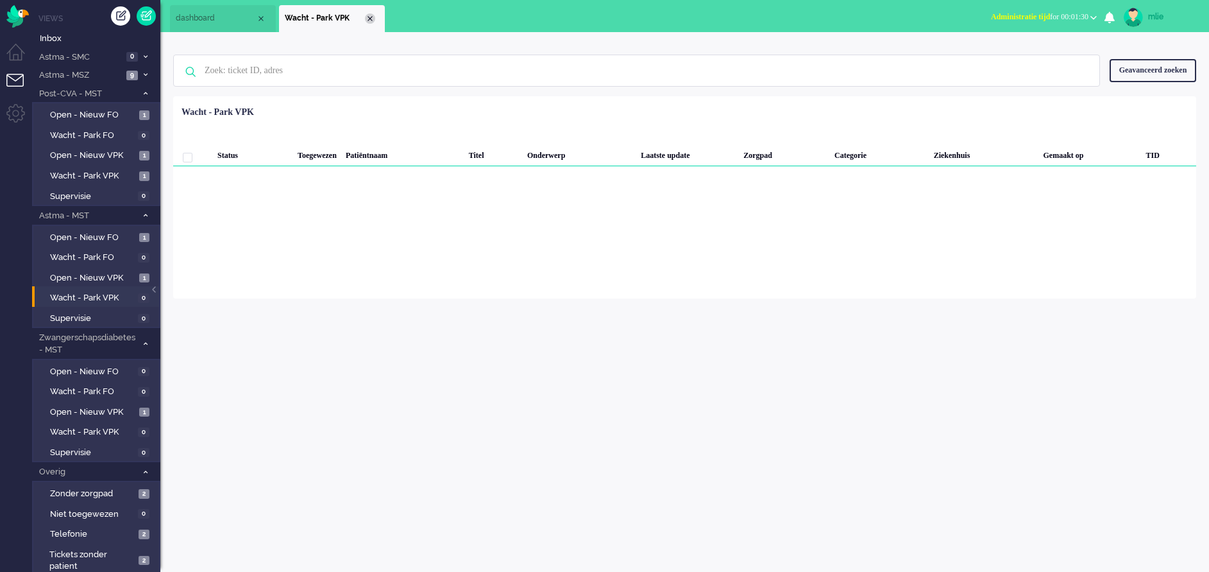
click at [370, 17] on div "Close tab" at bounding box center [370, 18] width 10 height 10
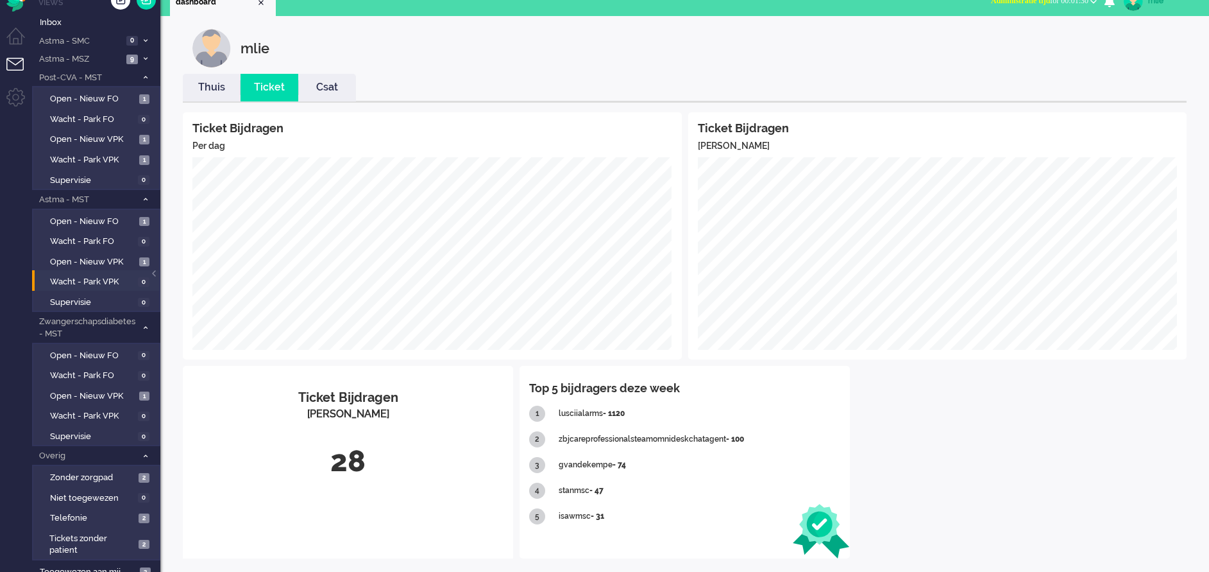
scroll to position [25, 0]
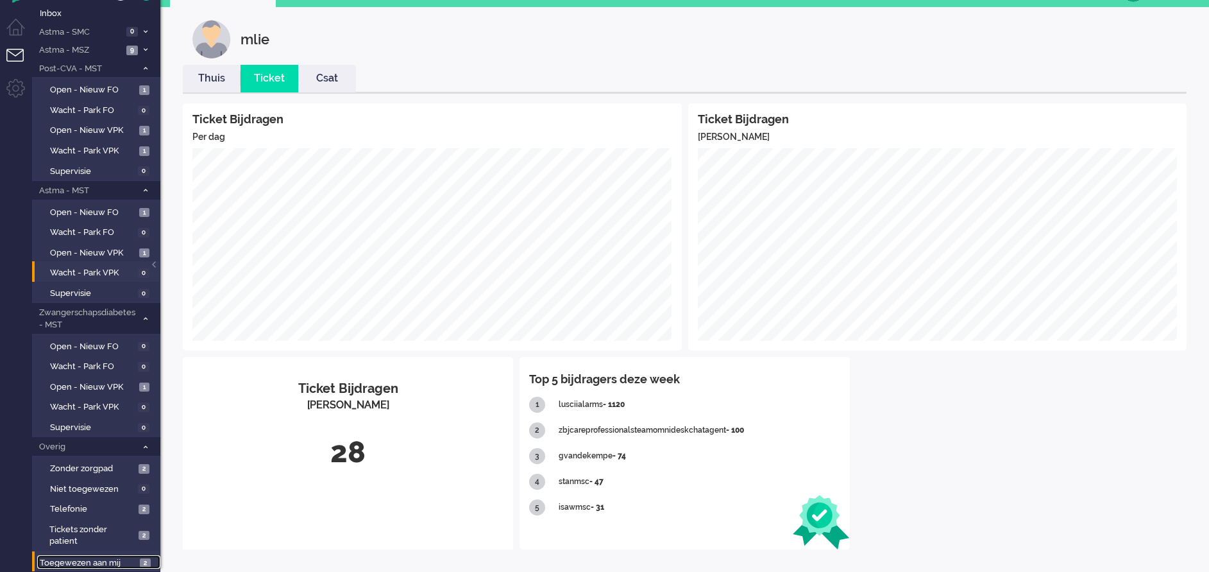
click at [87, 556] on link "Toegewezen aan mij 2" at bounding box center [98, 562] width 123 height 14
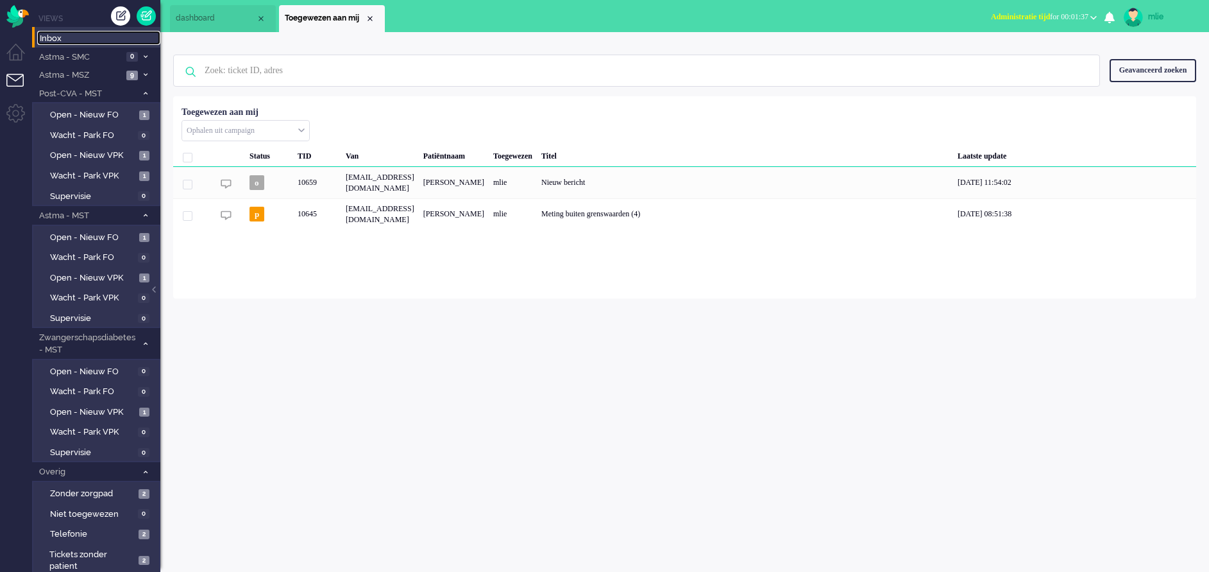
click at [69, 39] on span "Inbox" at bounding box center [100, 39] width 121 height 12
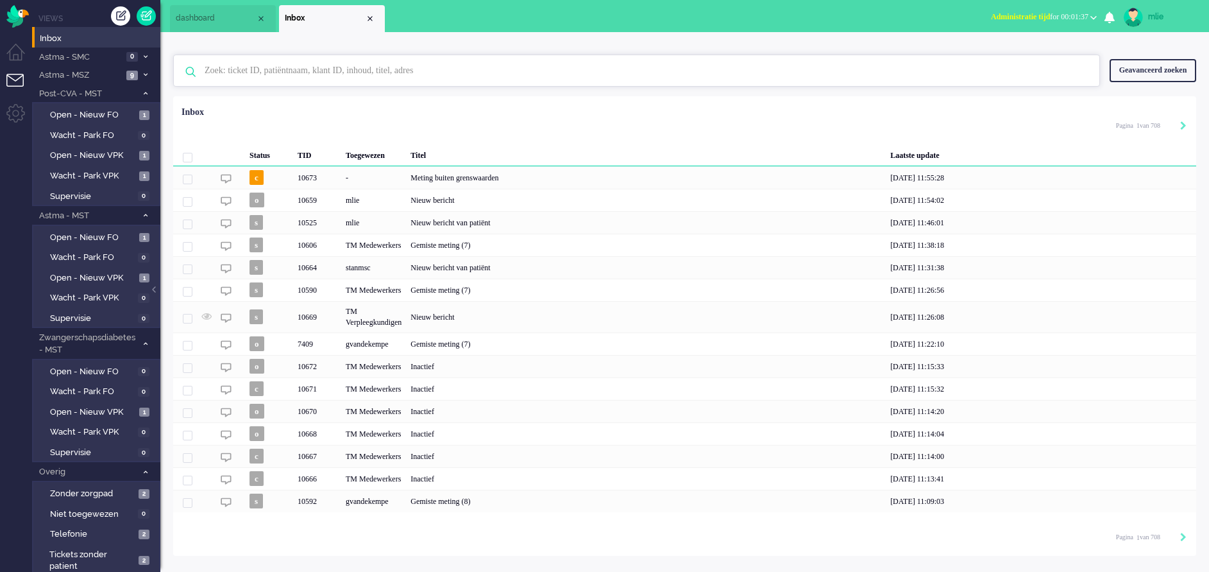
click at [271, 69] on input "text" at bounding box center [638, 70] width 887 height 31
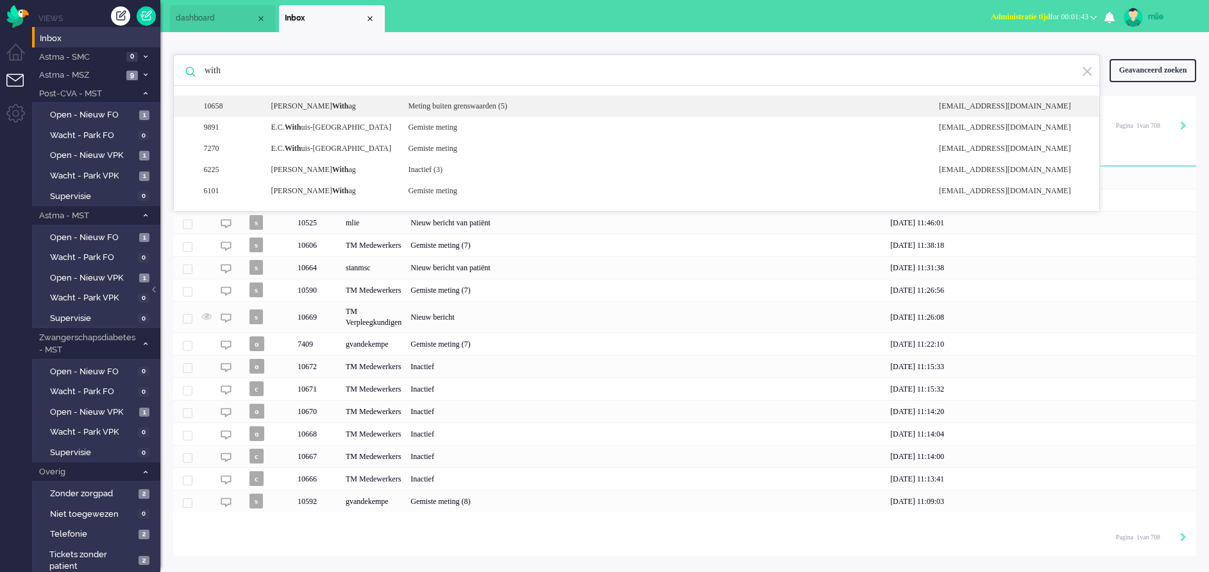
type input "with"
click at [446, 102] on div "Meting buiten grenswaarden (5)" at bounding box center [663, 106] width 531 height 11
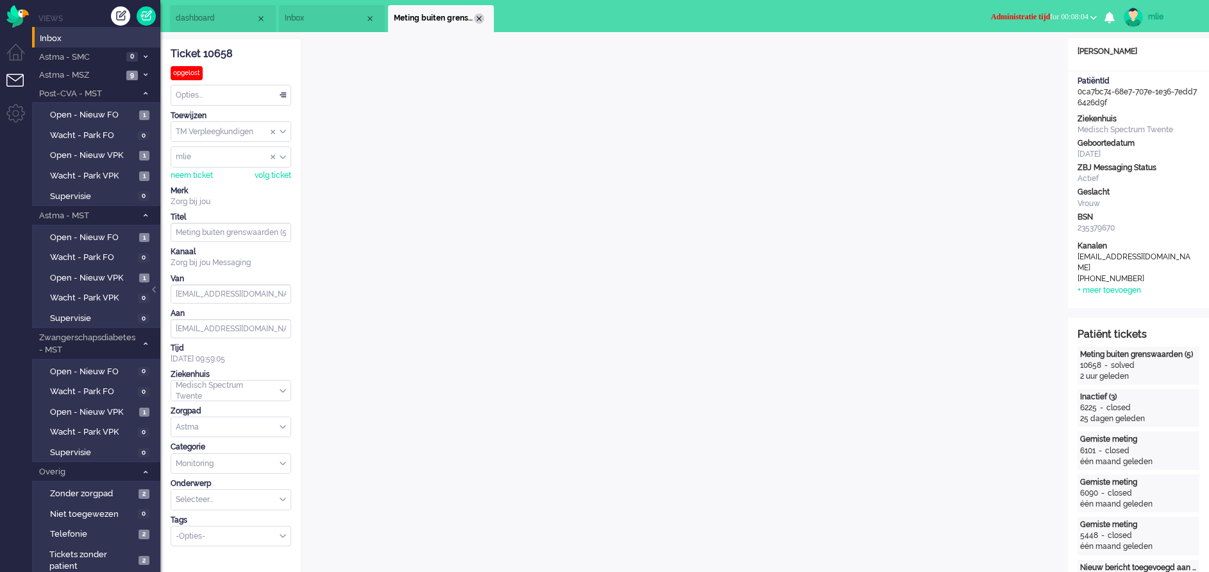
click at [476, 17] on div "Close tab" at bounding box center [479, 18] width 10 height 10
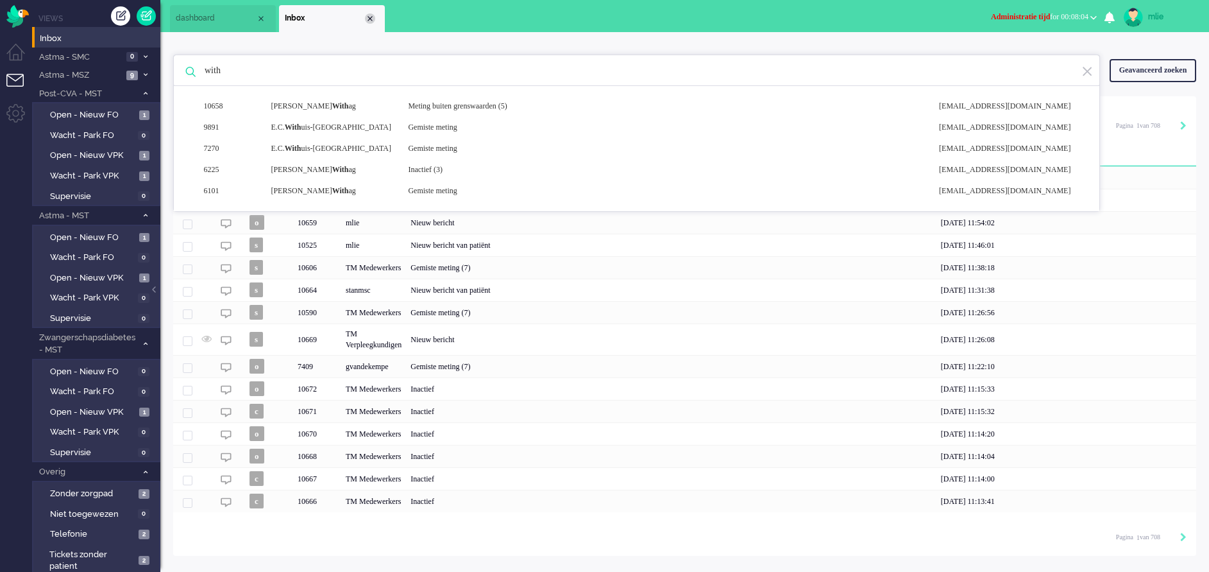
click at [374, 16] on div "Close tab" at bounding box center [370, 18] width 10 height 10
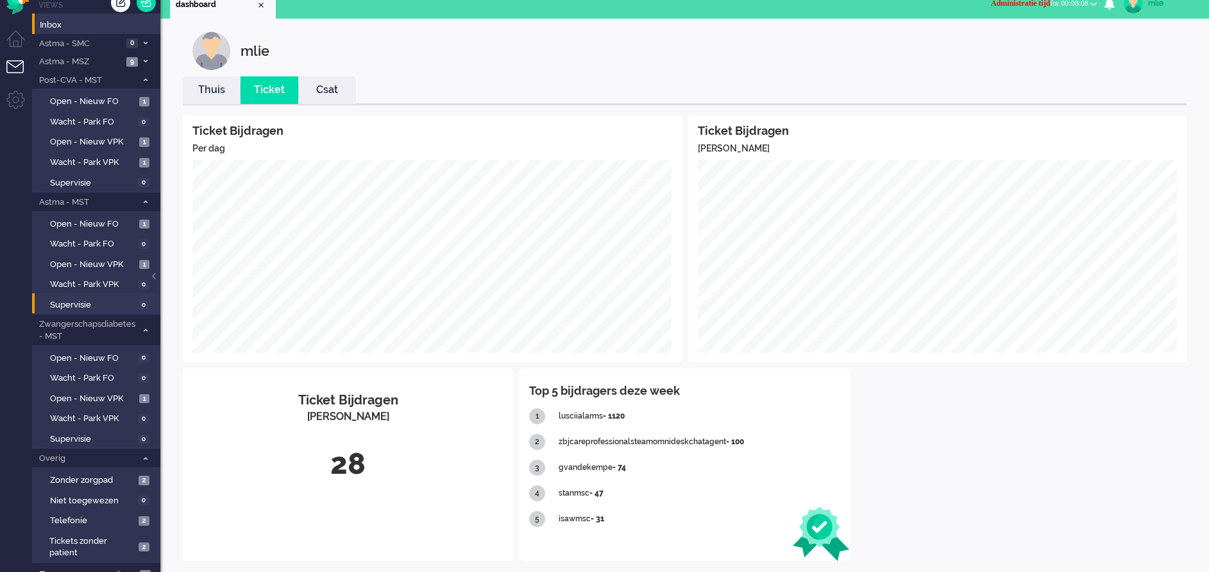
scroll to position [25, 0]
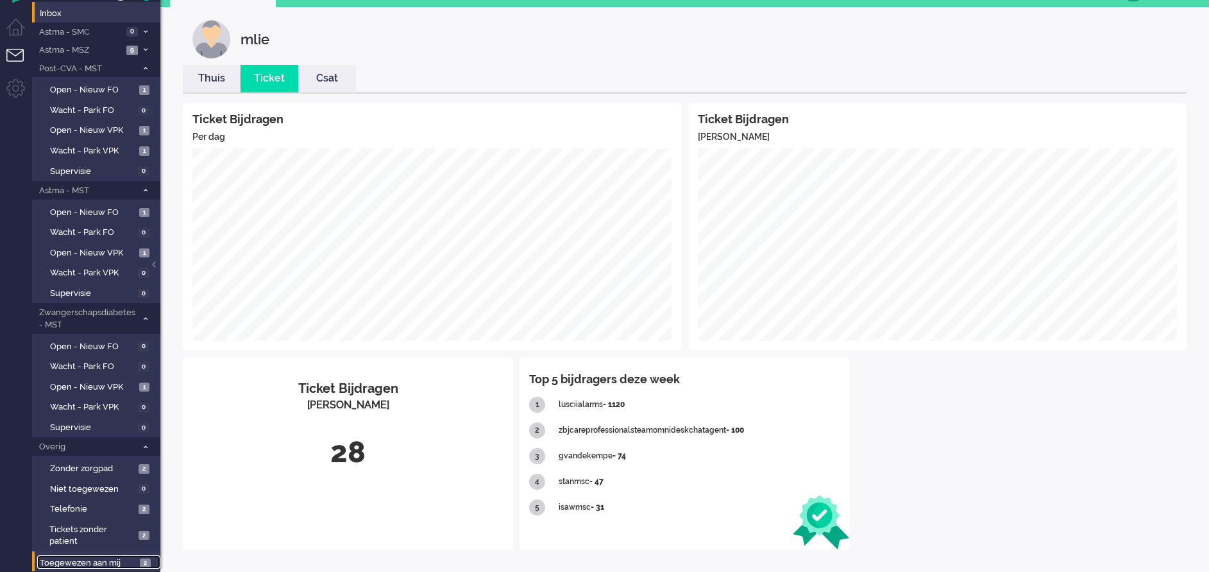
click at [108, 563] on span "Toegewezen aan mij" at bounding box center [88, 563] width 96 height 12
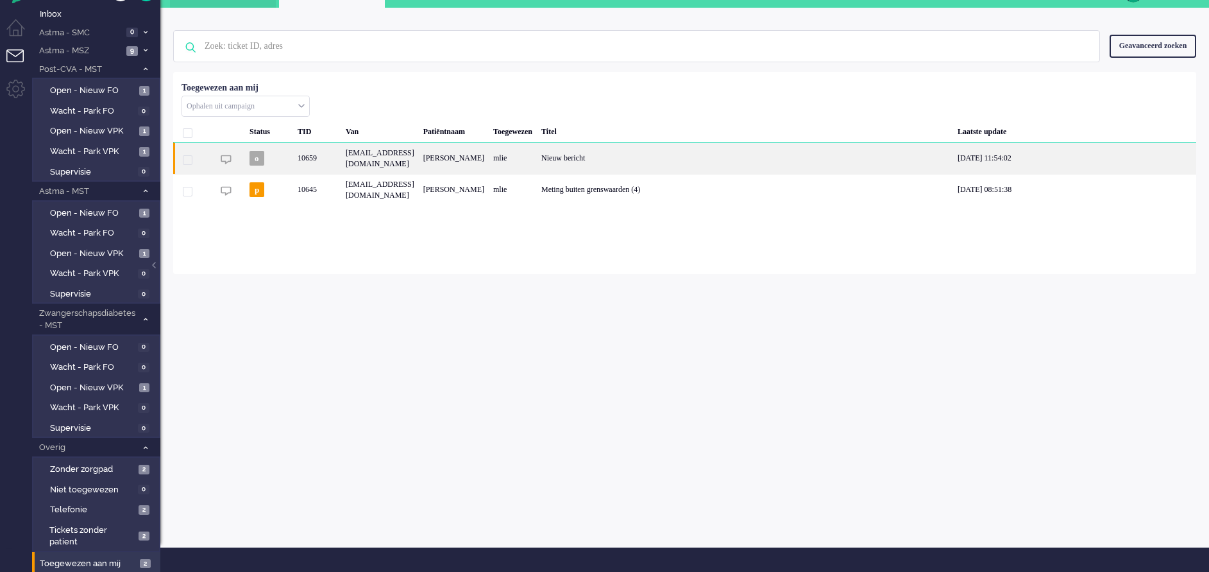
click at [489, 157] on div "[PERSON_NAME]" at bounding box center [454, 157] width 70 height 31
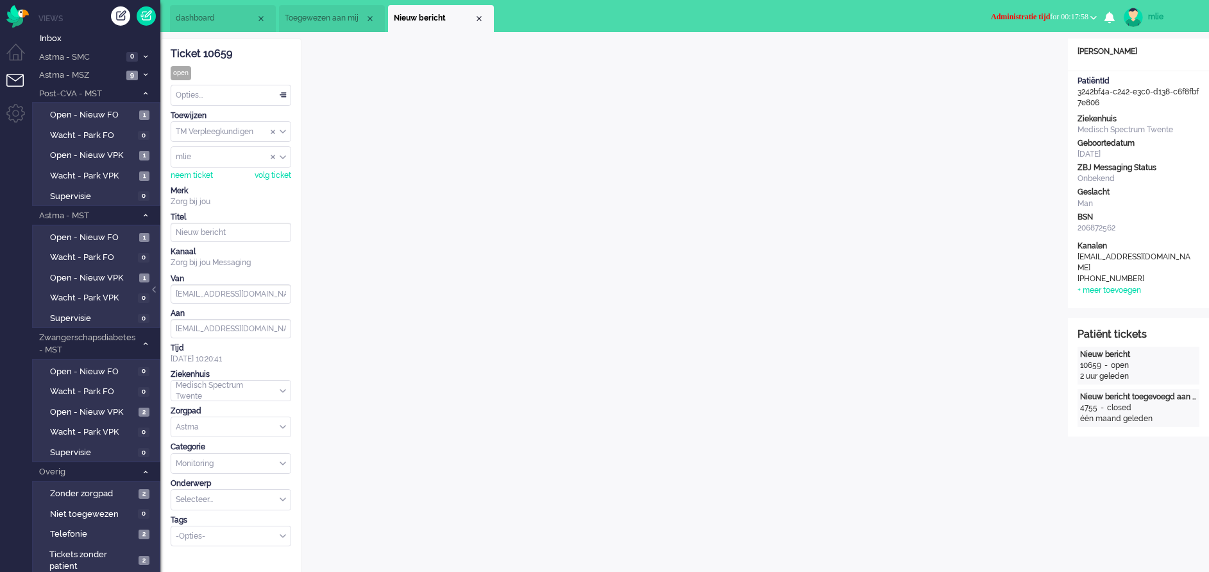
click at [319, 17] on span "Toegewezen aan mij" at bounding box center [325, 18] width 80 height 11
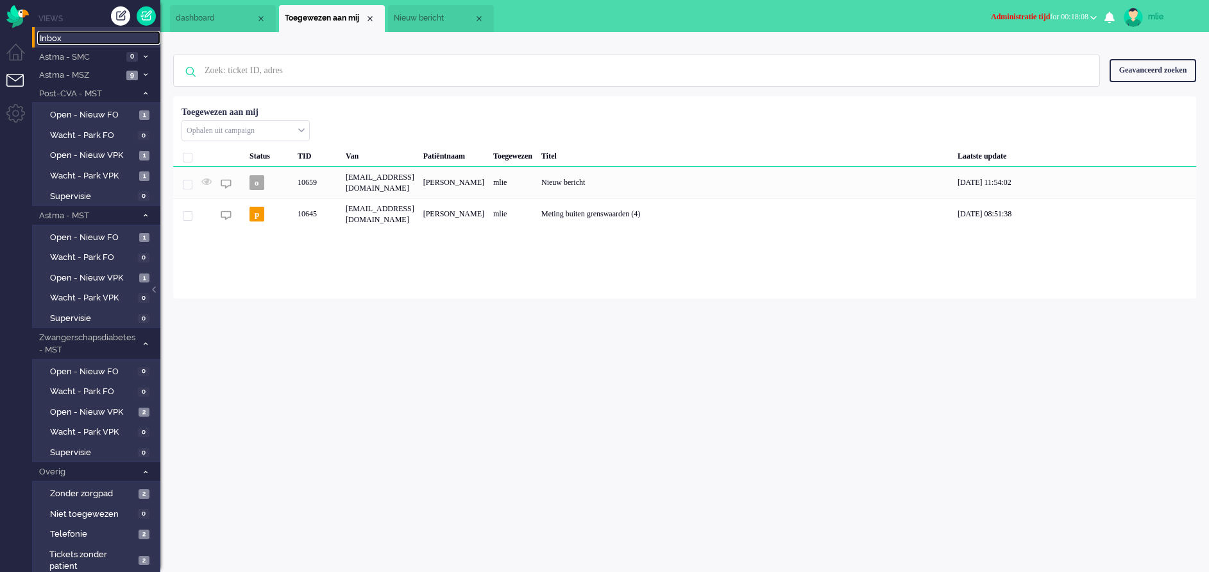
click at [69, 40] on span "Inbox" at bounding box center [100, 39] width 121 height 12
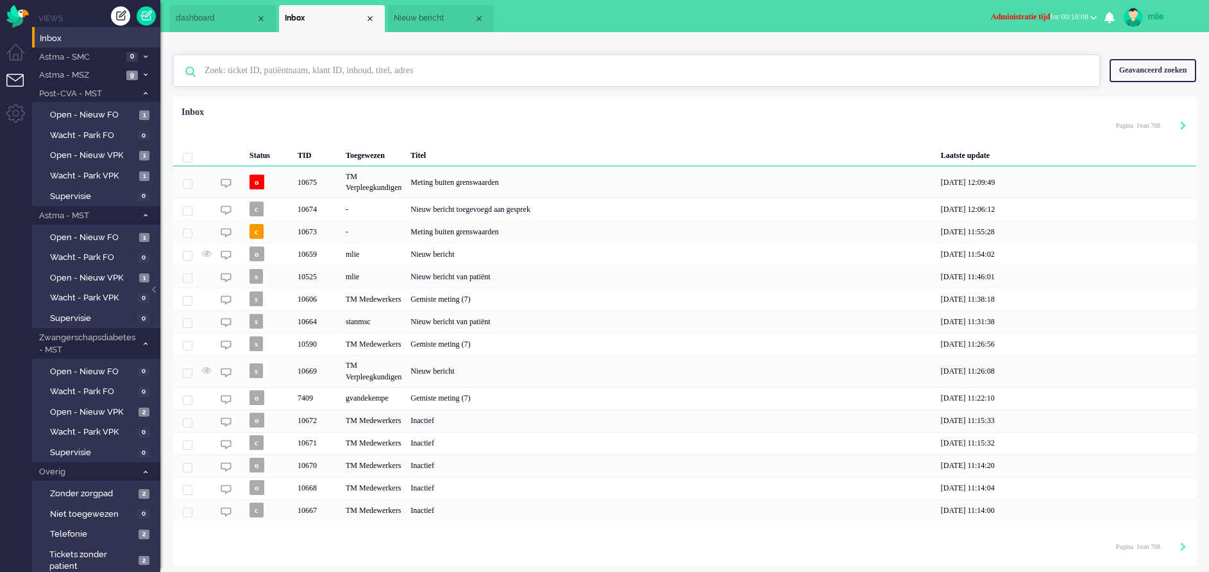
click at [313, 72] on input "text" at bounding box center [638, 70] width 887 height 31
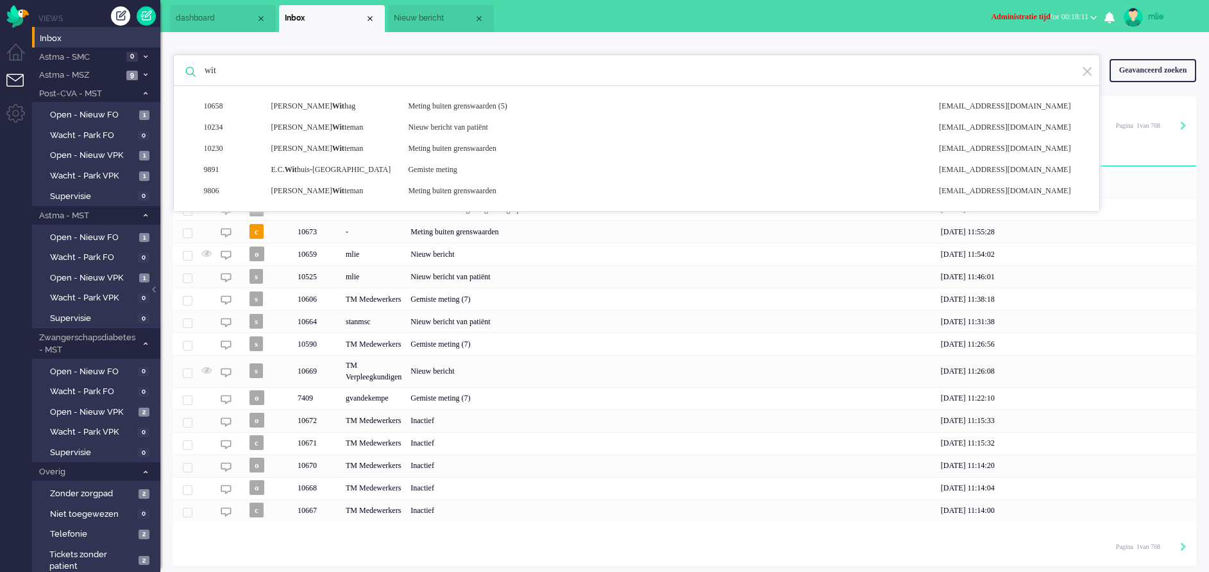
scroll to position [24, 0]
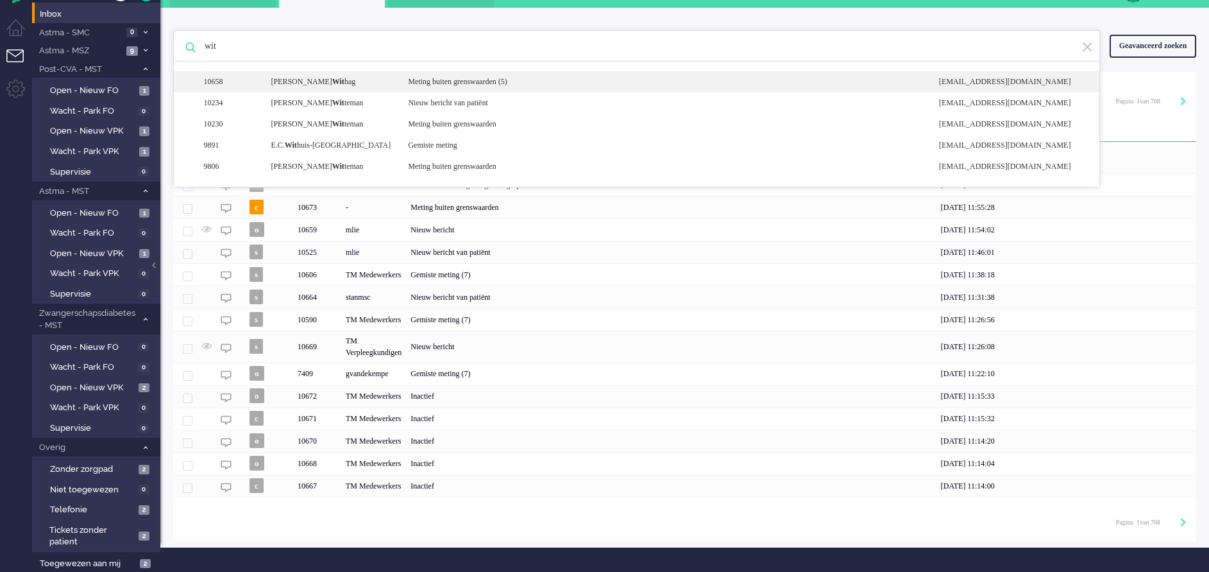
type input "wit"
click at [468, 84] on div "Meting buiten grenswaarden (5)" at bounding box center [663, 81] width 531 height 11
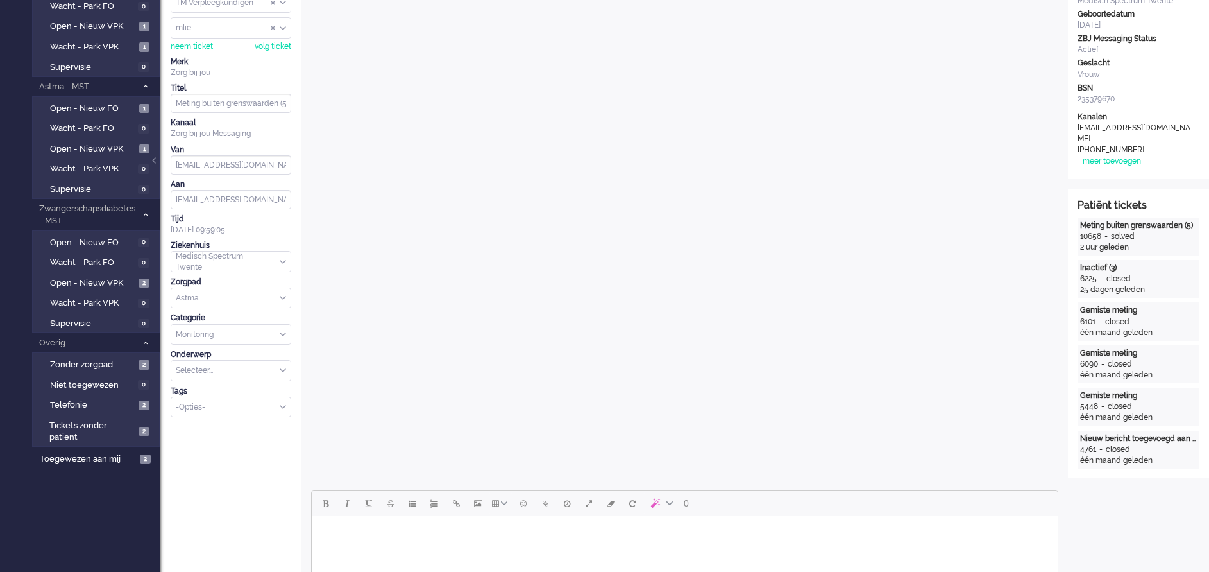
scroll to position [429, 0]
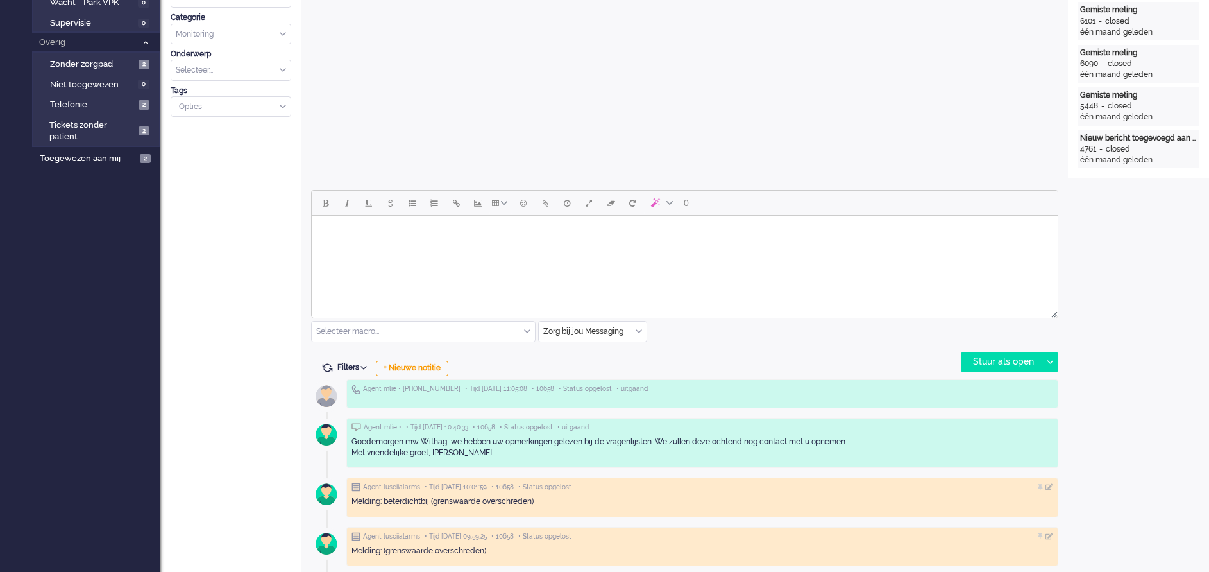
click at [642, 330] on input "text" at bounding box center [593, 331] width 108 height 20
click at [570, 364] on span "uitgaand telefoon" at bounding box center [577, 369] width 64 height 11
click at [998, 362] on div "Stuur als open" at bounding box center [1002, 361] width 80 height 19
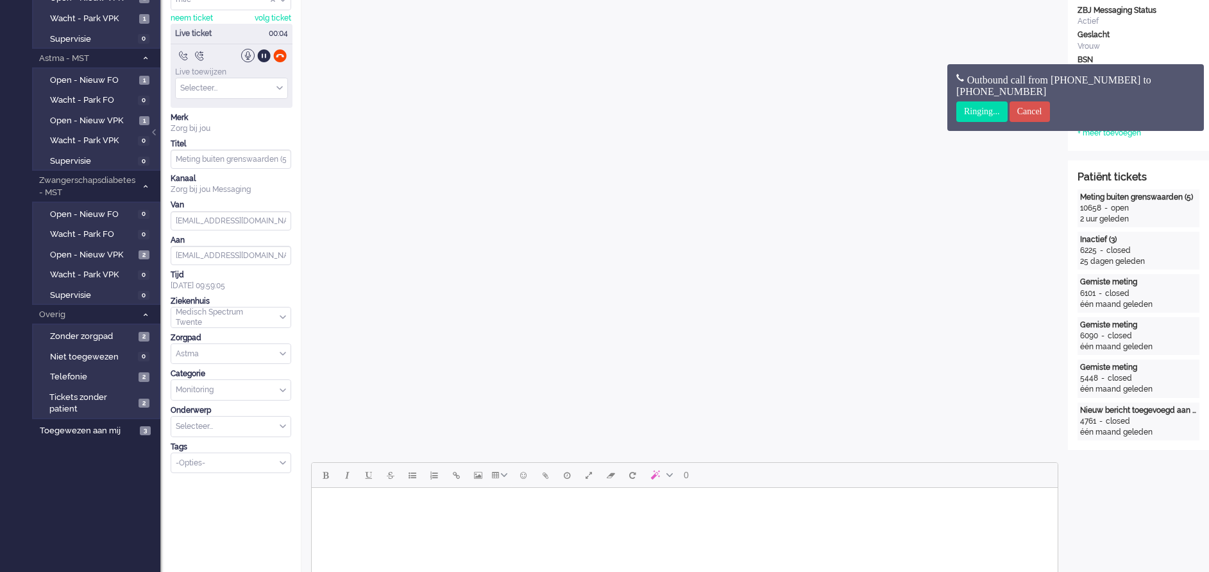
scroll to position [0, 0]
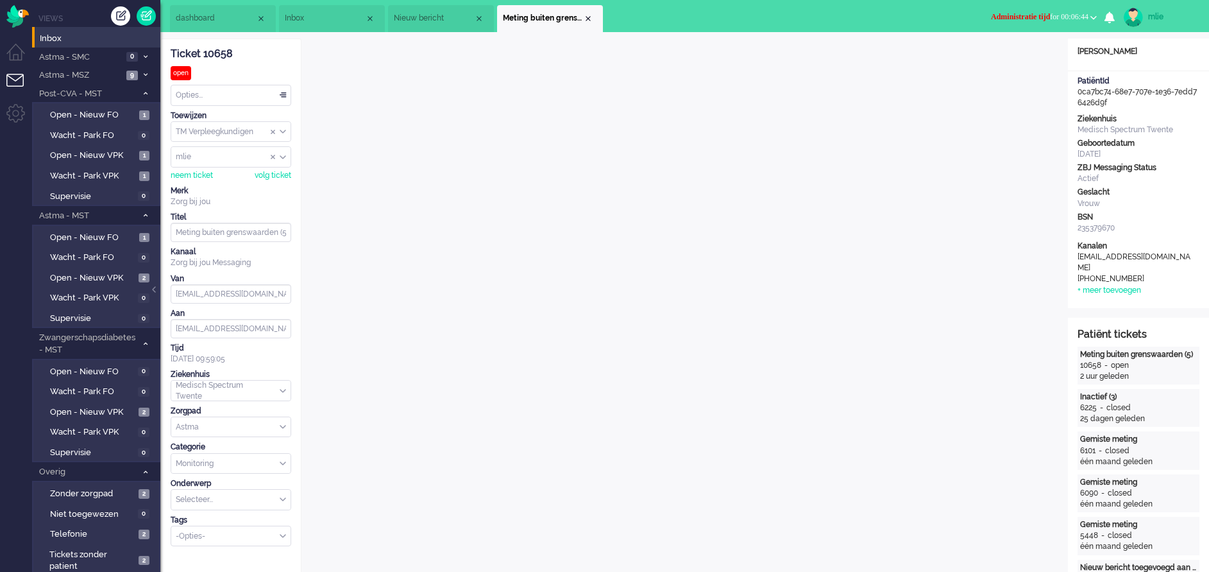
click at [1002, 11] on button "Administratie tijd for 00:06:44" at bounding box center [1044, 17] width 121 height 19
click at [1011, 56] on label "Online" at bounding box center [1043, 57] width 101 height 11
click at [283, 94] on div "Opties..." at bounding box center [230, 95] width 119 height 20
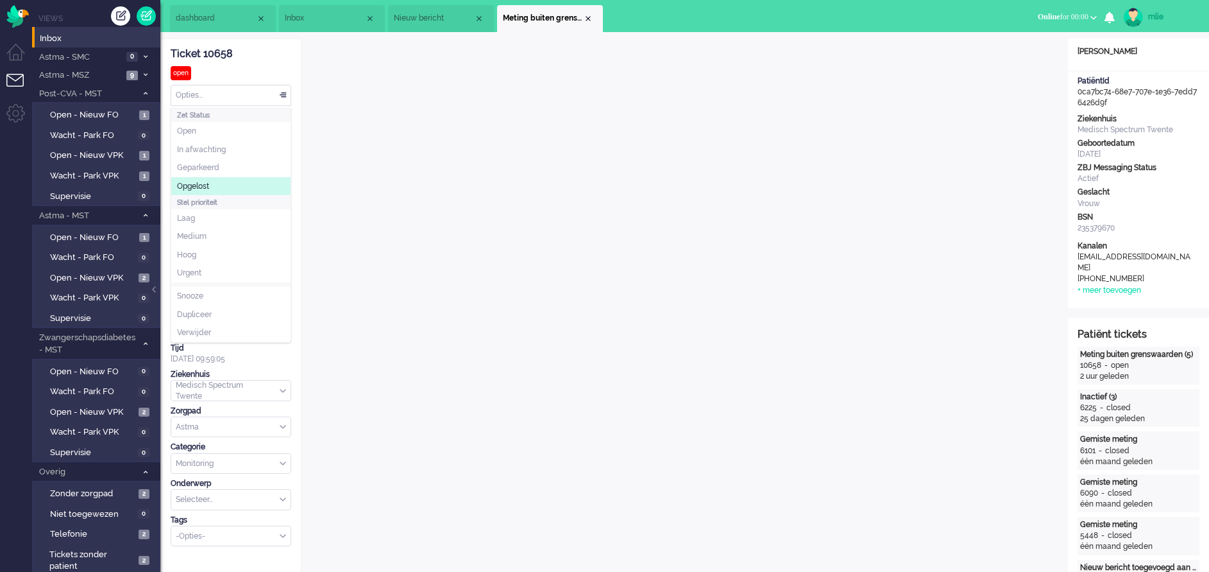
click at [198, 183] on span "Opgelost" at bounding box center [193, 186] width 32 height 11
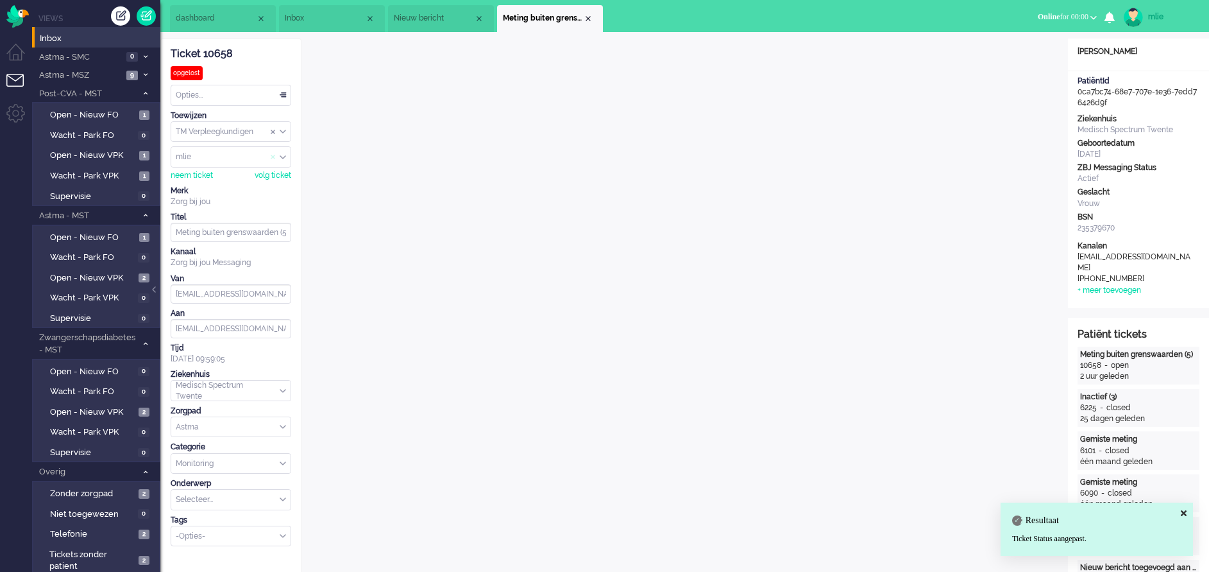
click at [272, 156] on span "Assign User" at bounding box center [273, 157] width 5 height 9
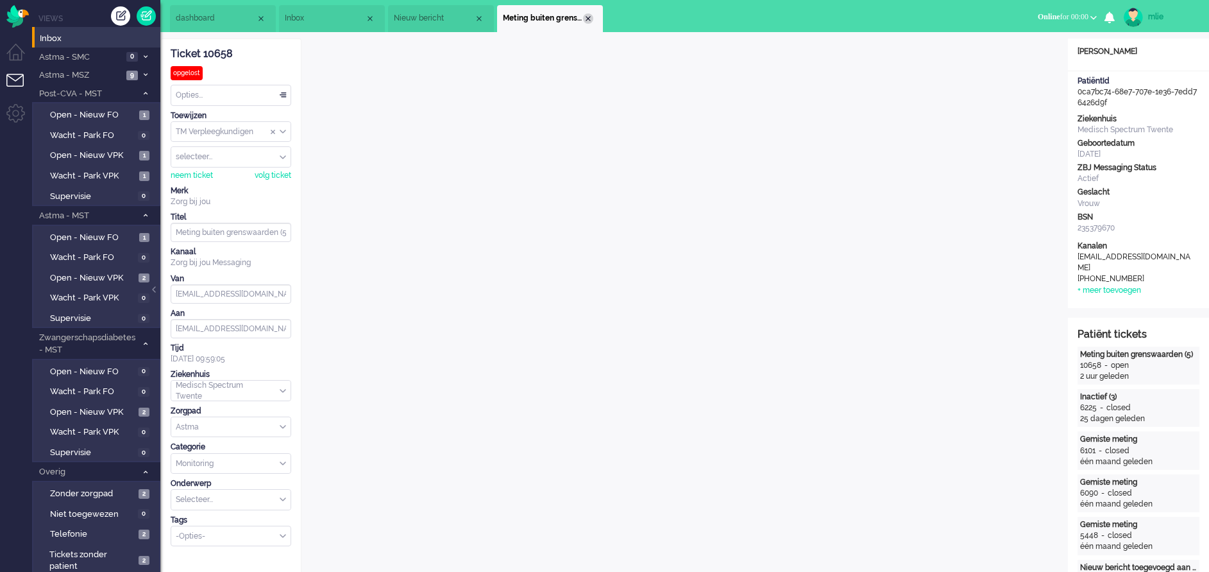
click at [590, 15] on div "Close tab" at bounding box center [588, 18] width 10 height 10
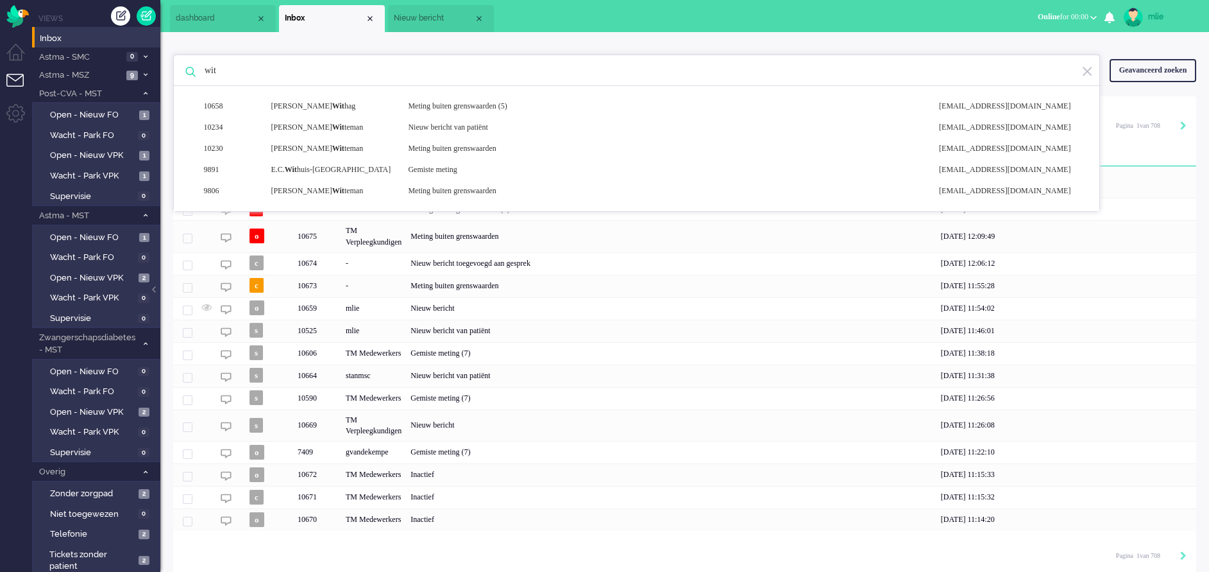
click at [432, 18] on span "Nieuw bericht" at bounding box center [434, 18] width 80 height 11
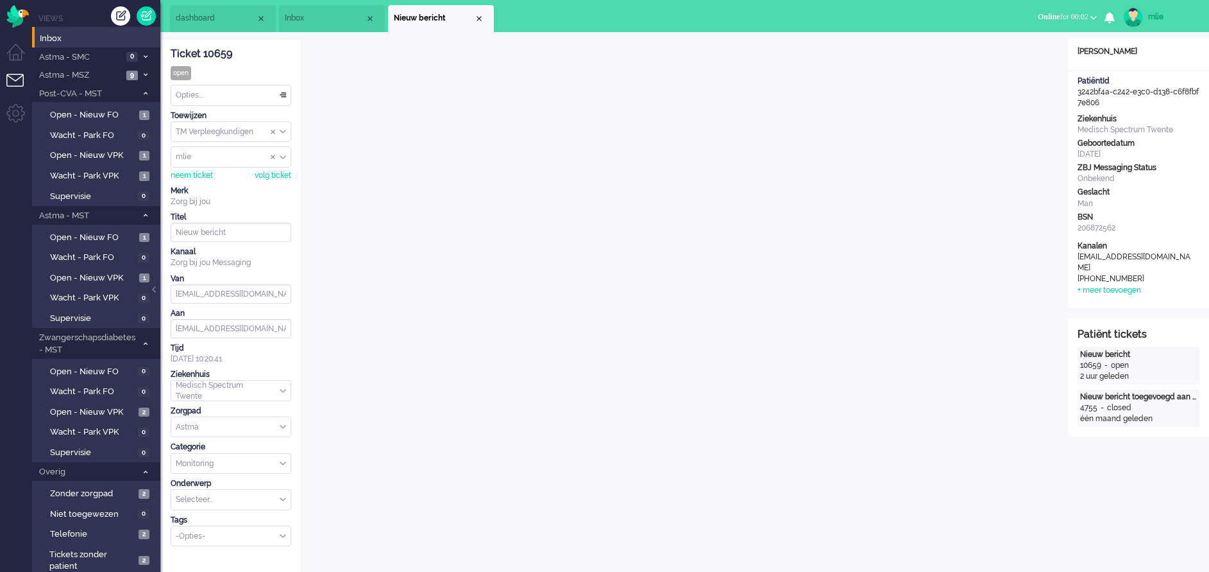
click at [282, 94] on div "Opties..." at bounding box center [230, 95] width 119 height 20
click at [214, 182] on li "Opgelost" at bounding box center [230, 186] width 119 height 19
click at [479, 19] on div "Close tab" at bounding box center [479, 18] width 10 height 10
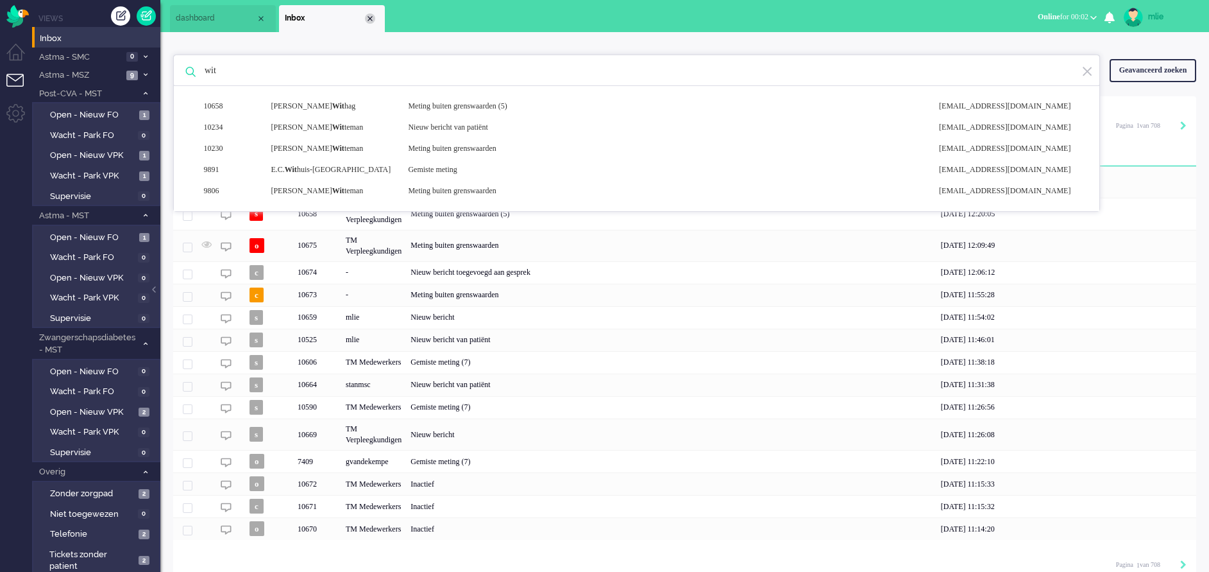
click at [373, 19] on div "Close tab" at bounding box center [370, 18] width 10 height 10
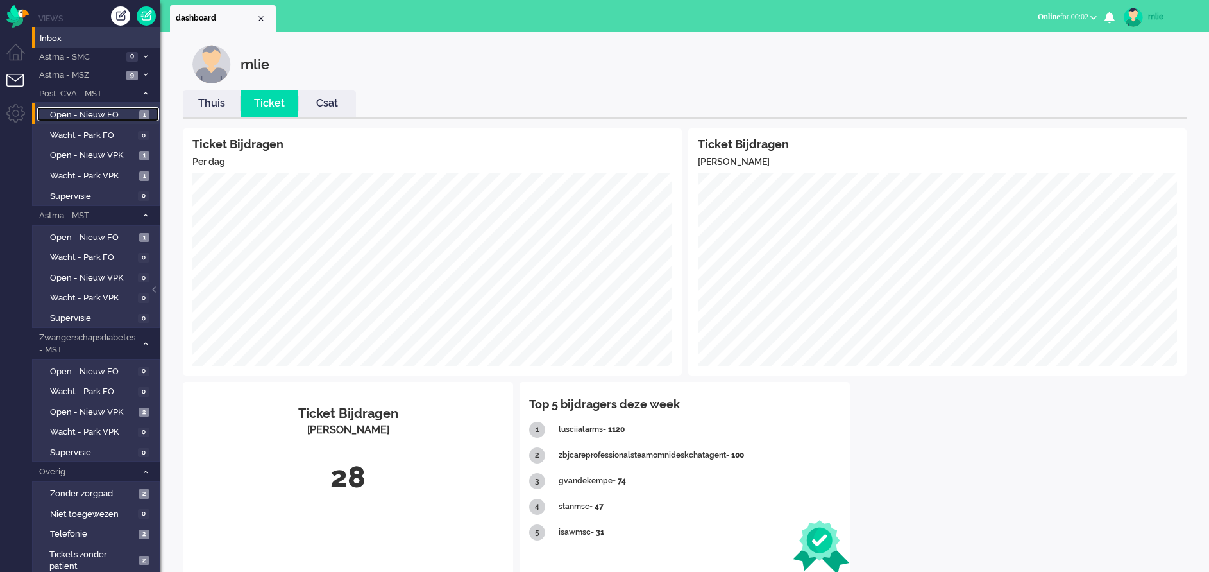
click at [65, 114] on span "Open - Nieuw FO" at bounding box center [93, 115] width 86 height 12
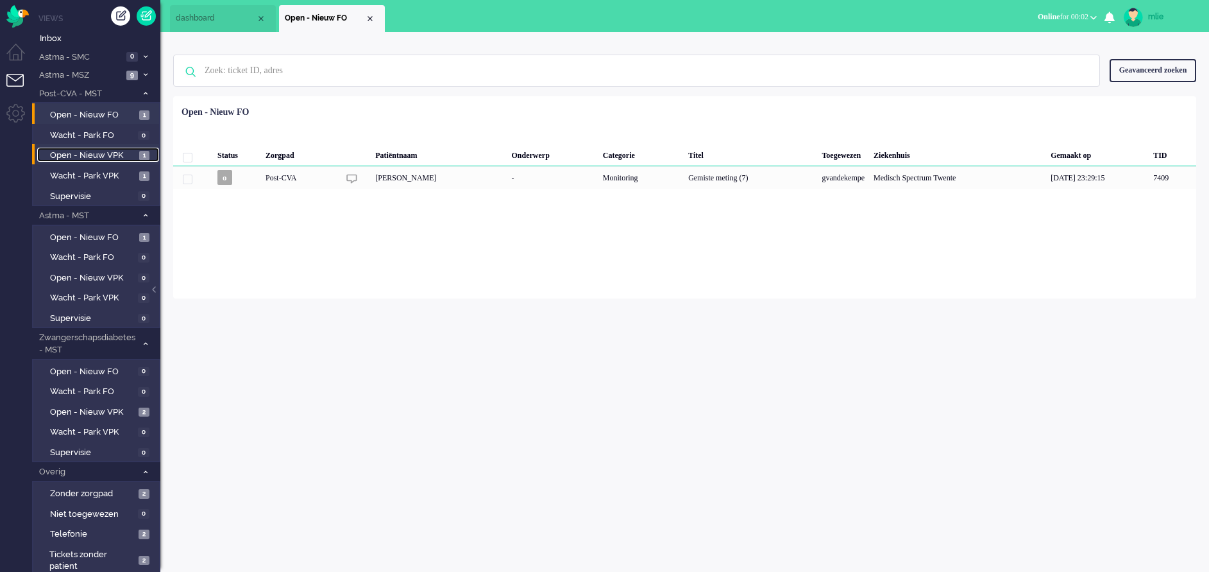
click at [87, 151] on span "Open - Nieuw VPK" at bounding box center [93, 155] width 86 height 12
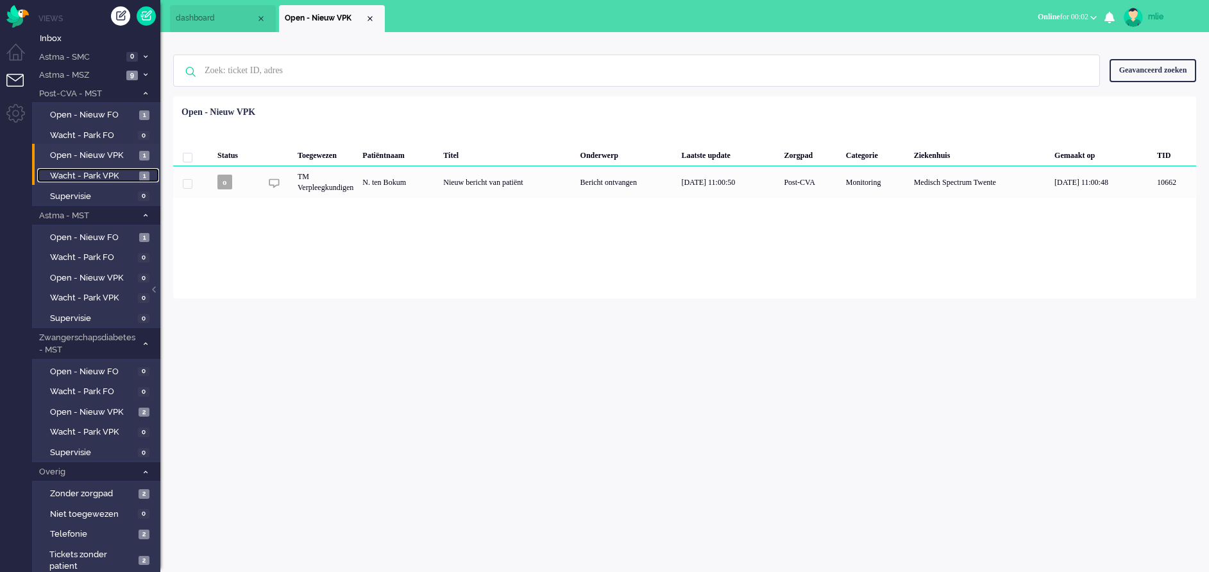
click at [78, 173] on span "Wacht - Park VPK" at bounding box center [93, 176] width 86 height 12
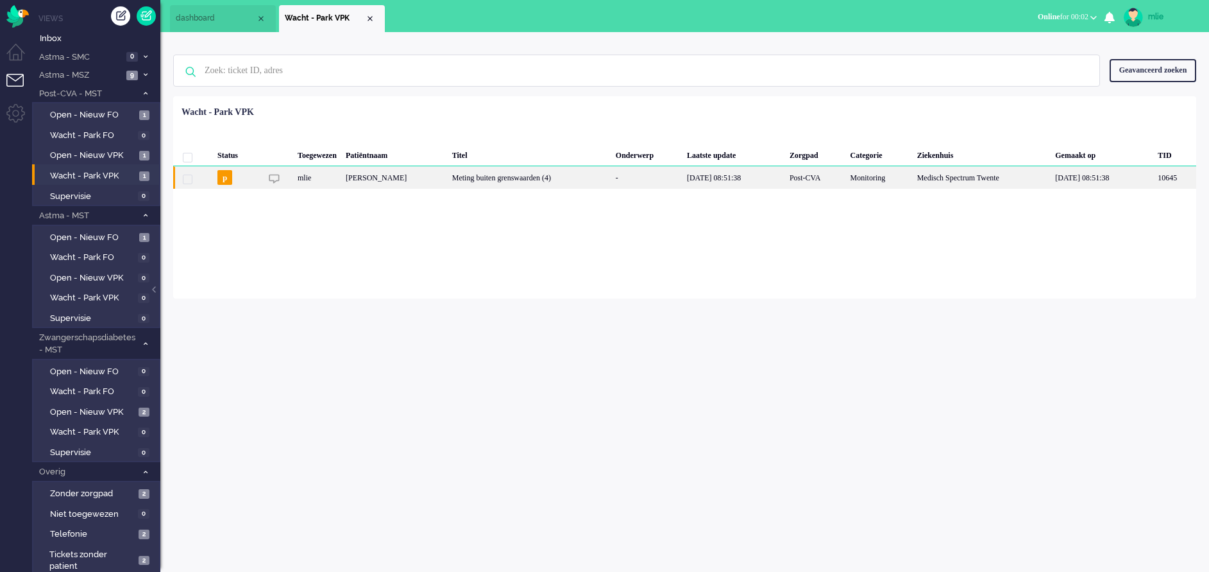
click at [732, 180] on div "[DATE] 08:51:38" at bounding box center [734, 177] width 103 height 22
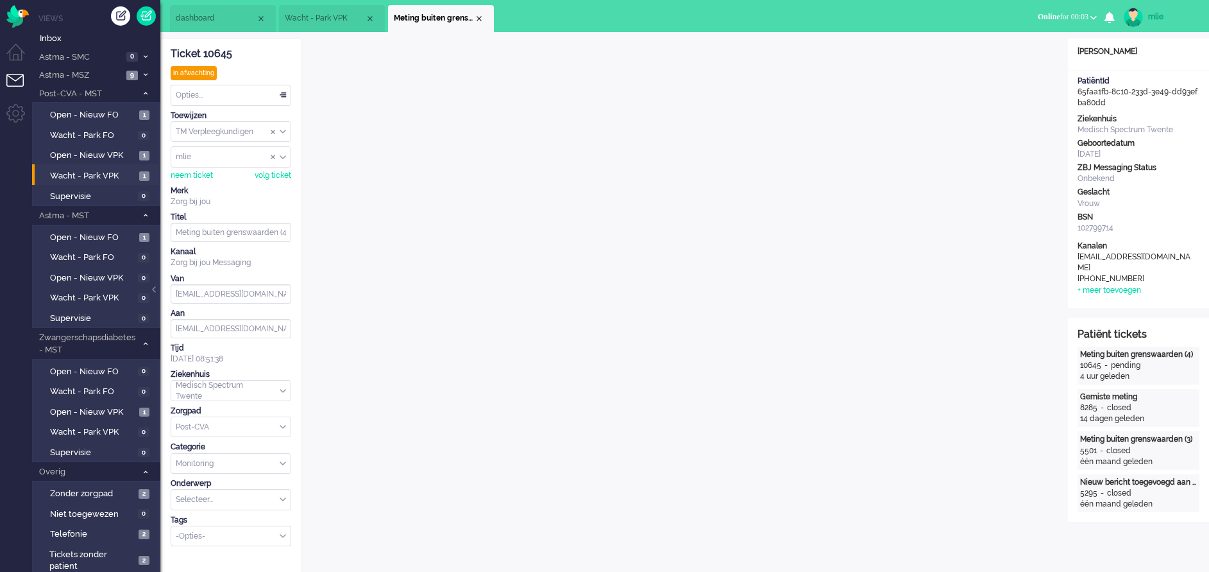
click at [484, 19] on li "Meting buiten grenswaarden (4)" at bounding box center [441, 18] width 106 height 27
click at [478, 18] on div "Close tab" at bounding box center [479, 18] width 10 height 10
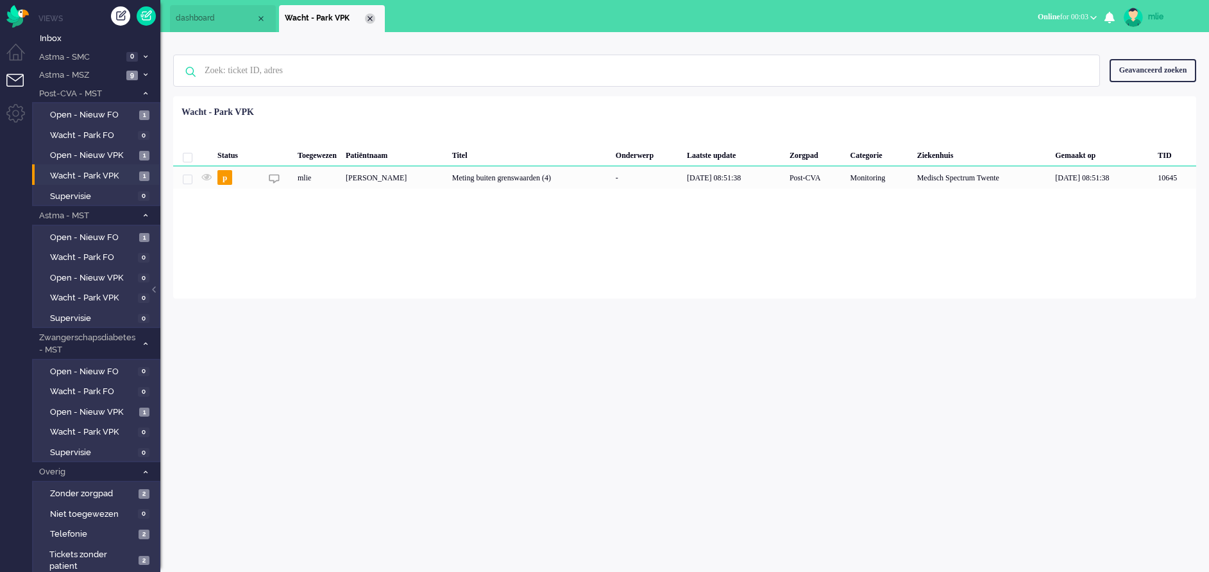
click at [370, 20] on div "Close tab" at bounding box center [370, 18] width 10 height 10
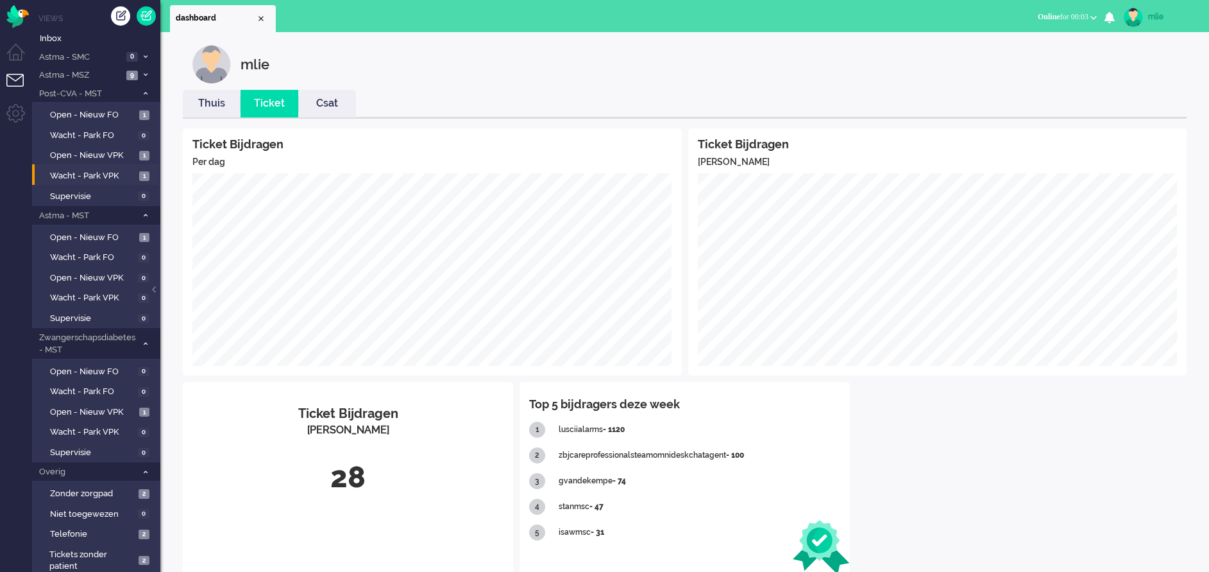
click at [222, 101] on link "Thuis" at bounding box center [212, 103] width 58 height 15
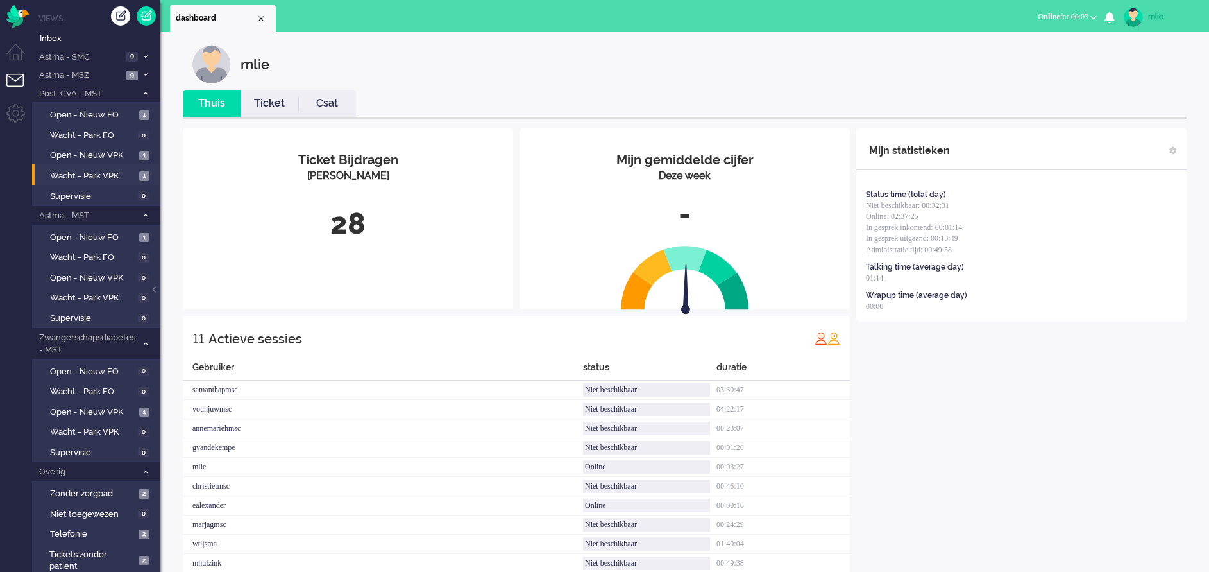
click at [275, 107] on link "Ticket" at bounding box center [270, 103] width 58 height 15
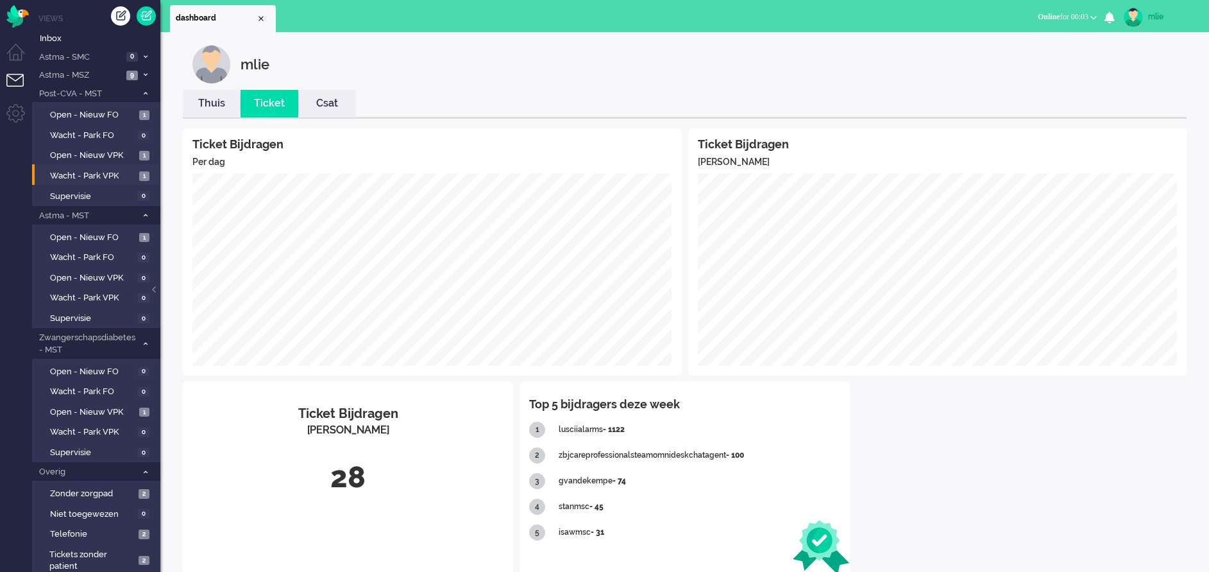
click at [1157, 15] on div "mlie" at bounding box center [1172, 16] width 48 height 13
click at [1130, 99] on link "Uitloggen" at bounding box center [1158, 103] width 89 height 13
